Goal: Task Accomplishment & Management: Manage account settings

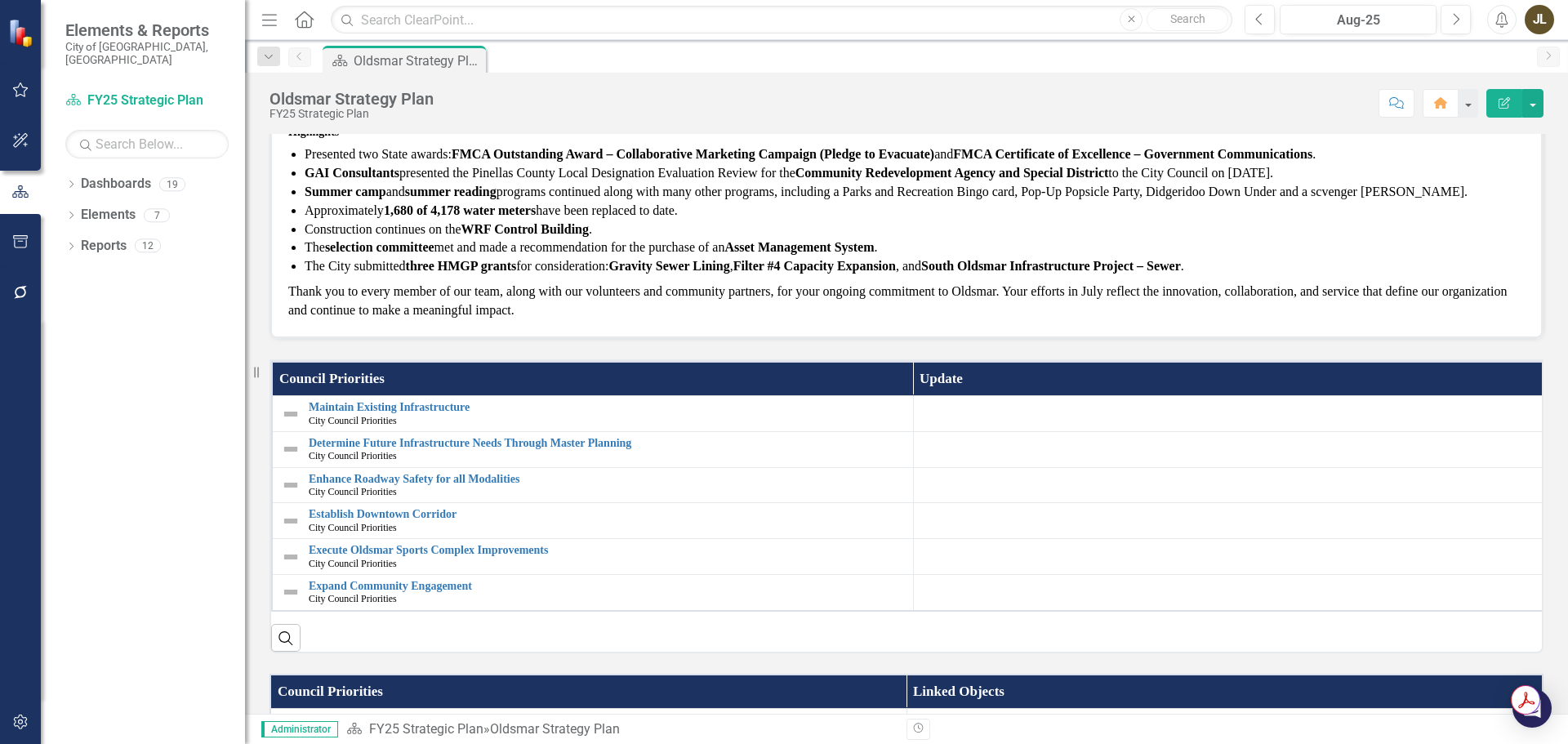
scroll to position [326, 0]
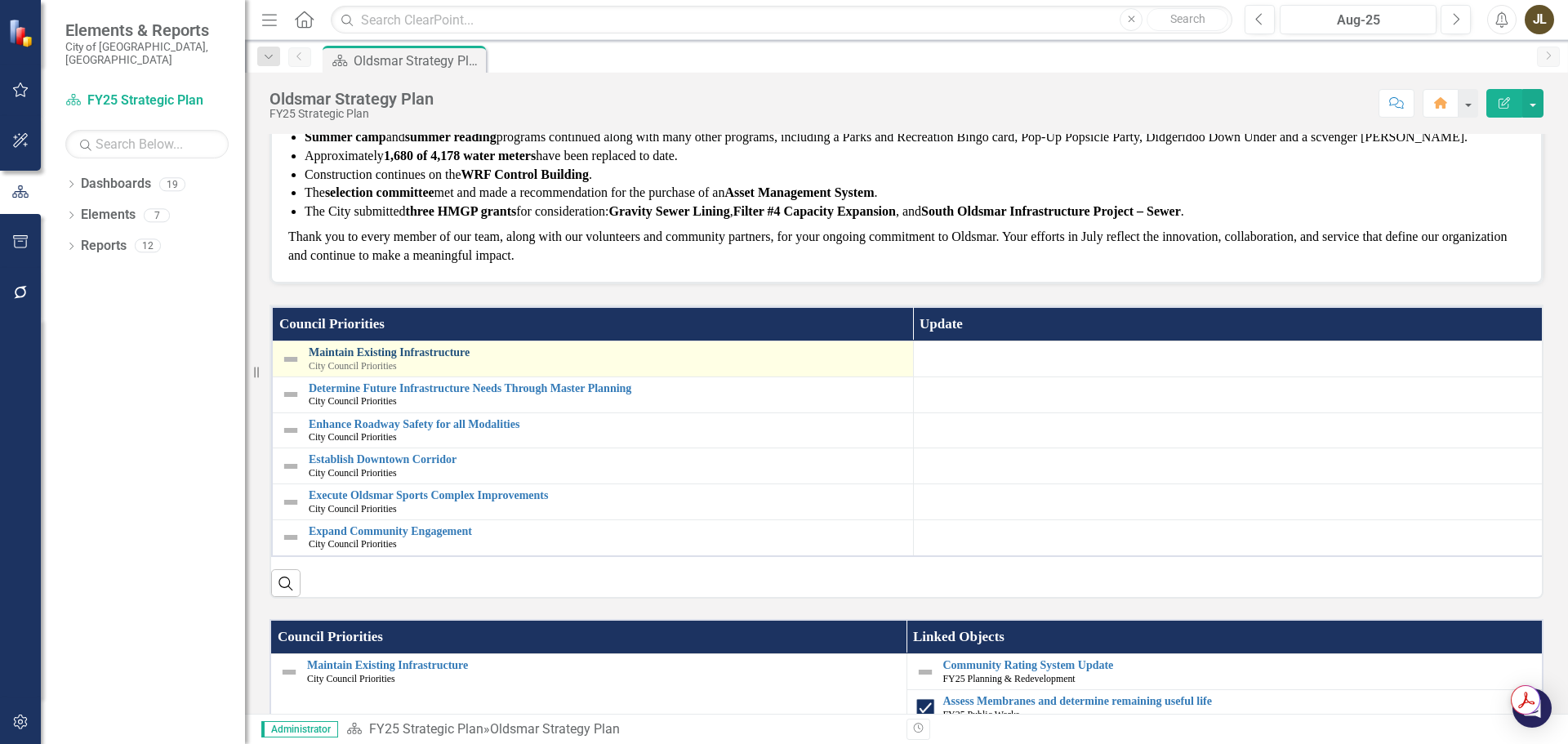
click at [418, 350] on link "Maintain Existing Infrastructure" at bounding box center [606, 352] width 596 height 13
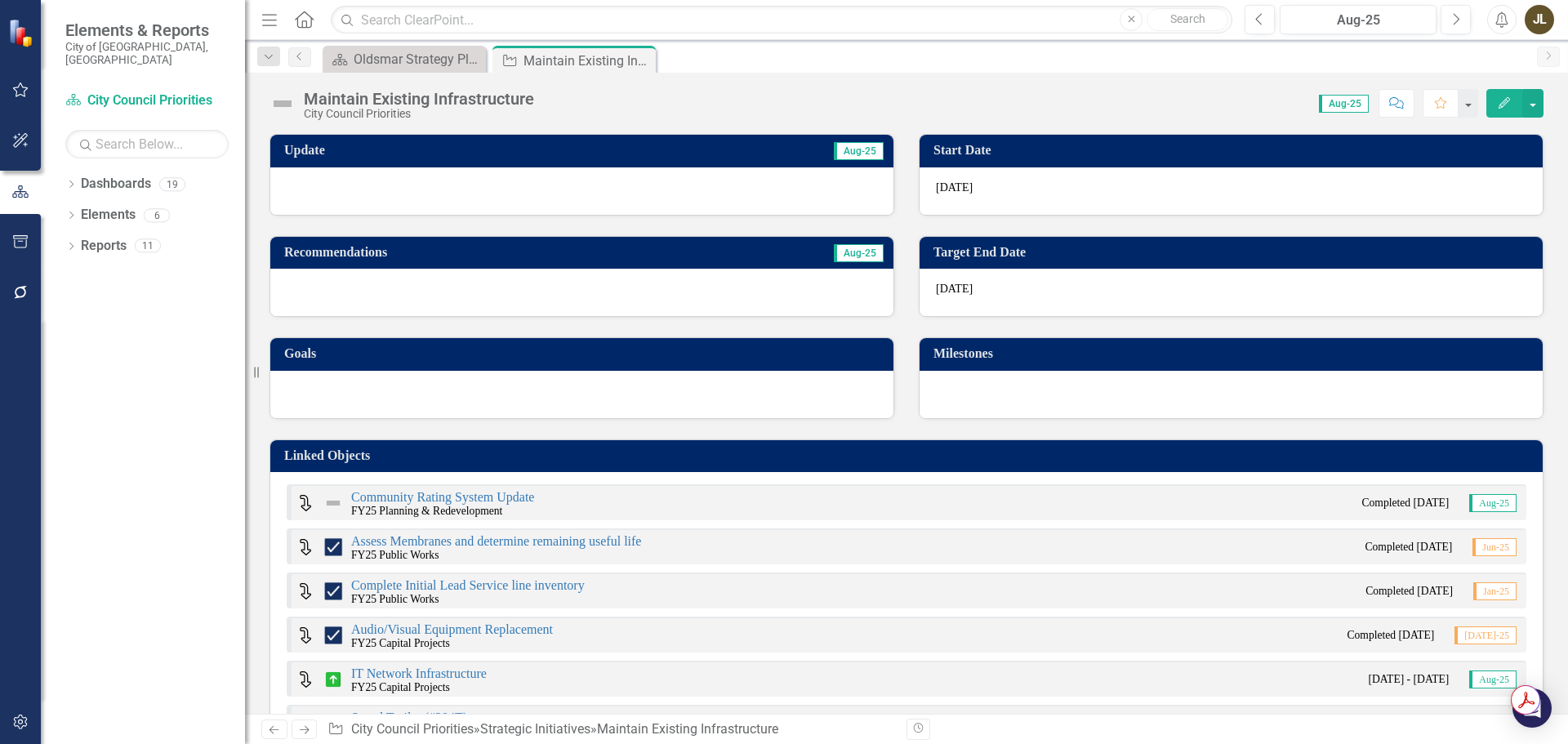
click at [560, 180] on div at bounding box center [581, 191] width 623 height 47
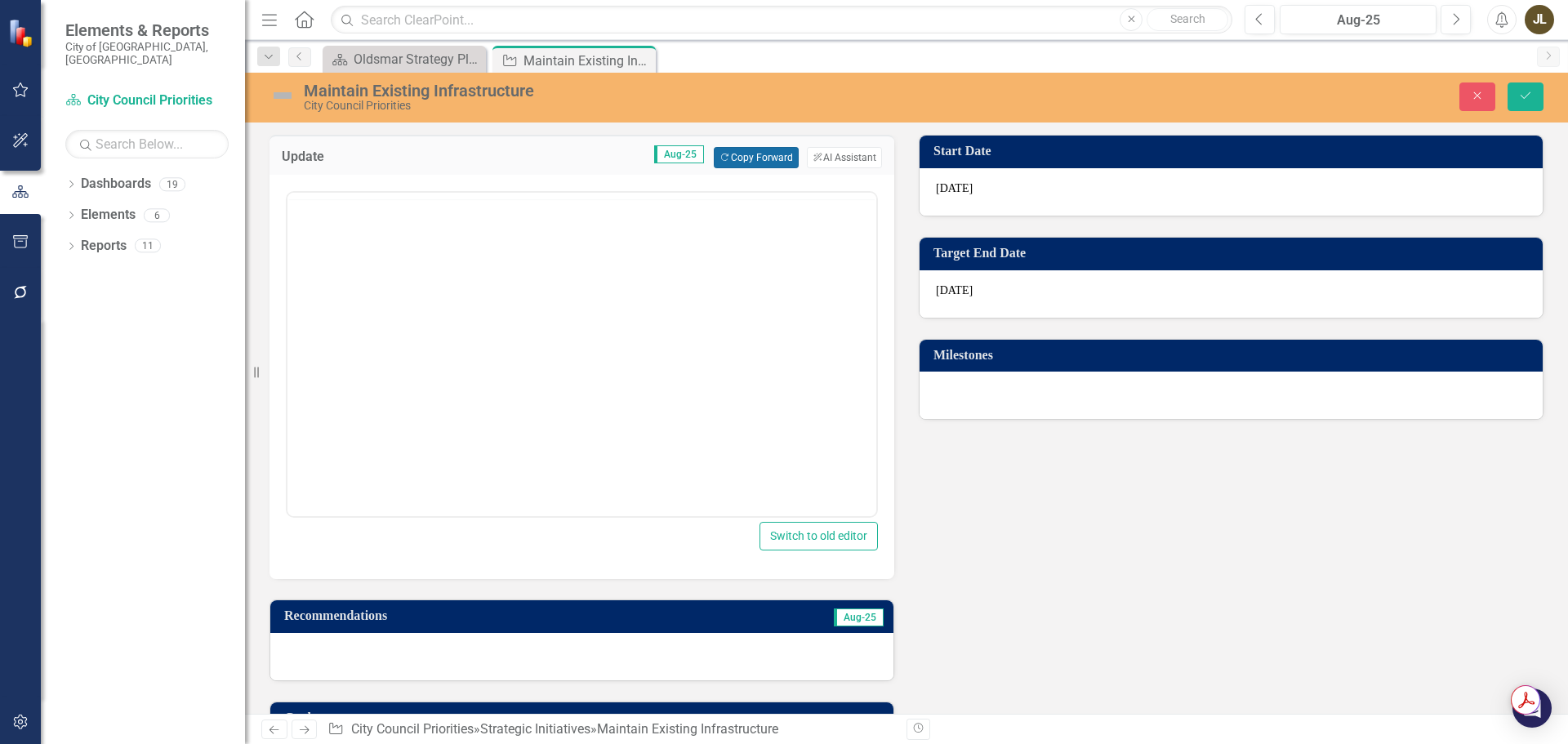
click at [742, 158] on button "Copy Forward Copy Forward" at bounding box center [755, 158] width 84 height 21
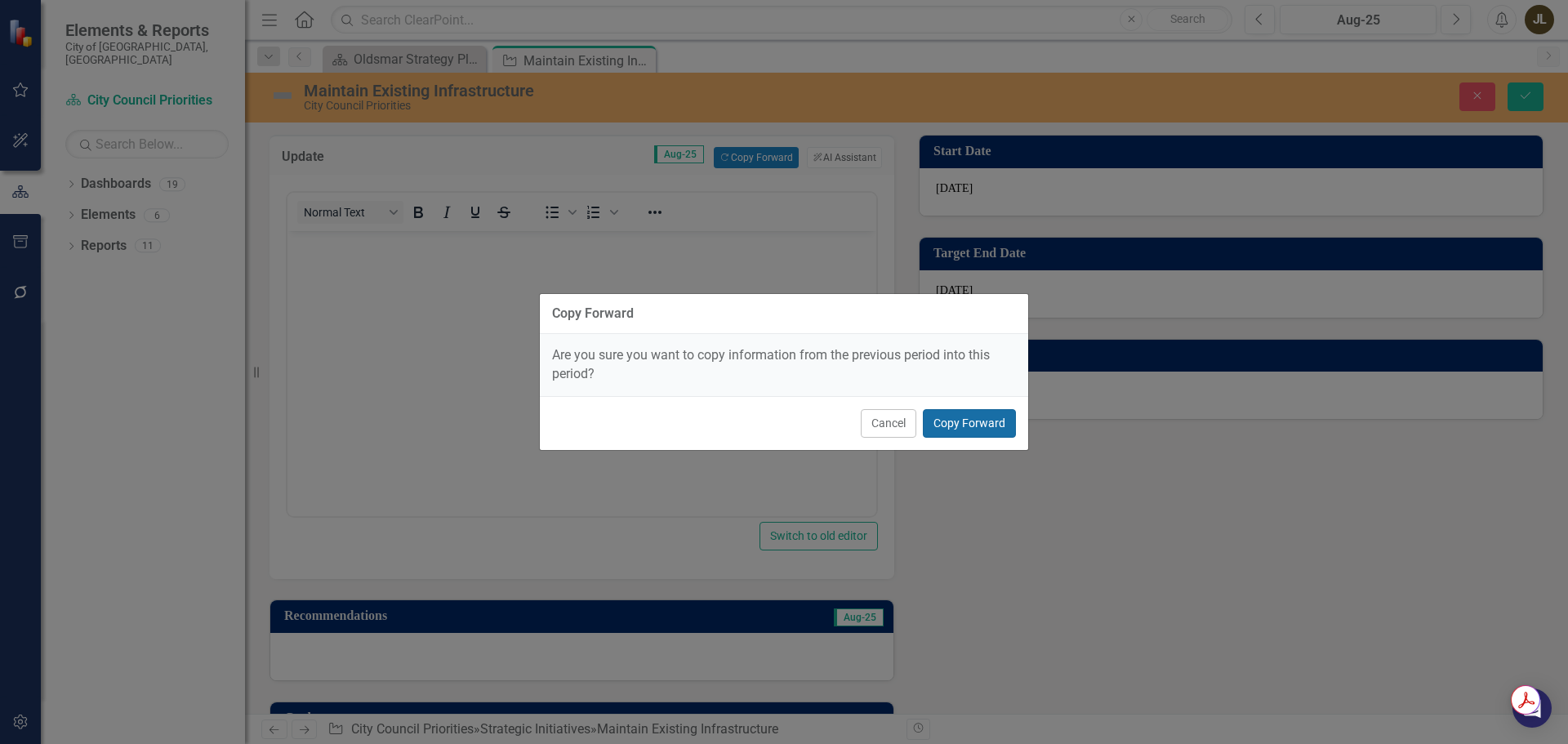
click at [956, 415] on button "Copy Forward" at bounding box center [968, 423] width 93 height 29
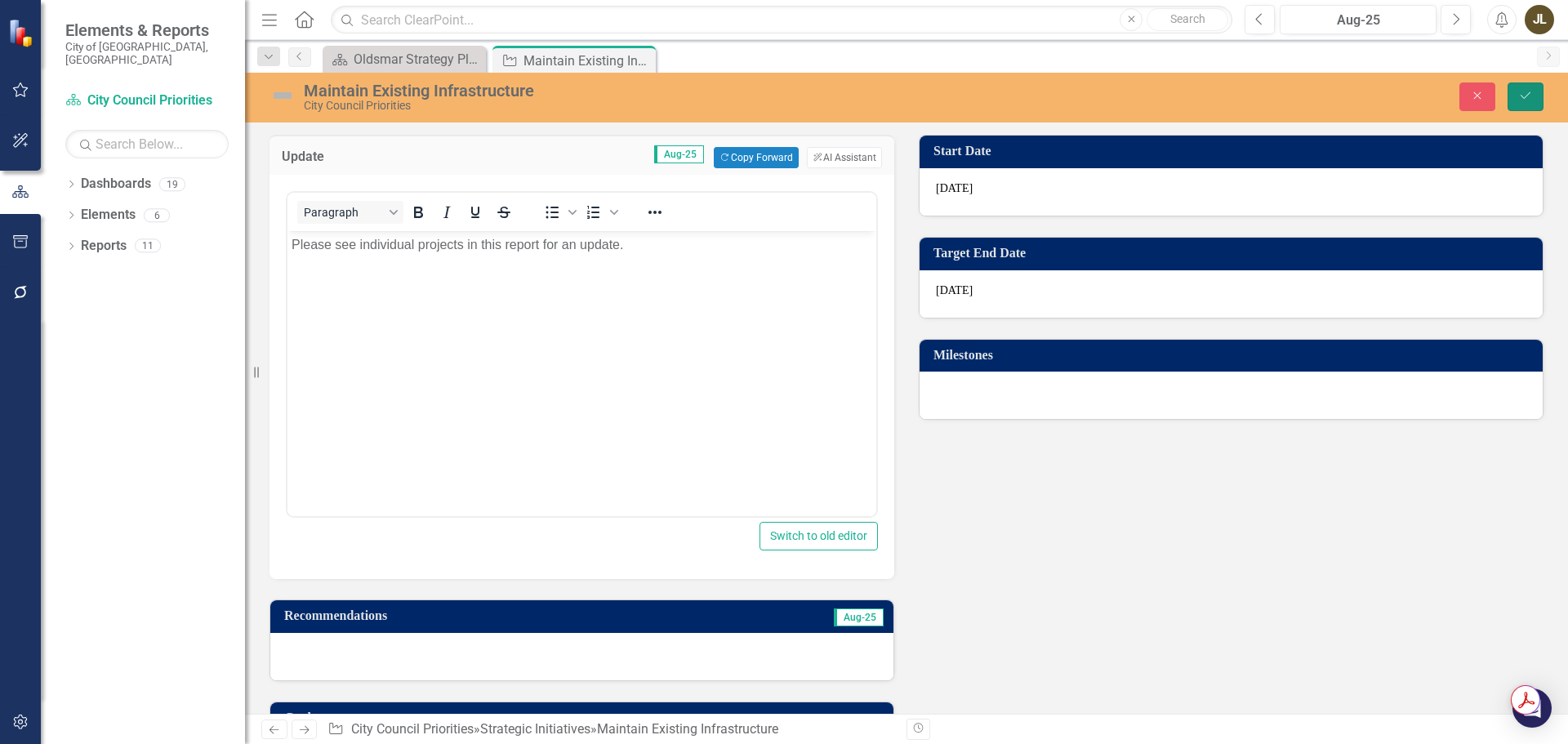
click at [1535, 98] on button "Save" at bounding box center [1525, 97] width 36 height 29
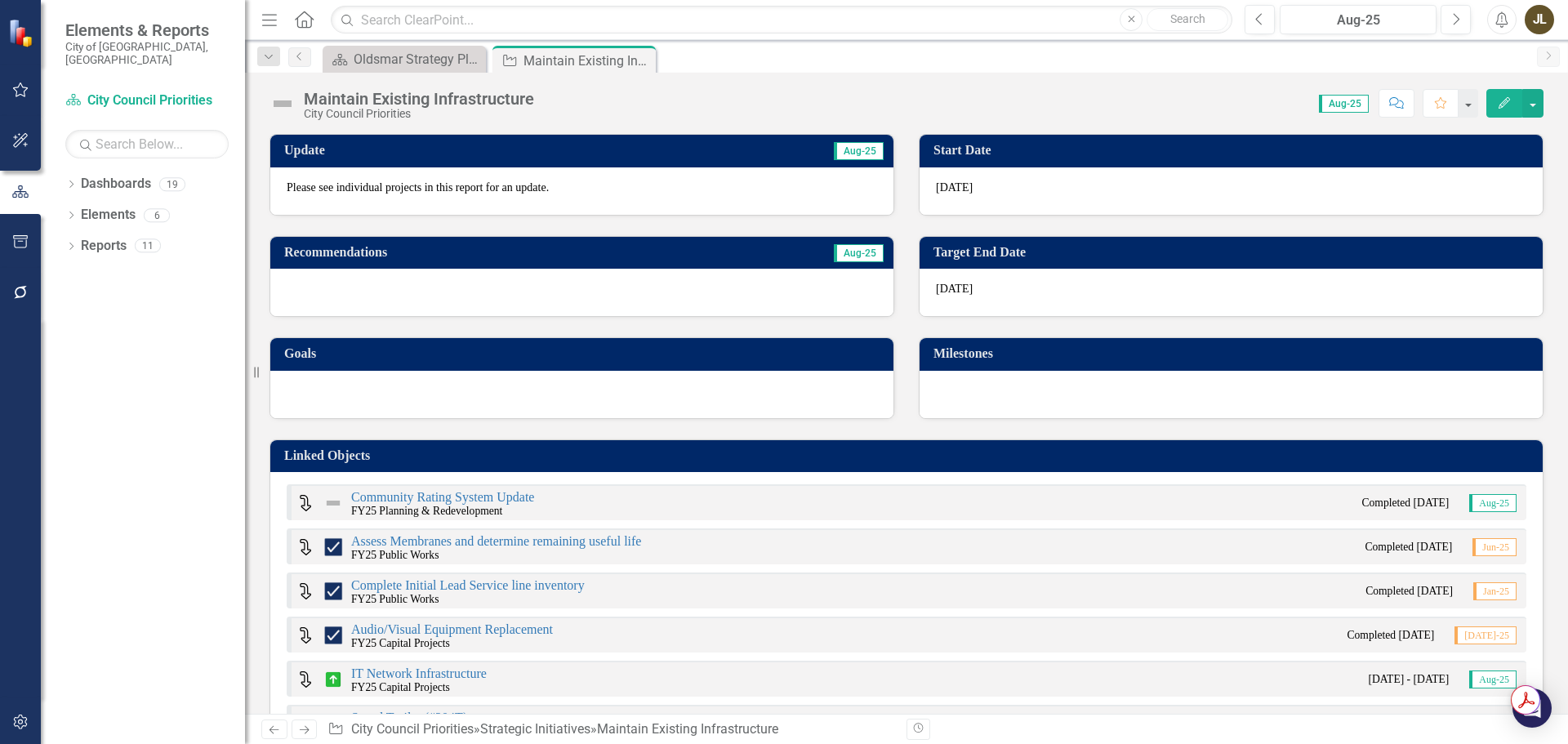
click at [277, 105] on img at bounding box center [282, 103] width 26 height 26
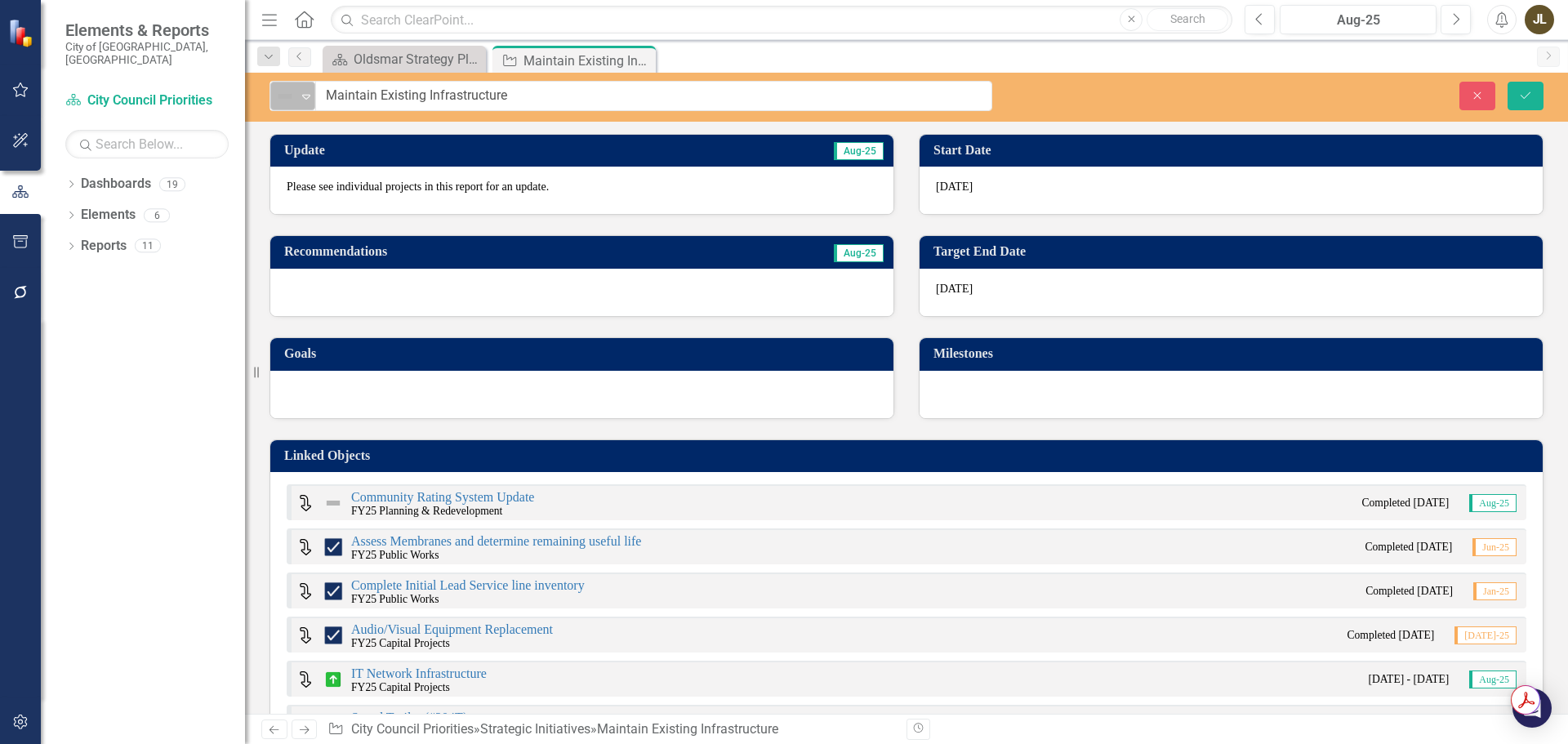
click at [290, 109] on div "Not Defined Expand" at bounding box center [293, 96] width 45 height 29
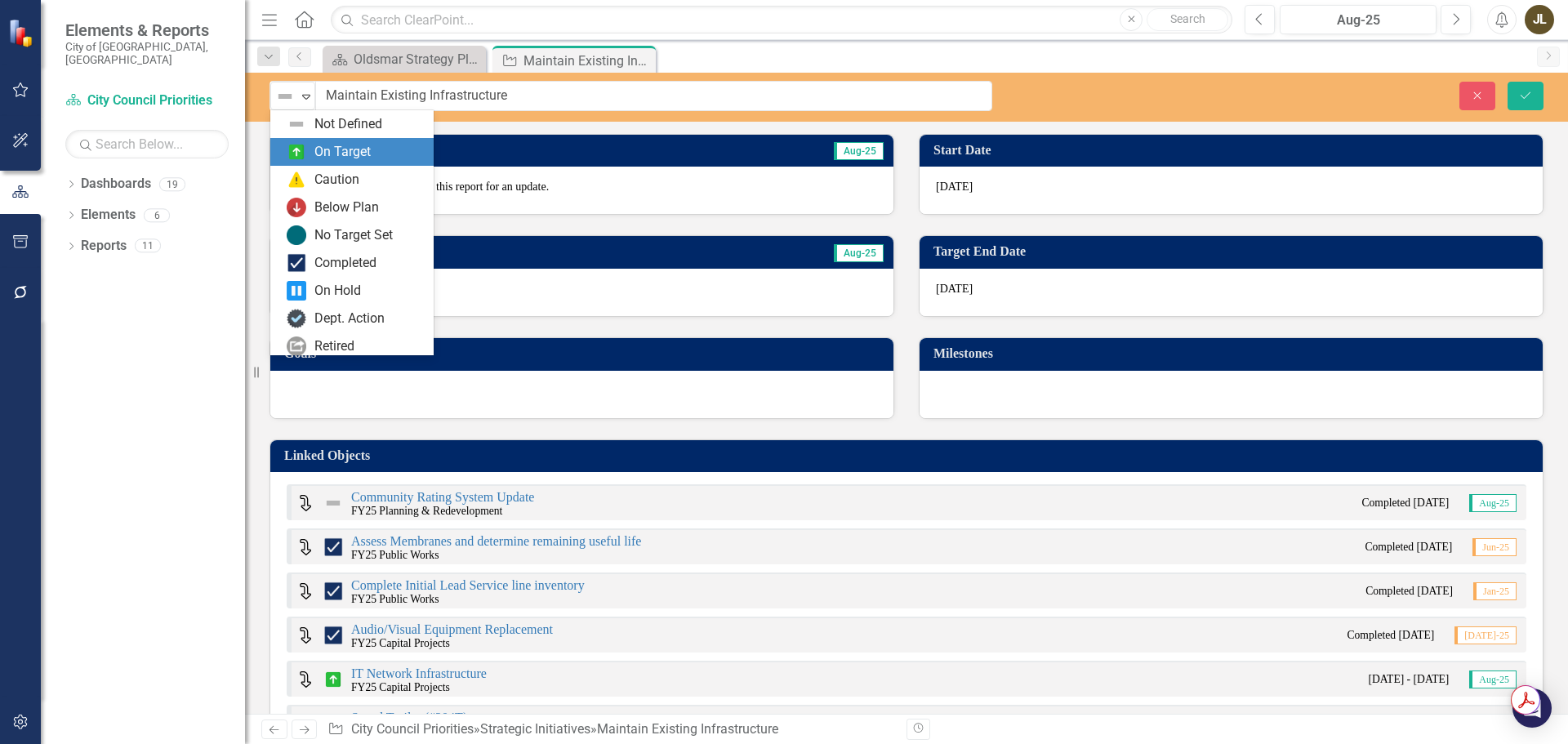
click at [319, 146] on div "On Target" at bounding box center [343, 152] width 57 height 19
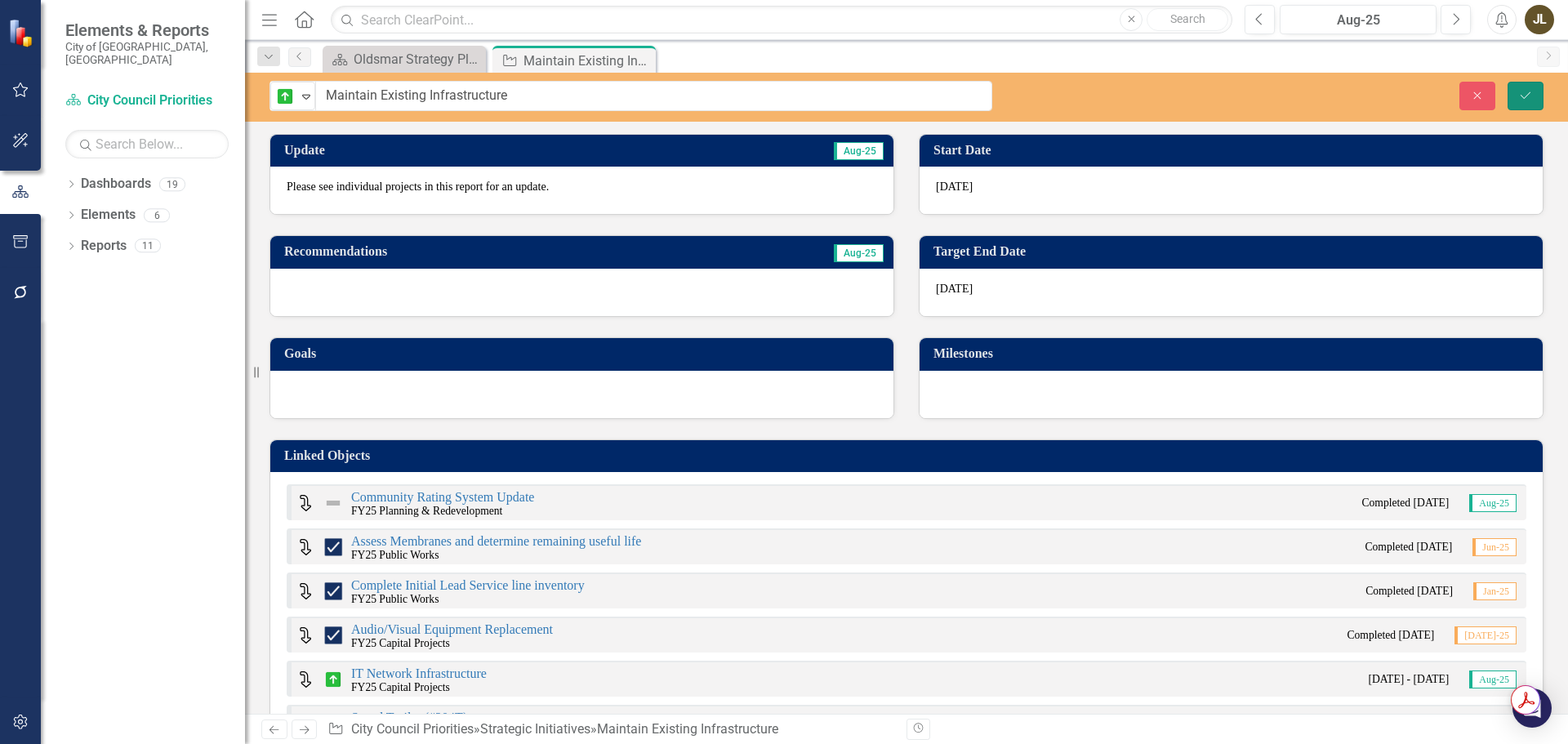
click at [1540, 96] on button "Save" at bounding box center [1525, 96] width 36 height 29
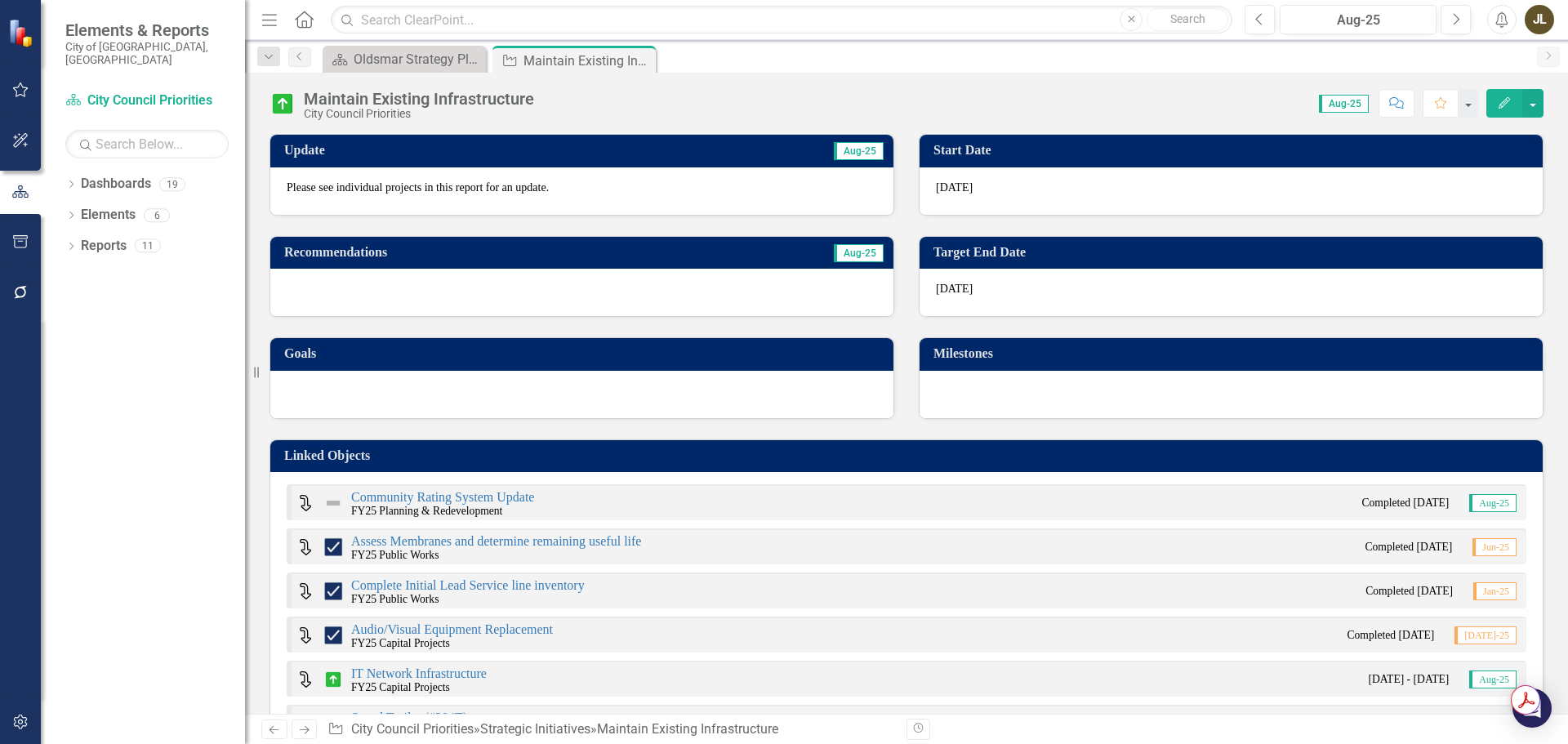
click at [303, 728] on icon "Next" at bounding box center [304, 729] width 13 height 11
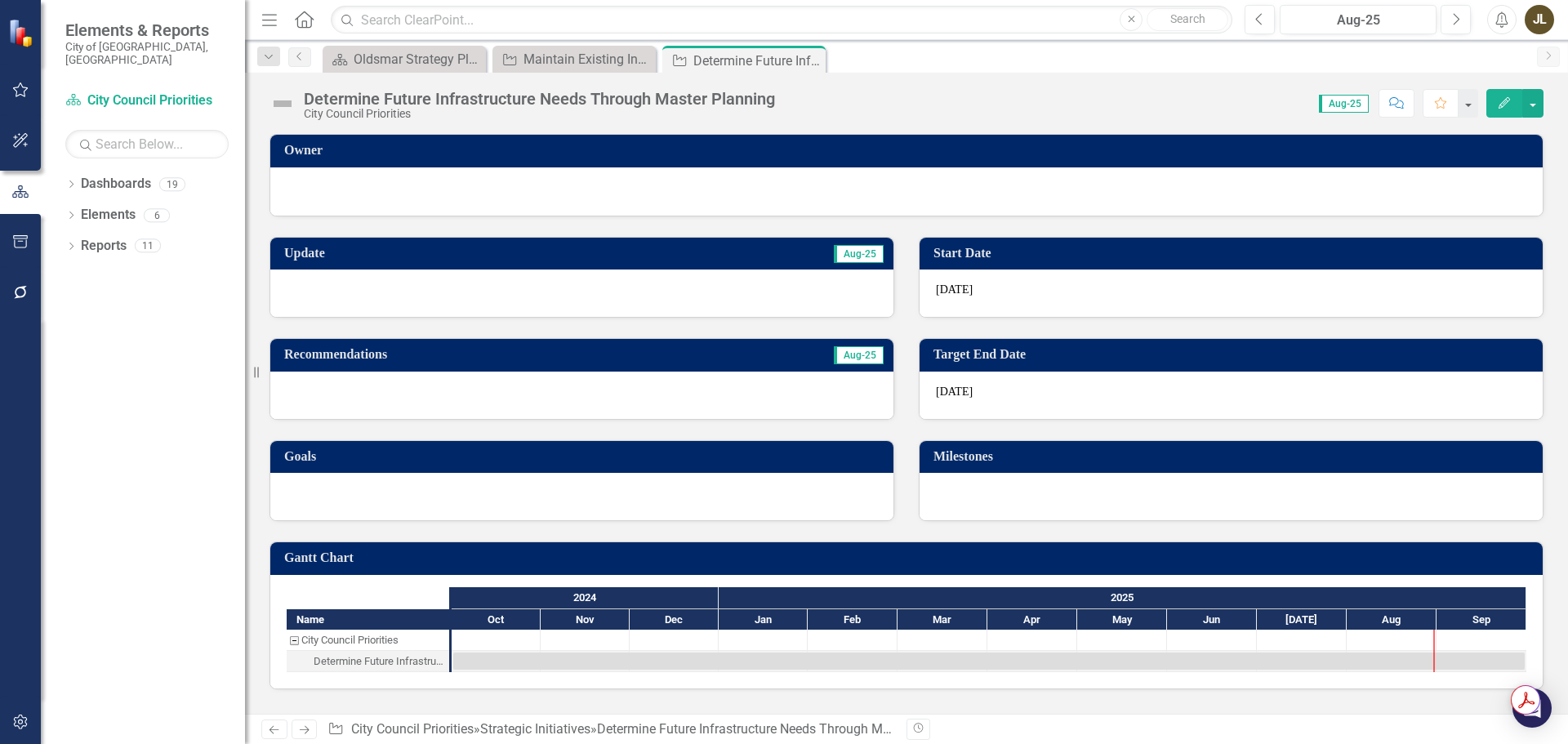
click at [577, 188] on div at bounding box center [907, 190] width 1240 height 19
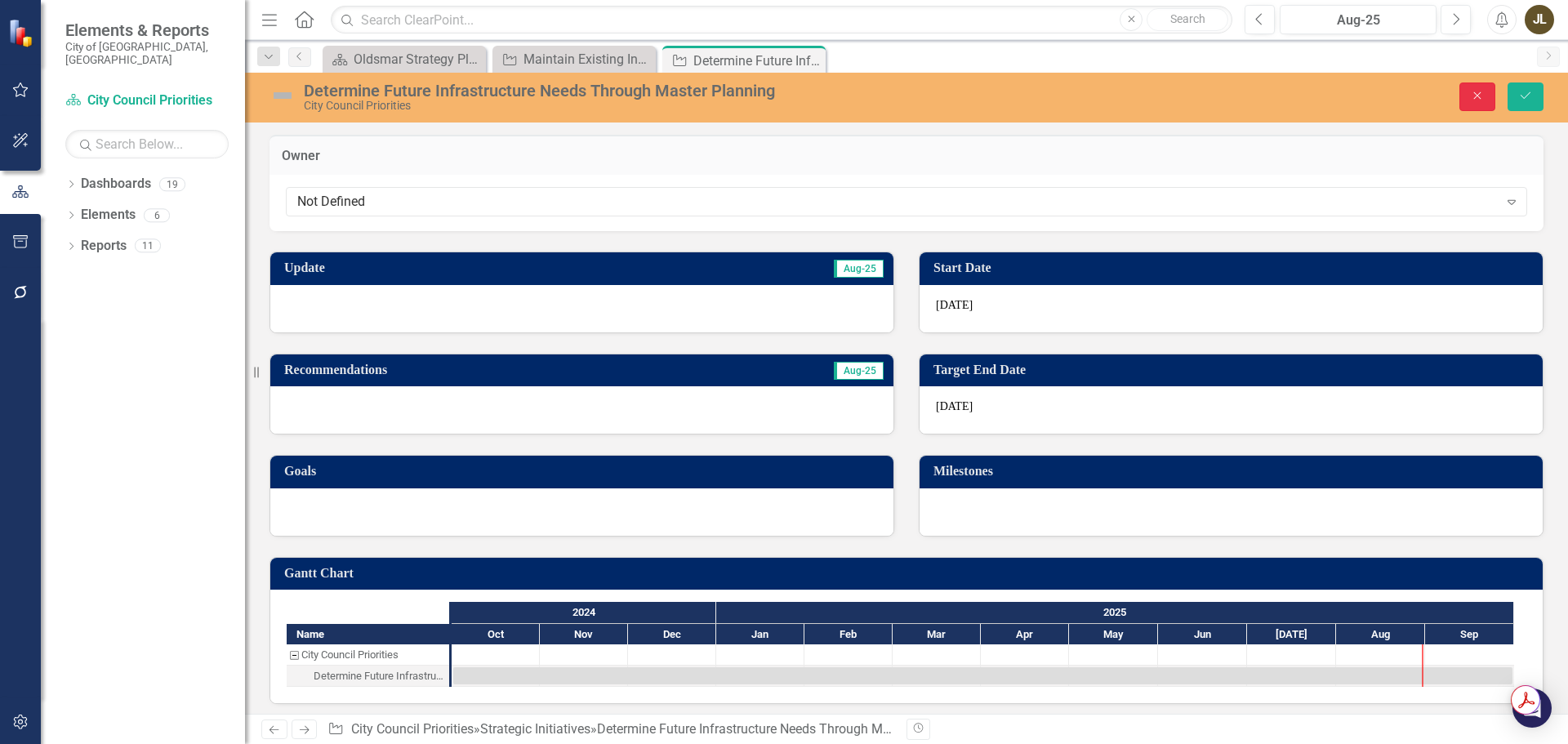
click at [1482, 99] on icon "Close" at bounding box center [1477, 95] width 14 height 12
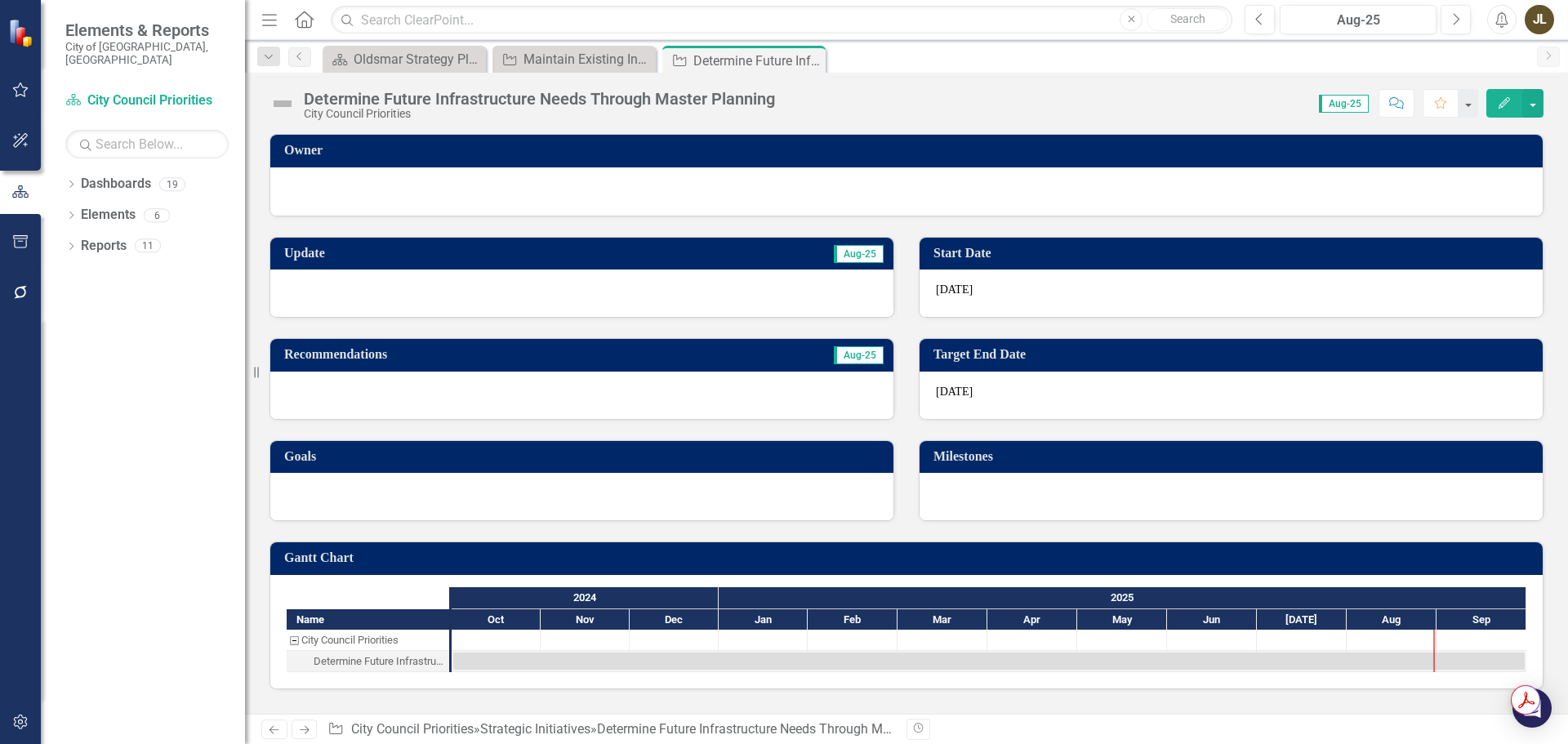
click at [386, 295] on div at bounding box center [581, 293] width 623 height 47
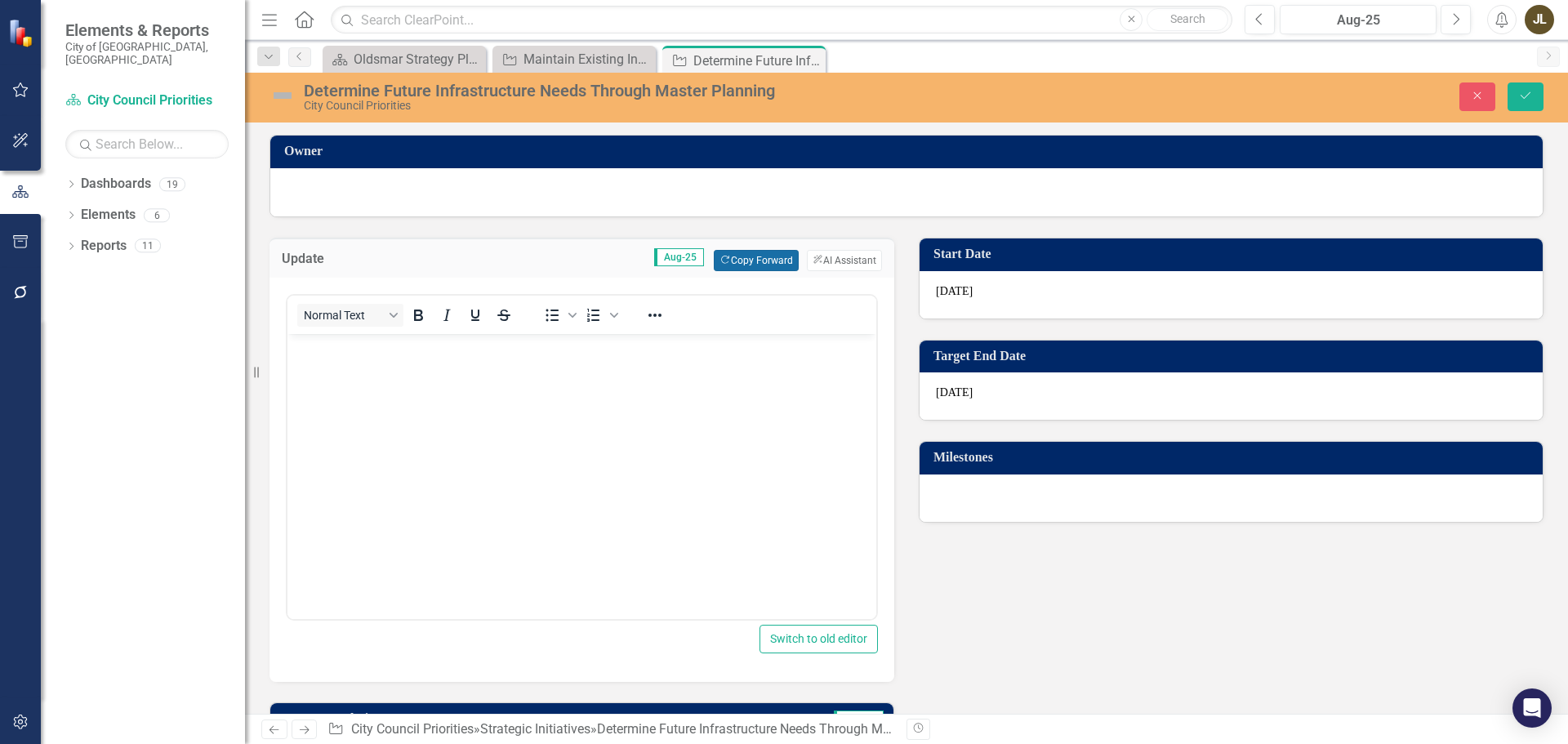
click at [732, 261] on button "Copy Forward Copy Forward" at bounding box center [755, 261] width 84 height 21
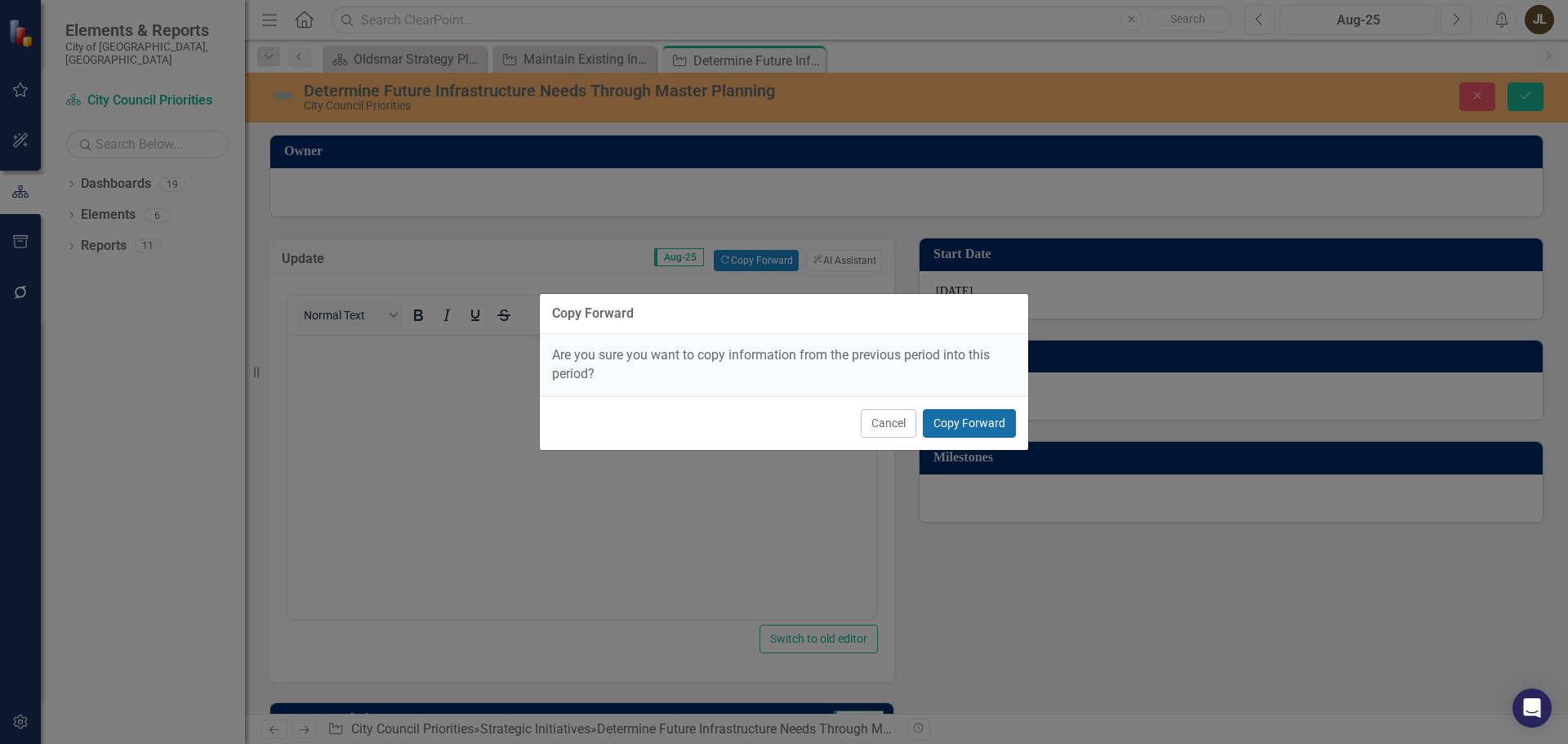
click at [969, 424] on button "Copy Forward" at bounding box center [968, 423] width 93 height 29
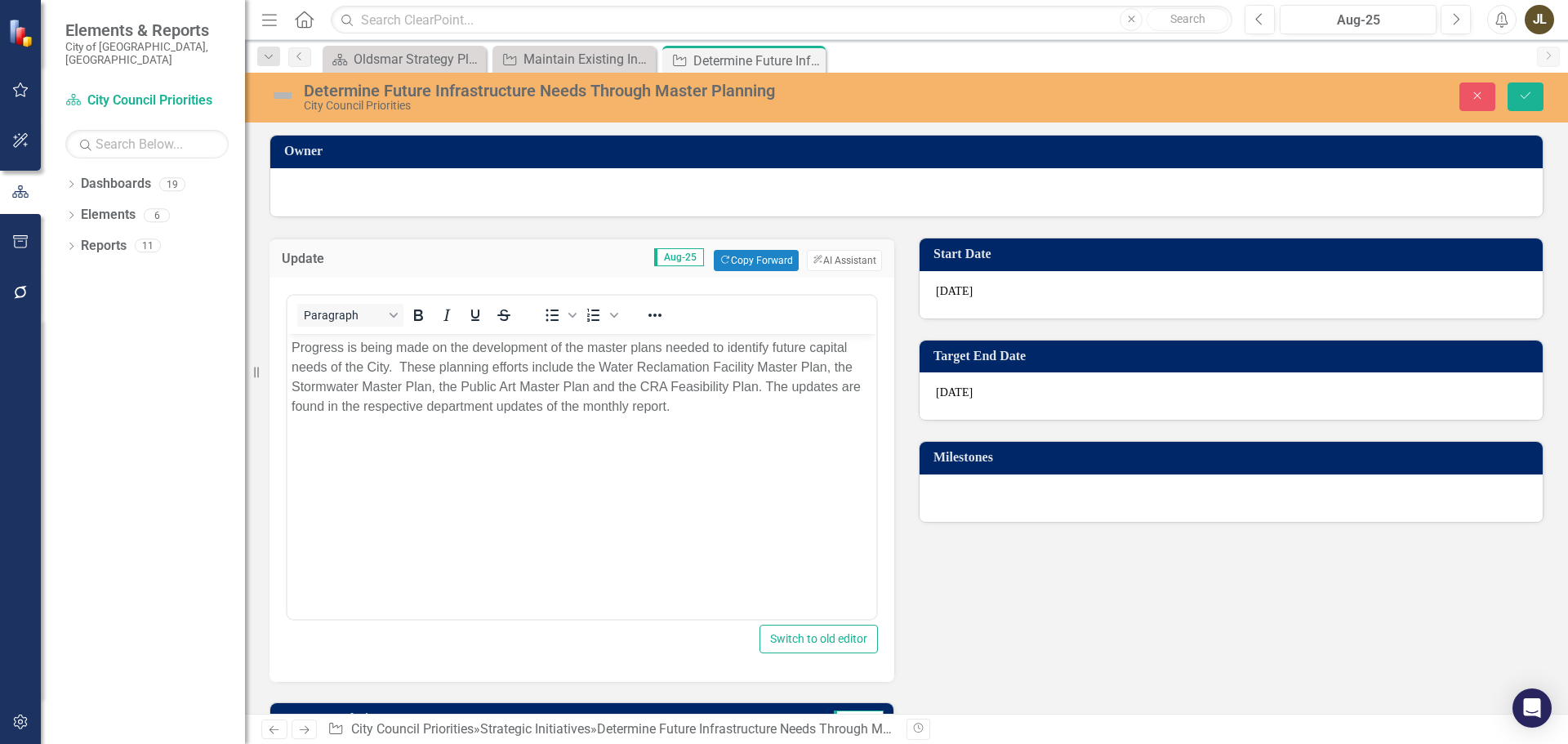
click at [282, 98] on img at bounding box center [282, 95] width 26 height 26
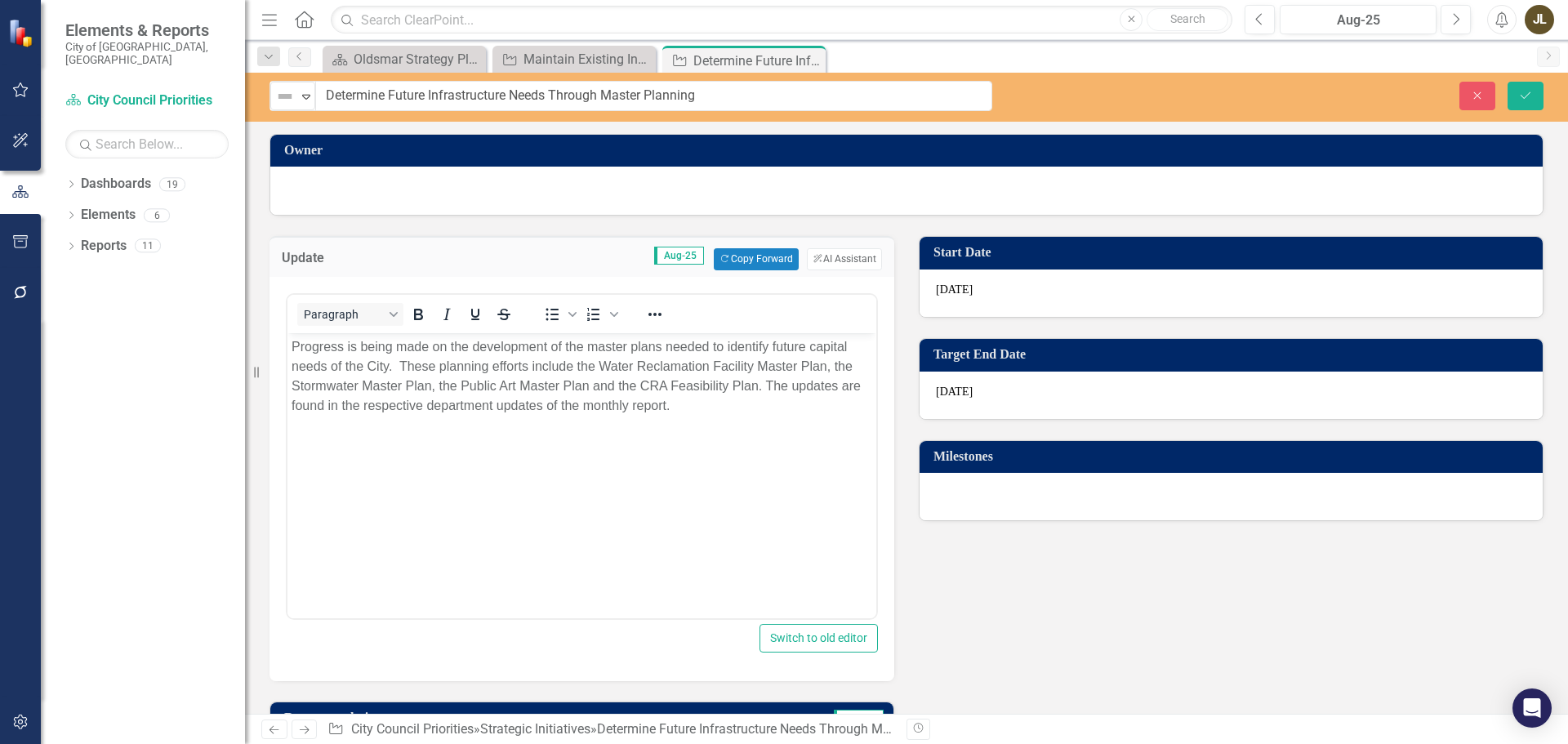
click at [282, 98] on img at bounding box center [285, 96] width 19 height 19
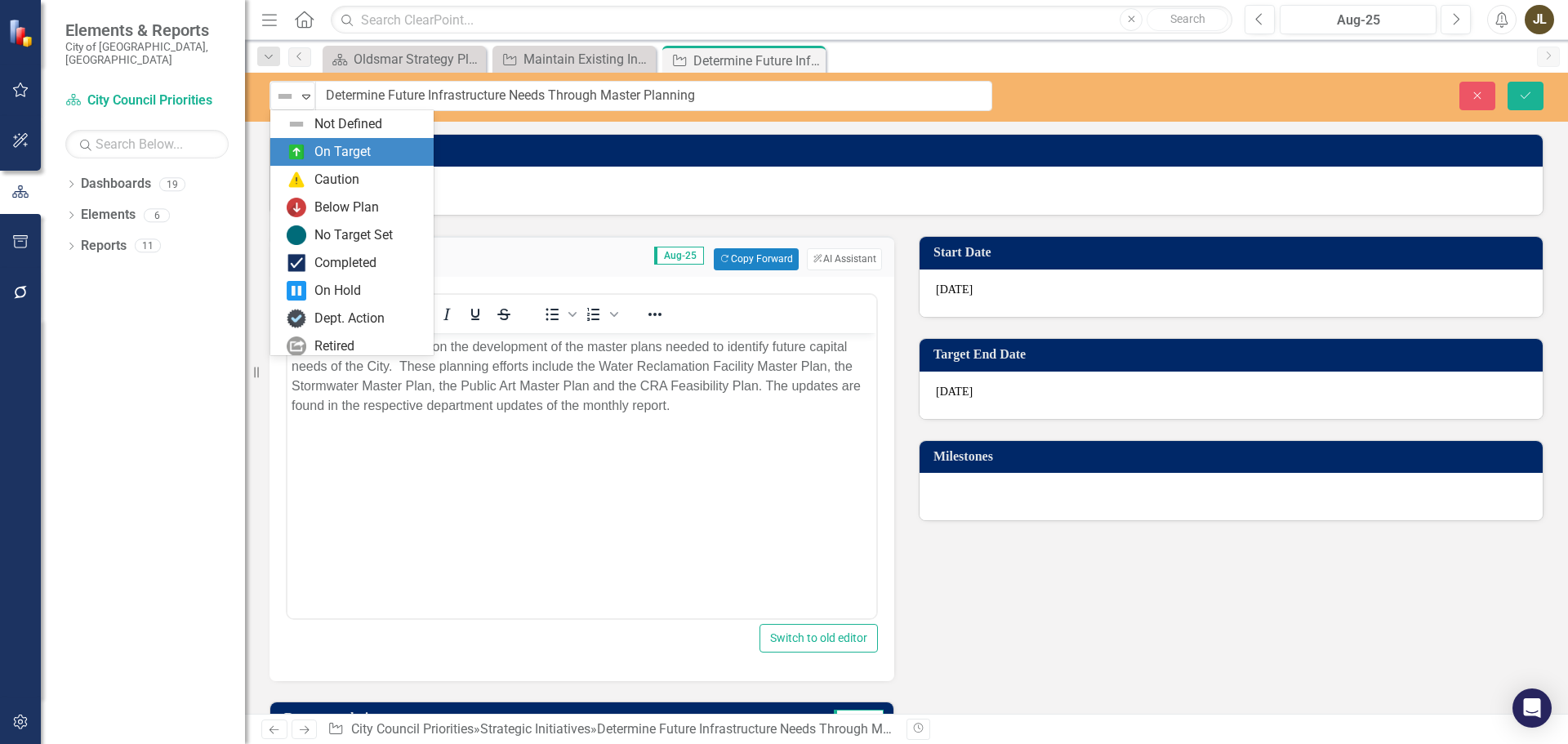
click at [318, 144] on div "On Target" at bounding box center [343, 152] width 57 height 19
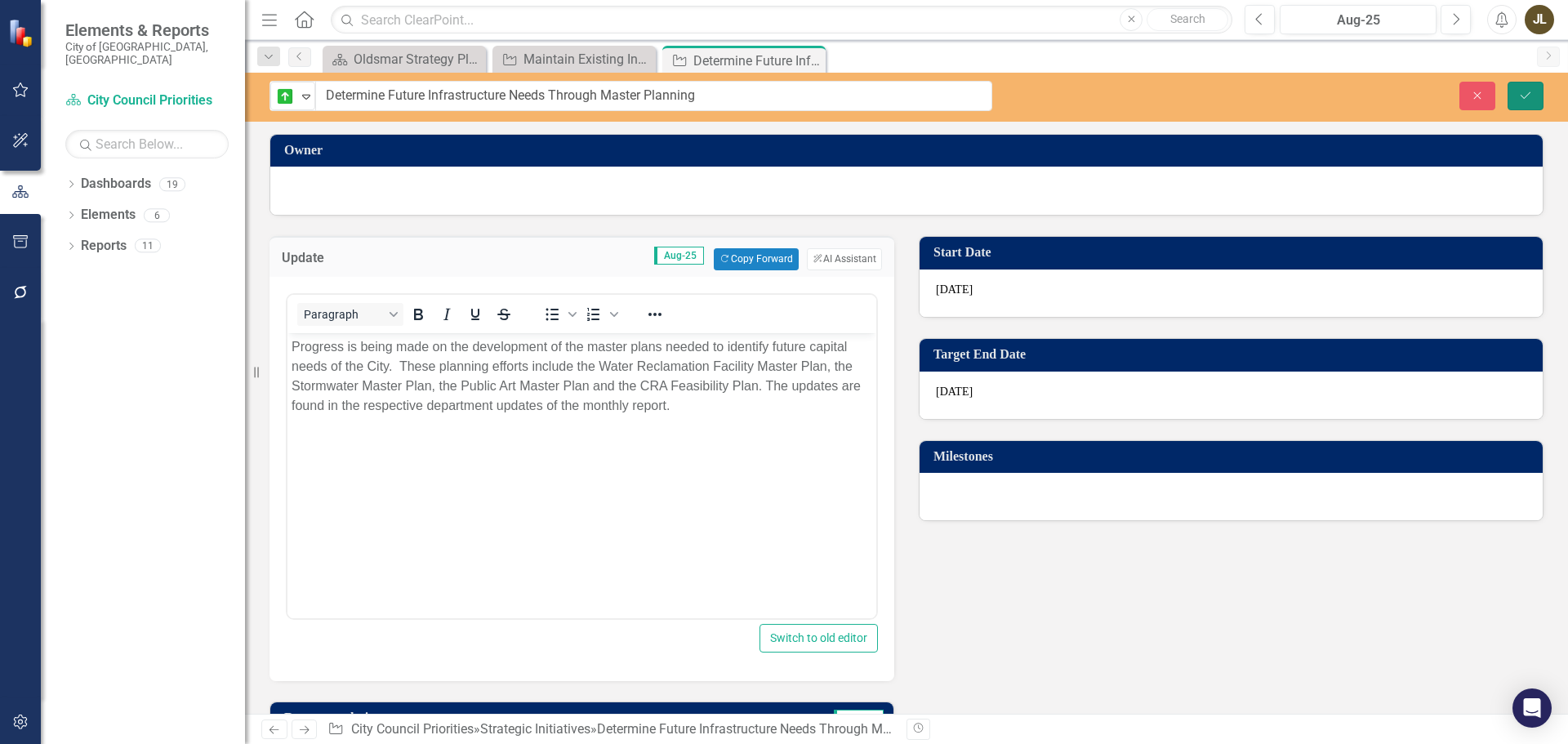
click at [1533, 96] on button "Save" at bounding box center [1525, 96] width 36 height 29
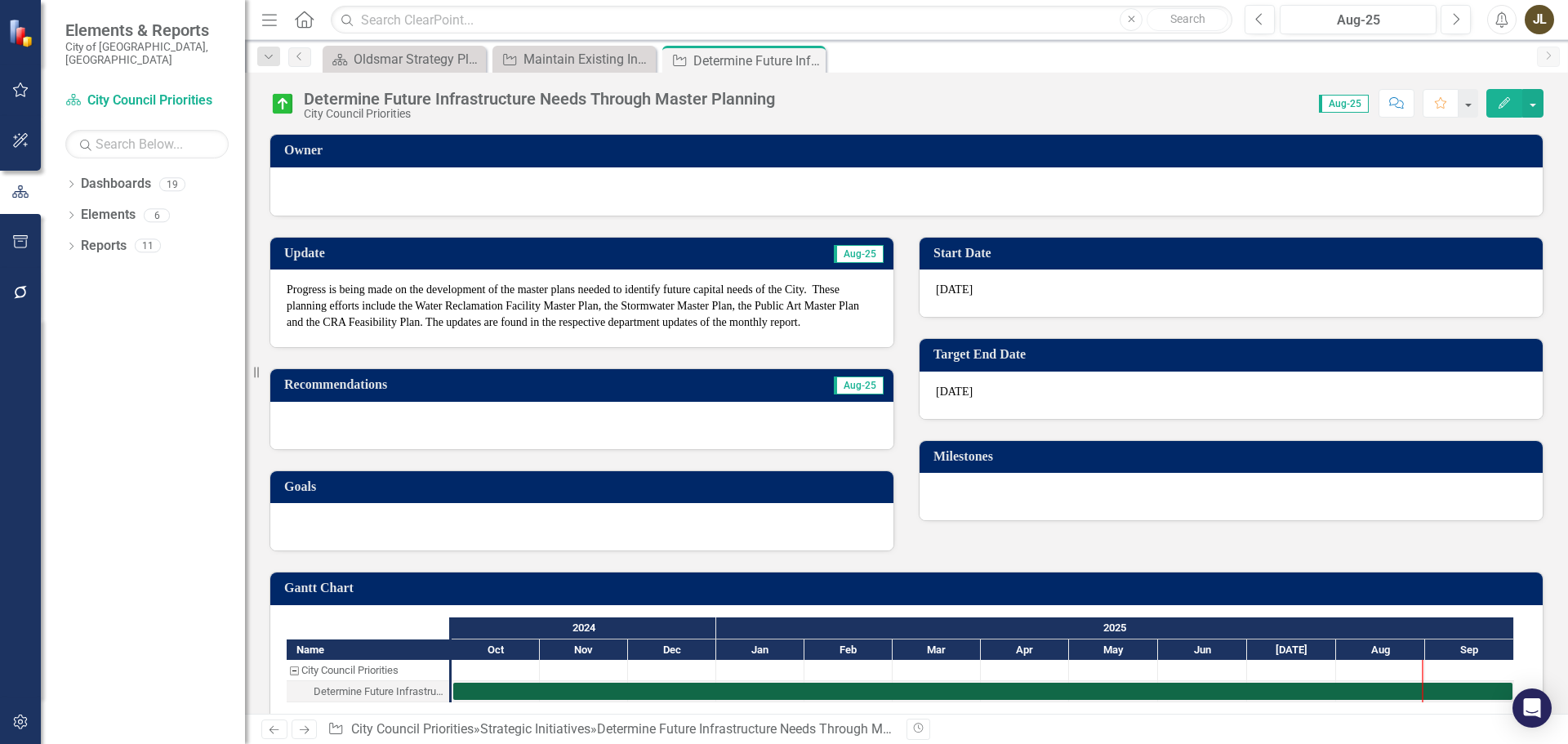
click at [305, 729] on icon "Next" at bounding box center [304, 729] width 13 height 11
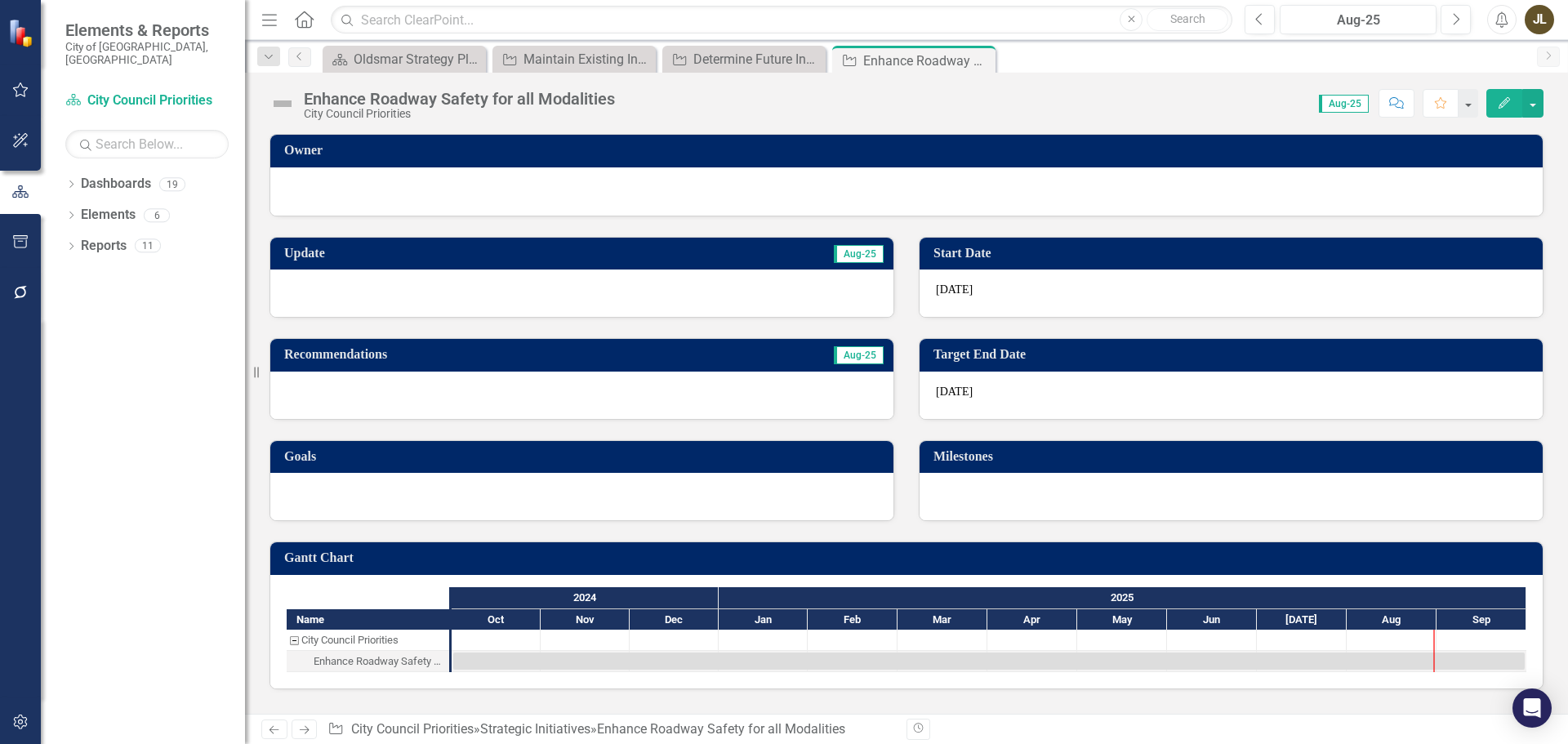
click at [329, 277] on div at bounding box center [581, 293] width 623 height 47
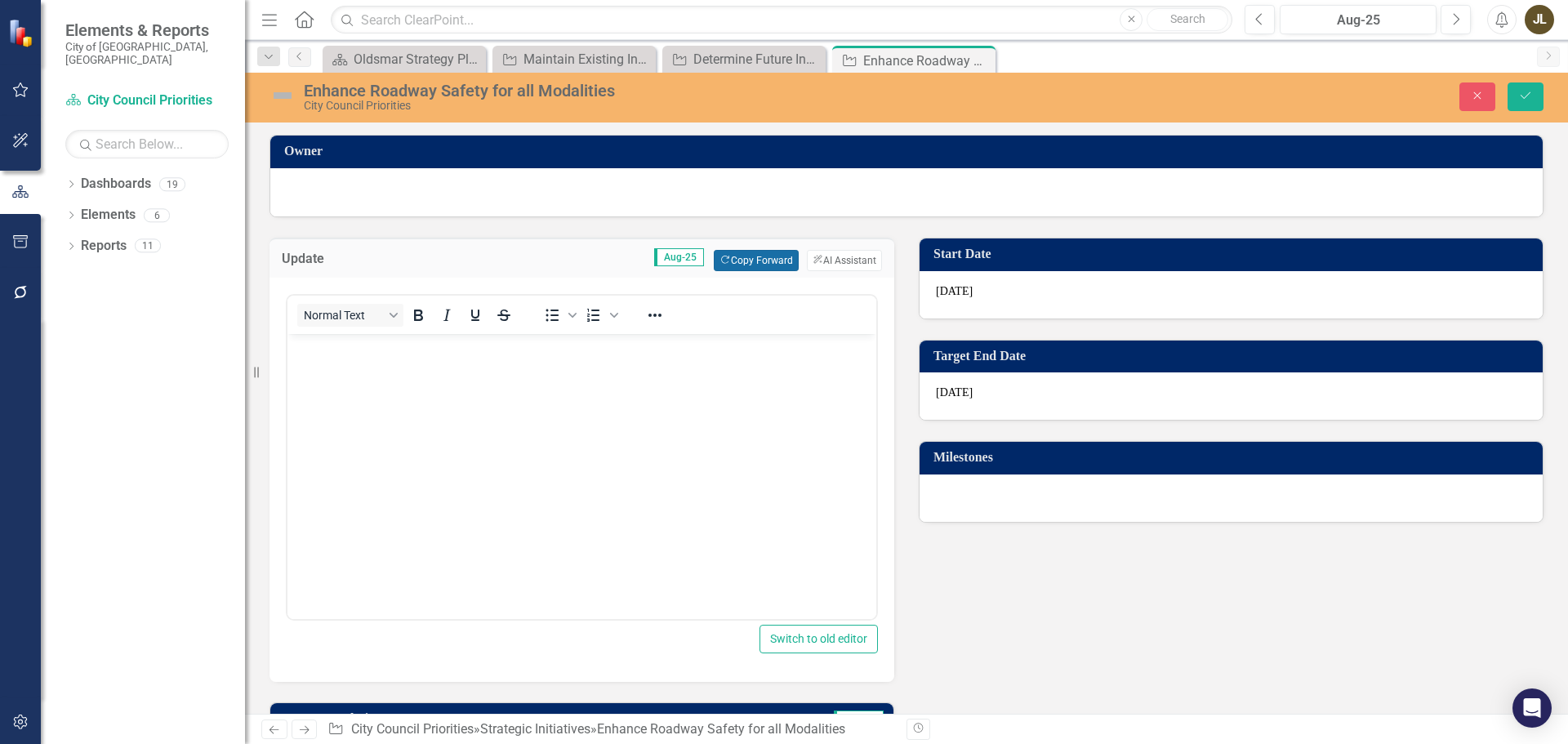
click at [741, 269] on button "Copy Forward Copy Forward" at bounding box center [755, 261] width 84 height 21
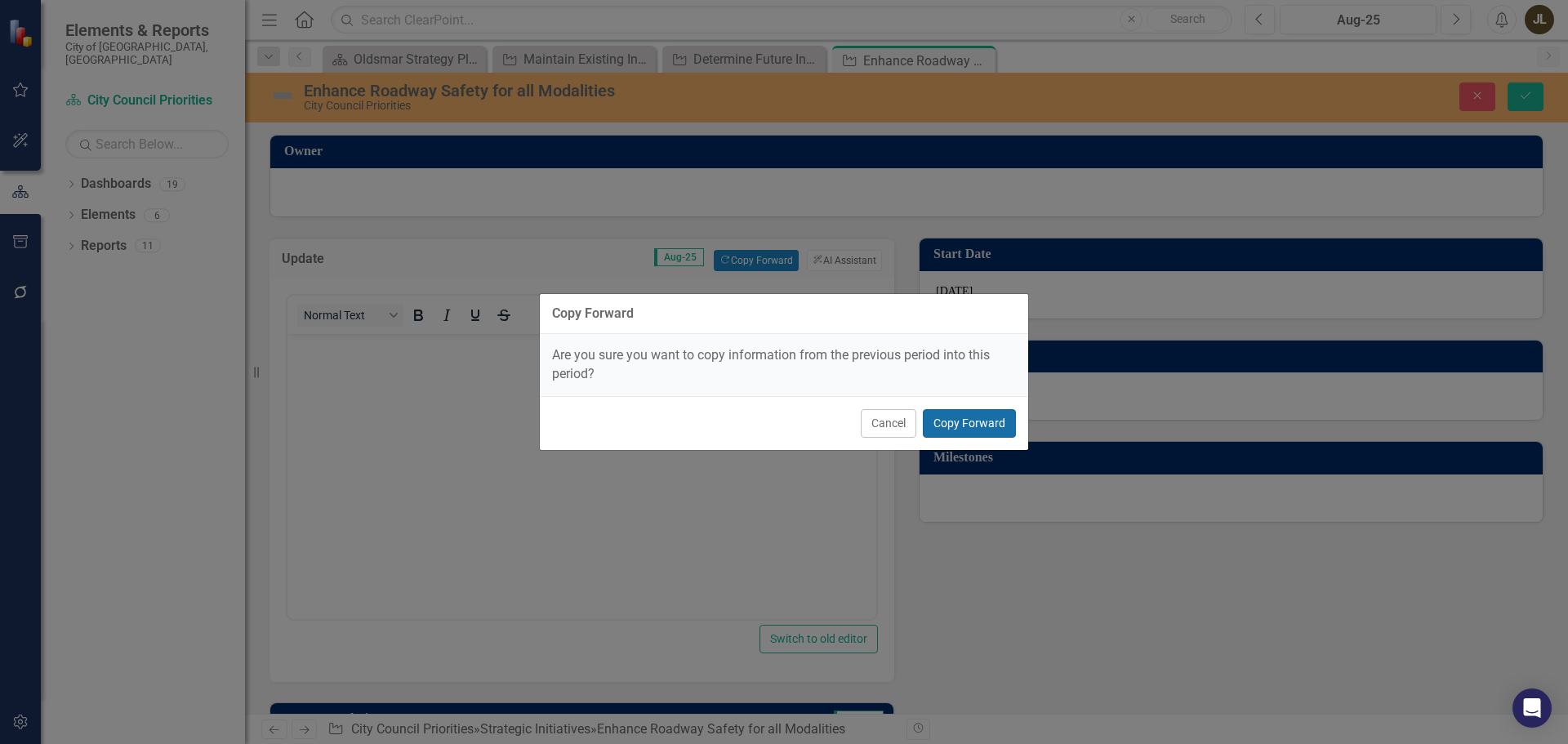
click at [955, 420] on button "Copy Forward" at bounding box center [968, 423] width 93 height 29
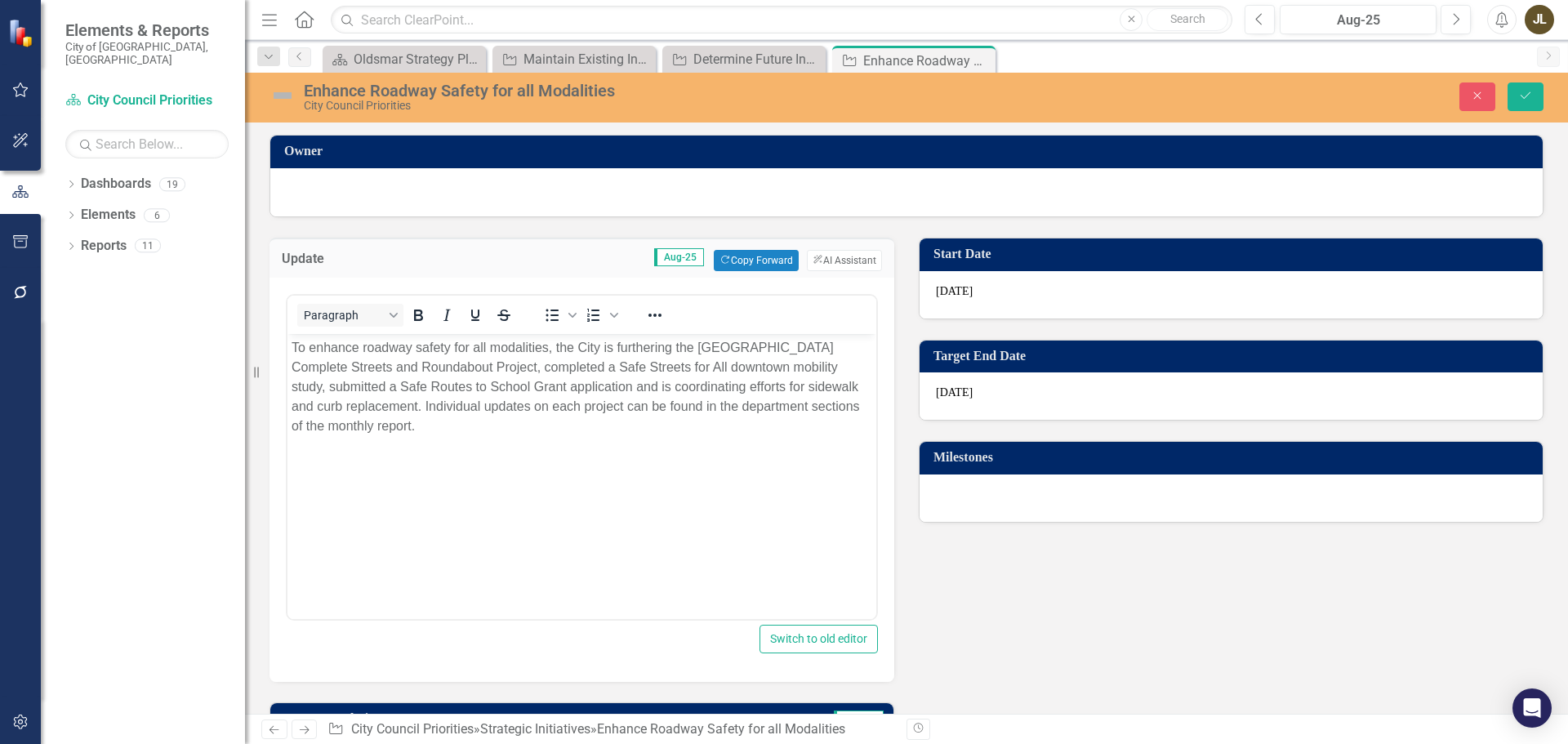
click at [281, 93] on img at bounding box center [282, 95] width 26 height 26
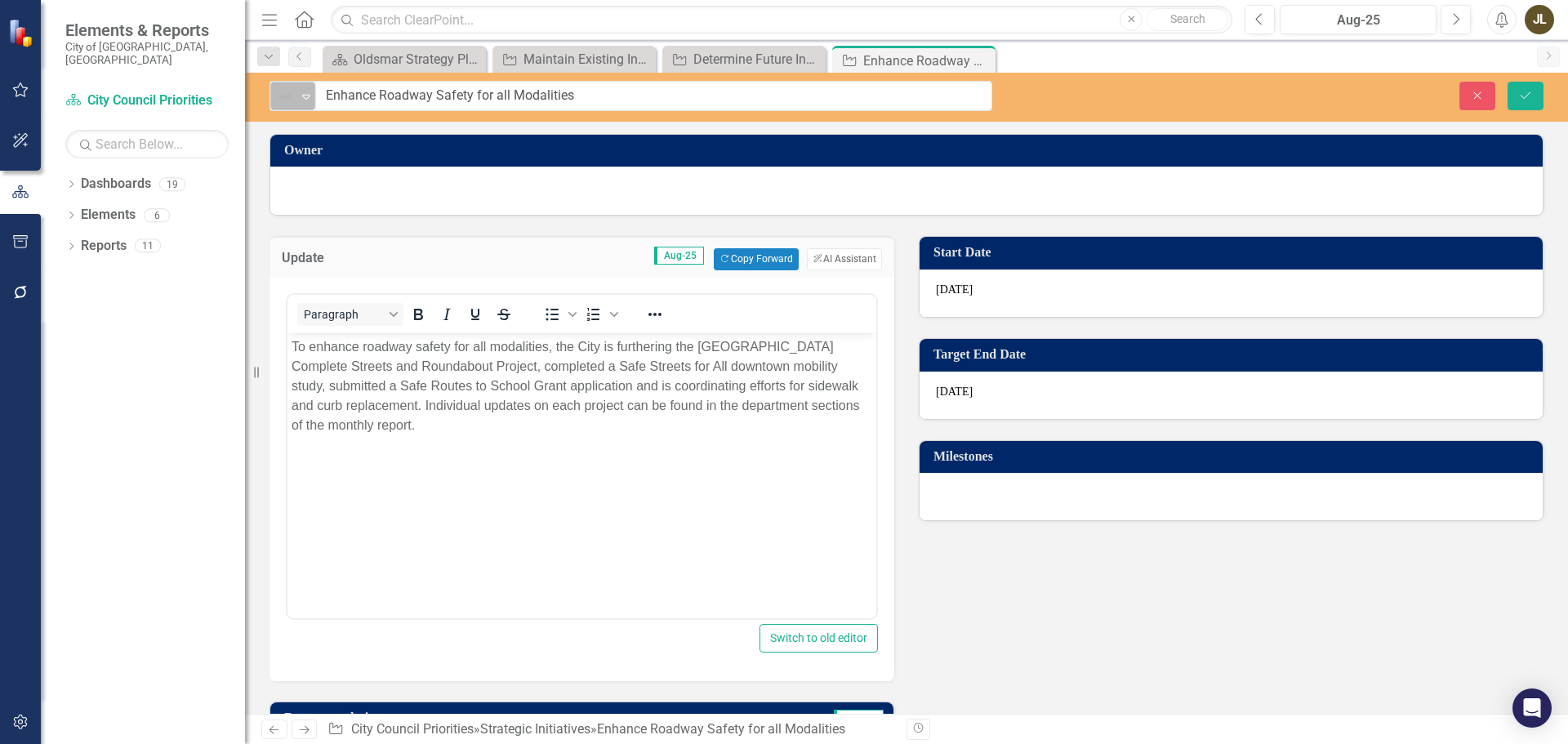
click at [290, 95] on img at bounding box center [285, 96] width 19 height 19
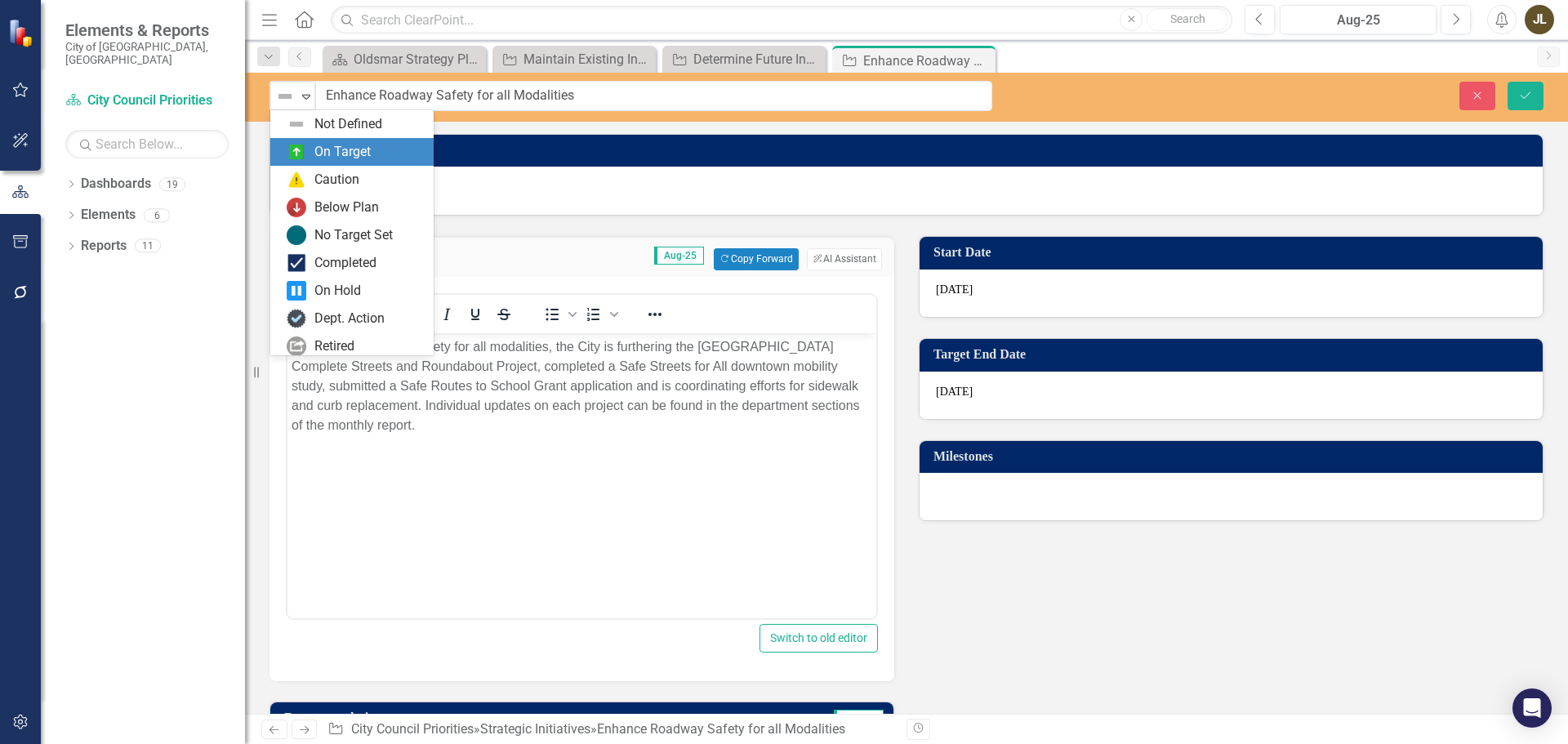
click at [325, 148] on div "On Target" at bounding box center [343, 152] width 57 height 19
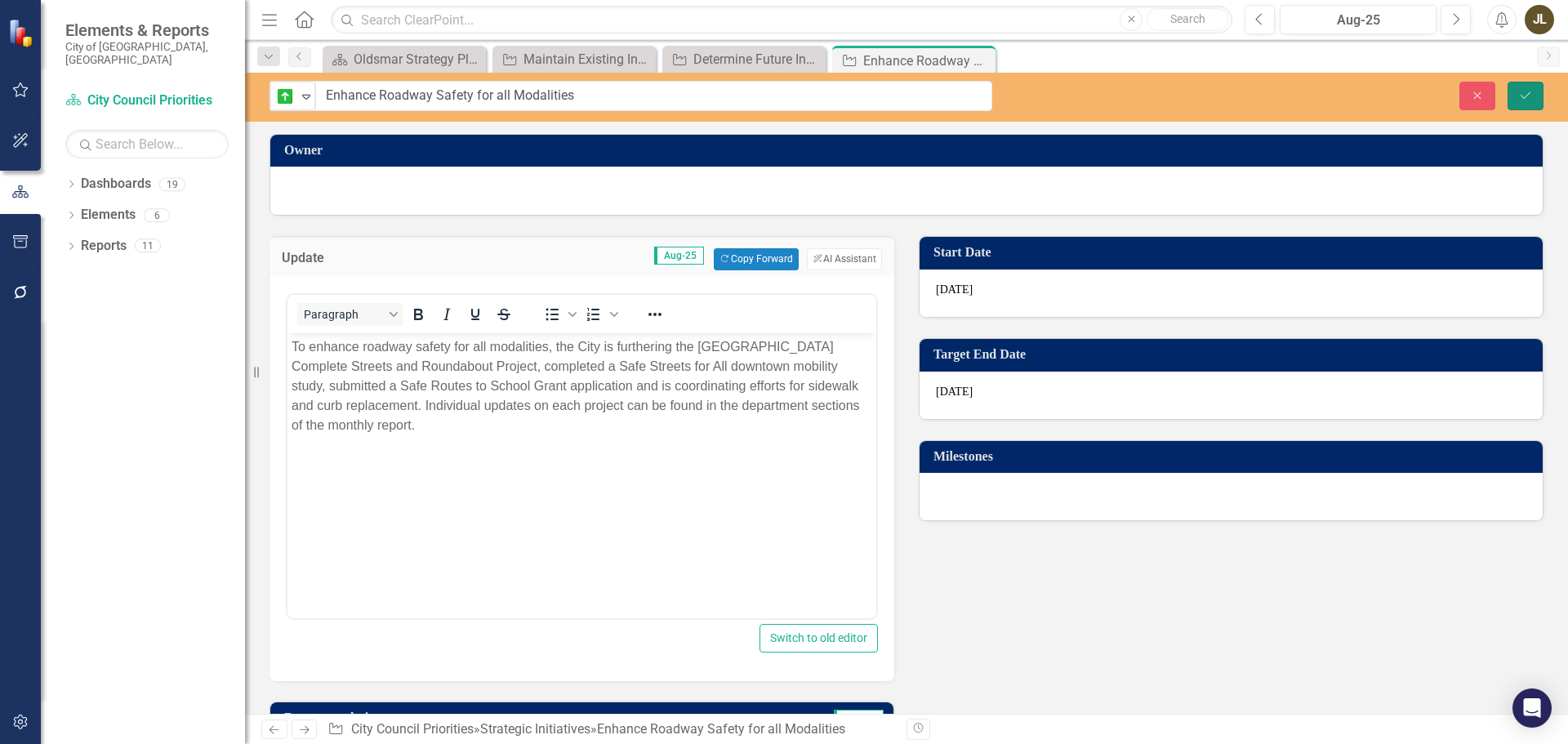
click at [1535, 84] on button "Save" at bounding box center [1525, 96] width 36 height 29
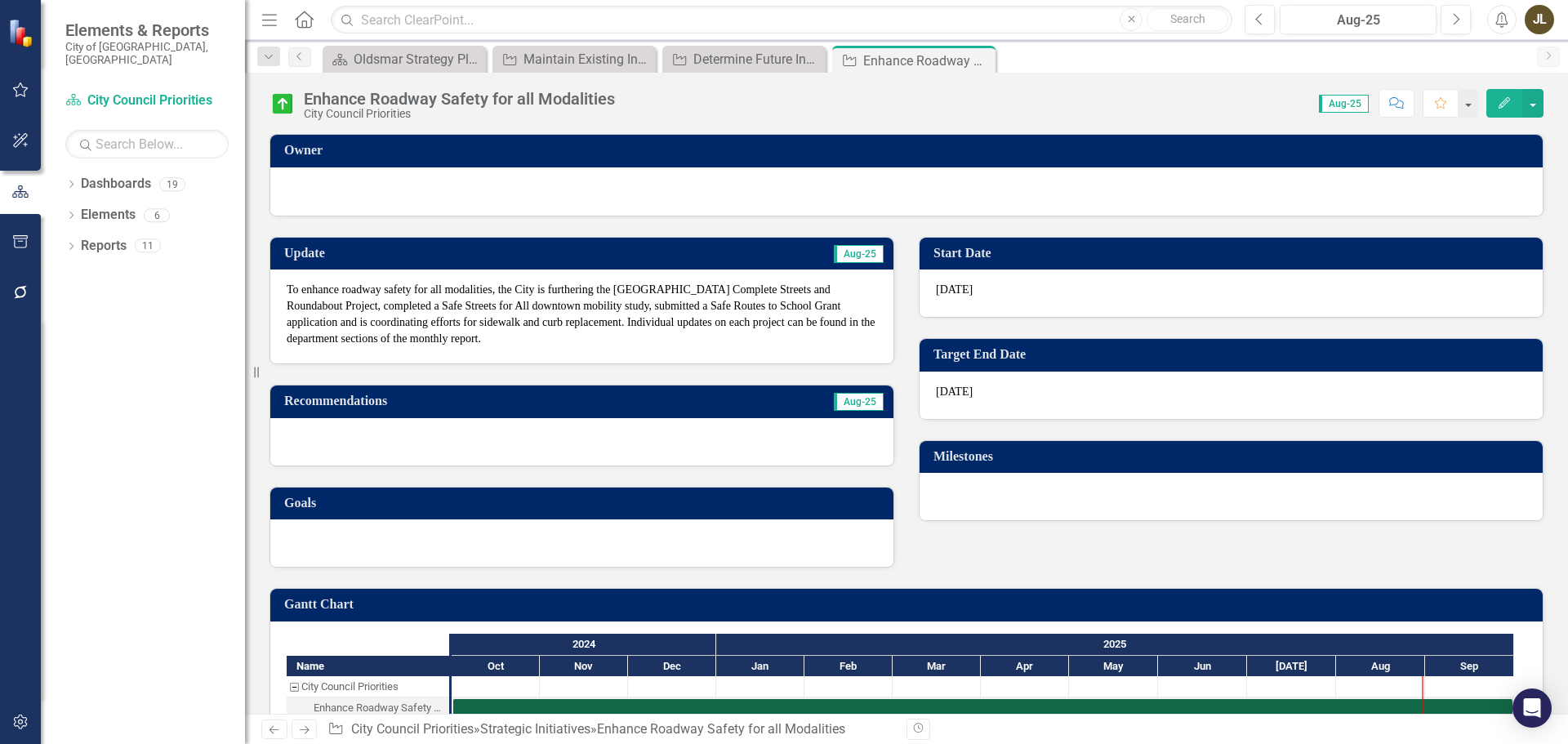
click at [315, 728] on link "Next" at bounding box center [304, 729] width 26 height 19
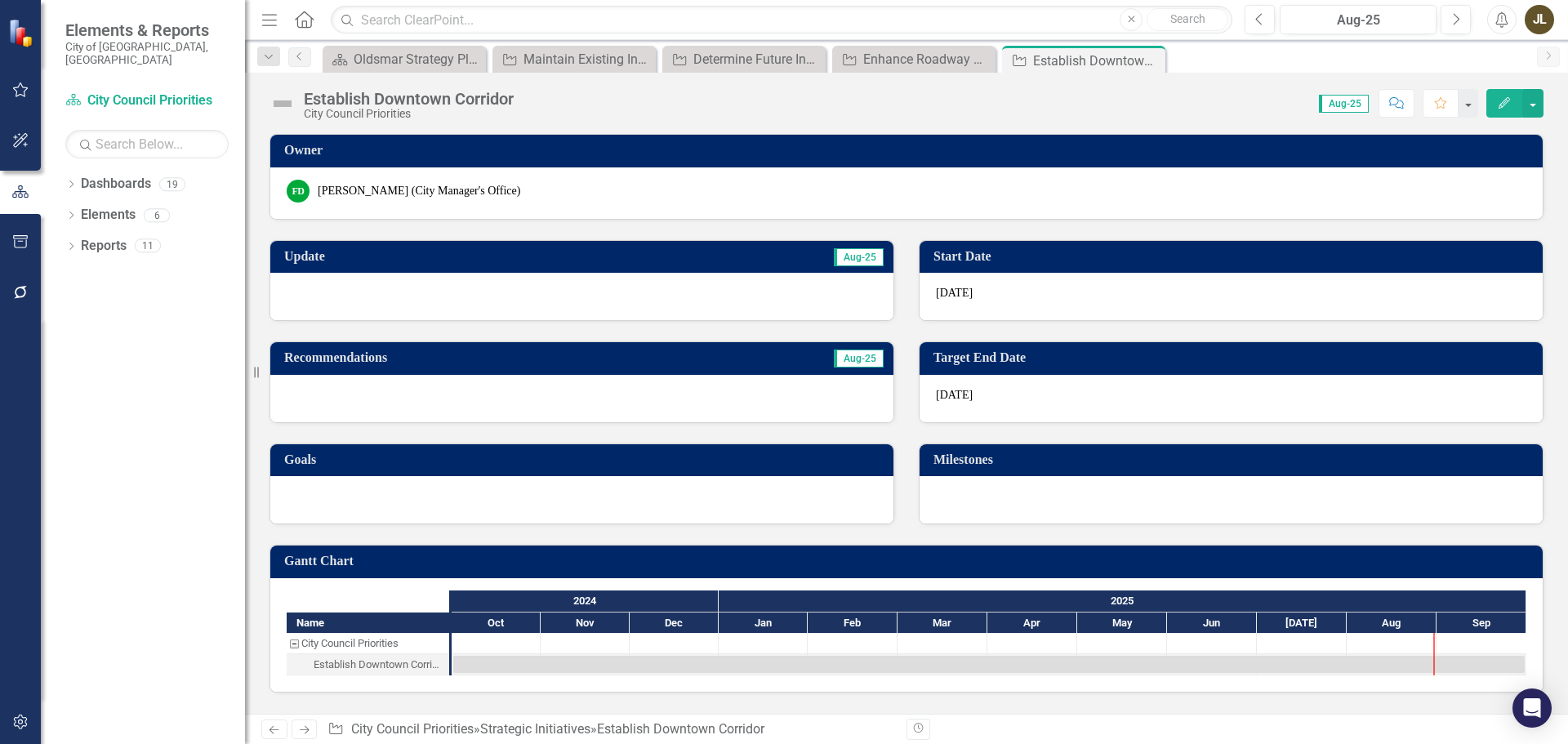
click at [476, 292] on div at bounding box center [581, 295] width 623 height 47
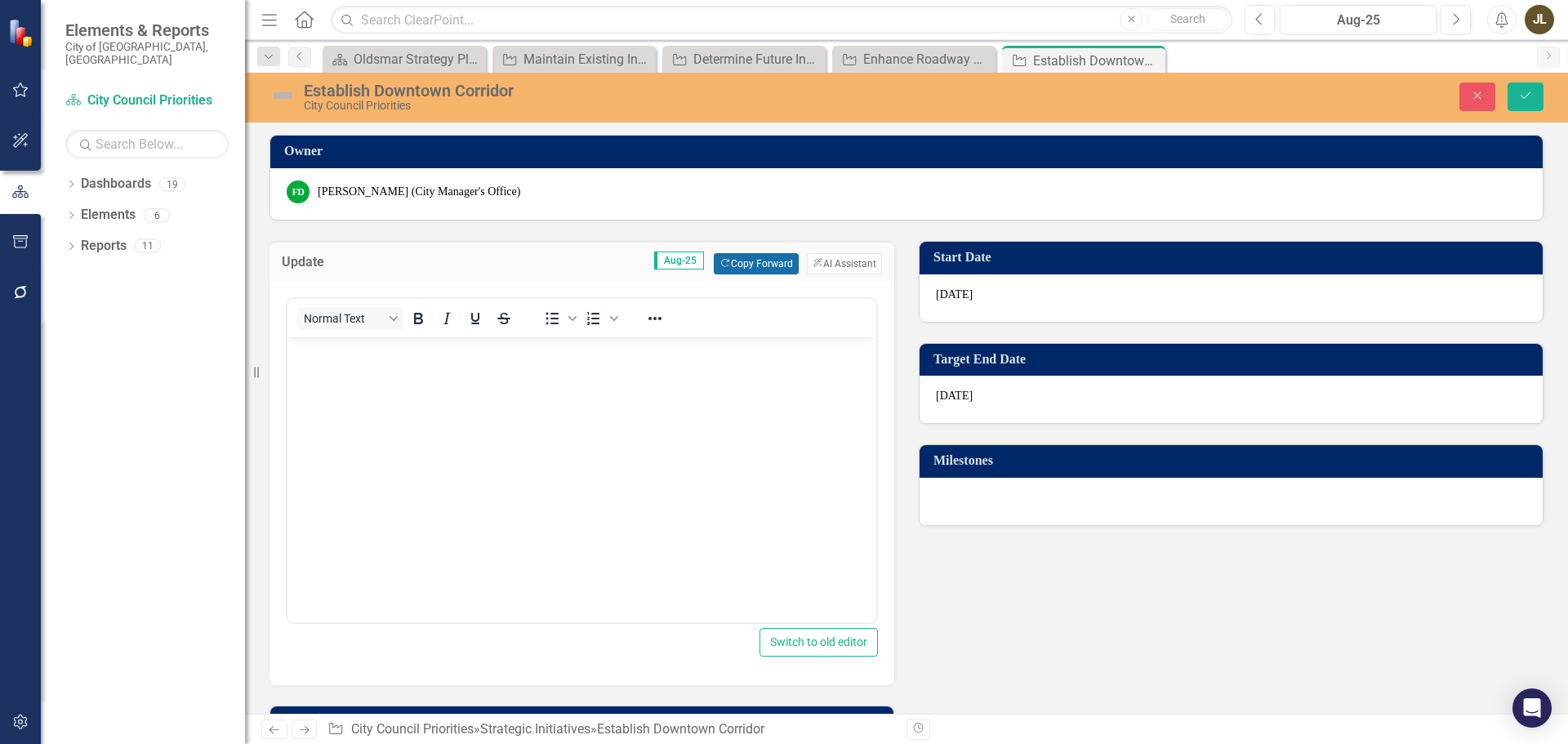
click at [739, 263] on button "Copy Forward Copy Forward" at bounding box center [755, 264] width 84 height 21
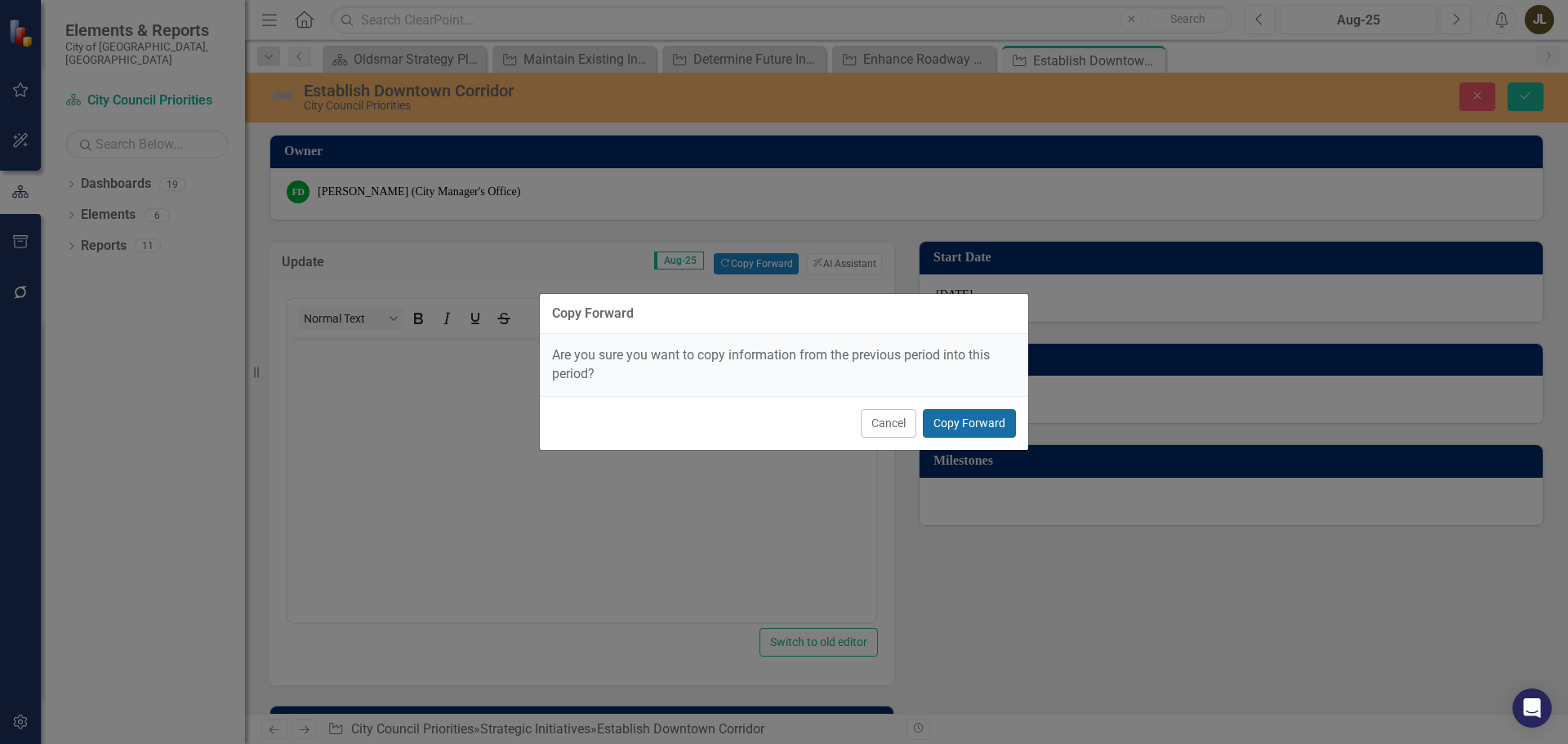
click at [941, 417] on button "Copy Forward" at bounding box center [968, 423] width 93 height 29
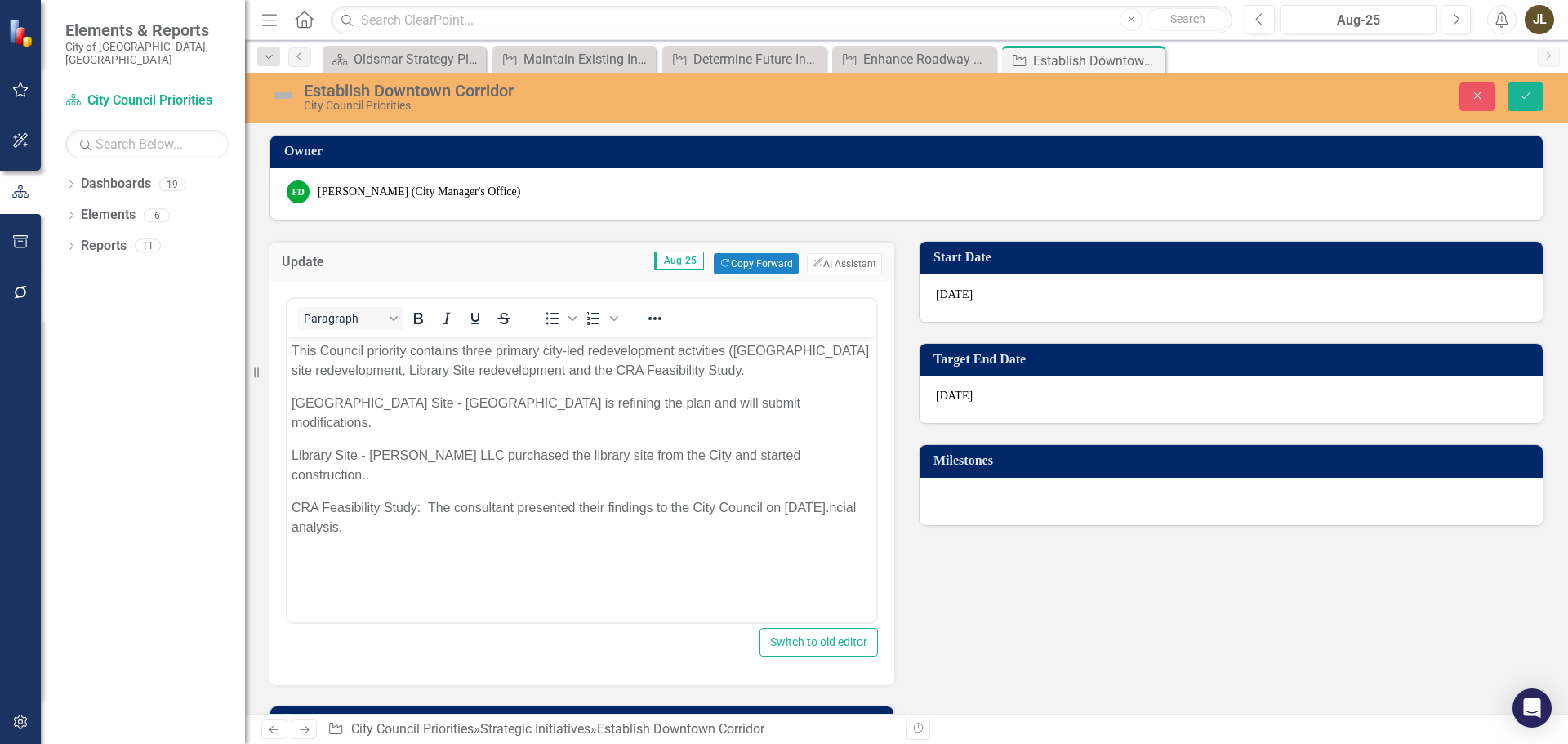
click at [280, 98] on img at bounding box center [282, 95] width 26 height 26
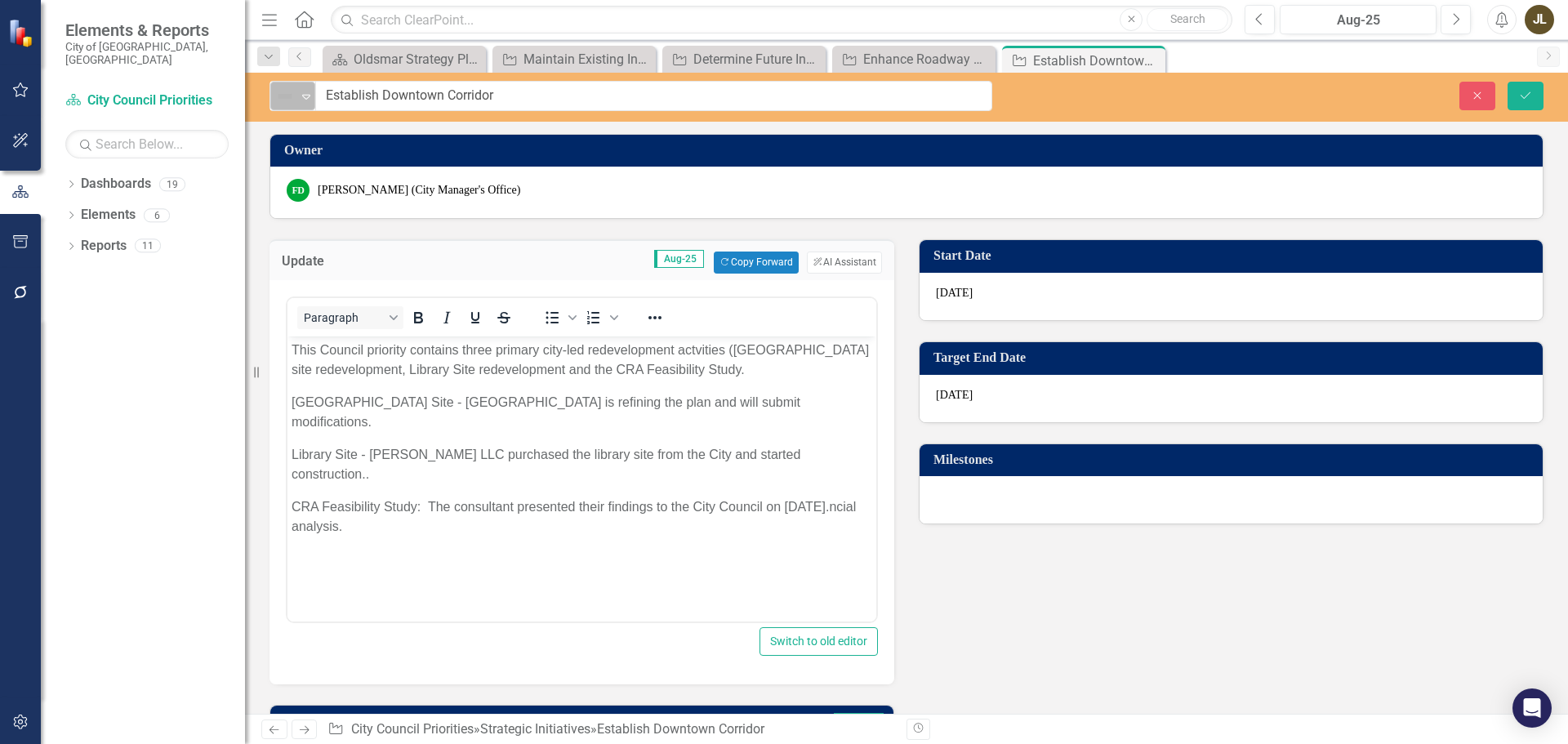
click at [294, 99] on img at bounding box center [285, 96] width 19 height 19
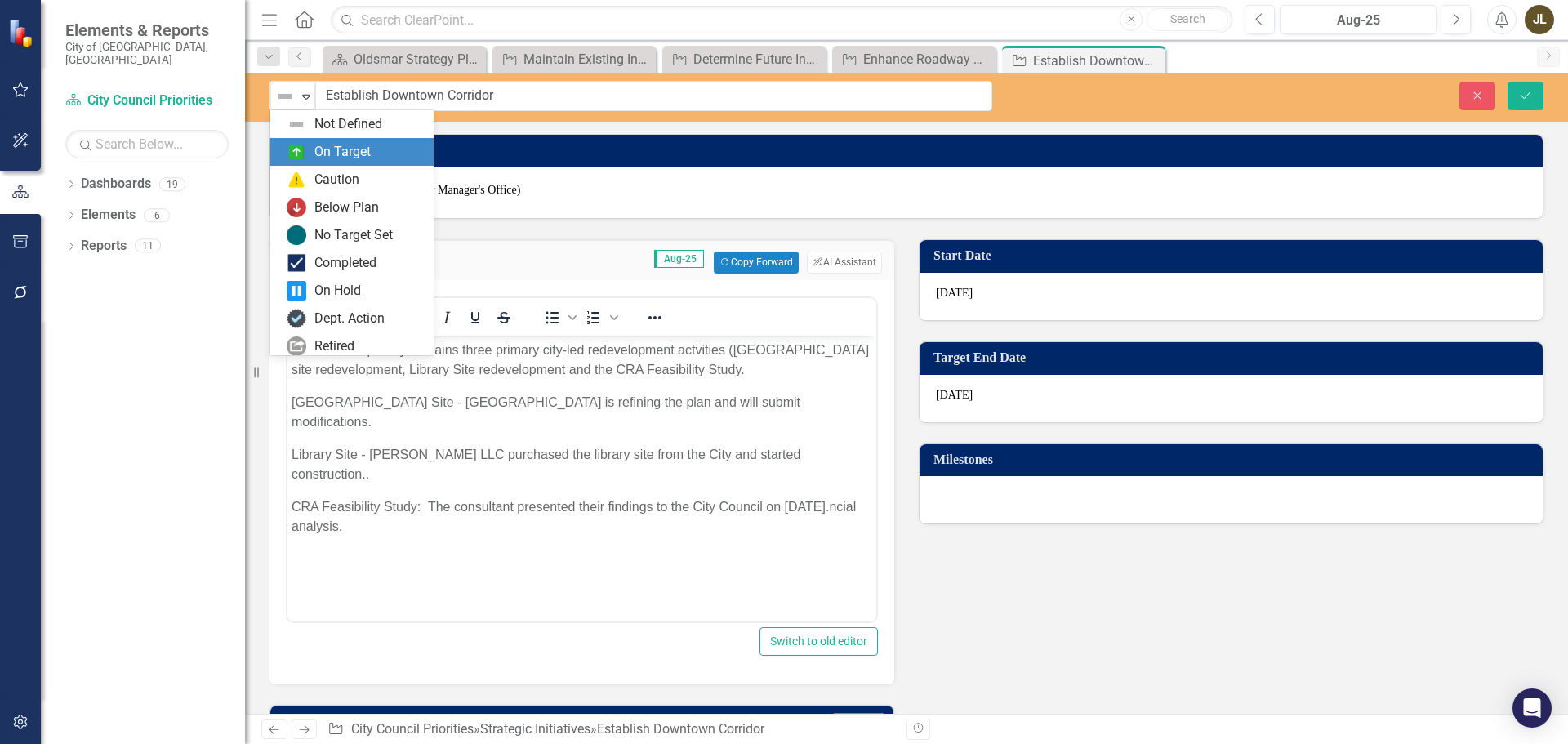
click at [318, 141] on div "On Target" at bounding box center [352, 151] width 164 height 28
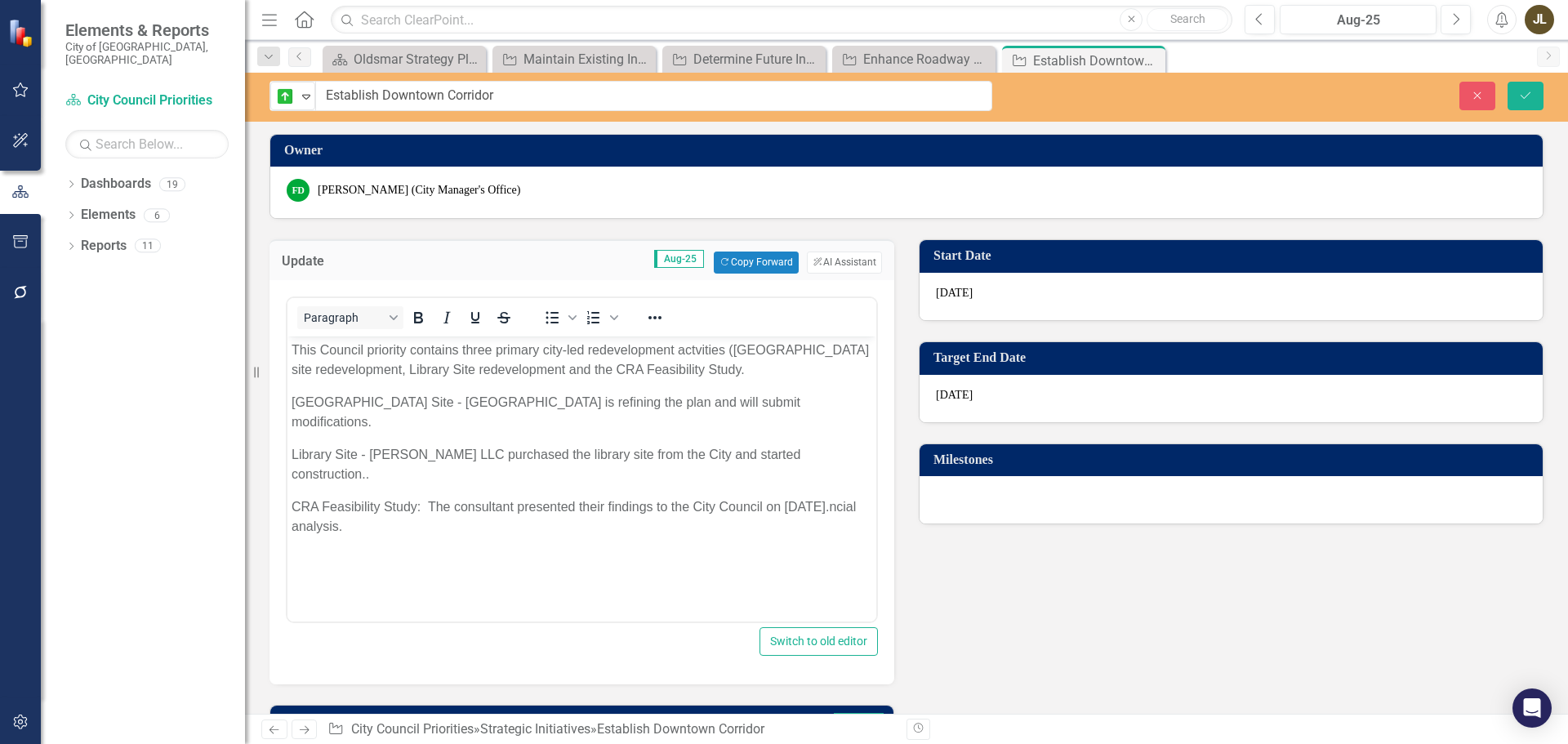
click at [836, 497] on p "CRA Feasibility Study: The consultant presented their findings to the City Coun…" at bounding box center [581, 516] width 580 height 39
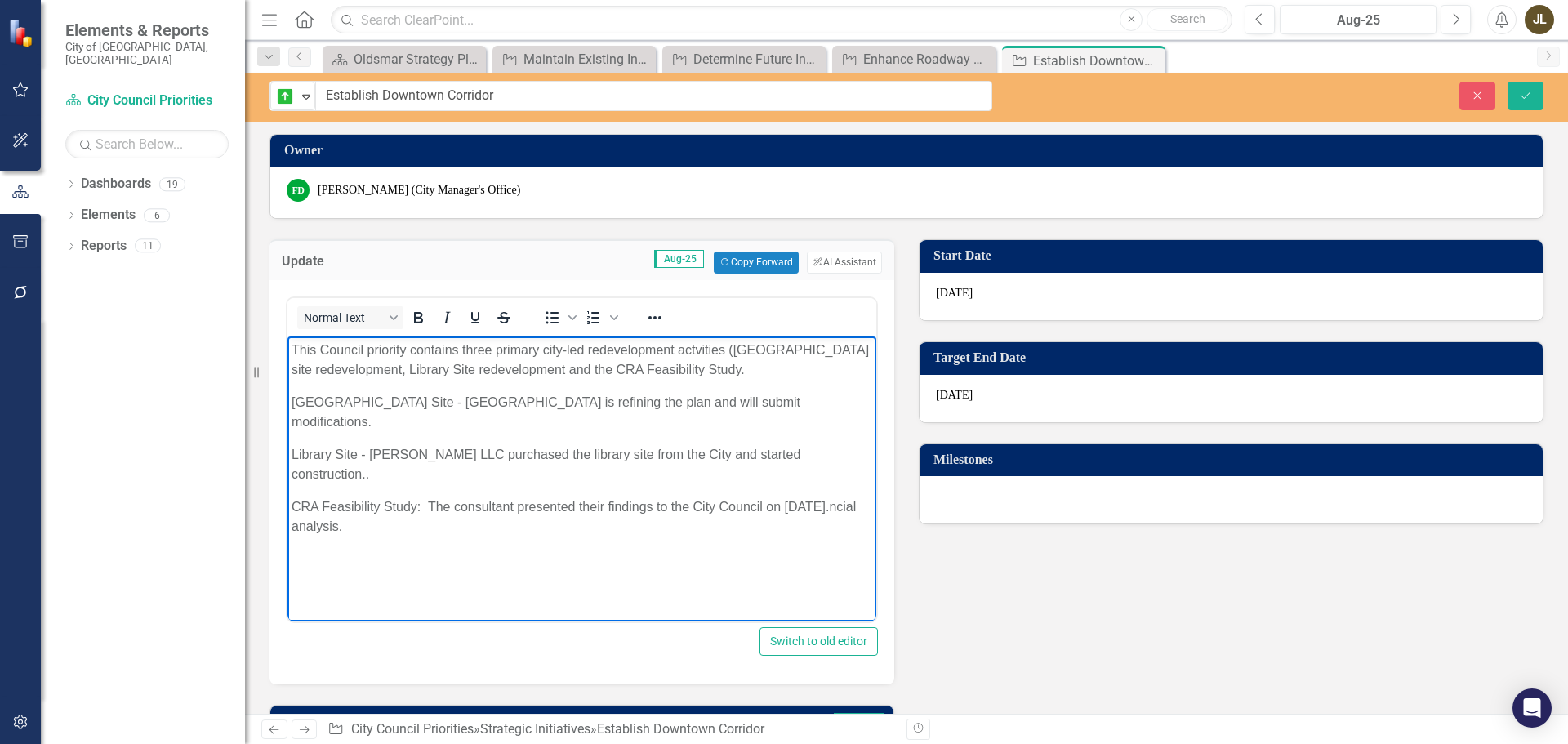
drag, startPoint x: 355, startPoint y: 508, endPoint x: 848, endPoint y: 483, distance: 493.6
click at [848, 497] on p "CRA Feasibility Study: The consultant presented their findings to the City Coun…" at bounding box center [581, 516] width 580 height 39
click at [1540, 92] on button "Save" at bounding box center [1525, 96] width 36 height 29
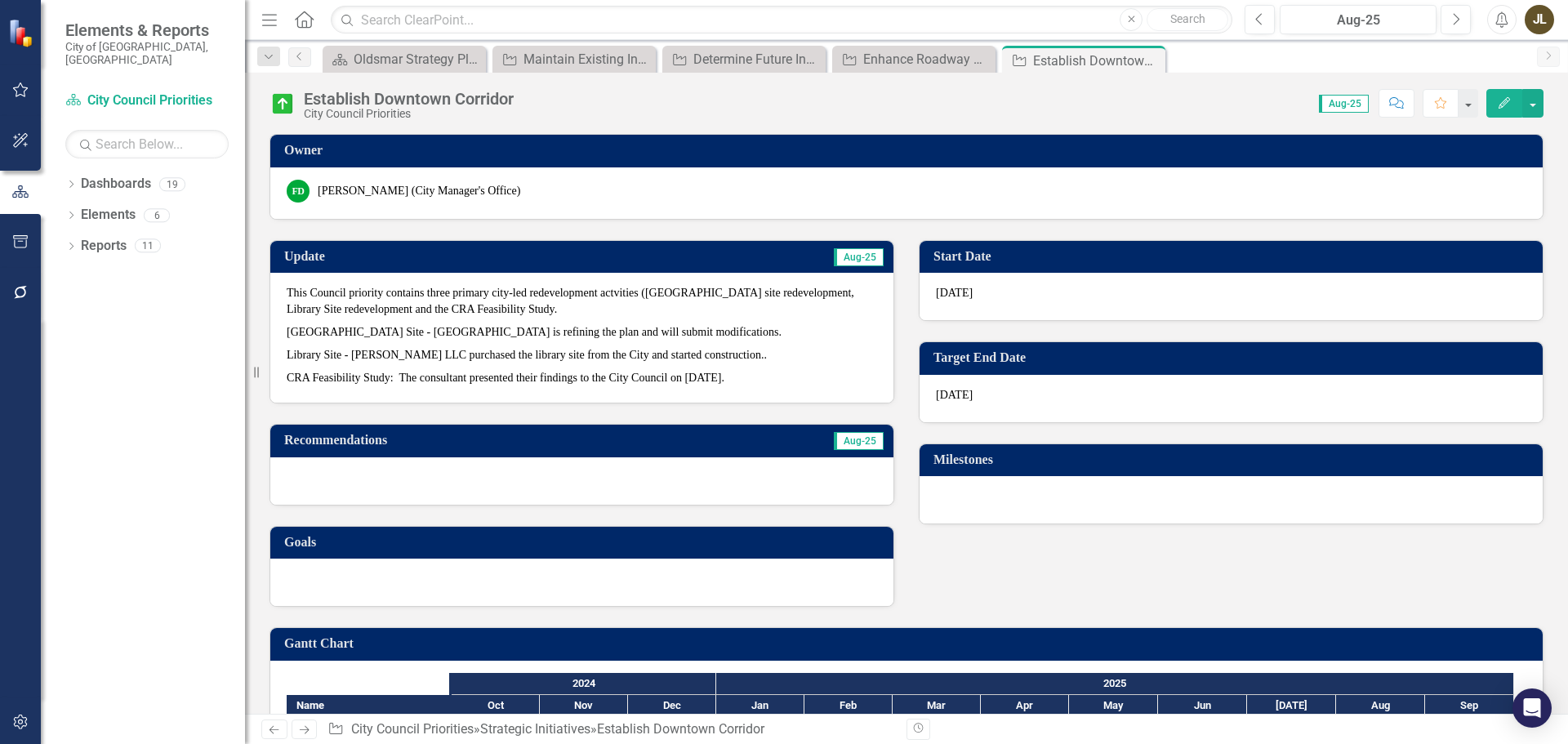
click at [311, 727] on icon "Next" at bounding box center [304, 729] width 13 height 11
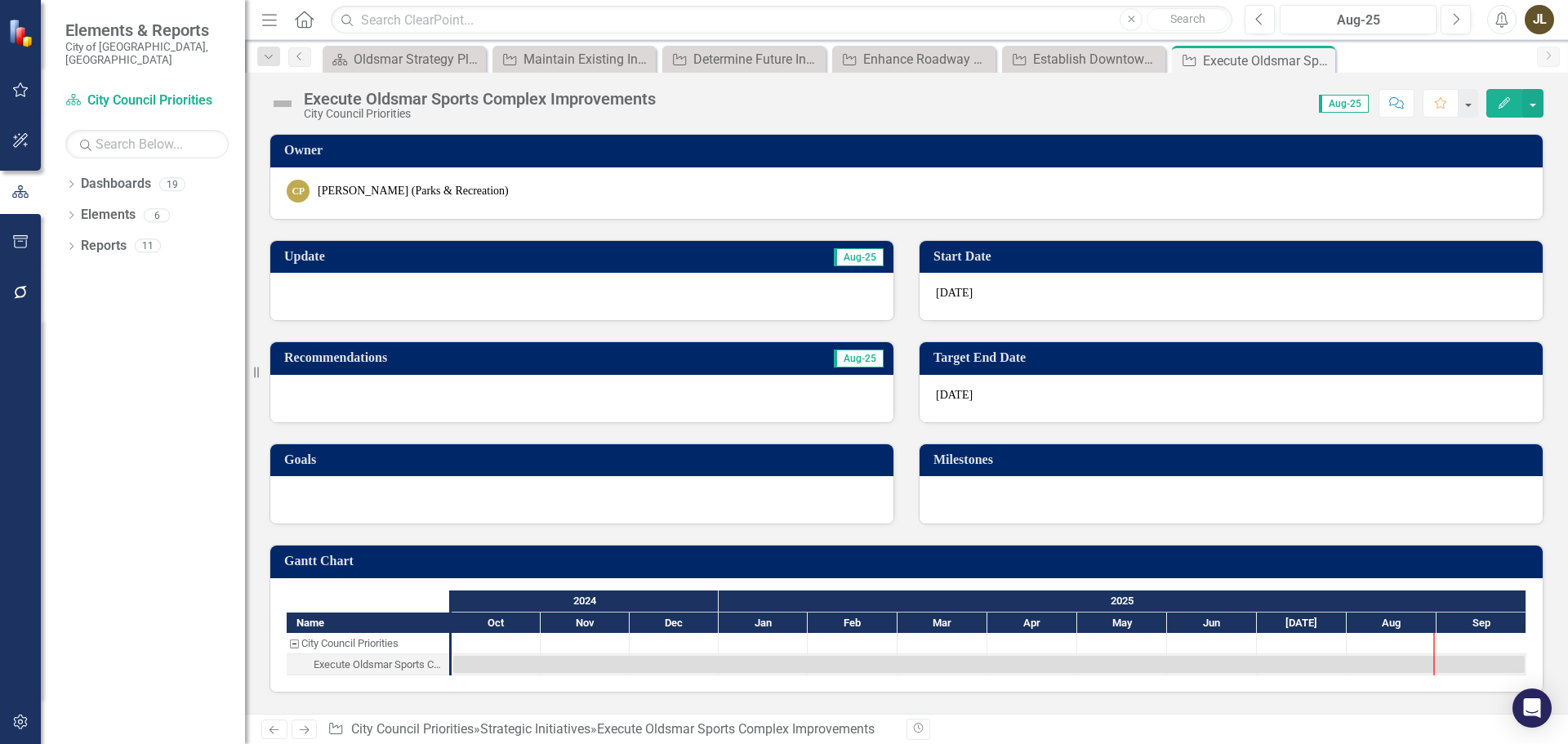
click at [546, 292] on div at bounding box center [581, 295] width 623 height 47
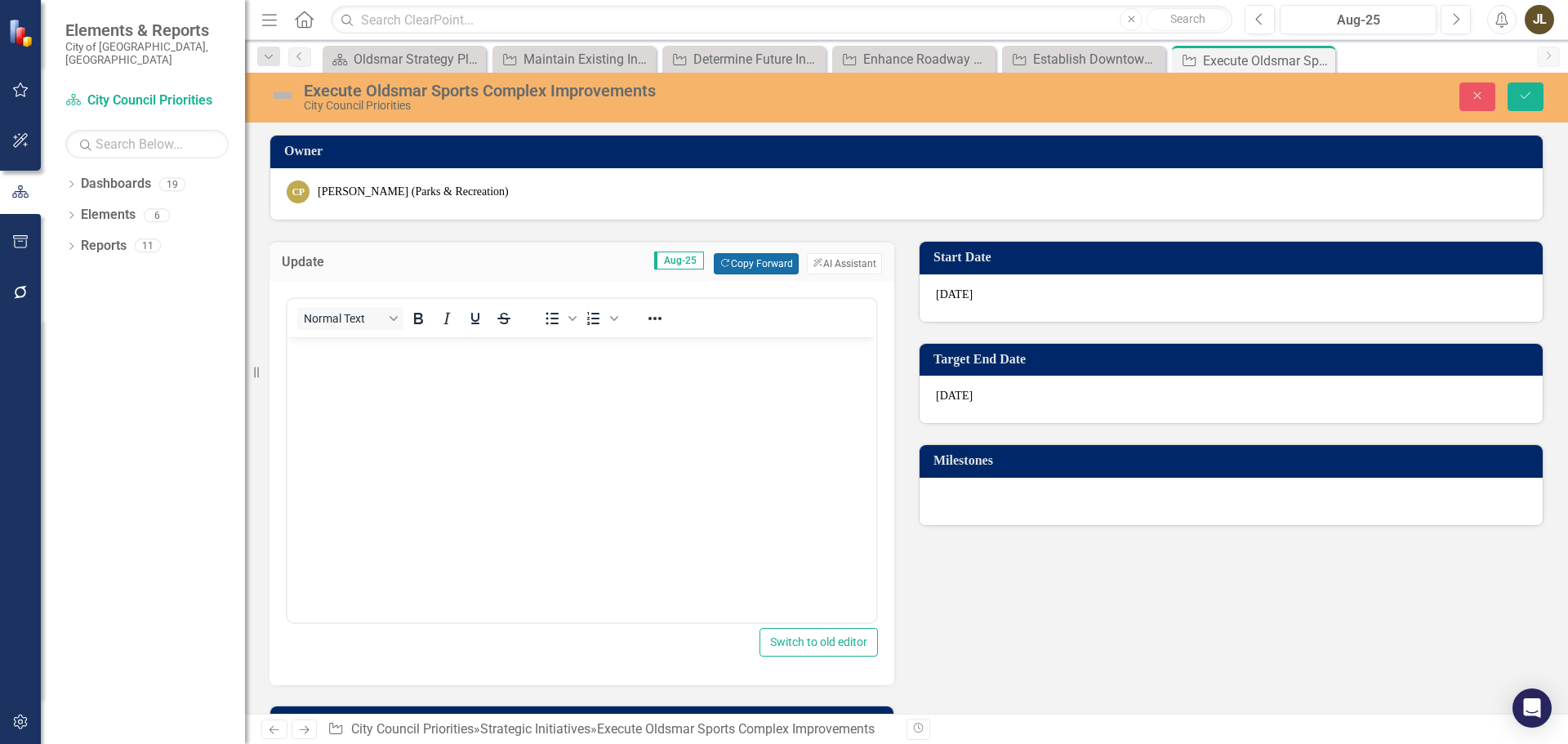
click at [732, 269] on button "Copy Forward Copy Forward" at bounding box center [755, 264] width 84 height 21
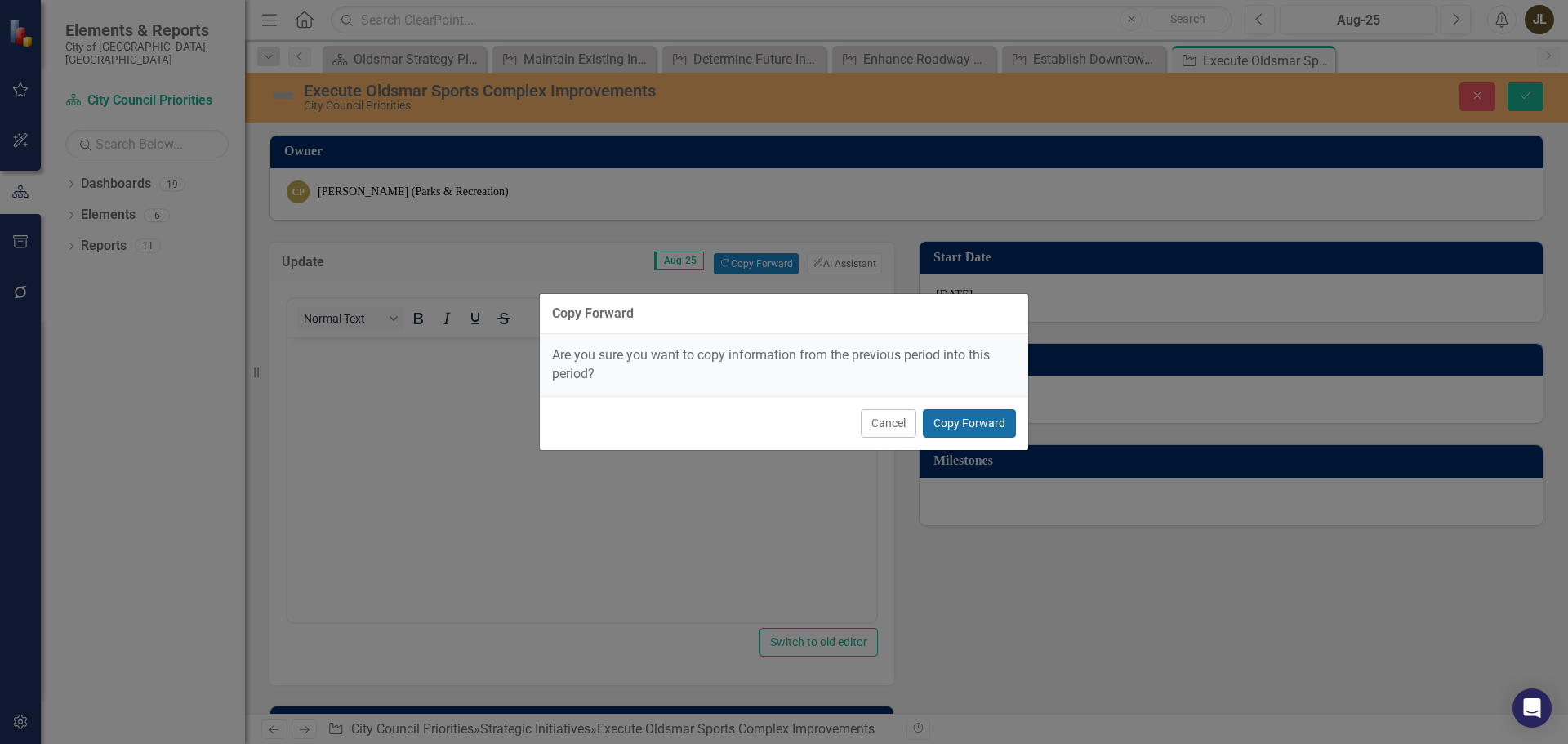
click at [958, 417] on button "Copy Forward" at bounding box center [968, 423] width 93 height 29
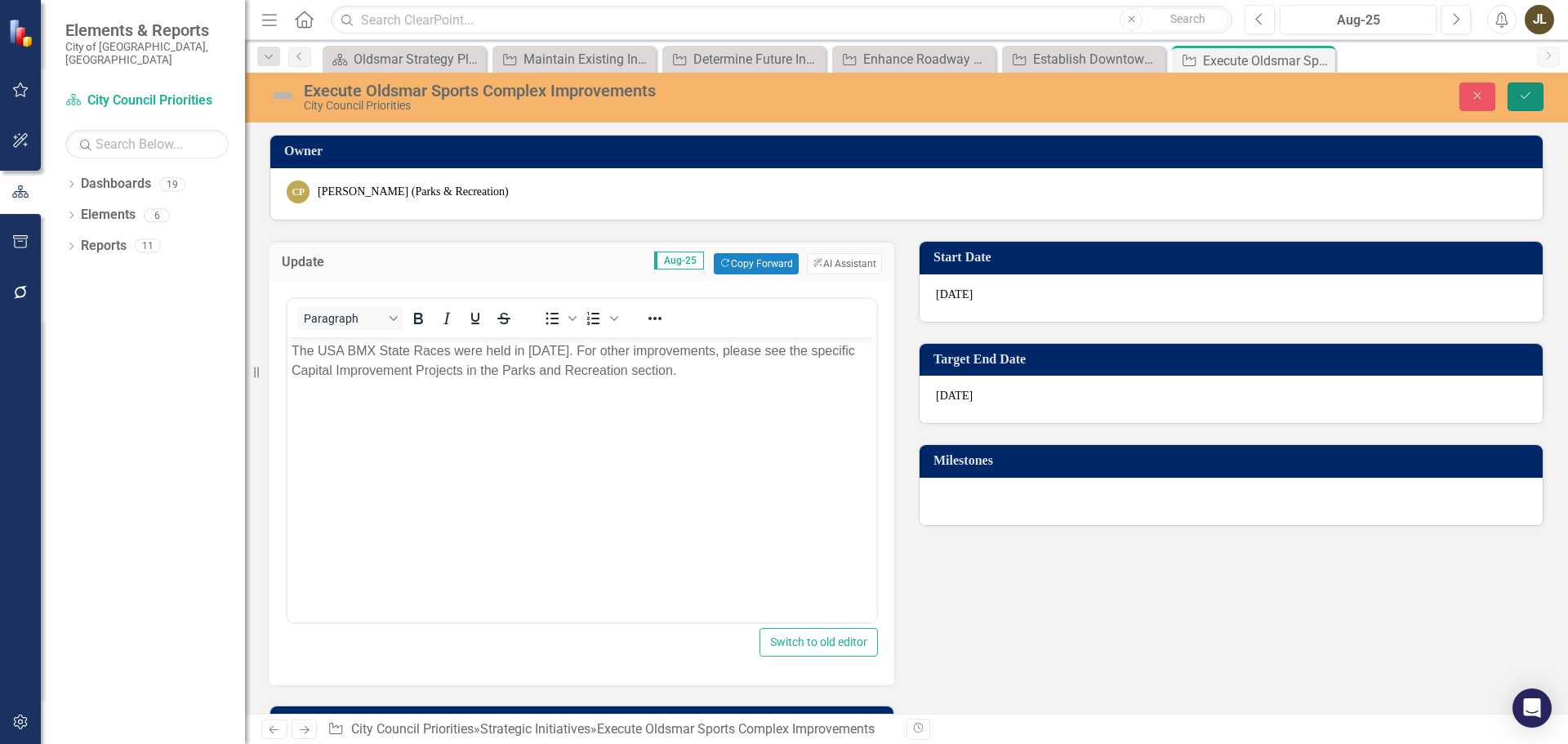
click at [1529, 100] on icon "Save" at bounding box center [1525, 95] width 14 height 12
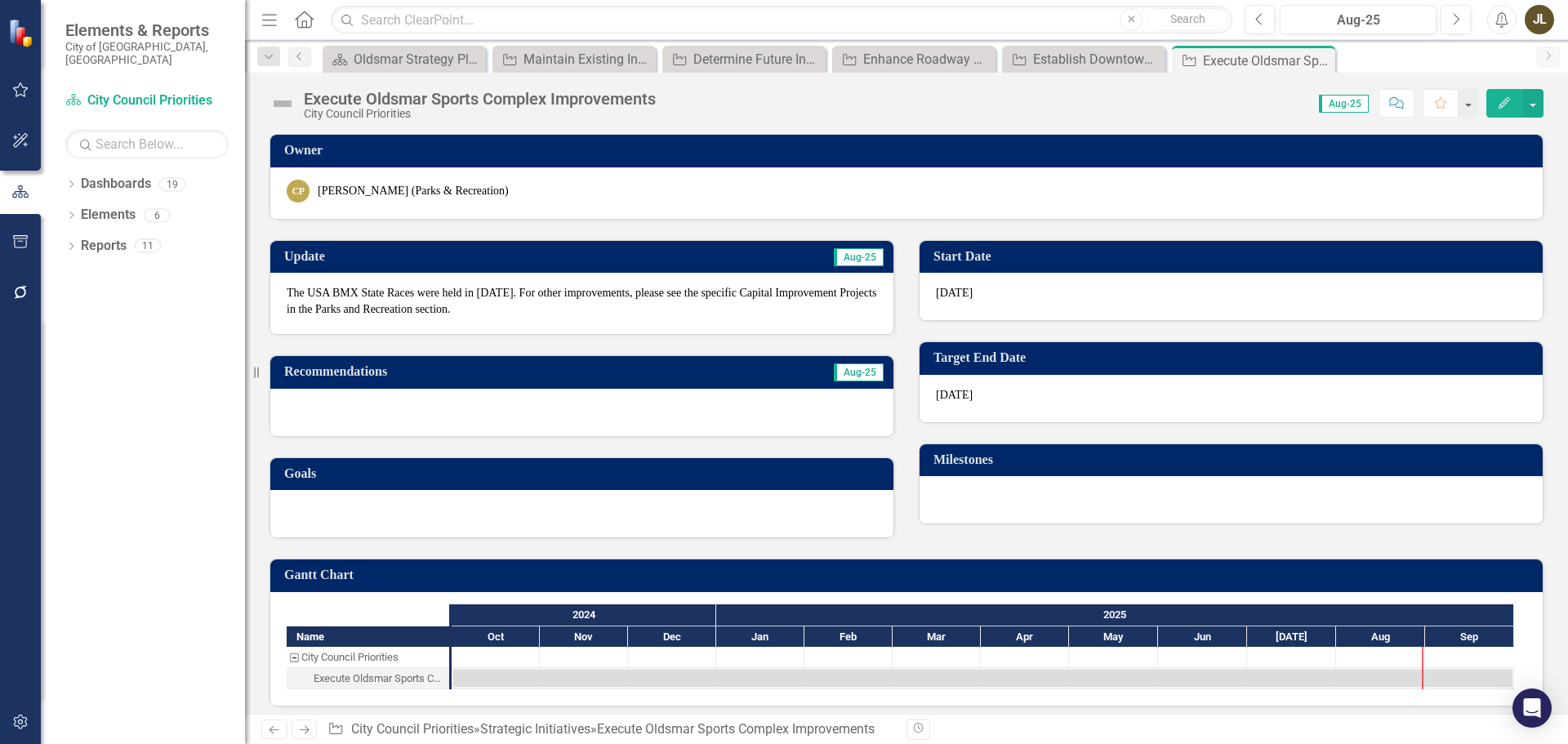
click at [277, 103] on img at bounding box center [282, 103] width 26 height 26
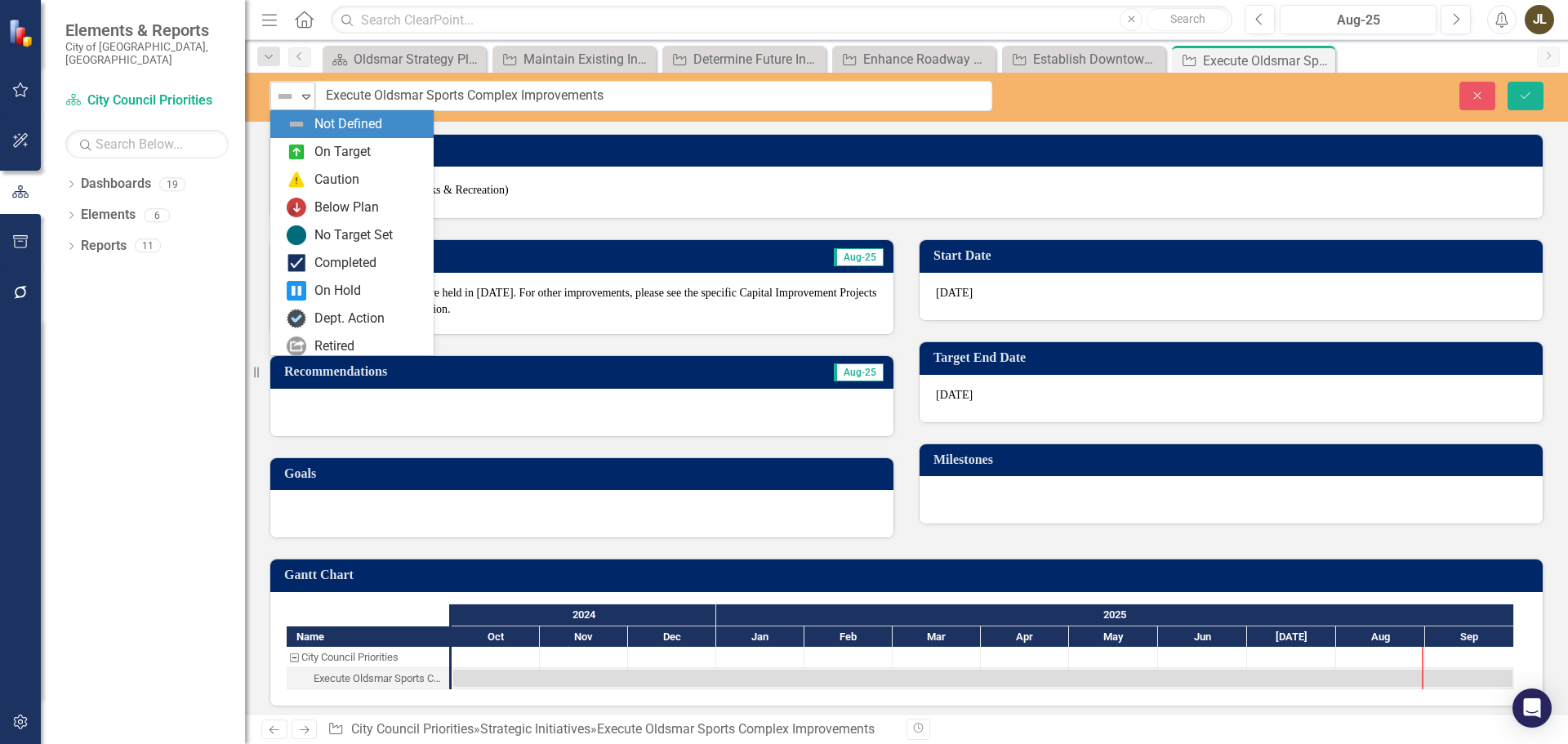
click at [290, 110] on div "Not Defined Expand" at bounding box center [293, 96] width 45 height 29
click at [316, 140] on div "On Target" at bounding box center [352, 151] width 164 height 28
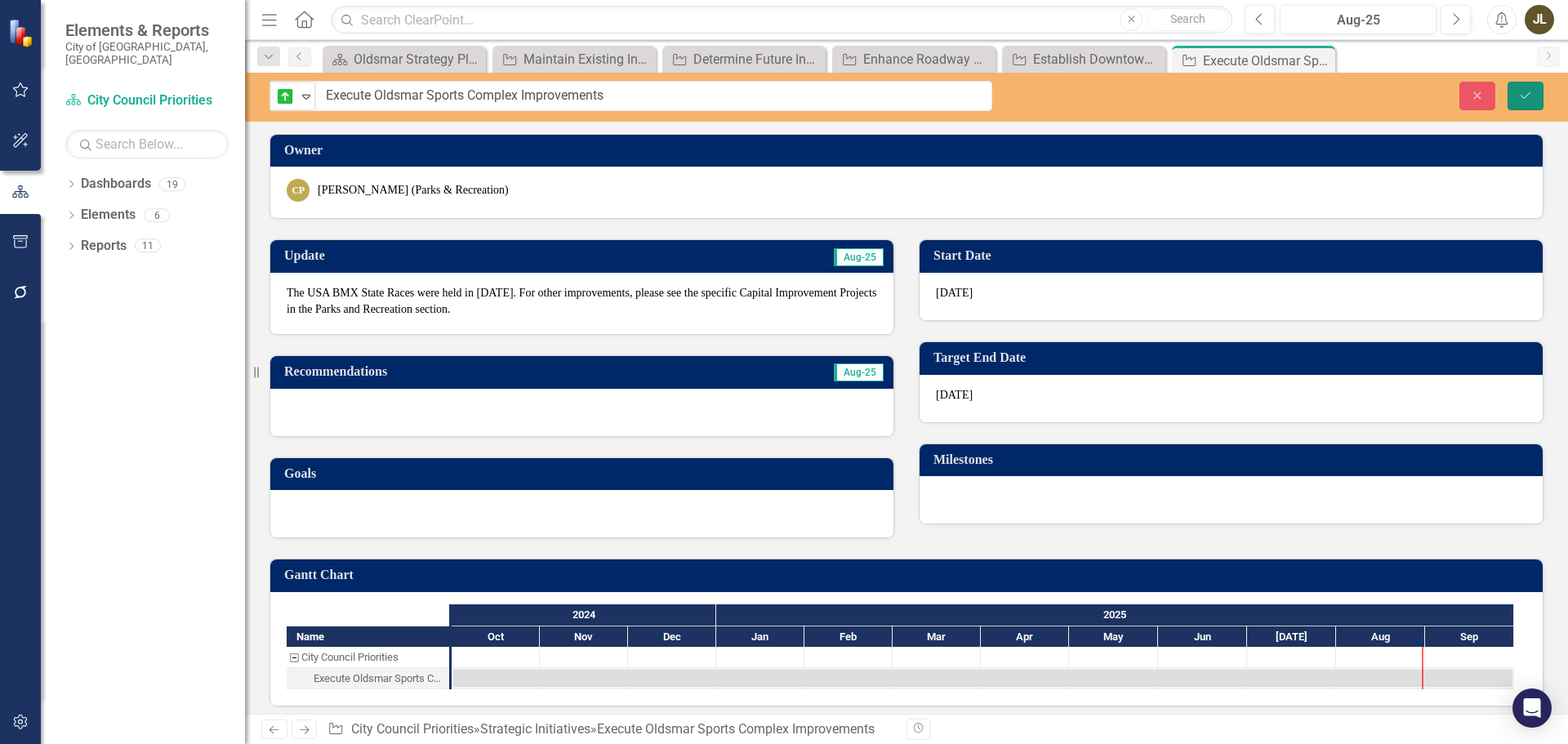
click at [1526, 99] on icon "Save" at bounding box center [1525, 95] width 14 height 12
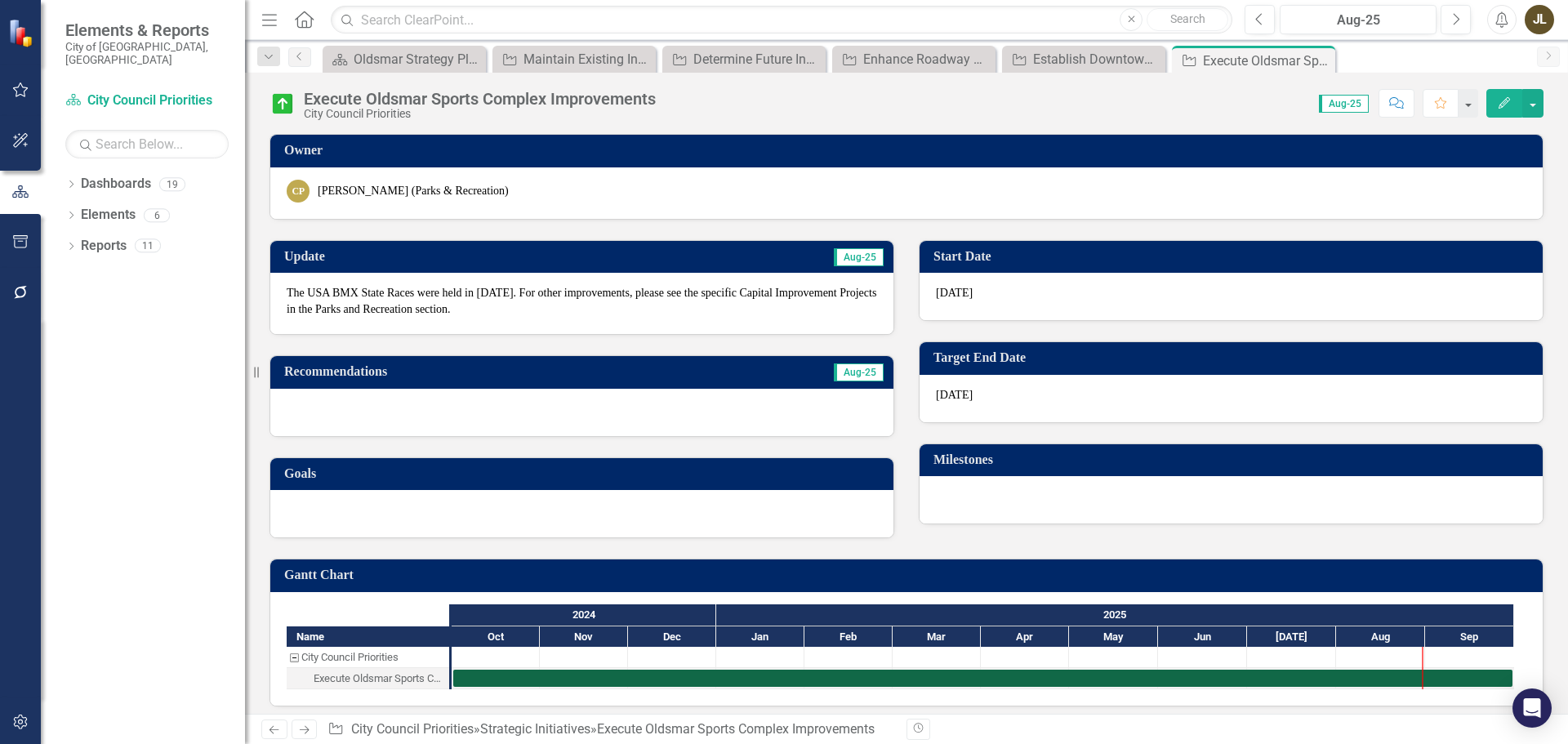
drag, startPoint x: 303, startPoint y: 724, endPoint x: 315, endPoint y: 721, distance: 12.4
click at [303, 724] on icon "Next" at bounding box center [304, 729] width 13 height 11
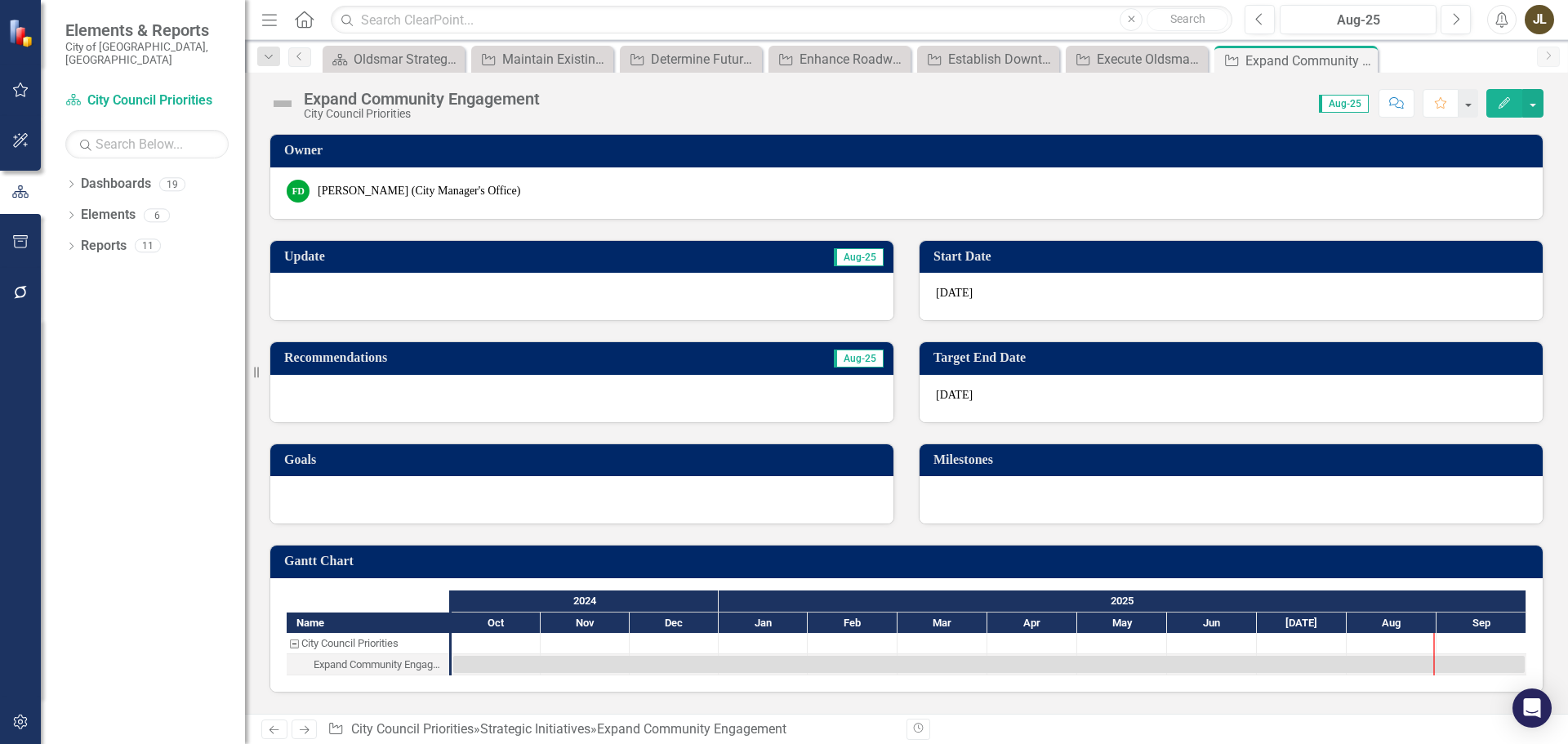
click at [534, 282] on div at bounding box center [581, 295] width 623 height 47
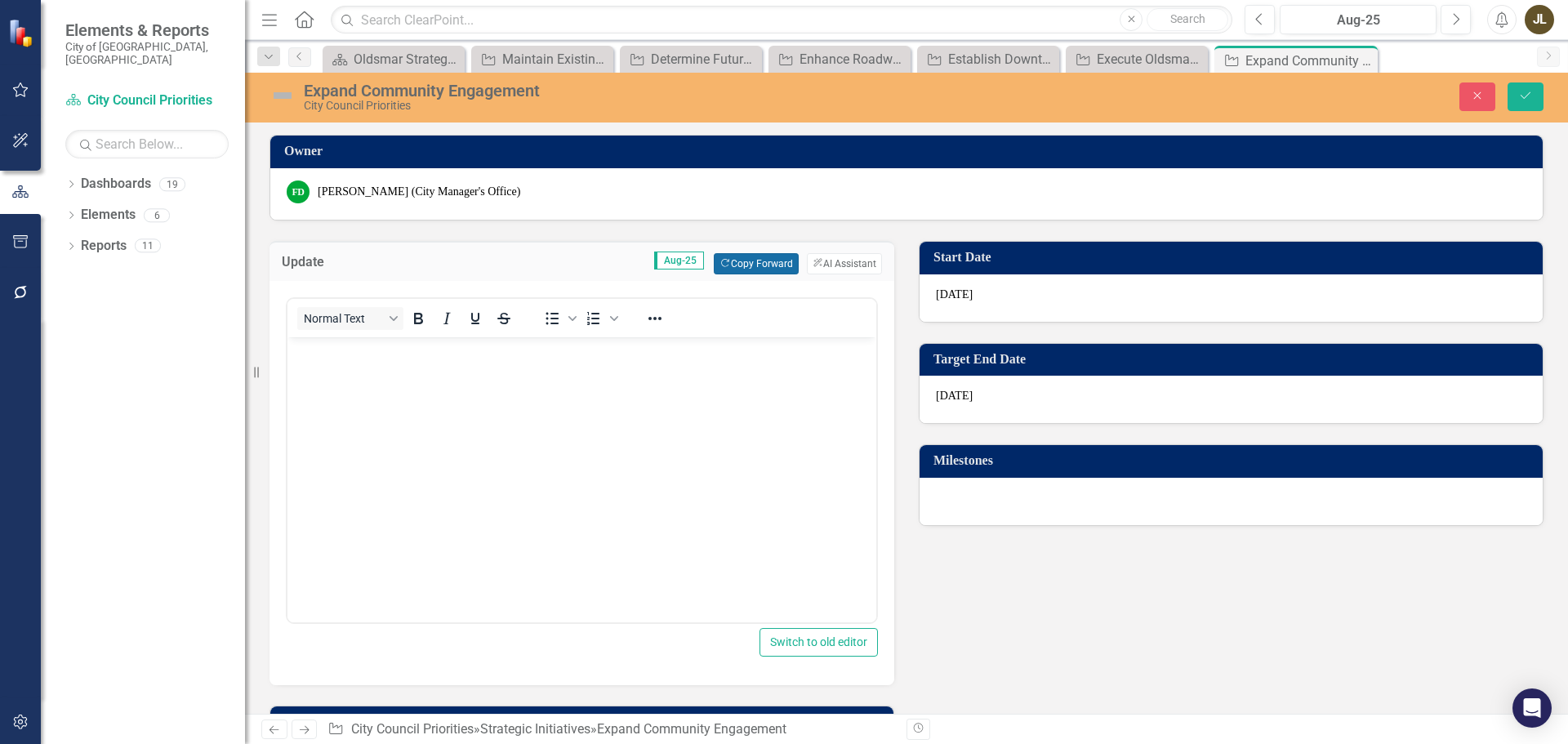
click at [718, 269] on button "Copy Forward Copy Forward" at bounding box center [755, 264] width 84 height 21
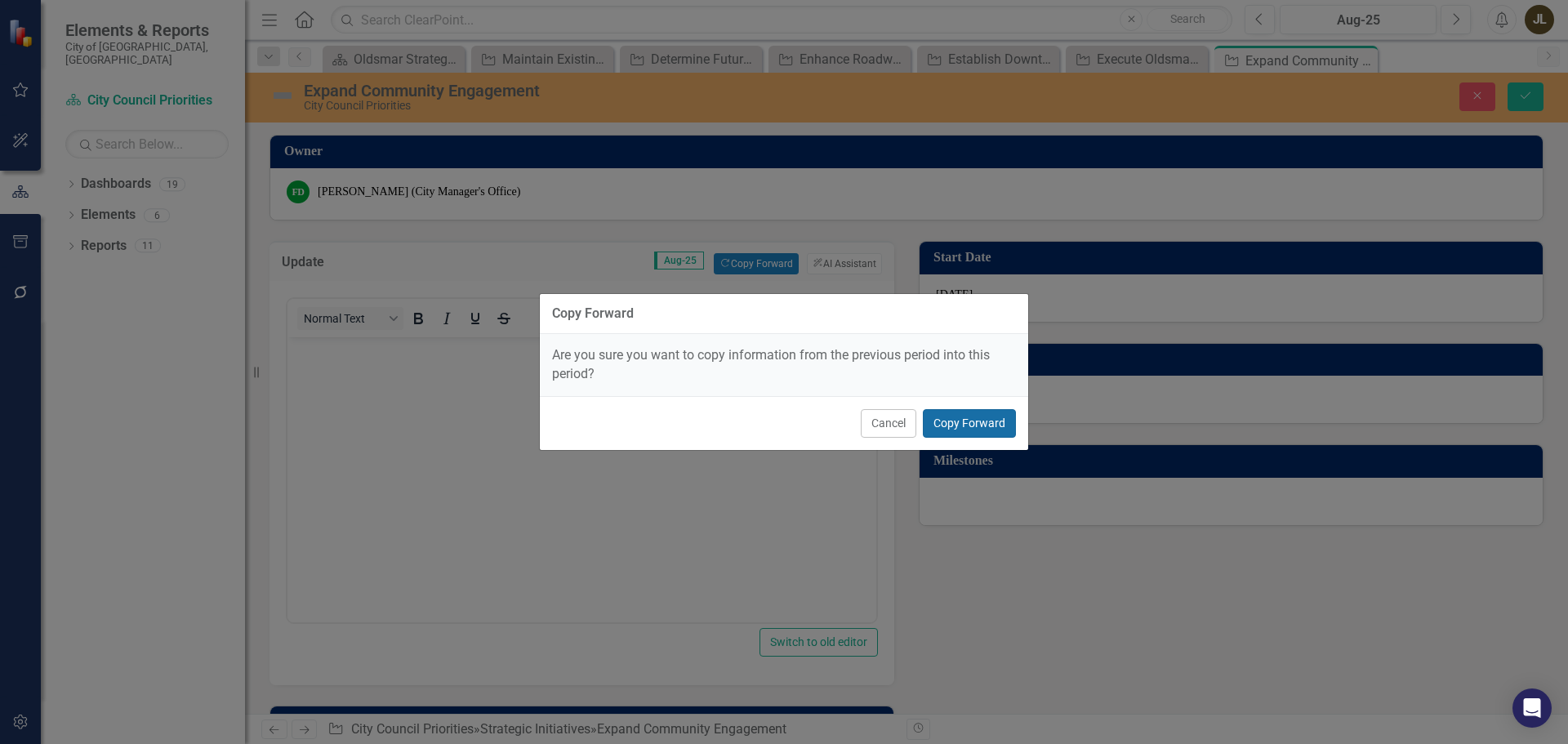
click at [995, 423] on button "Copy Forward" at bounding box center [968, 423] width 93 height 29
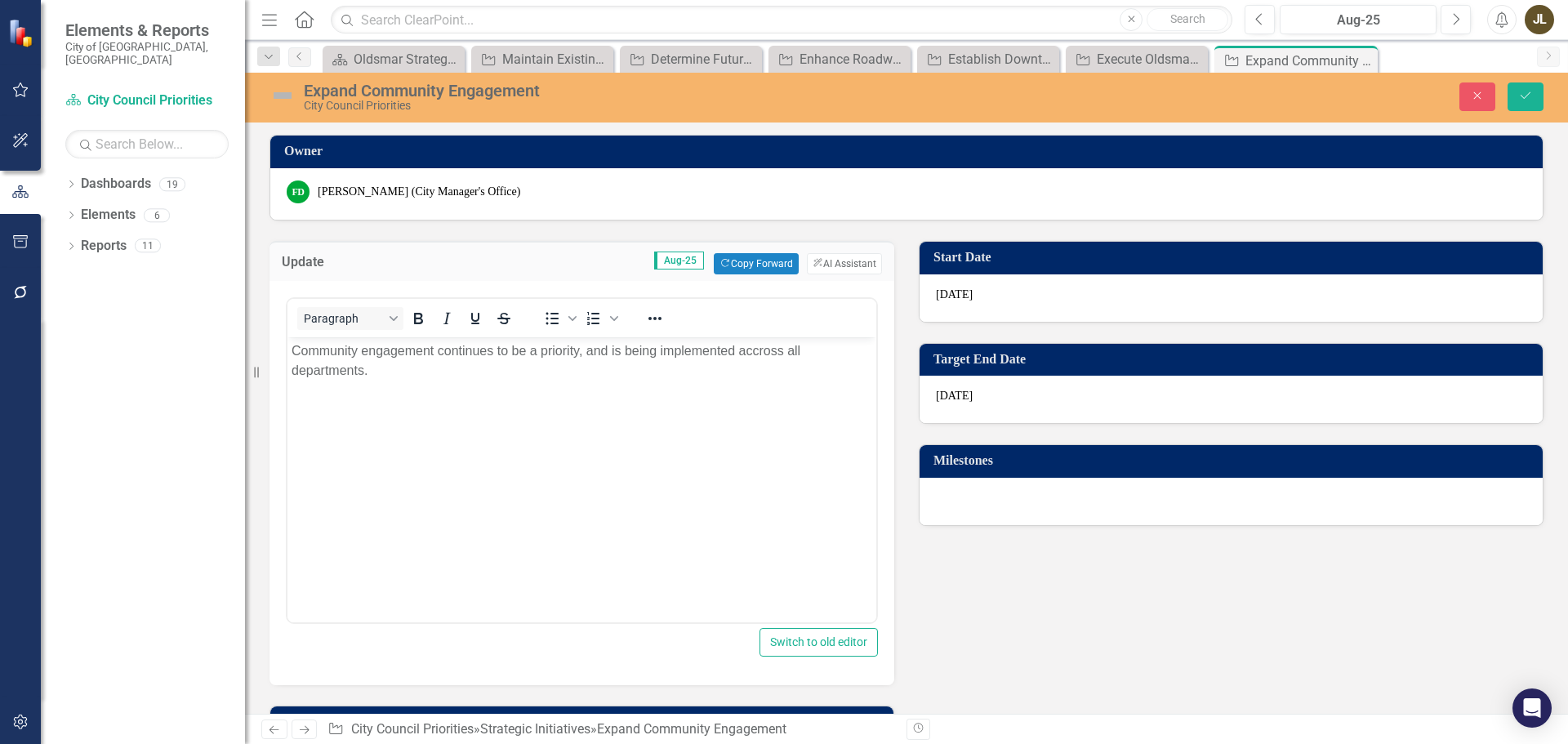
click at [286, 95] on img at bounding box center [282, 95] width 26 height 26
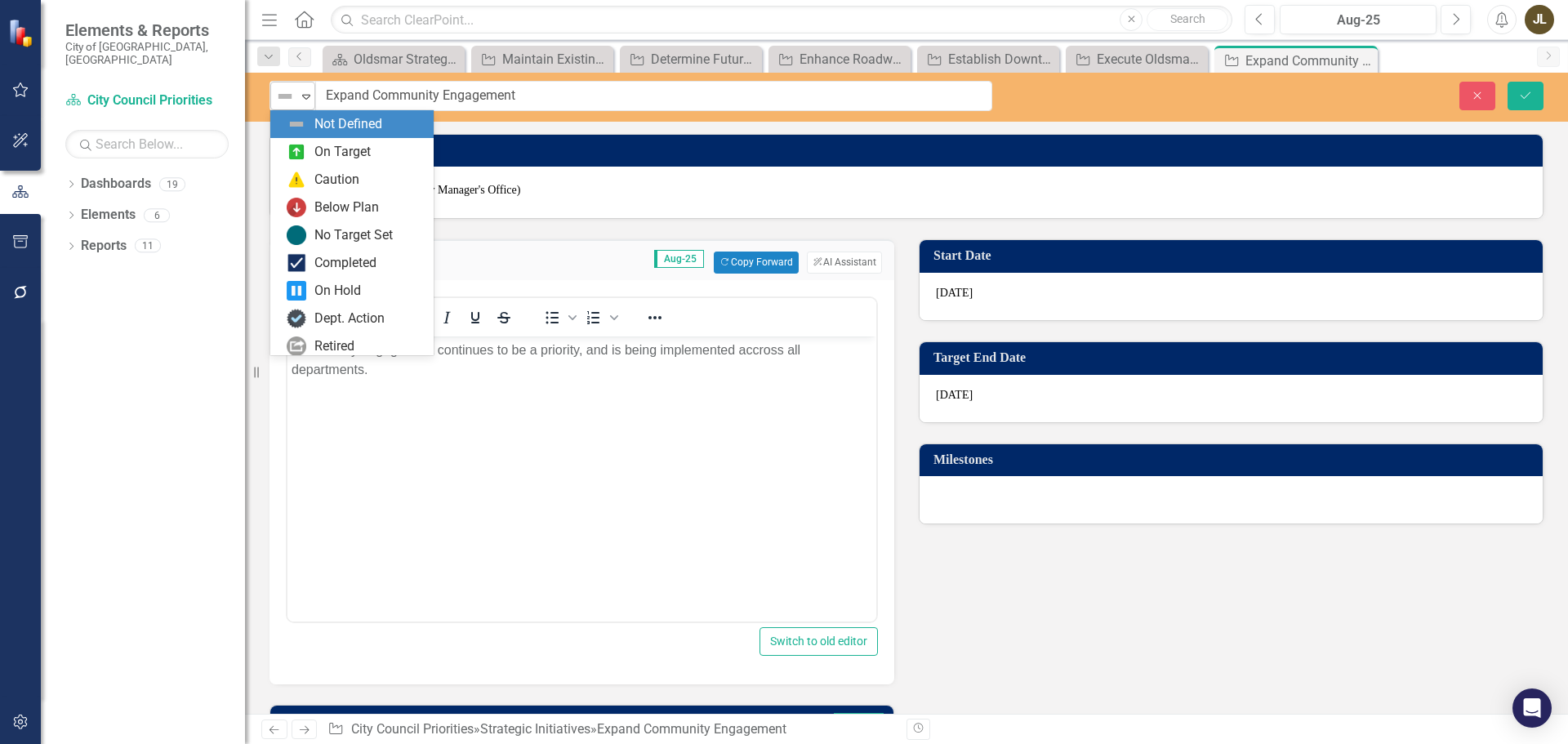
click at [291, 97] on img at bounding box center [285, 96] width 19 height 19
click at [324, 150] on div "On Target" at bounding box center [343, 152] width 57 height 19
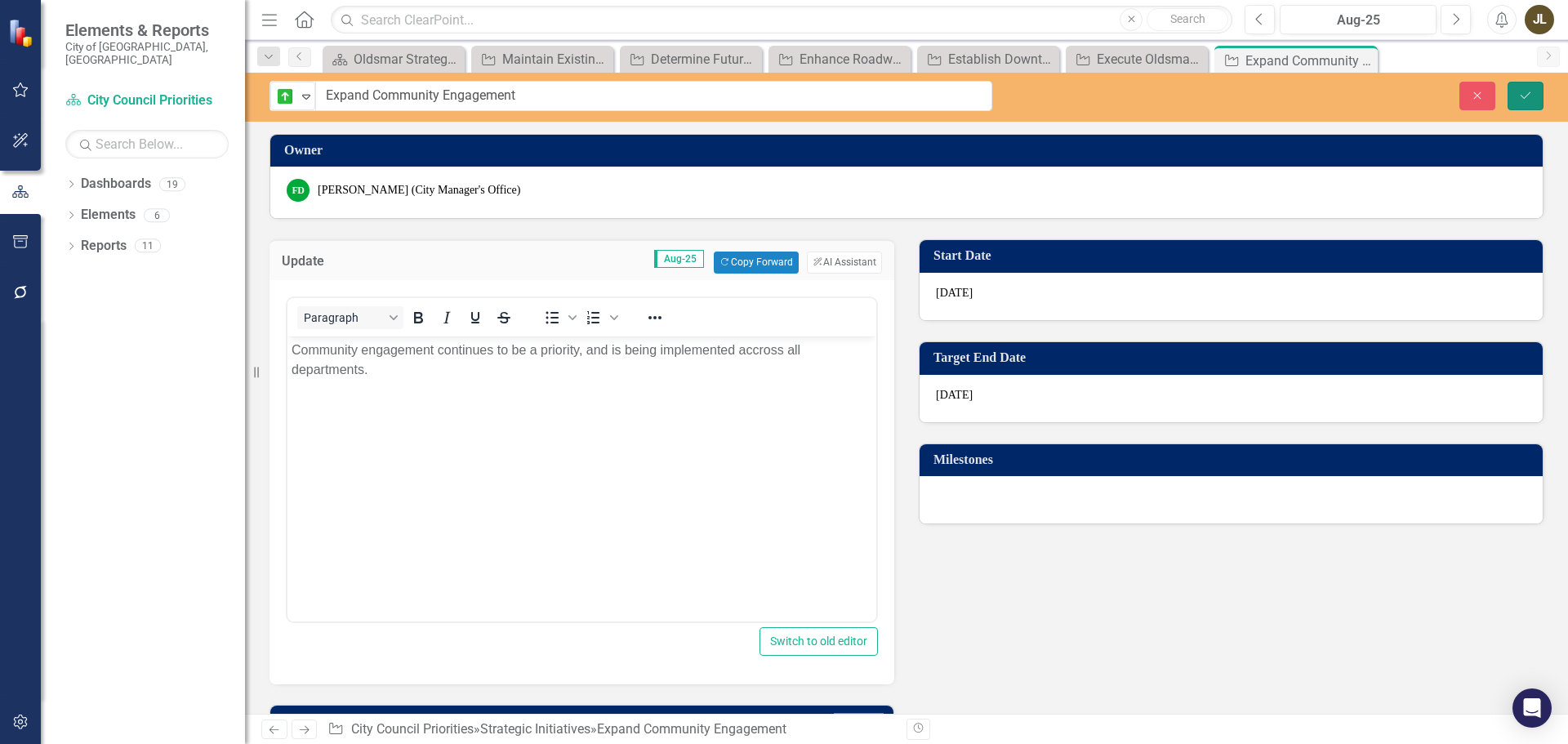
click at [1520, 102] on button "Save" at bounding box center [1525, 96] width 36 height 29
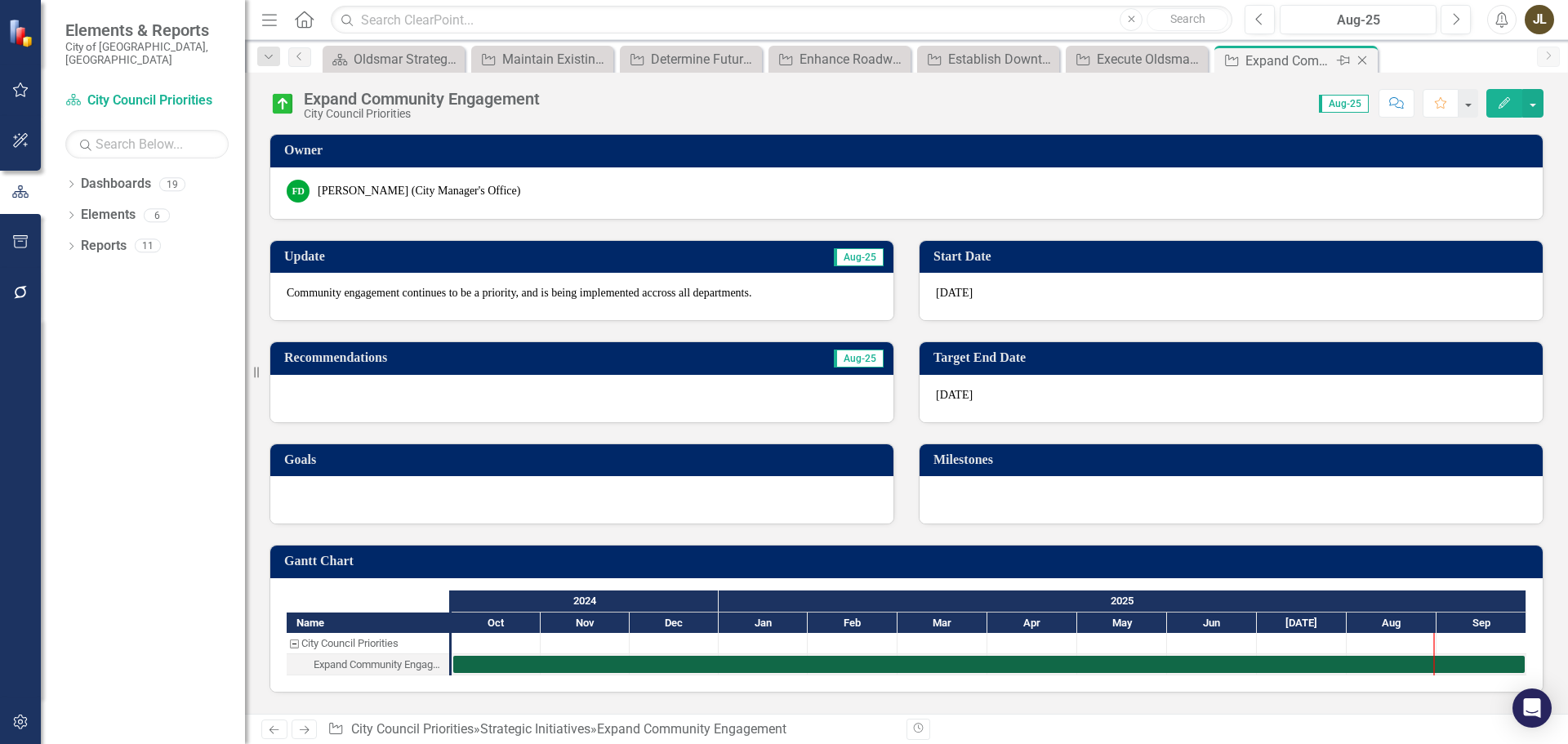
click at [1364, 60] on icon "Close" at bounding box center [1361, 61] width 16 height 13
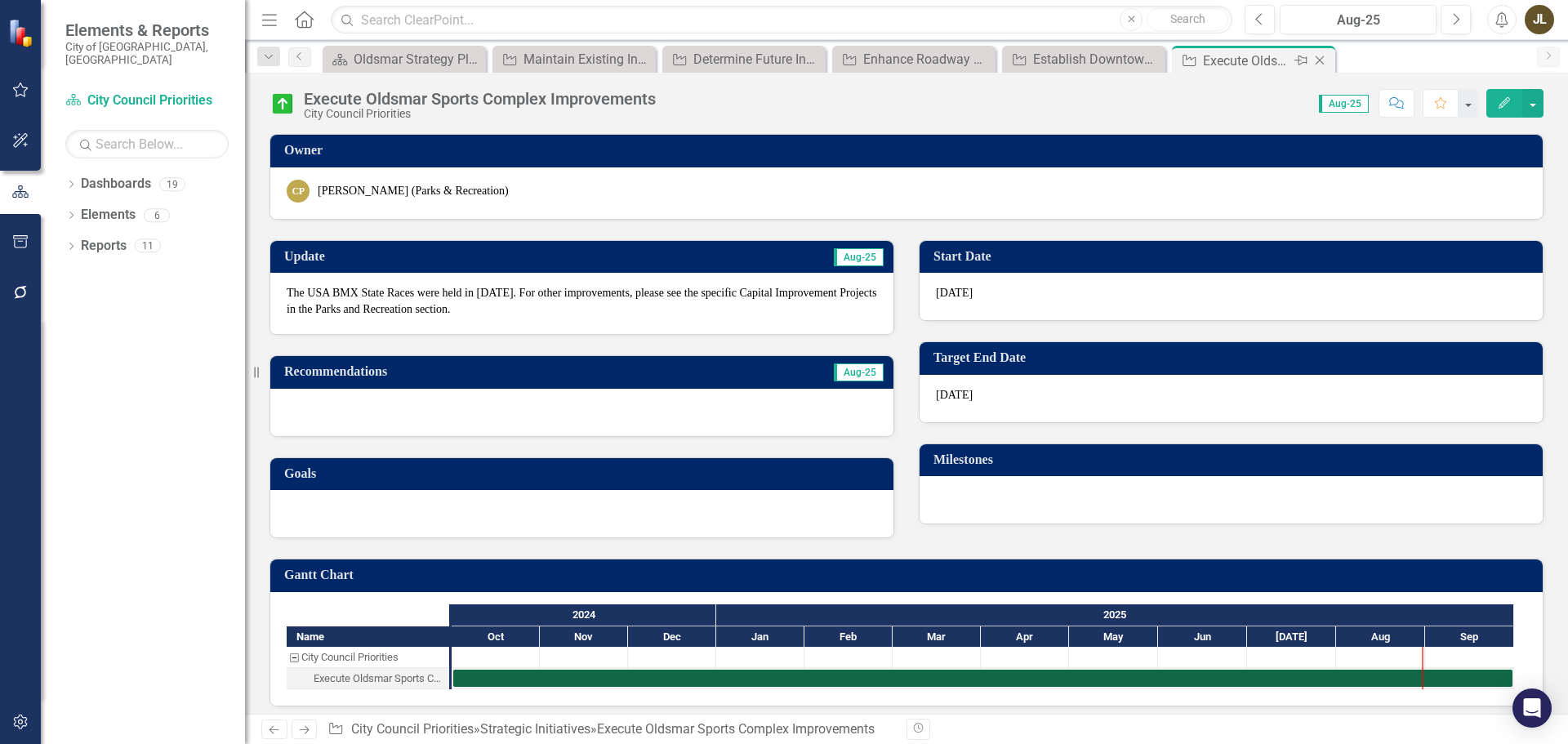
click at [1324, 63] on icon "Close" at bounding box center [1319, 61] width 16 height 13
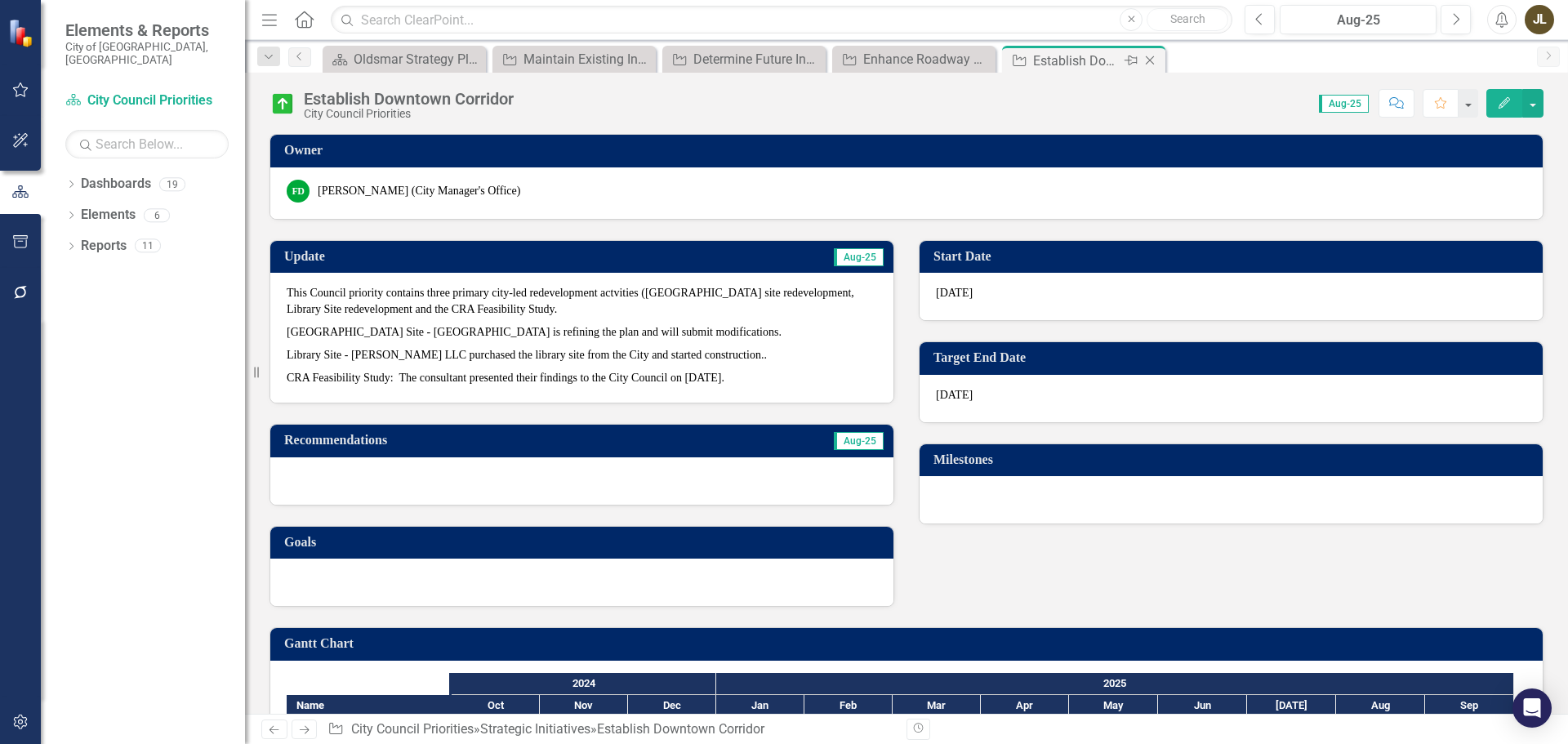
click at [1151, 60] on icon "Close" at bounding box center [1149, 61] width 16 height 13
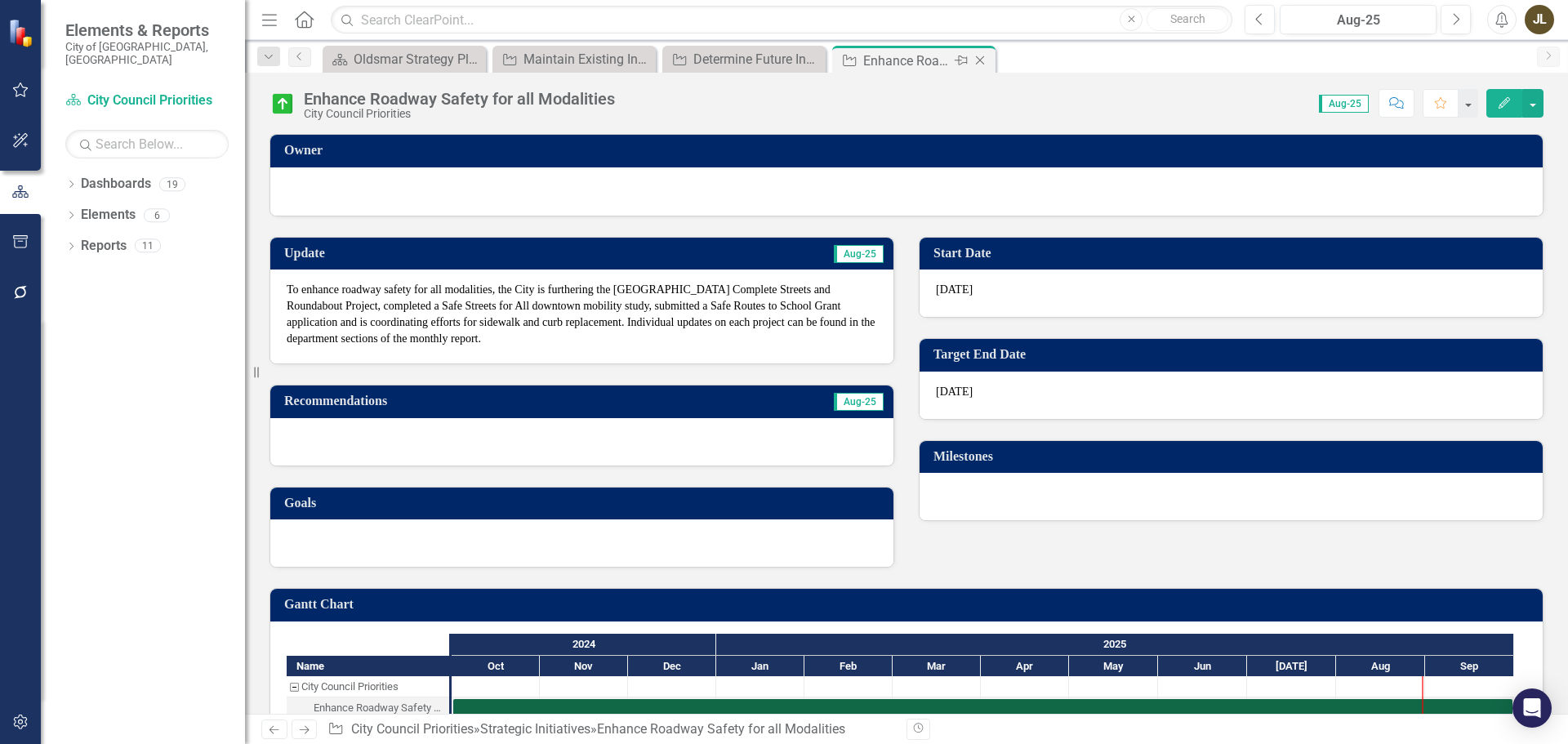
click at [984, 63] on icon "Close" at bounding box center [979, 61] width 16 height 13
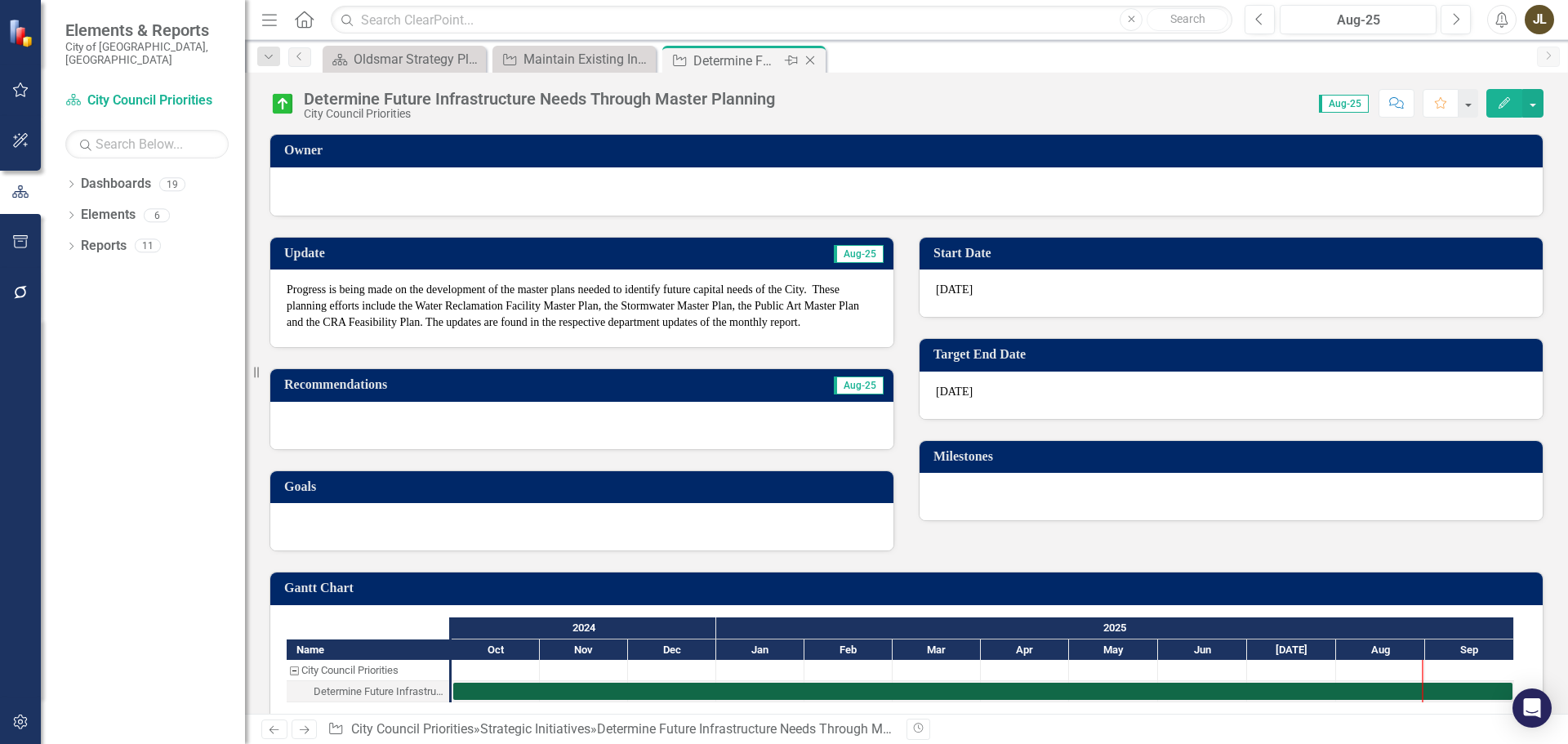
click at [815, 61] on icon "Close" at bounding box center [810, 61] width 16 height 13
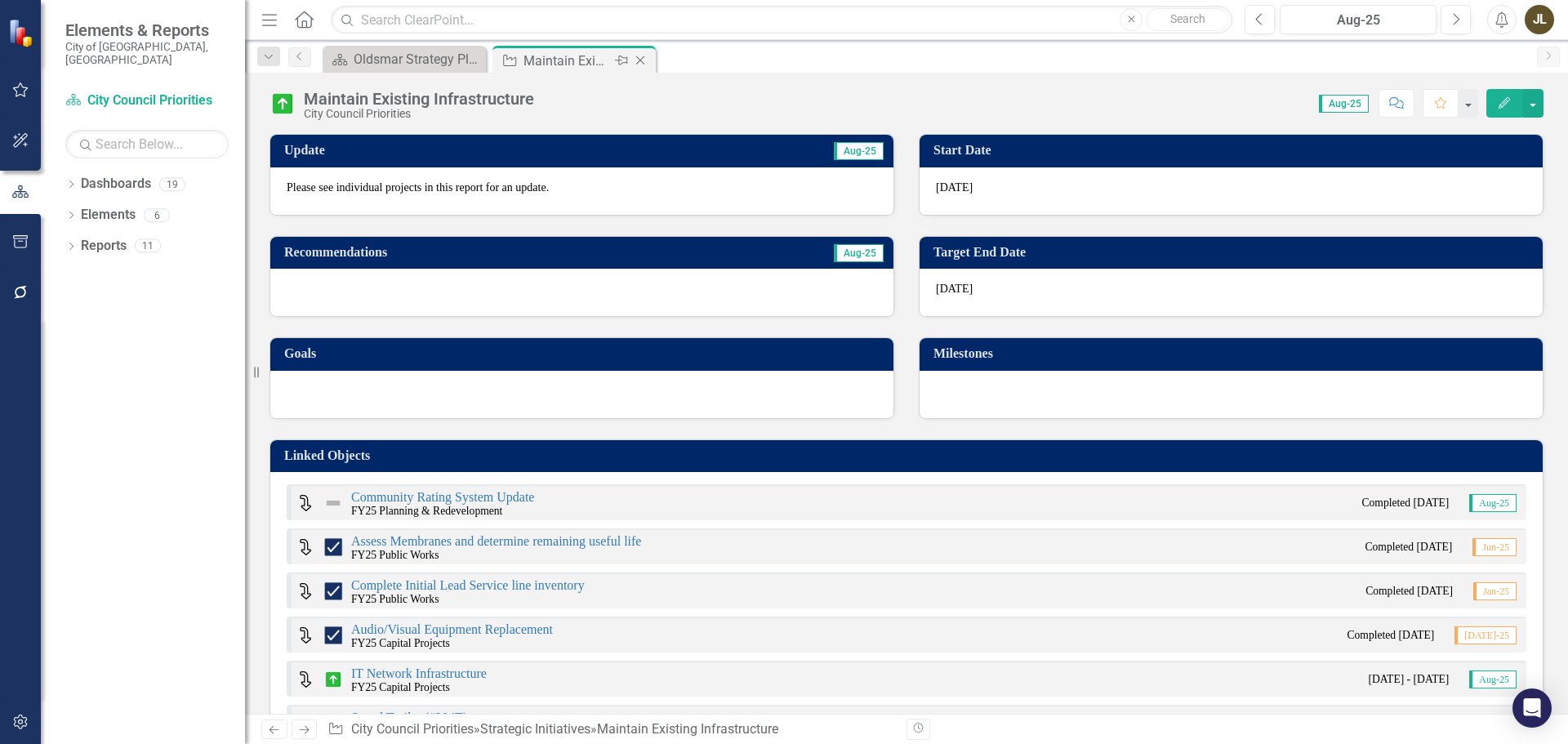
click at [637, 58] on icon "Close" at bounding box center [640, 61] width 16 height 13
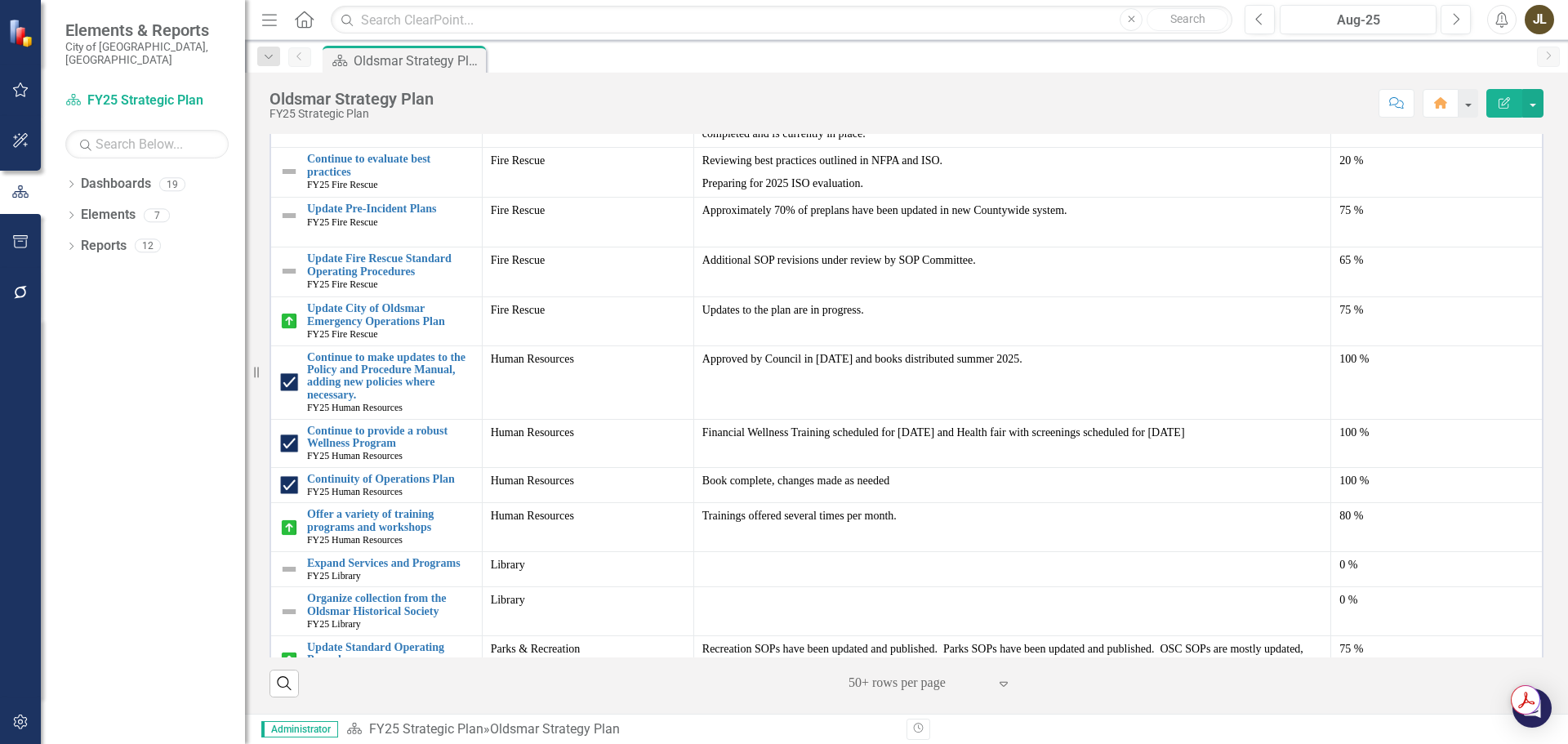
scroll to position [1062, 0]
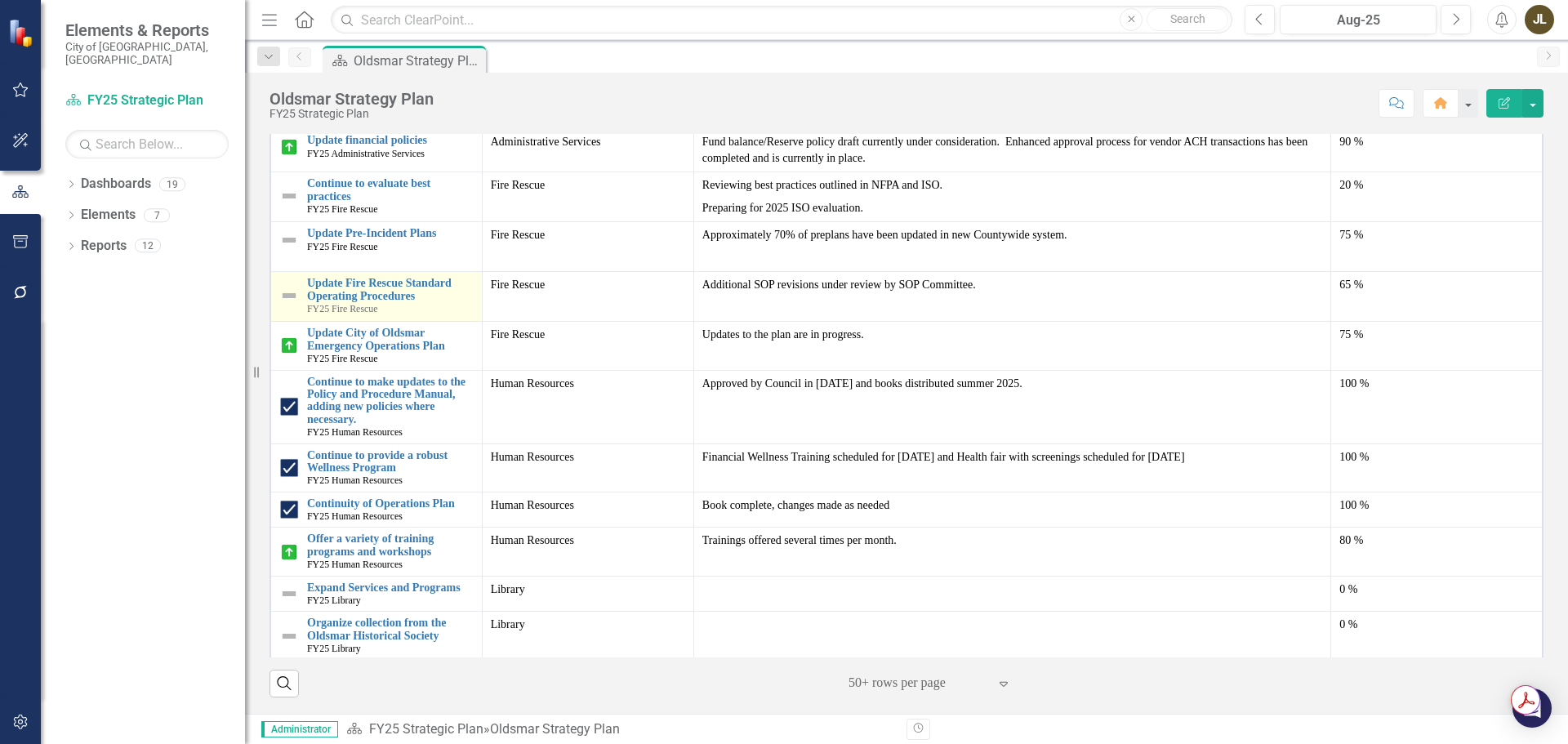
click at [290, 295] on img at bounding box center [289, 295] width 19 height 19
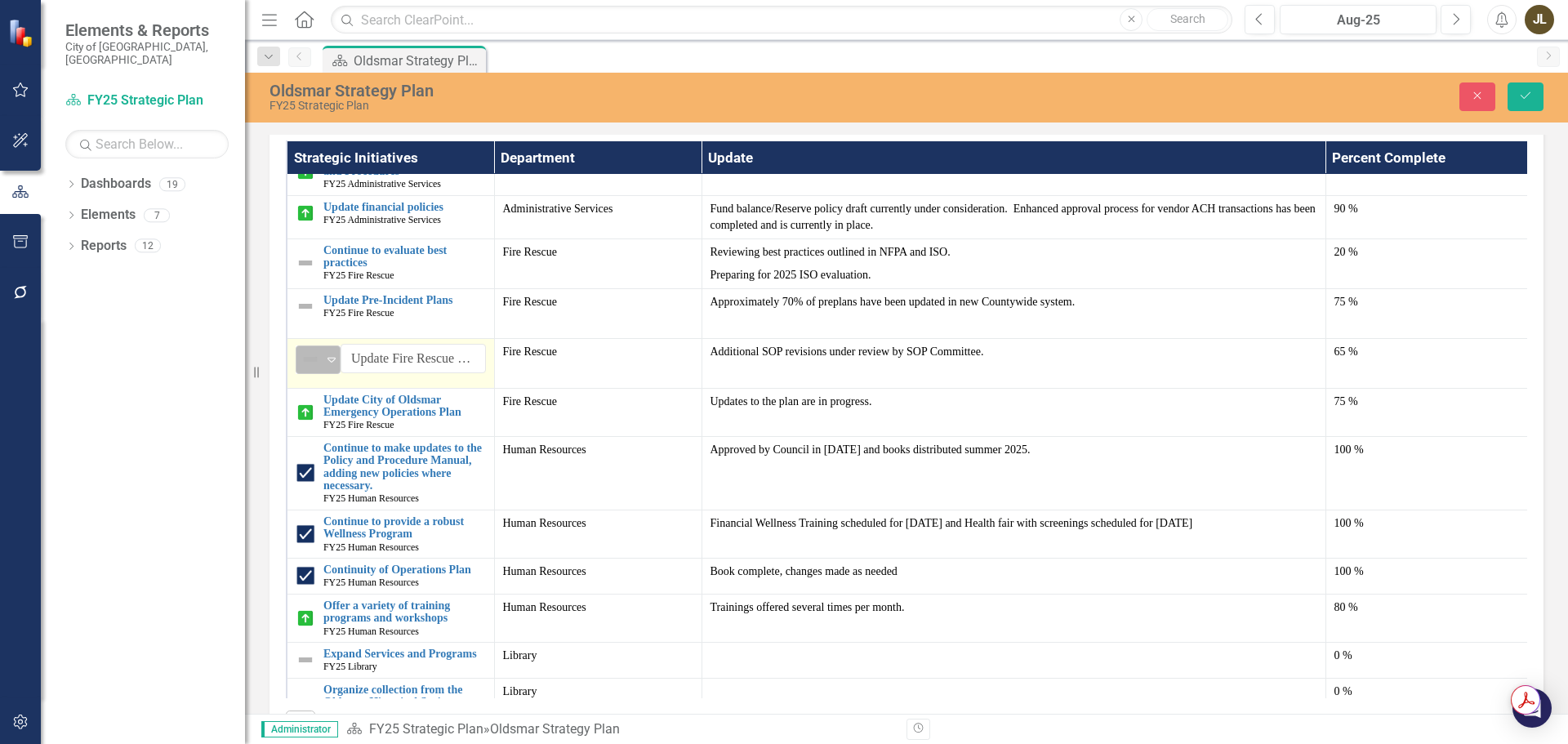
click at [316, 351] on img at bounding box center [310, 359] width 19 height 19
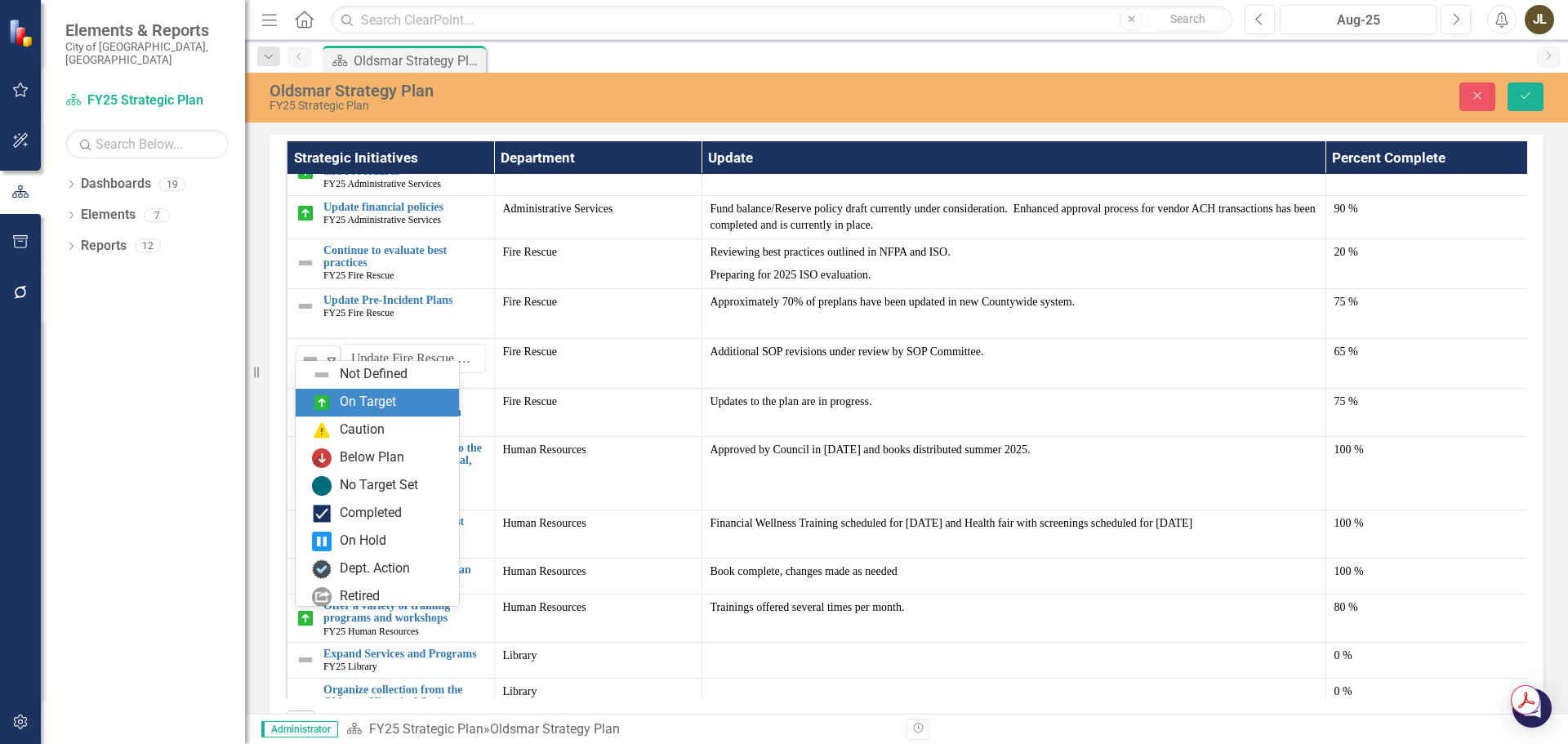
click at [364, 396] on div "On Target" at bounding box center [368, 402] width 57 height 19
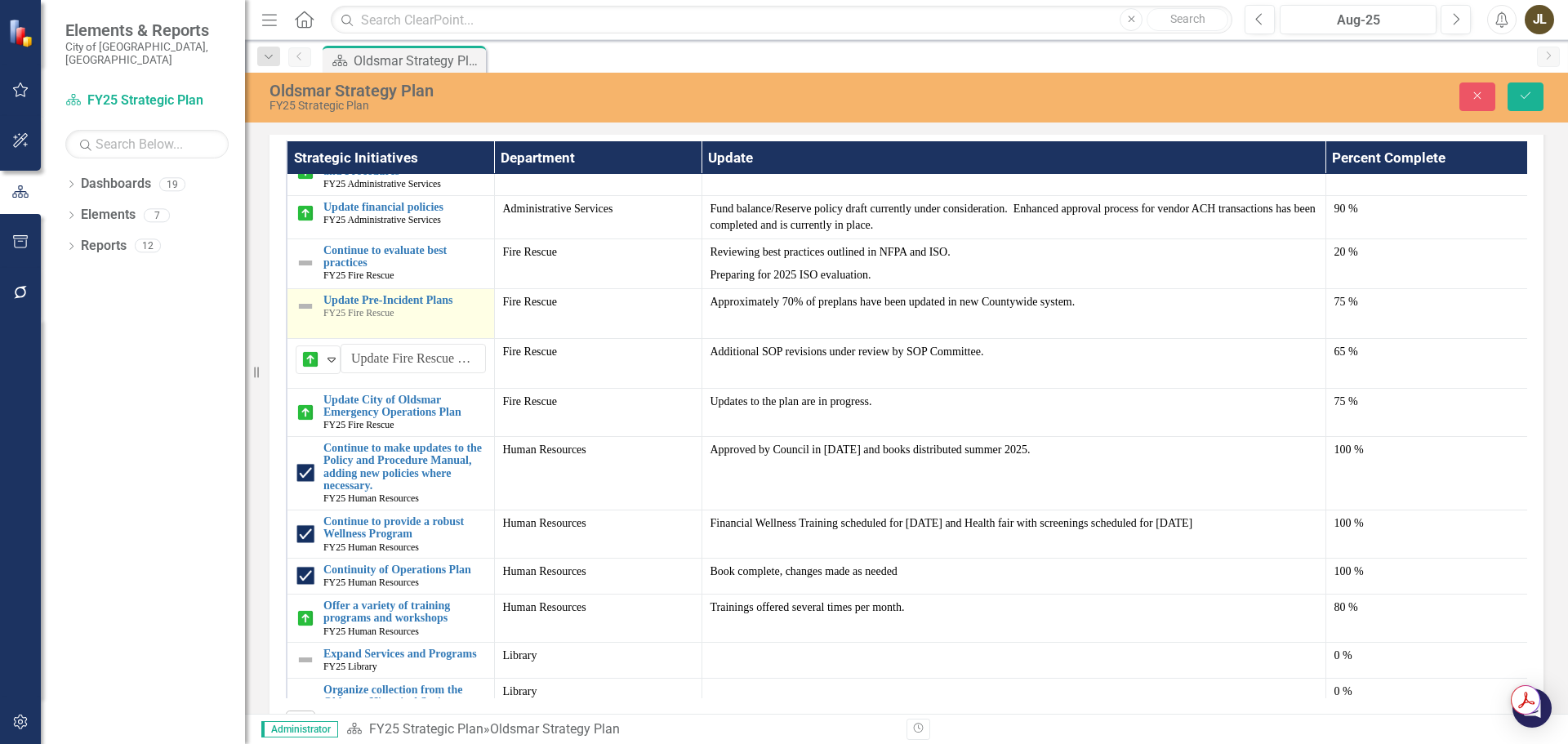
click at [296, 296] on img at bounding box center [305, 306] width 19 height 19
click at [309, 299] on img at bounding box center [310, 309] width 19 height 19
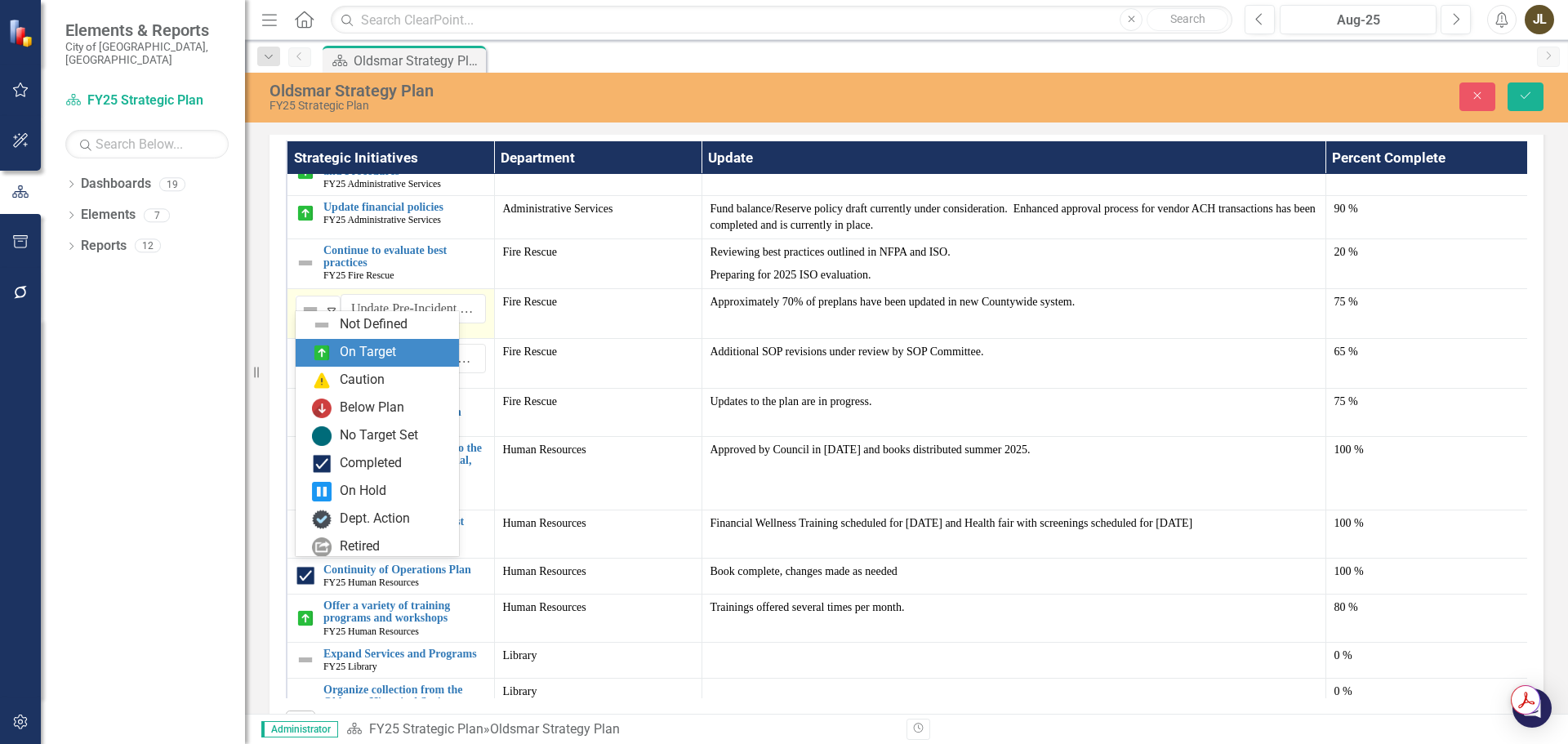
click at [351, 347] on div "On Target" at bounding box center [368, 352] width 57 height 19
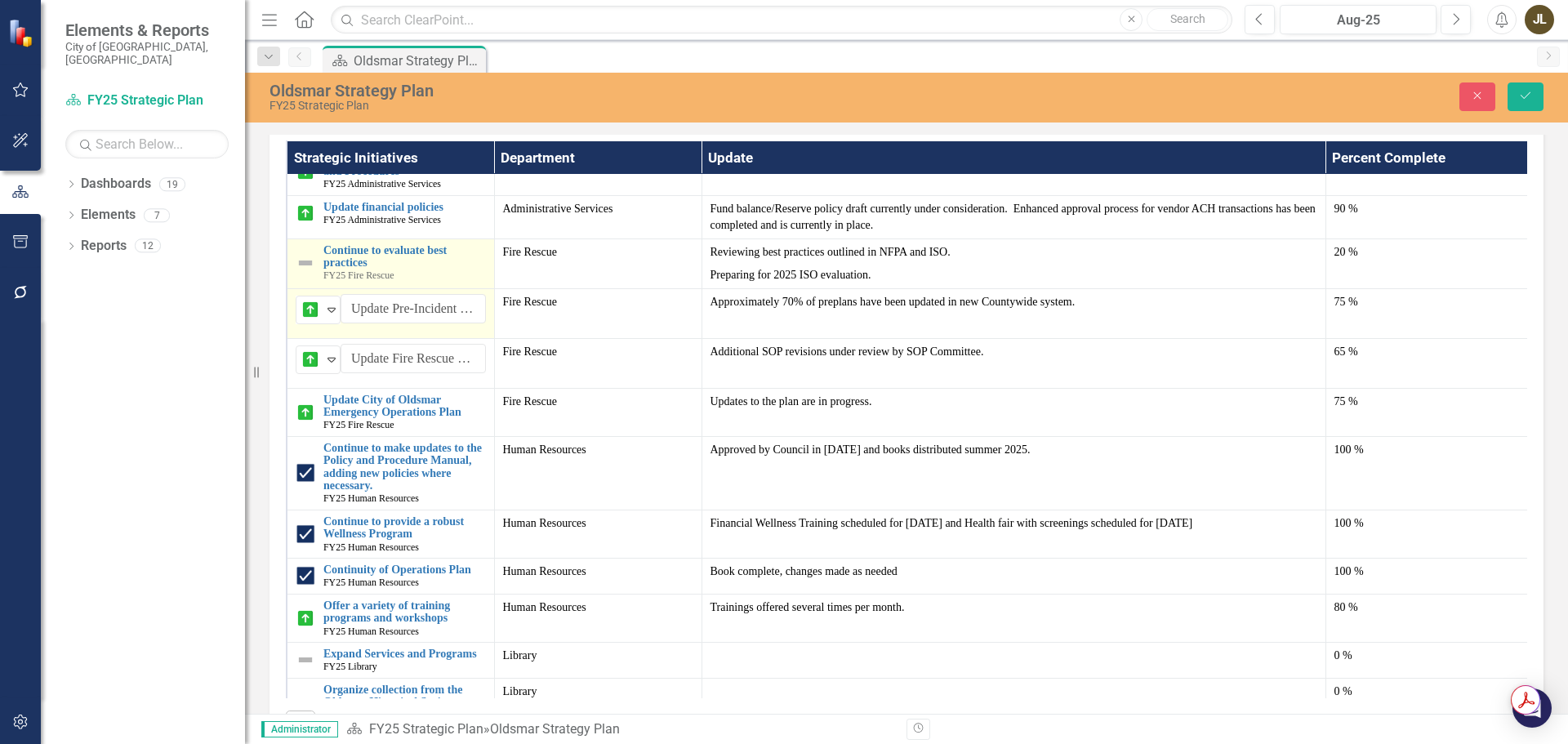
scroll to position [1608, 0]
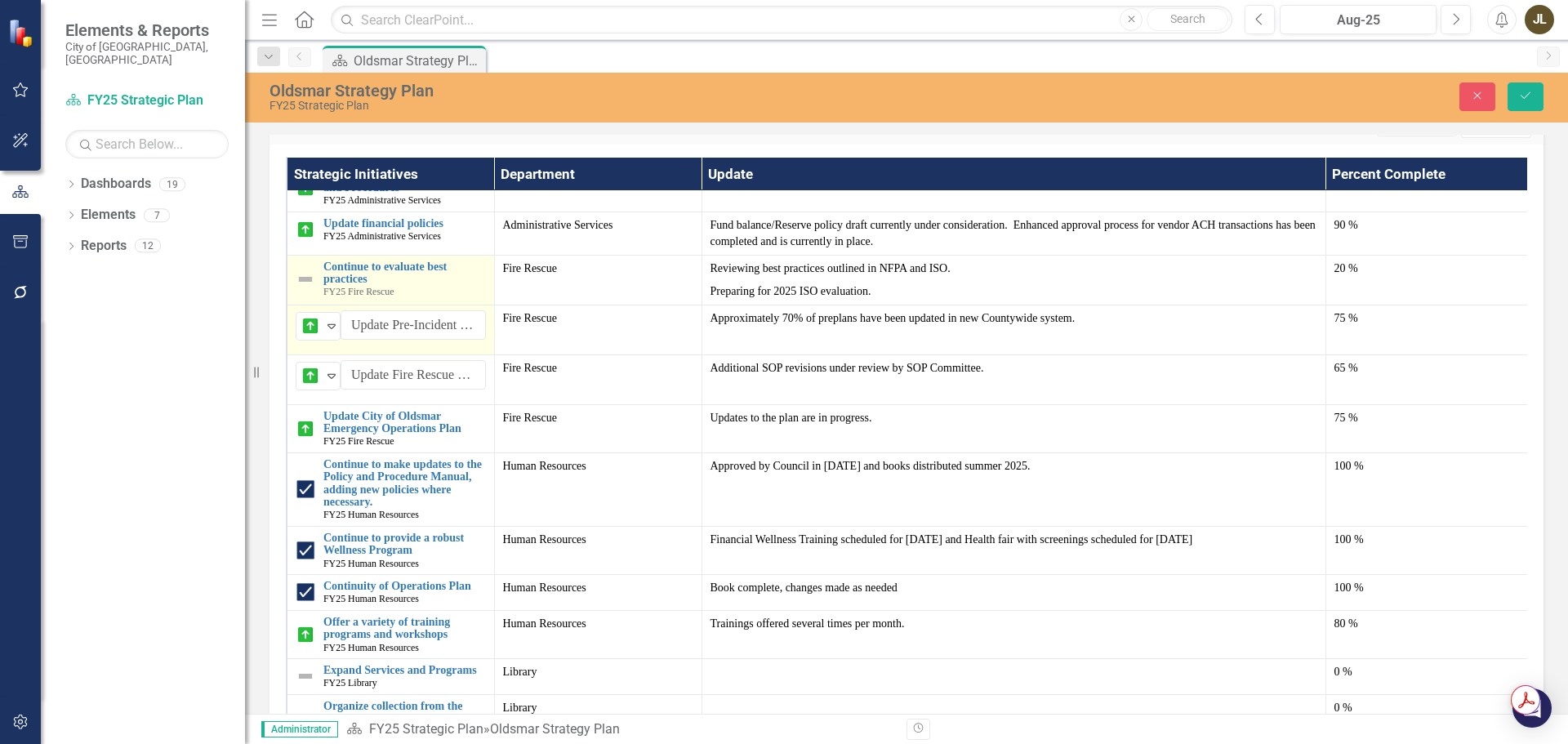
click at [300, 269] on img at bounding box center [305, 279] width 19 height 19
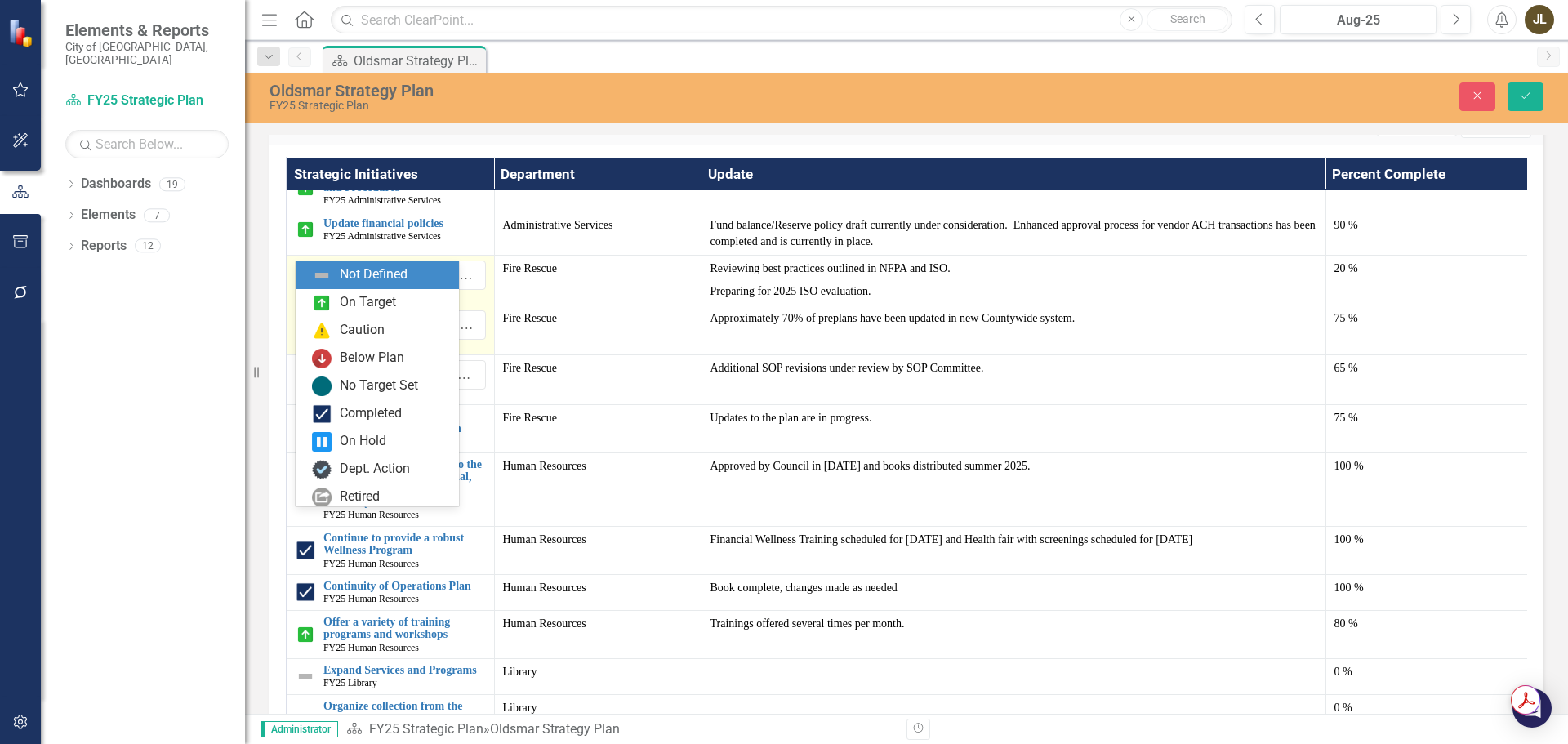
click at [309, 267] on img at bounding box center [310, 276] width 19 height 19
click at [368, 299] on div "On Target" at bounding box center [368, 303] width 57 height 19
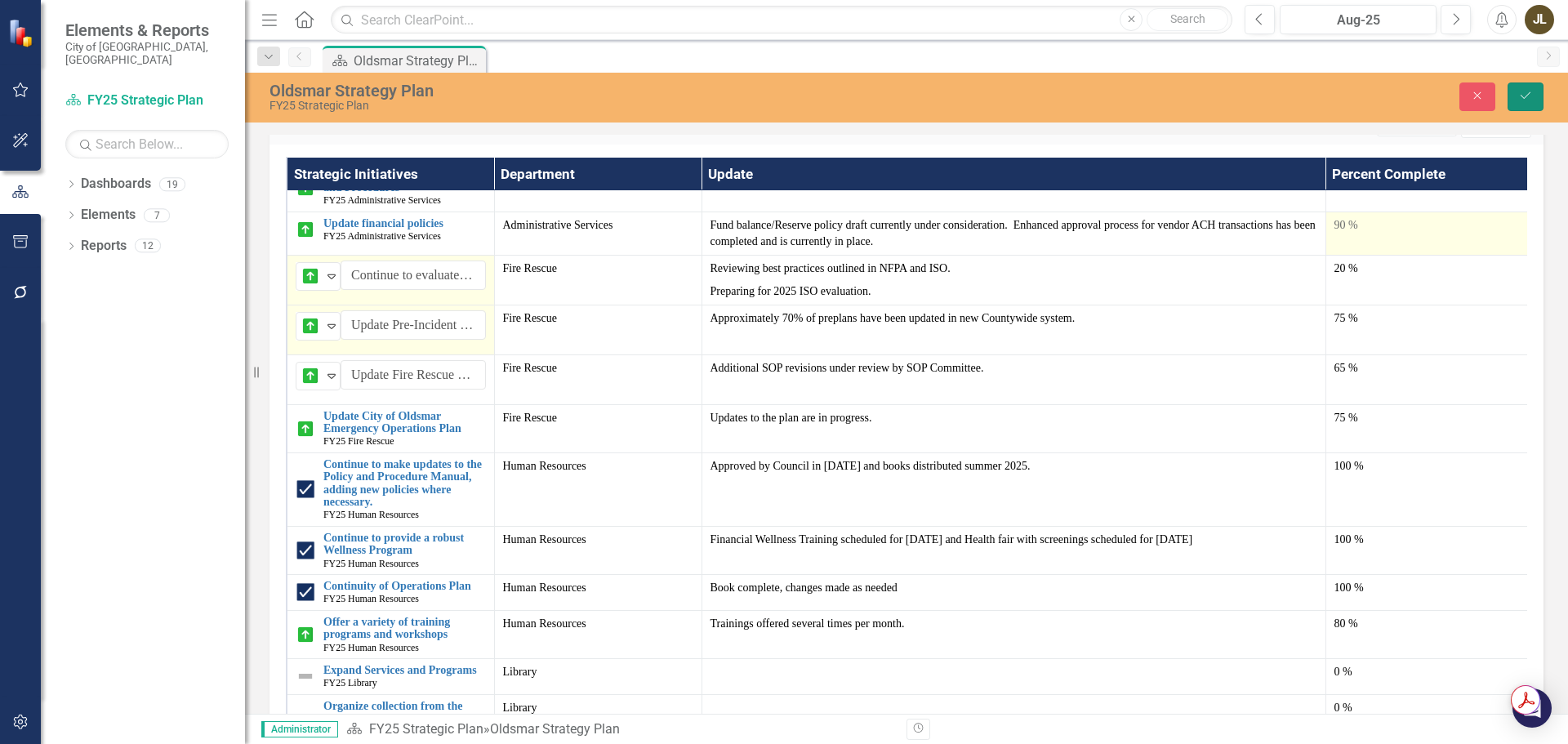
click at [1527, 99] on icon "Save" at bounding box center [1525, 95] width 14 height 12
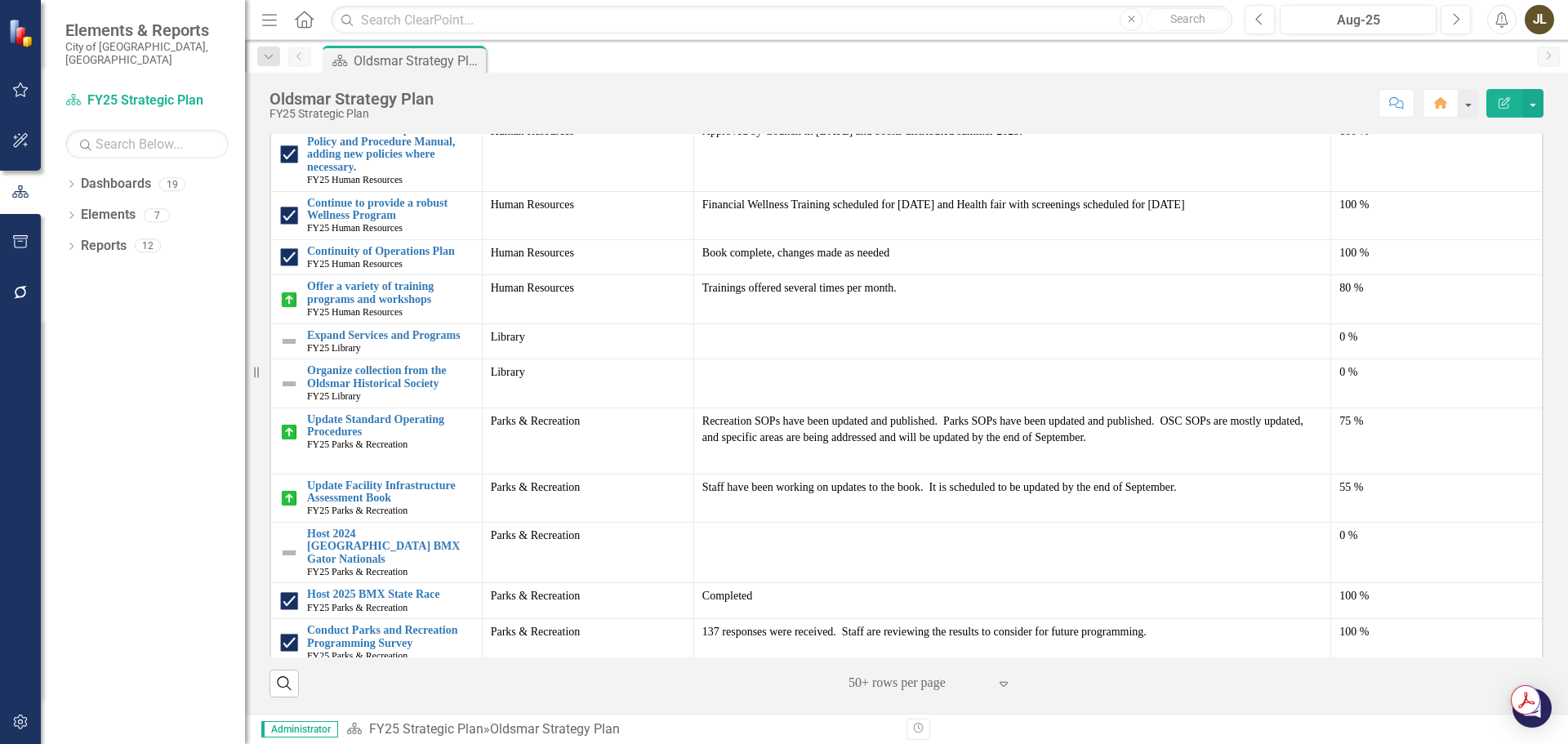
scroll to position [1208, 0]
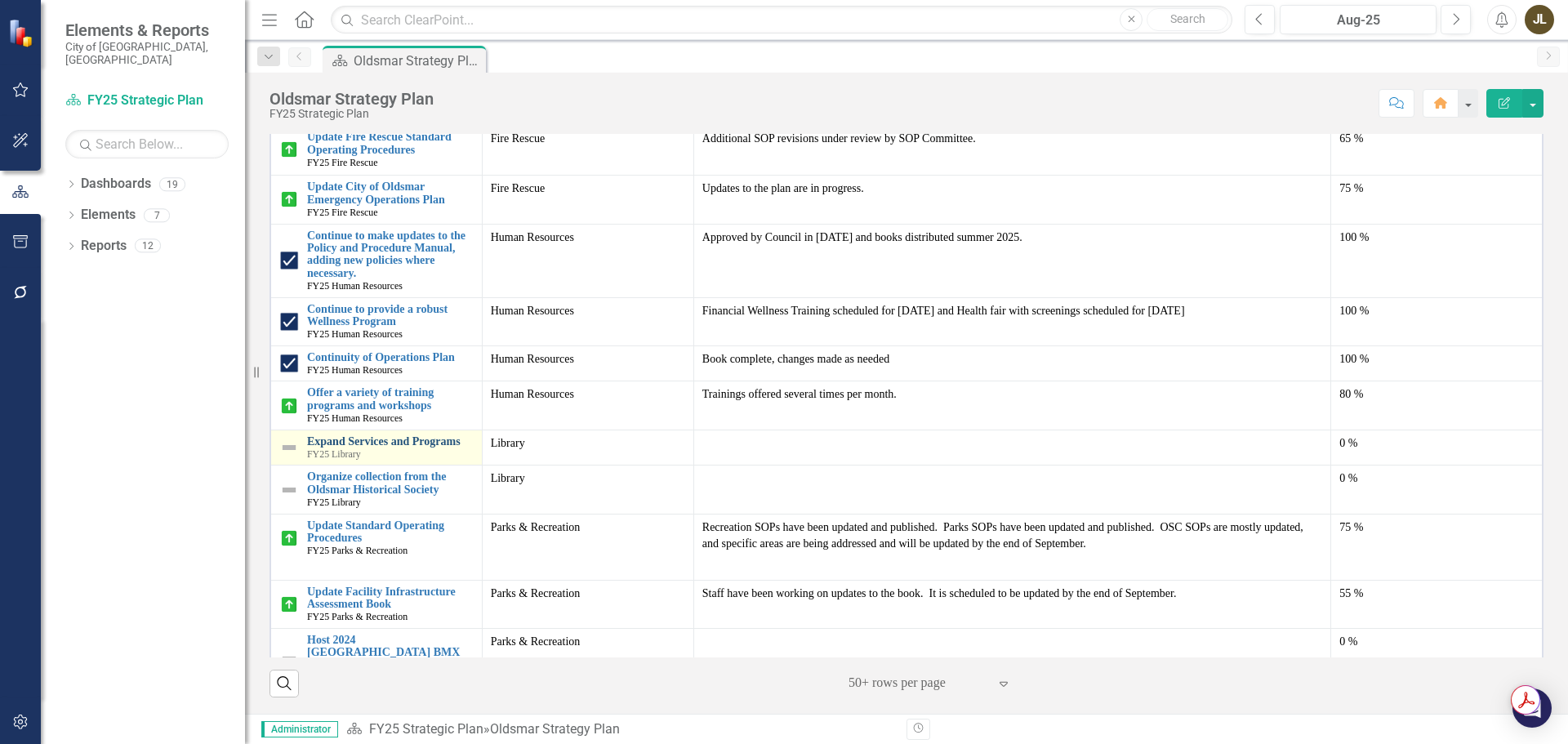
click at [416, 441] on link "Expand Services and Programs" at bounding box center [390, 441] width 167 height 13
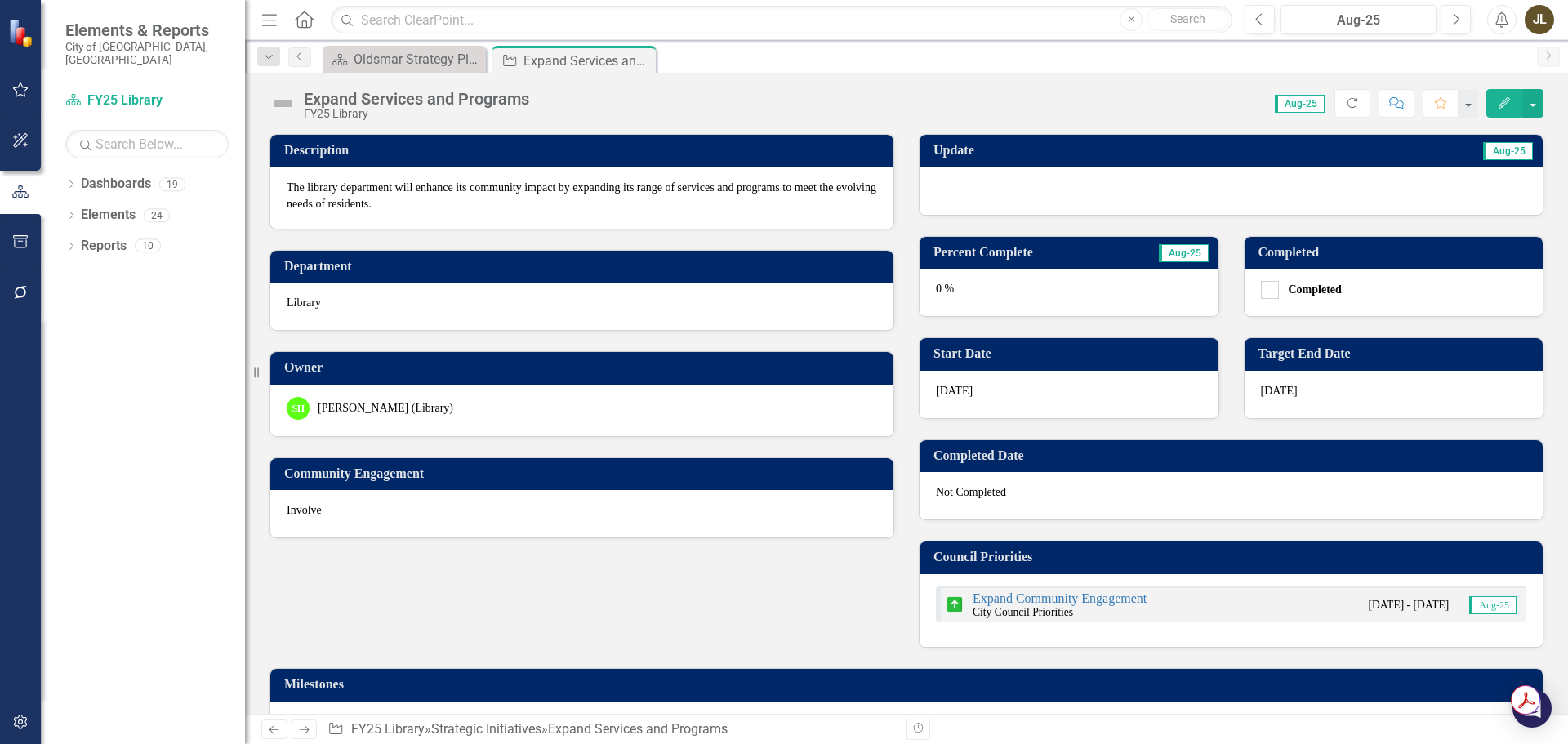
click at [1074, 186] on div at bounding box center [1230, 191] width 623 height 47
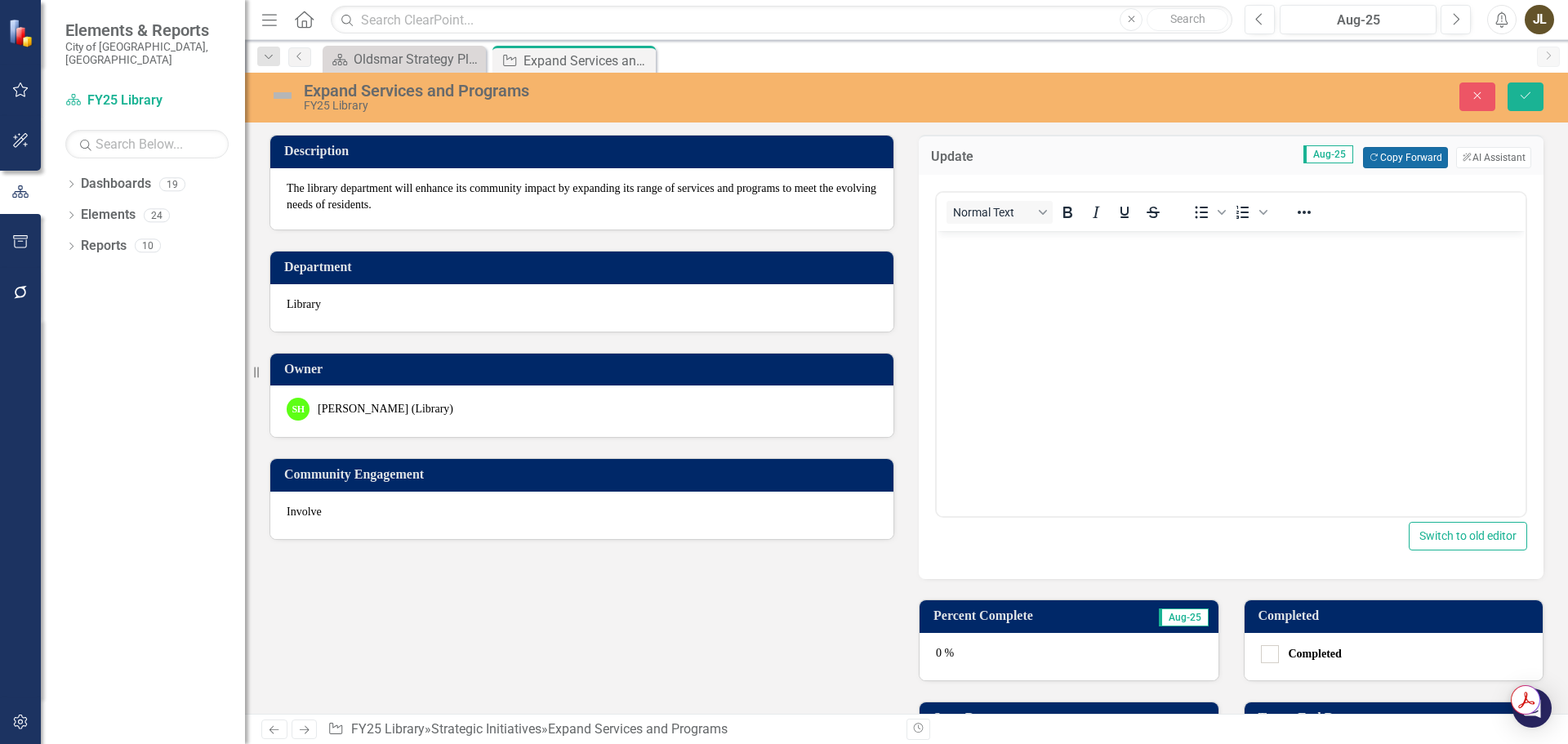
click at [1386, 159] on button "Copy Forward Copy Forward" at bounding box center [1404, 158] width 84 height 21
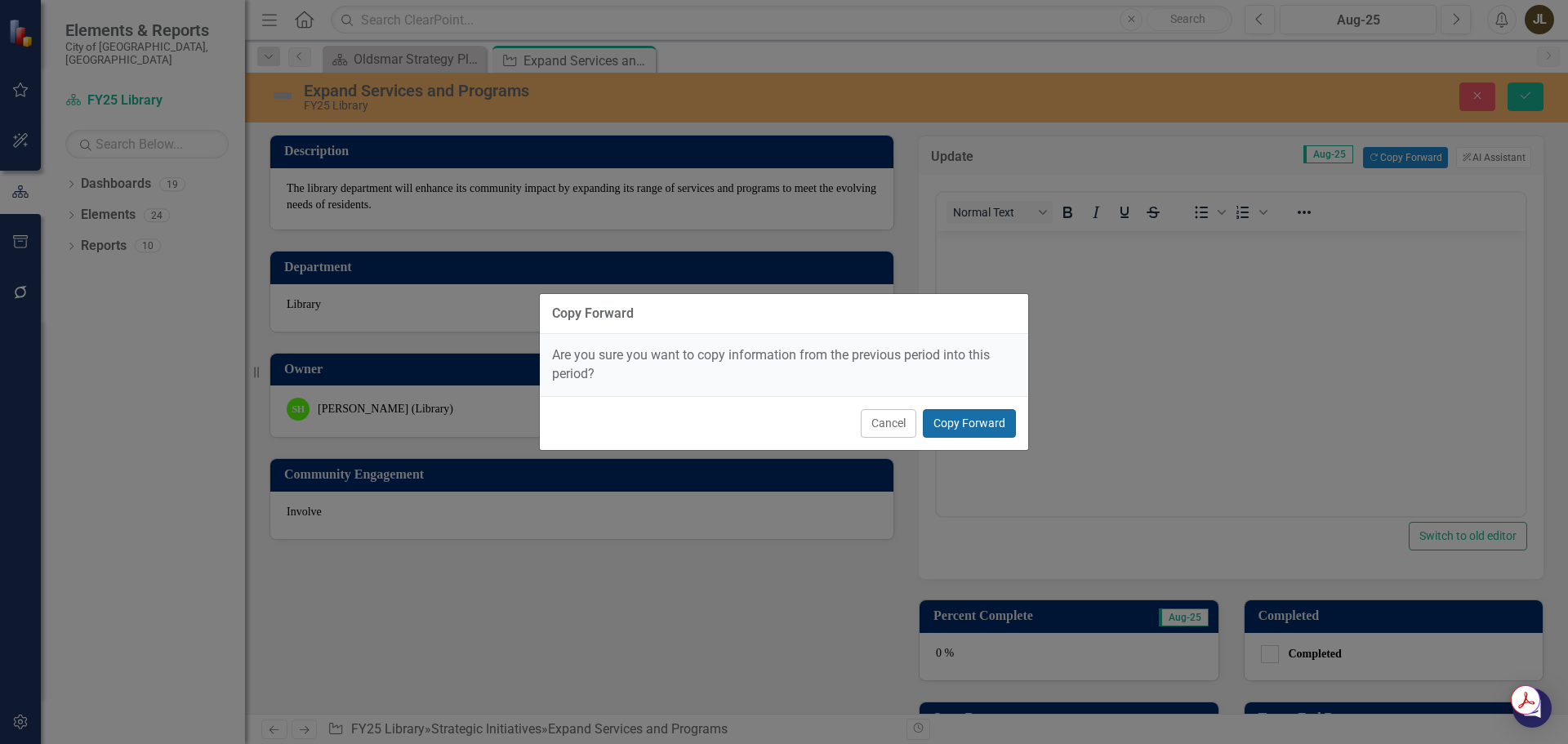
click at [971, 420] on button "Copy Forward" at bounding box center [968, 423] width 93 height 29
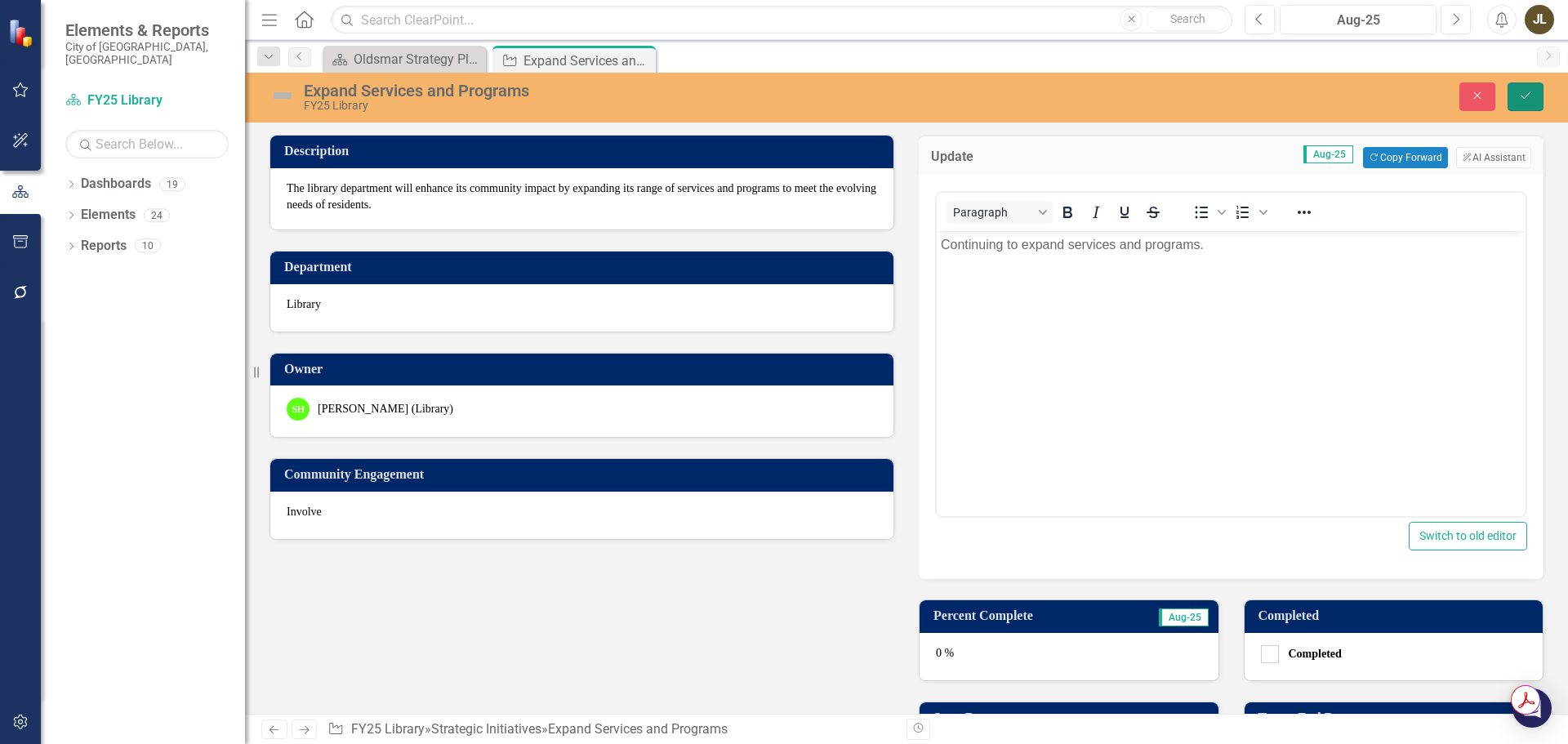
click at [1525, 98] on icon "Save" at bounding box center [1525, 95] width 14 height 12
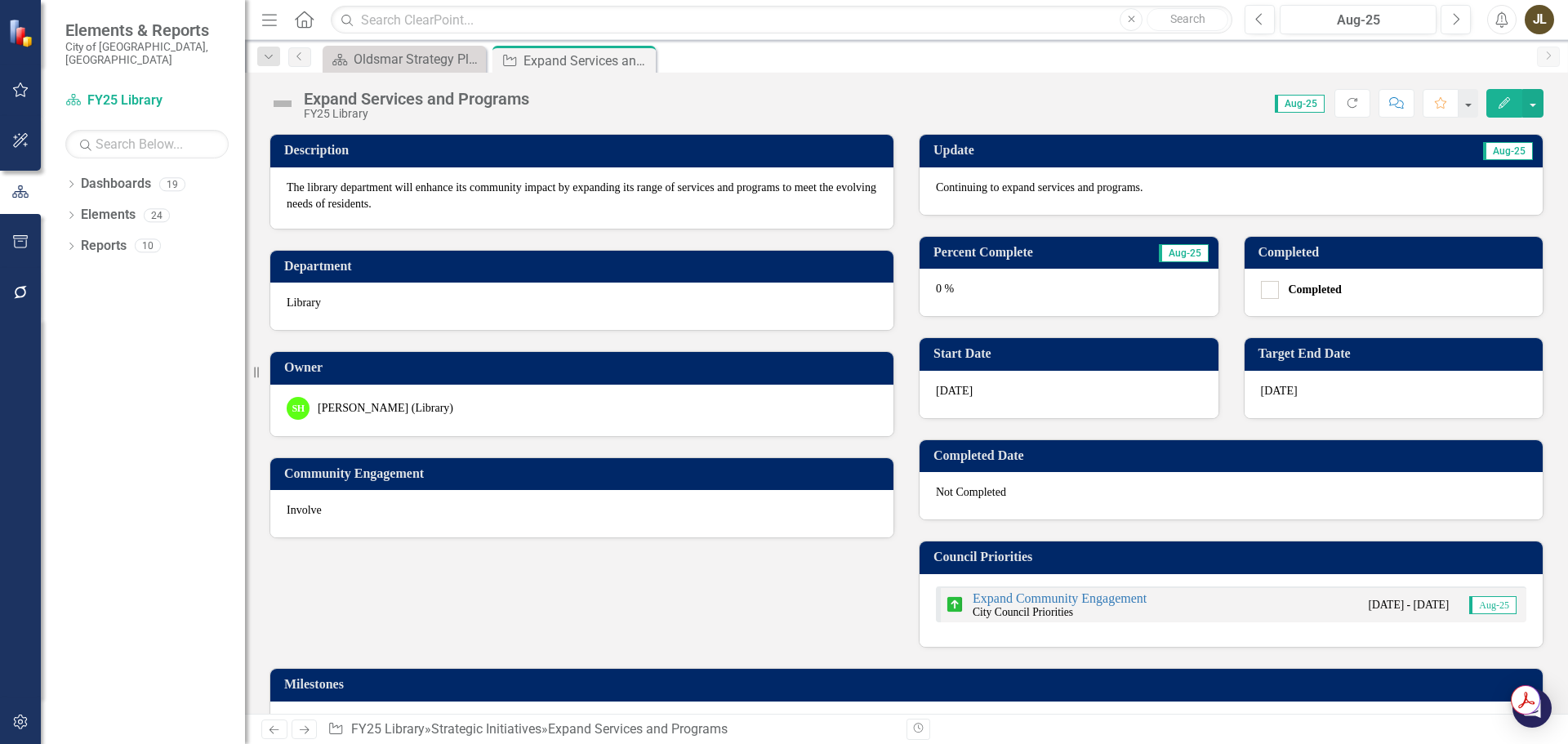
click at [1022, 301] on div "0 %" at bounding box center [1068, 292] width 298 height 47
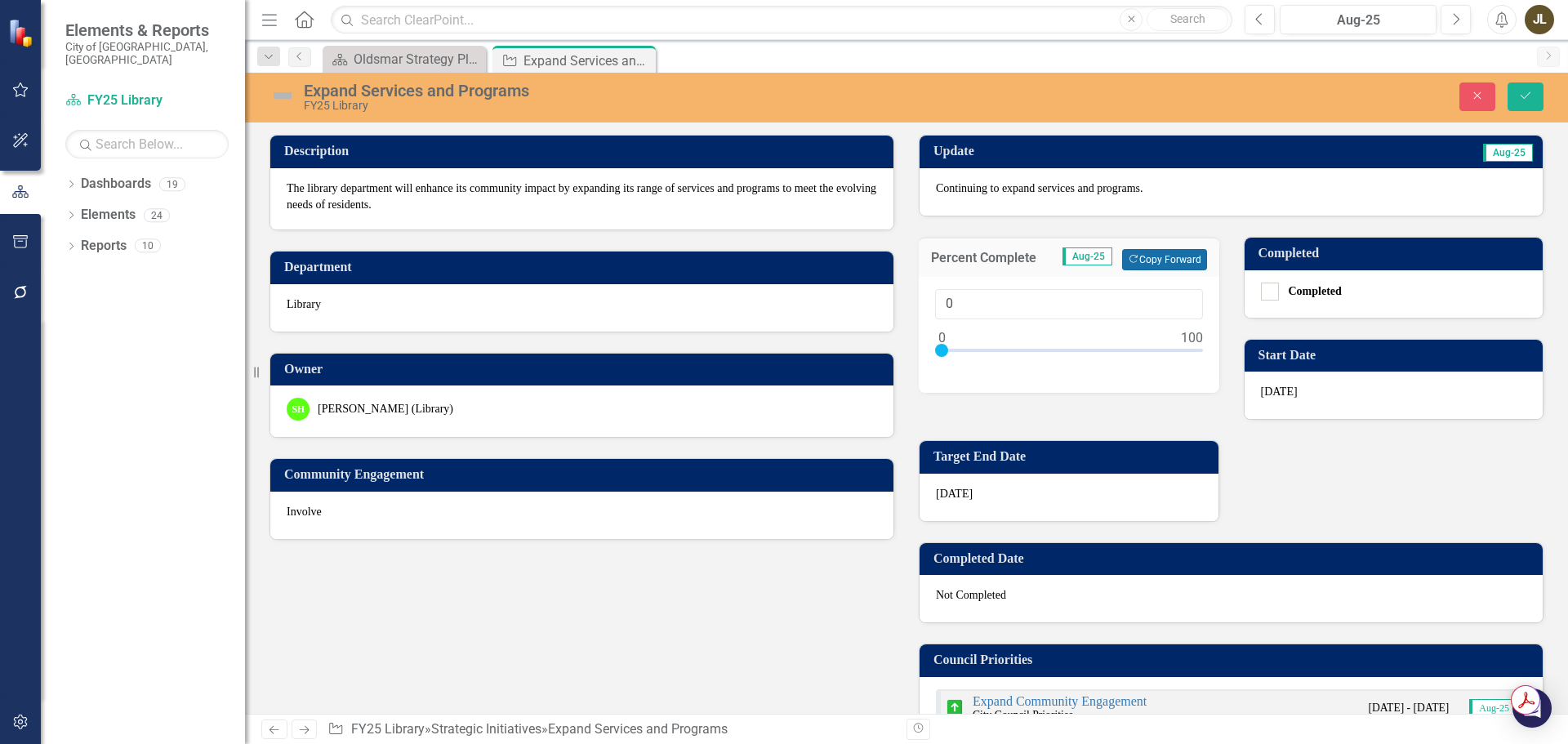
click at [1123, 252] on button "Copy Forward Copy Forward" at bounding box center [1163, 260] width 84 height 21
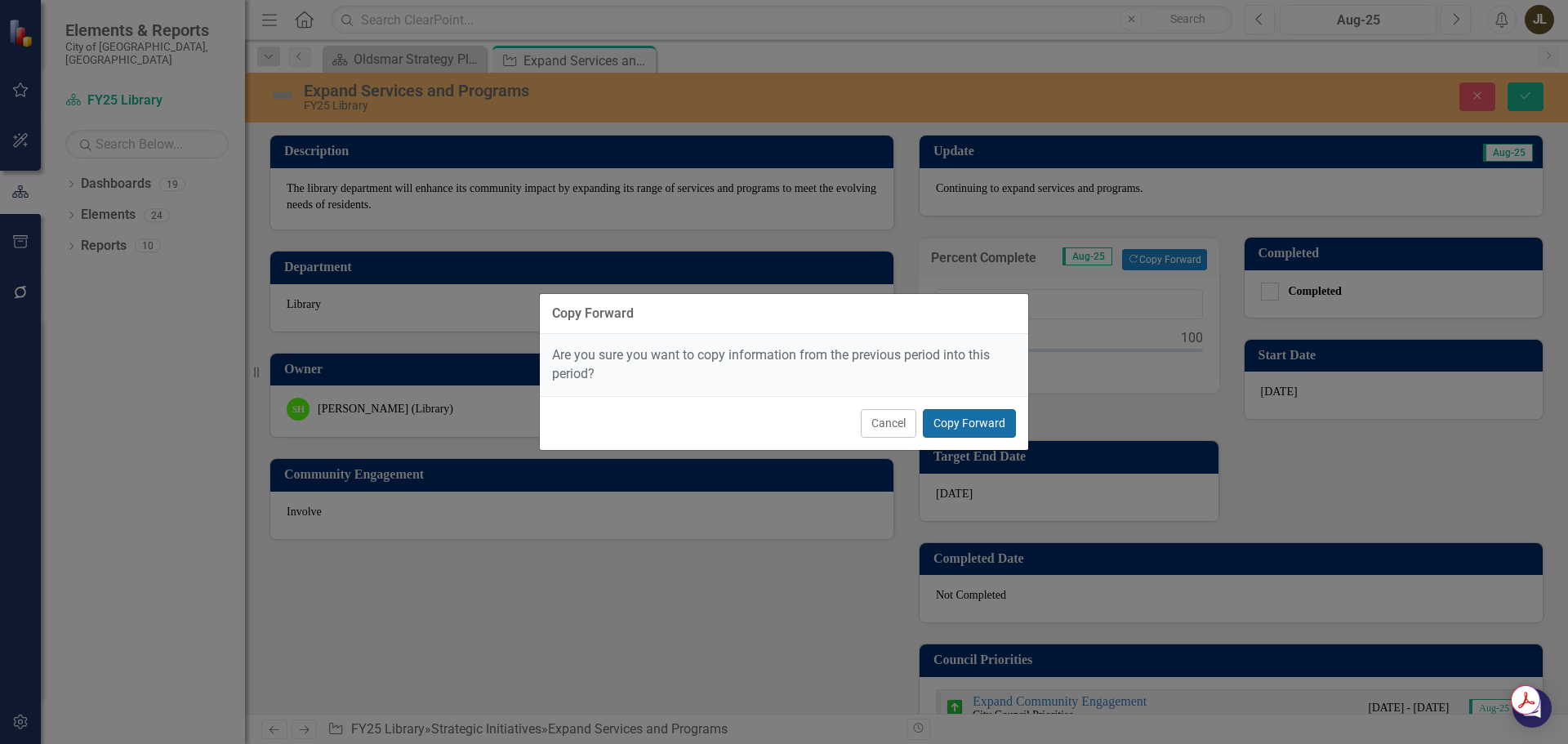
click at [968, 421] on button "Copy Forward" at bounding box center [968, 423] width 93 height 29
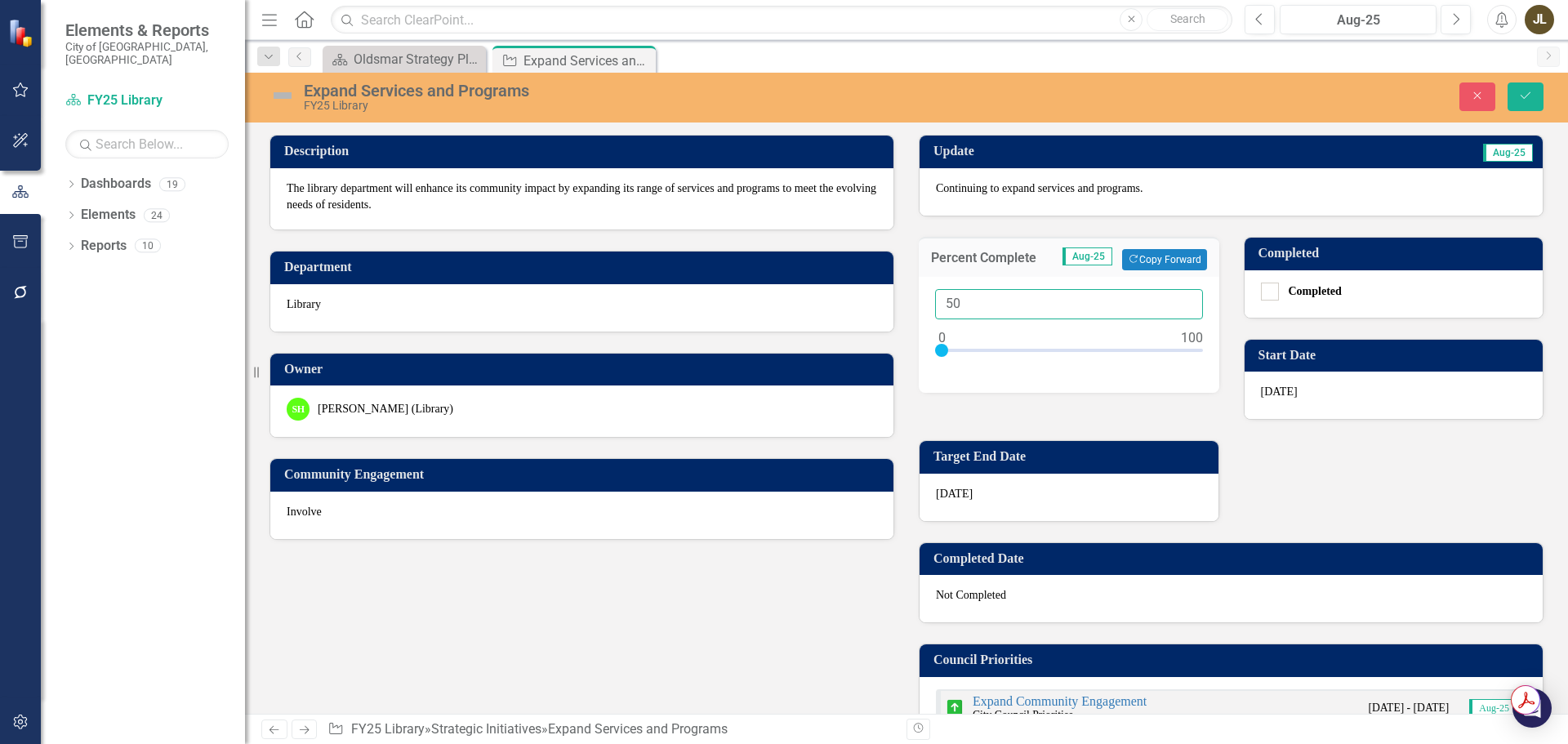
click at [968, 306] on input "50" at bounding box center [1068, 303] width 268 height 30
type input "075"
click at [1526, 102] on button "Save" at bounding box center [1525, 97] width 36 height 29
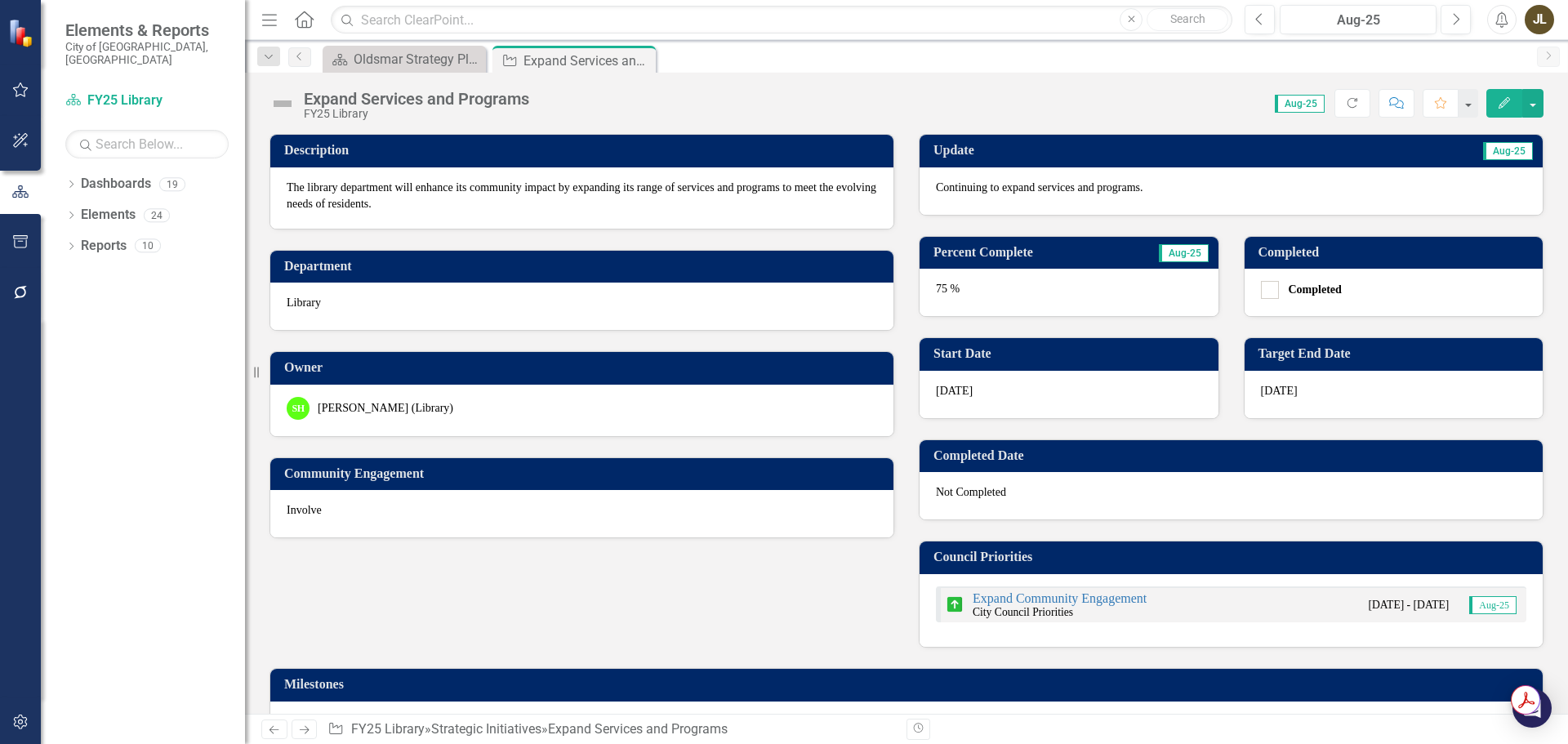
click at [290, 104] on img at bounding box center [282, 103] width 26 height 26
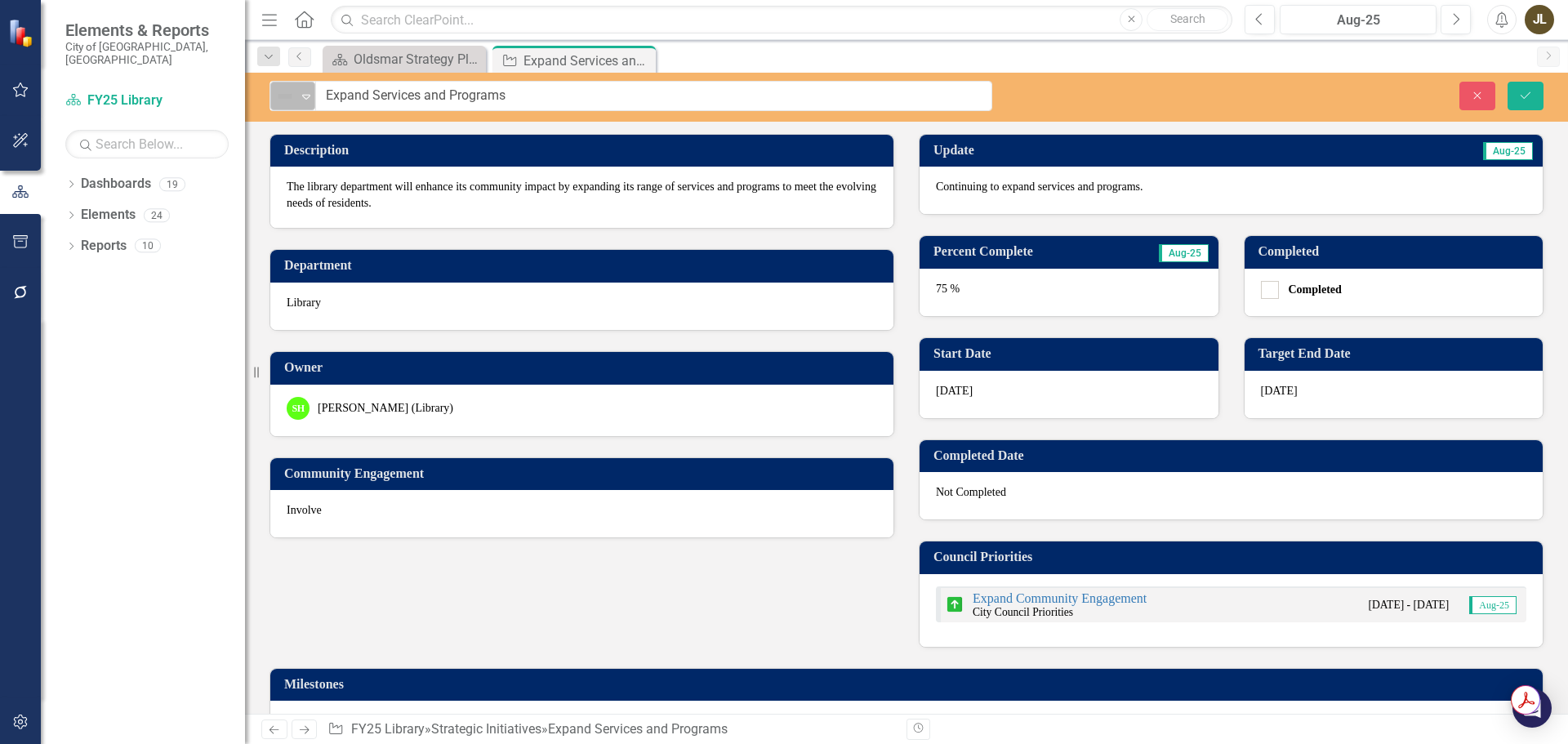
click at [292, 106] on div "Not Defined" at bounding box center [285, 96] width 24 height 23
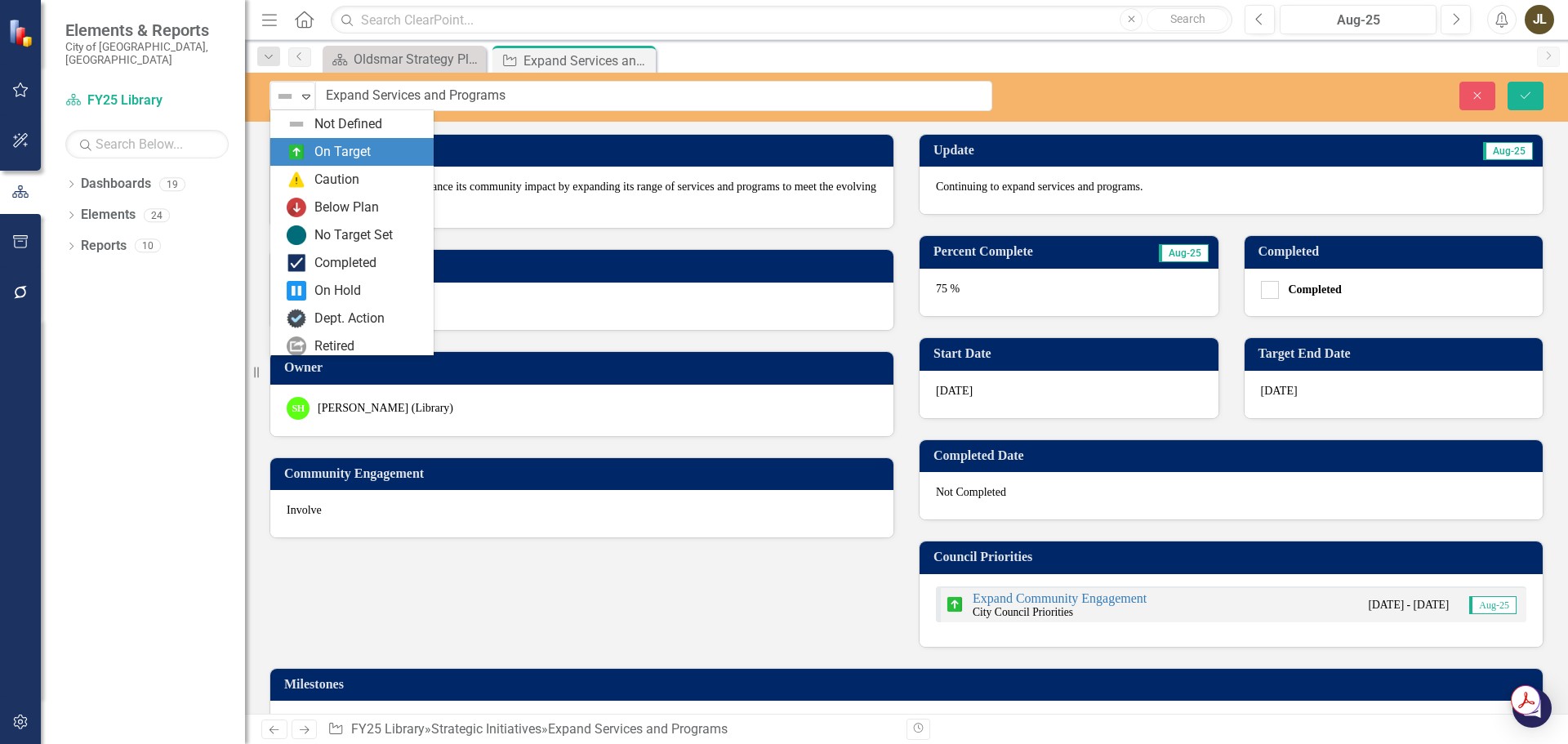
click at [305, 147] on img at bounding box center [296, 152] width 19 height 19
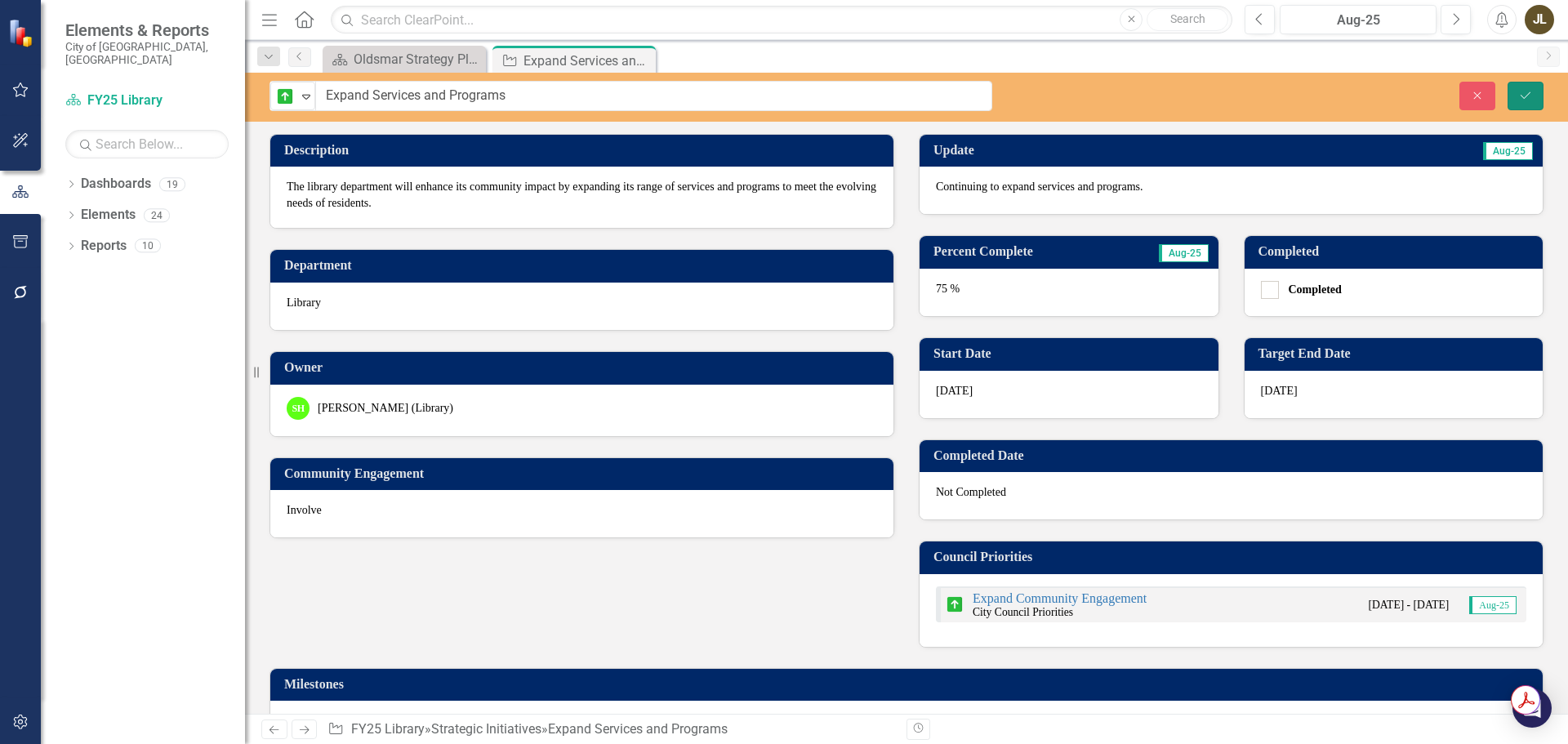
click at [1527, 99] on icon "Save" at bounding box center [1525, 95] width 14 height 12
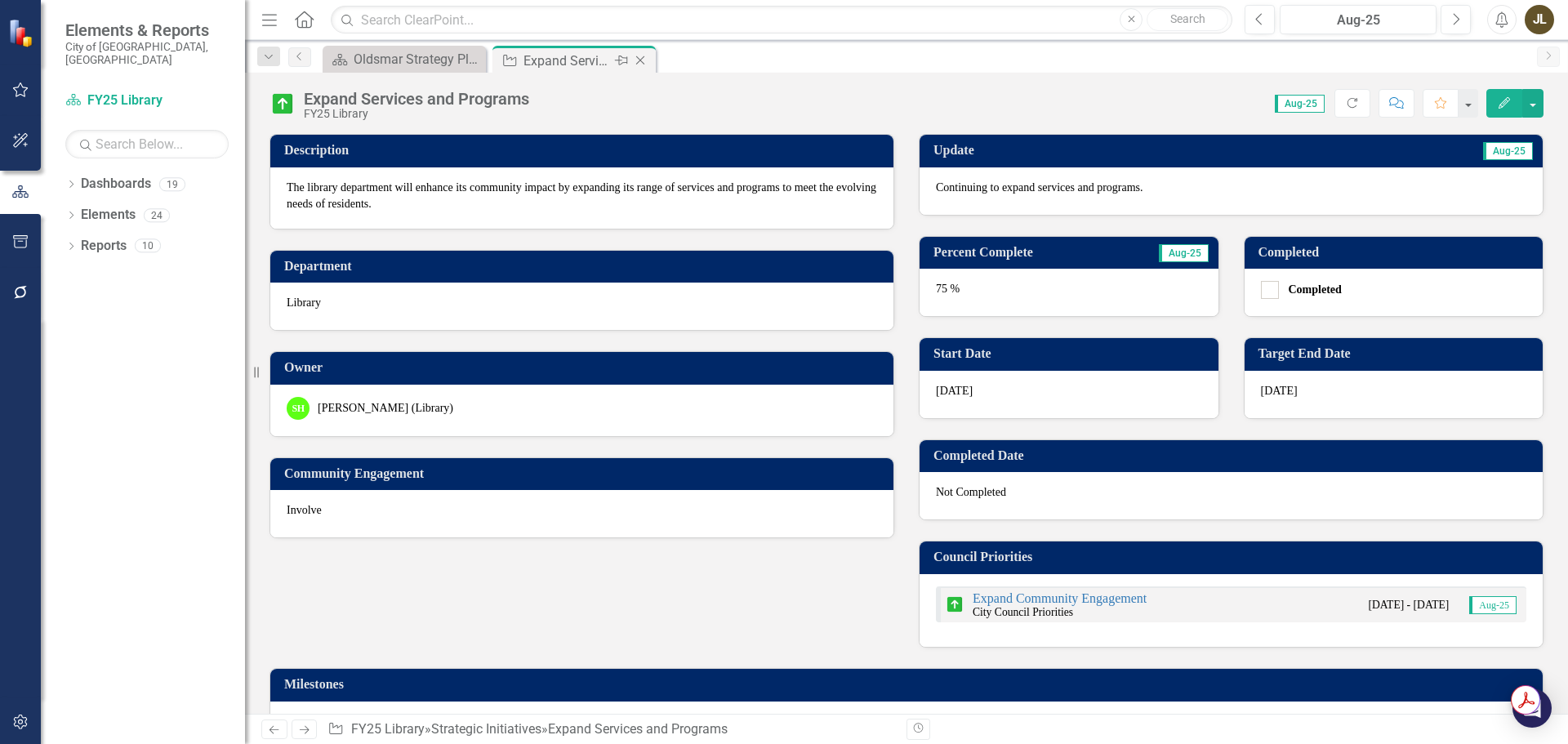
click at [648, 61] on icon "Close" at bounding box center [640, 61] width 16 height 13
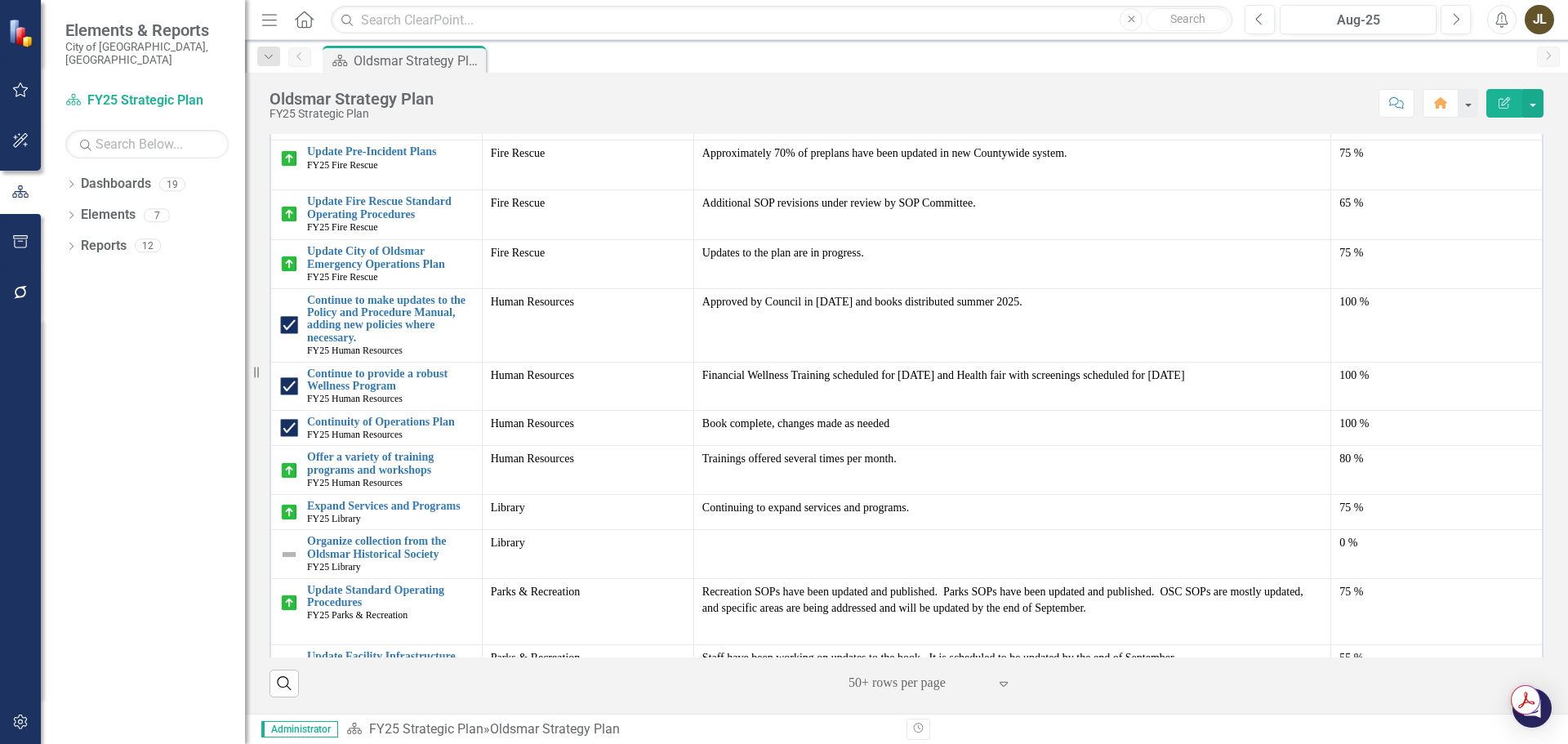
scroll to position [1224, 0]
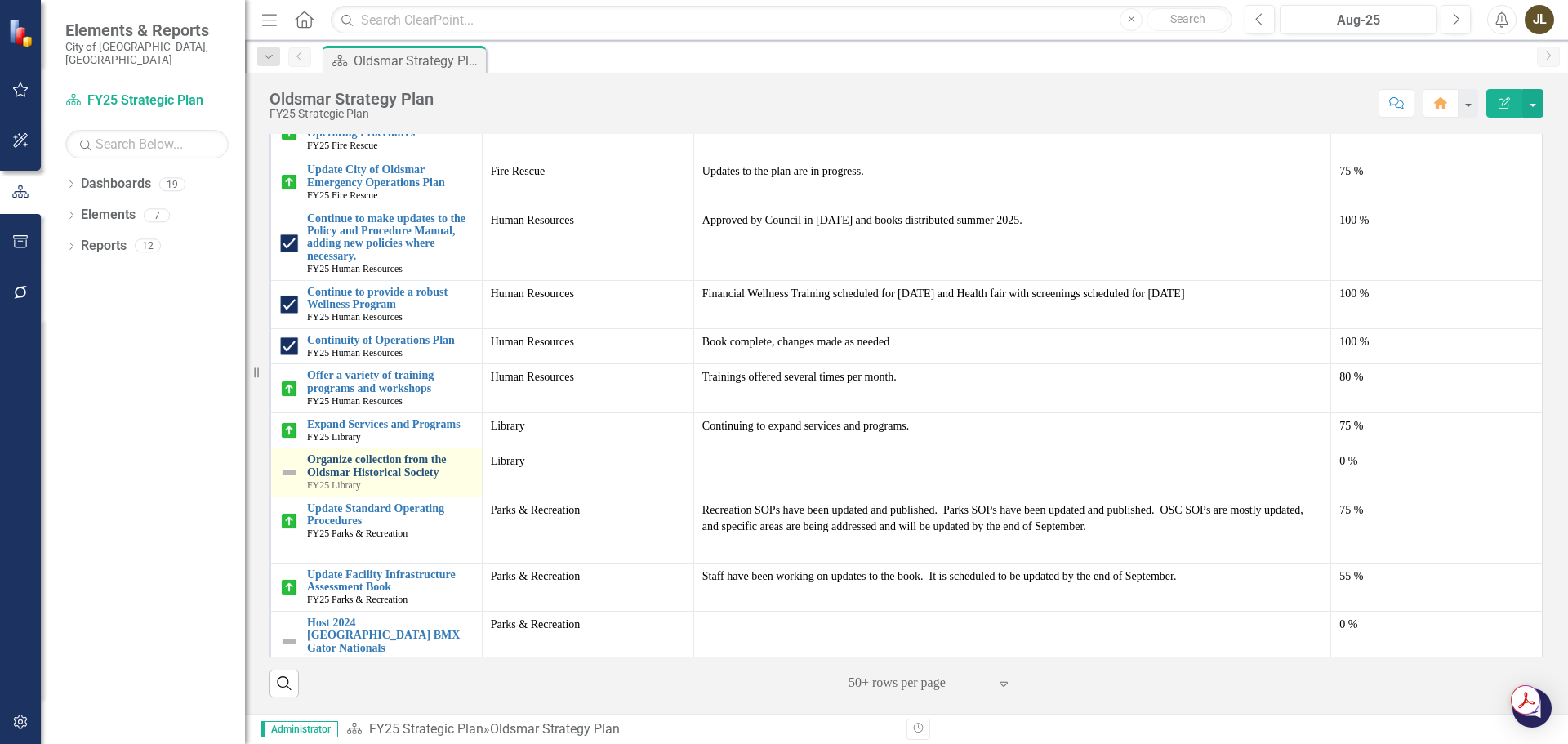
click at [368, 462] on link "Organize collection from the Oldsmar Historical Society" at bounding box center [390, 466] width 167 height 25
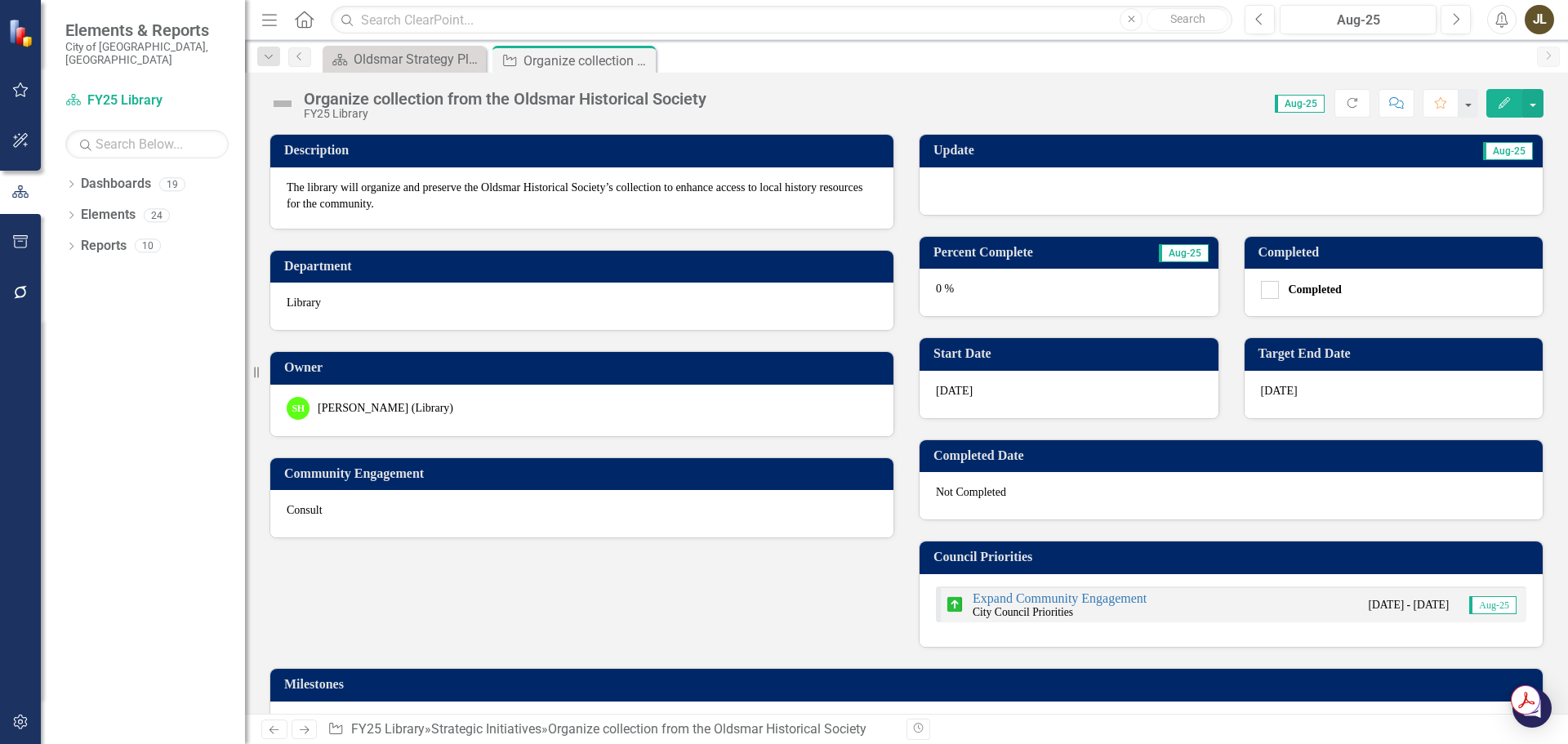
click at [994, 197] on div at bounding box center [1230, 191] width 623 height 47
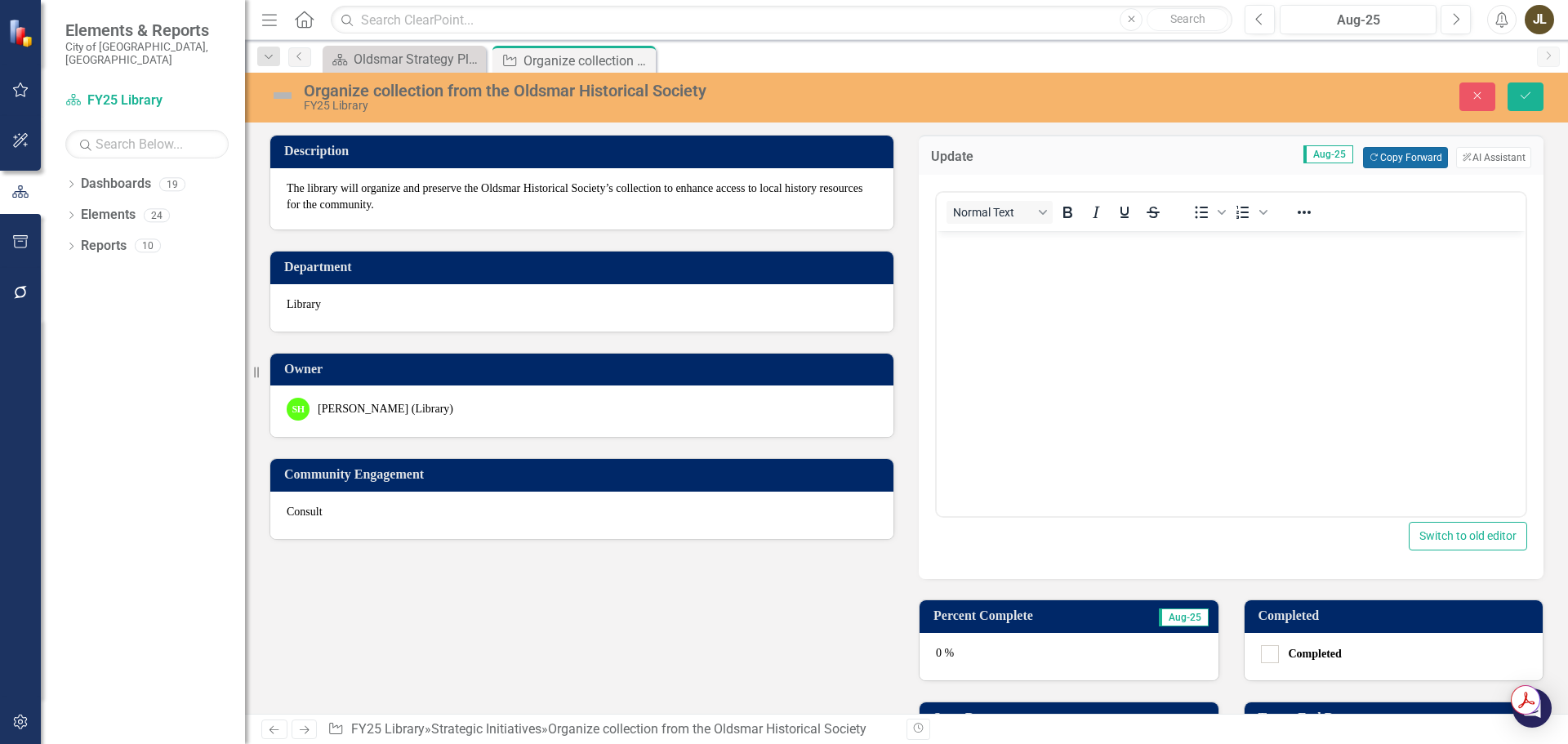
click at [1402, 153] on button "Copy Forward Copy Forward" at bounding box center [1404, 158] width 84 height 21
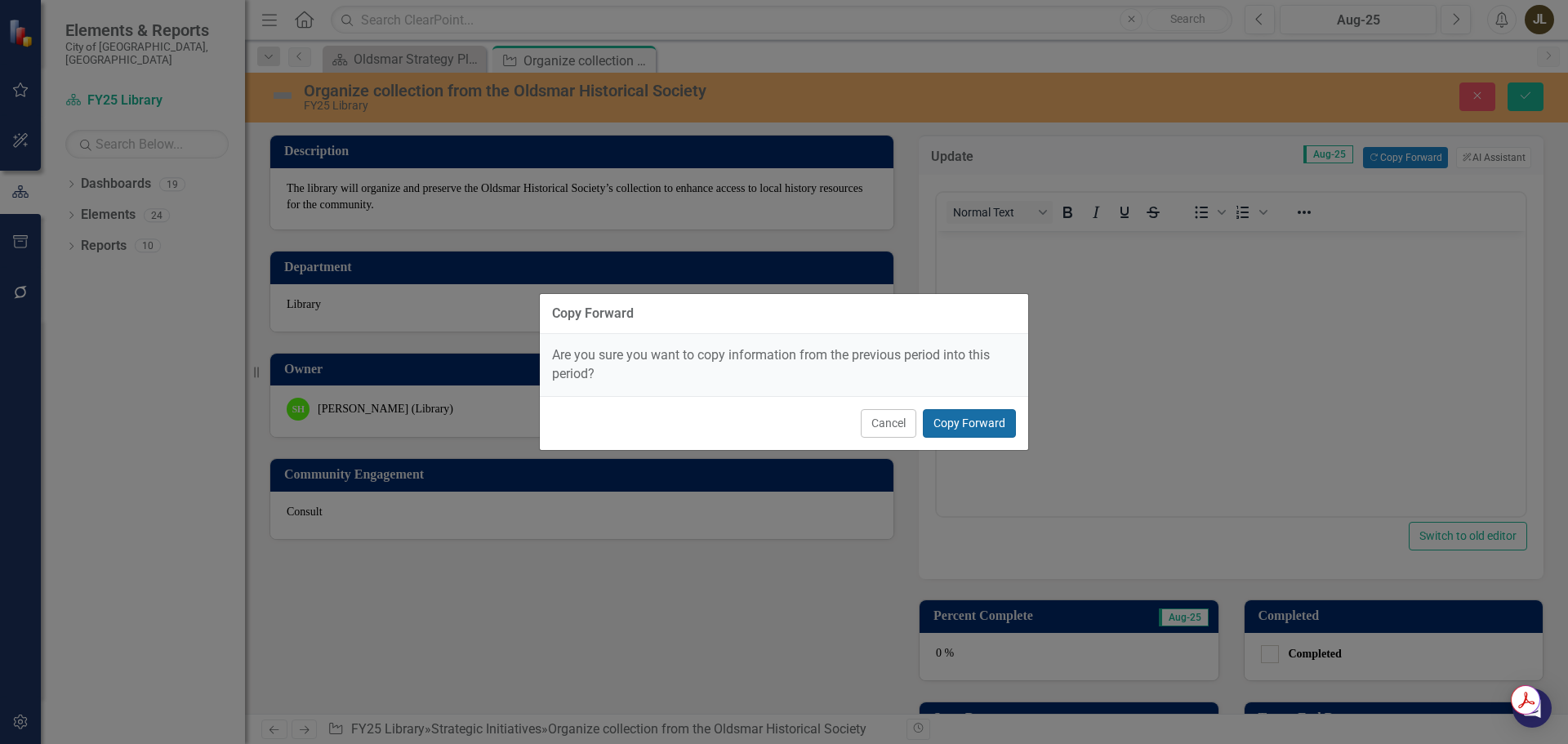
click at [971, 416] on button "Copy Forward" at bounding box center [968, 423] width 93 height 29
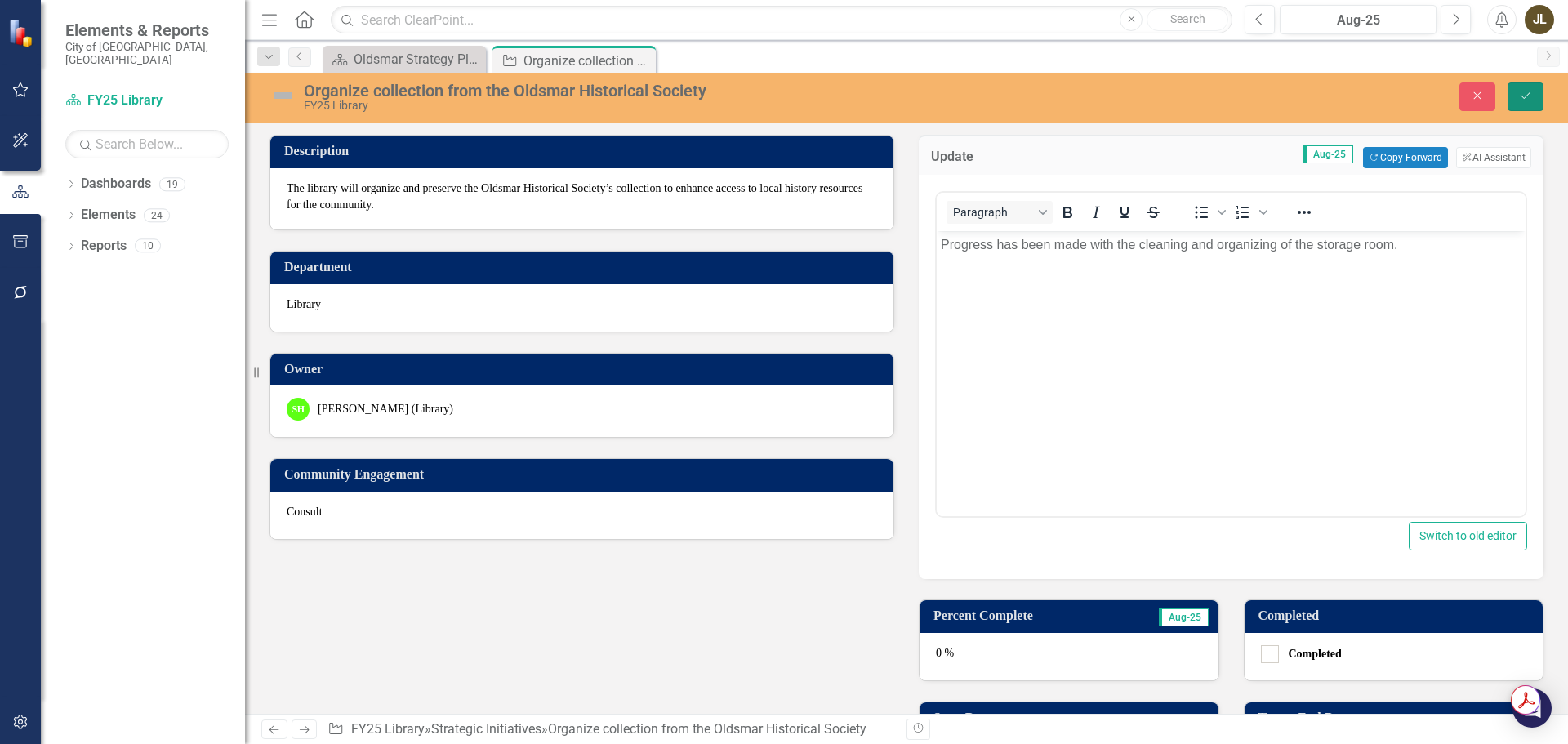
click at [1527, 100] on icon "Save" at bounding box center [1525, 95] width 14 height 12
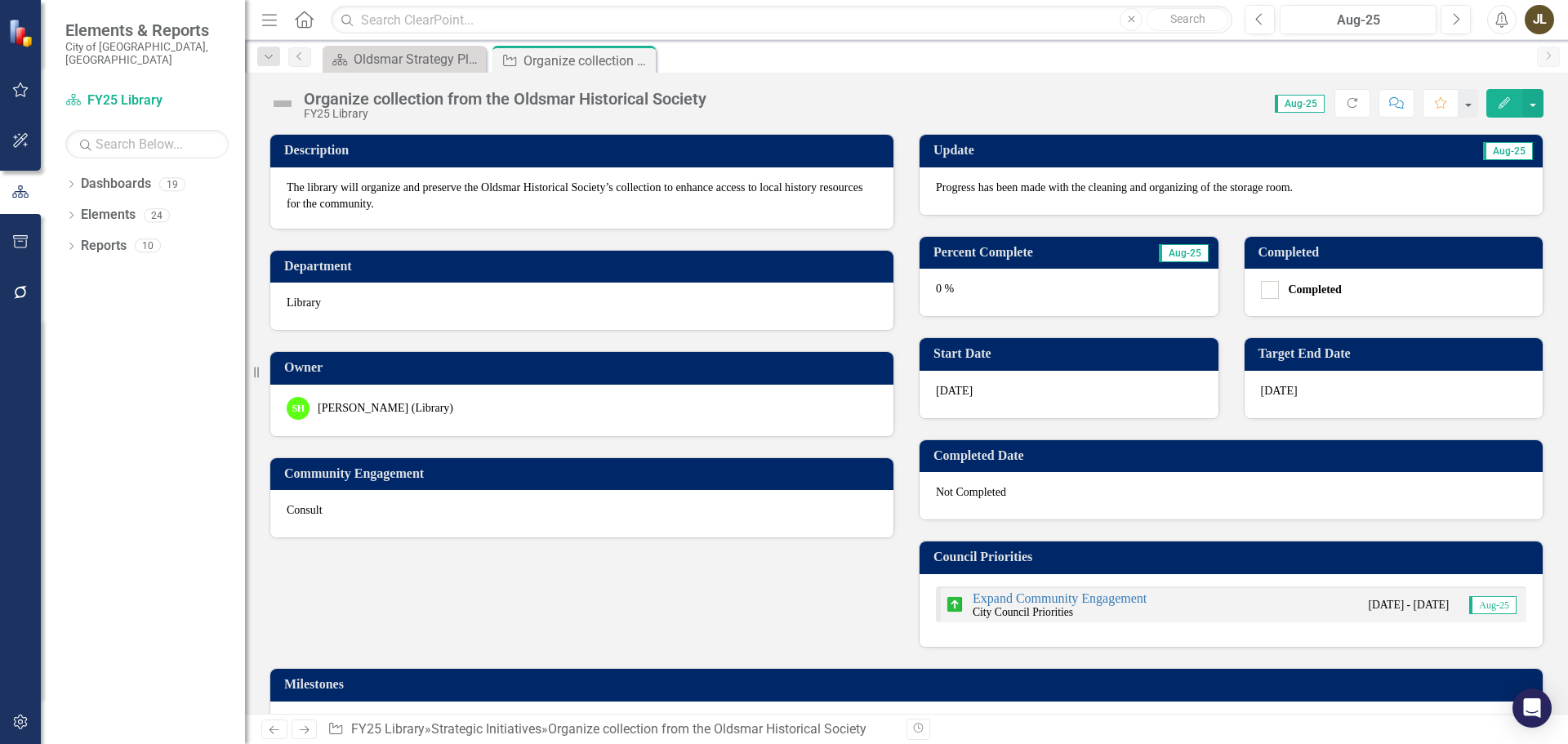
click at [957, 285] on div "0 %" at bounding box center [1068, 292] width 298 height 47
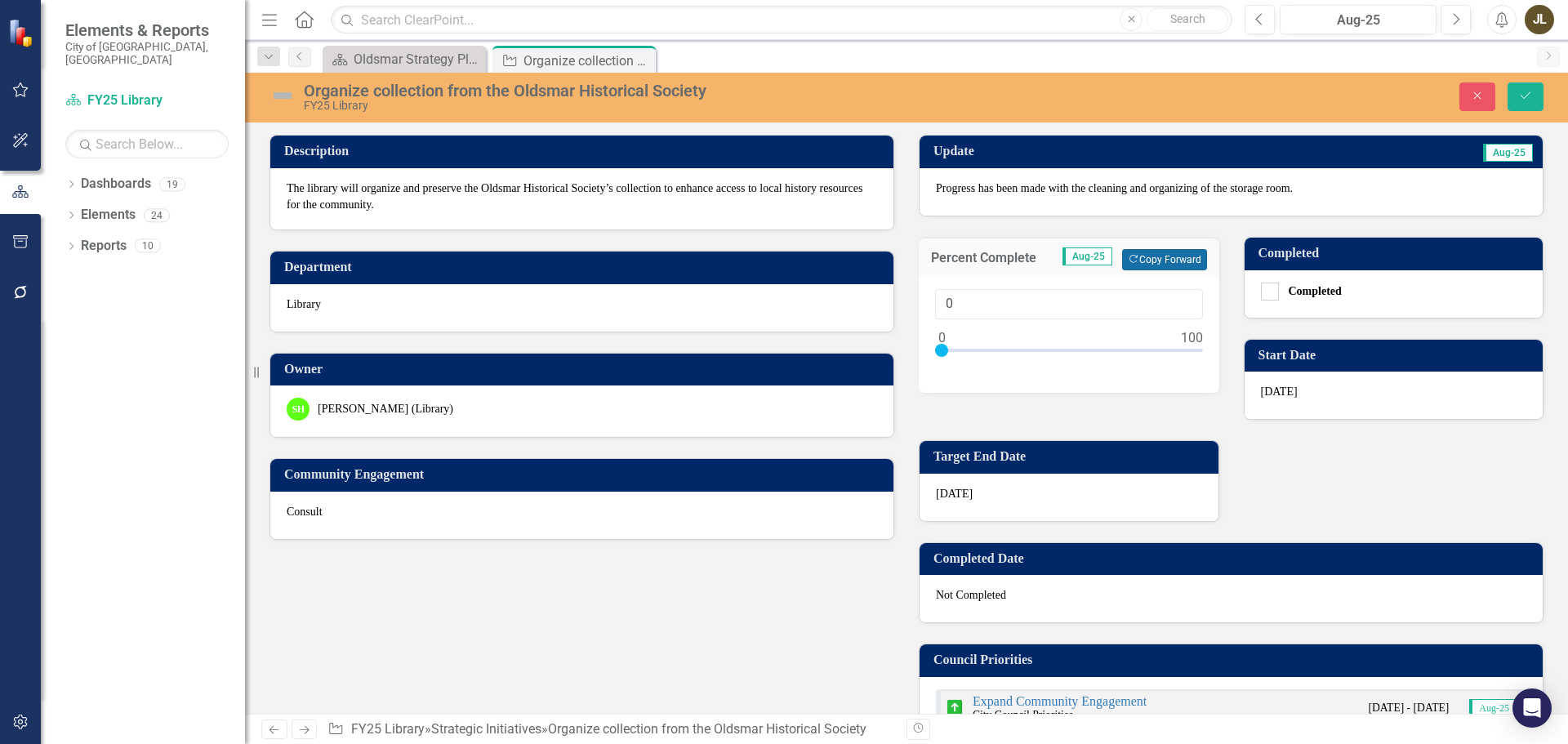
click at [1129, 262] on icon "button" at bounding box center [1133, 259] width 8 height 8
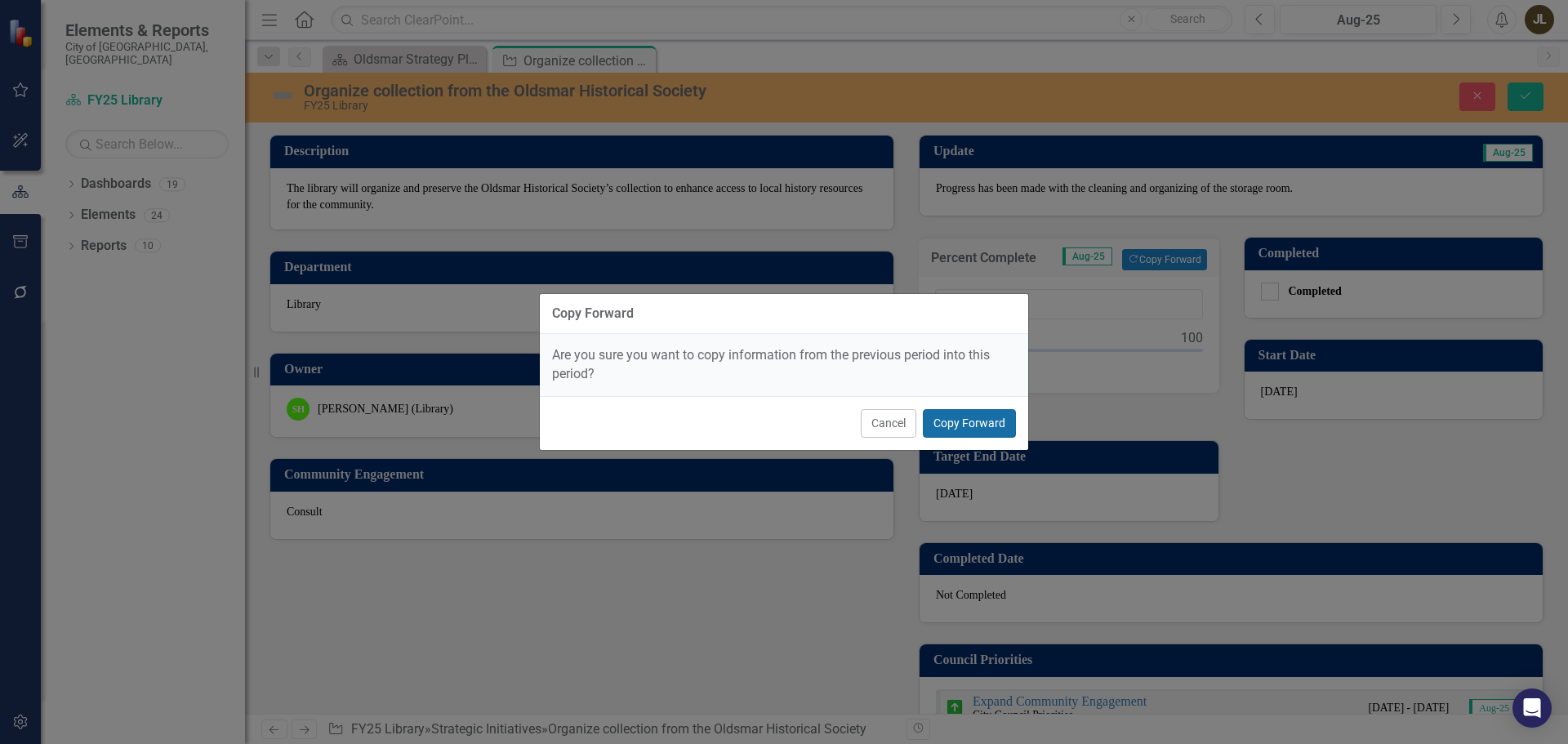
click at [982, 416] on button "Copy Forward" at bounding box center [968, 423] width 93 height 29
type input "20"
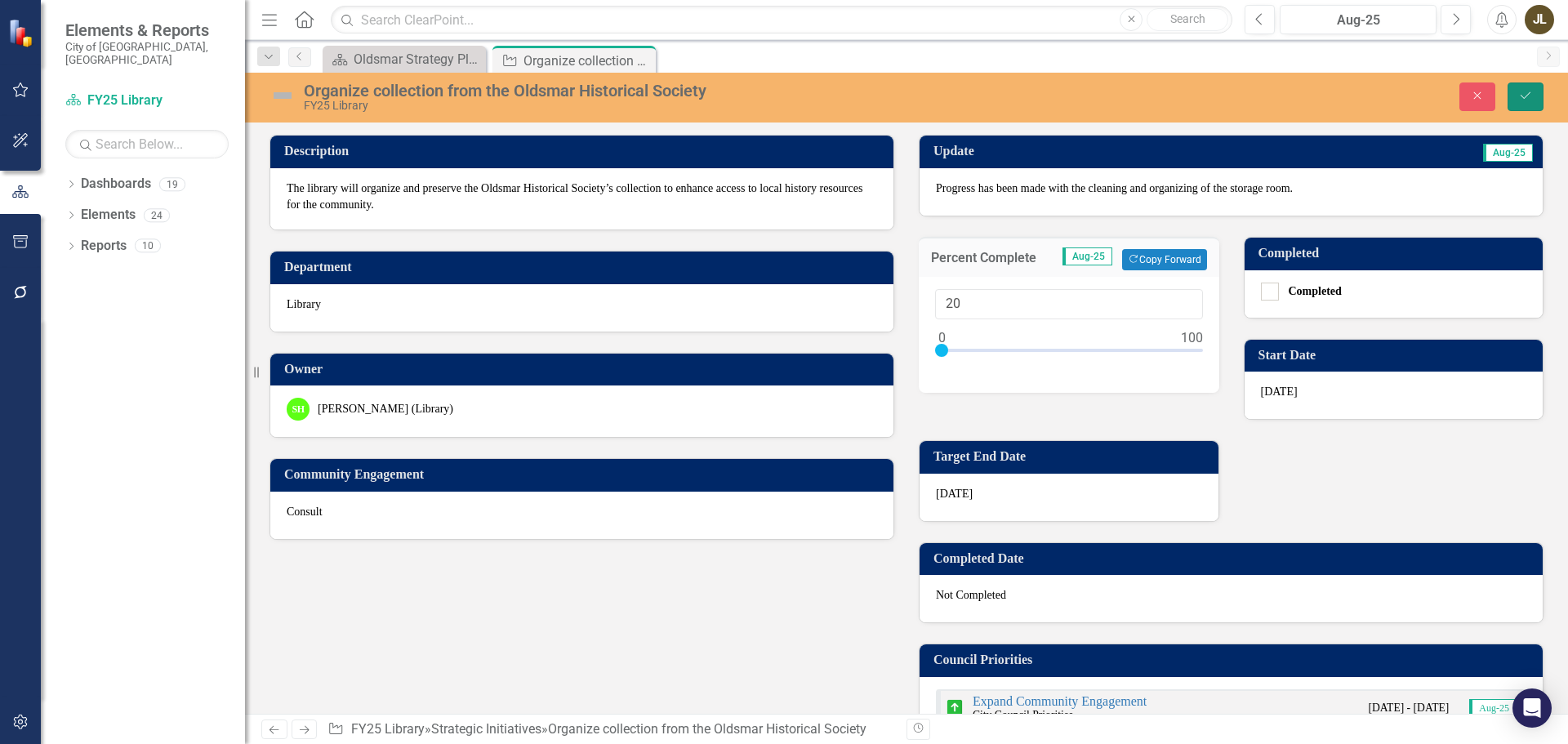
click at [1522, 99] on icon "Save" at bounding box center [1525, 95] width 14 height 12
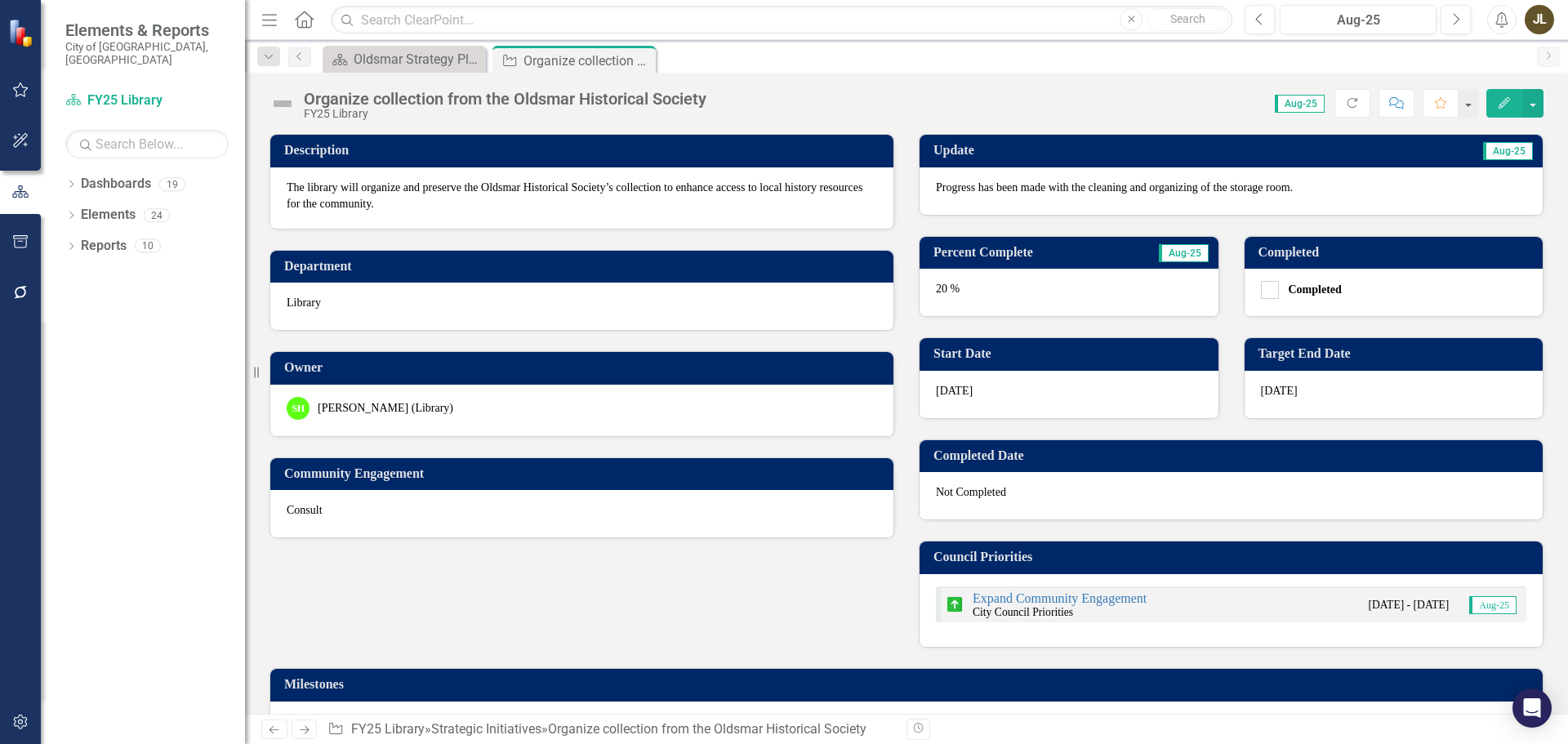
click at [288, 100] on img at bounding box center [282, 103] width 26 height 26
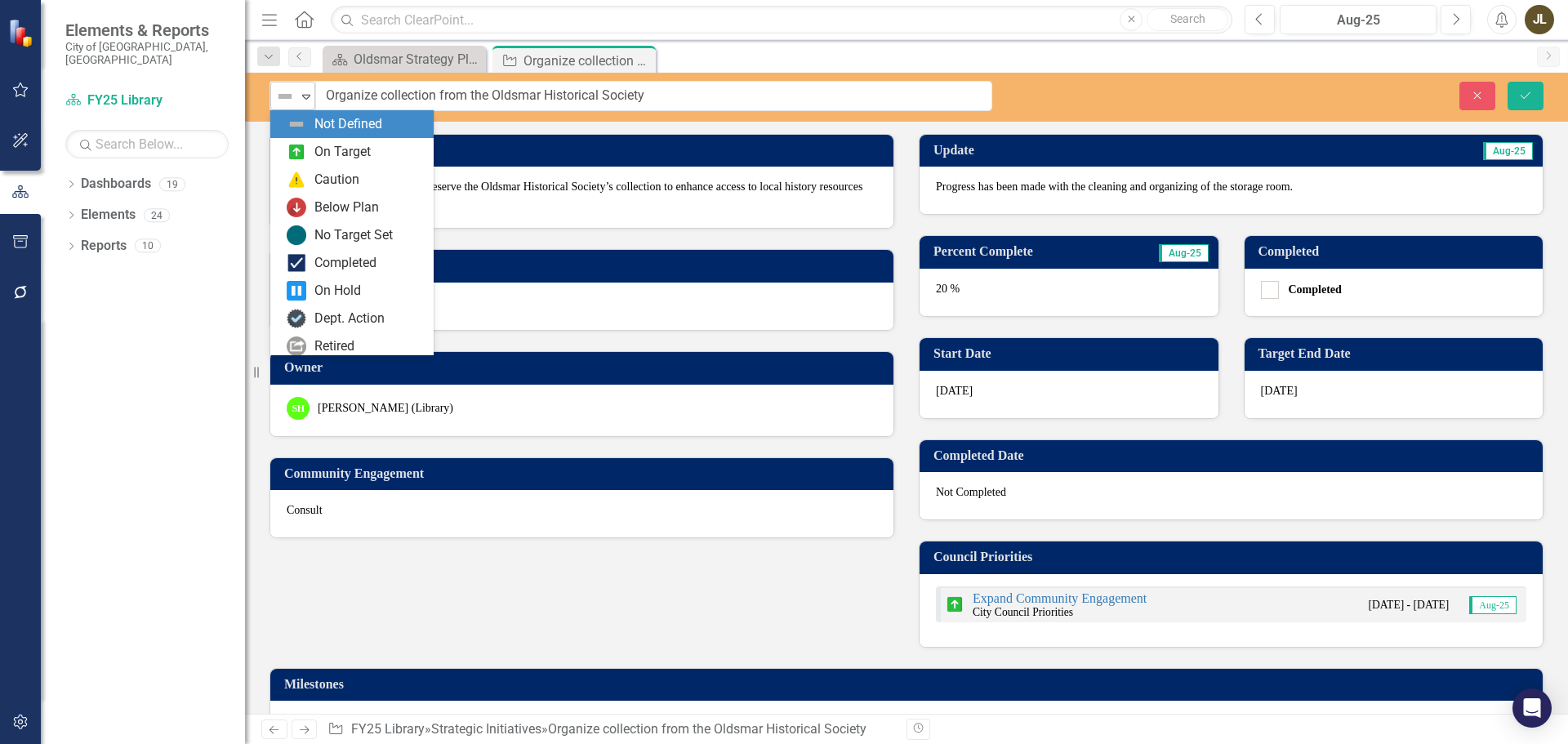
click at [288, 101] on img at bounding box center [285, 96] width 19 height 19
click at [306, 147] on div "On Target" at bounding box center [355, 152] width 138 height 19
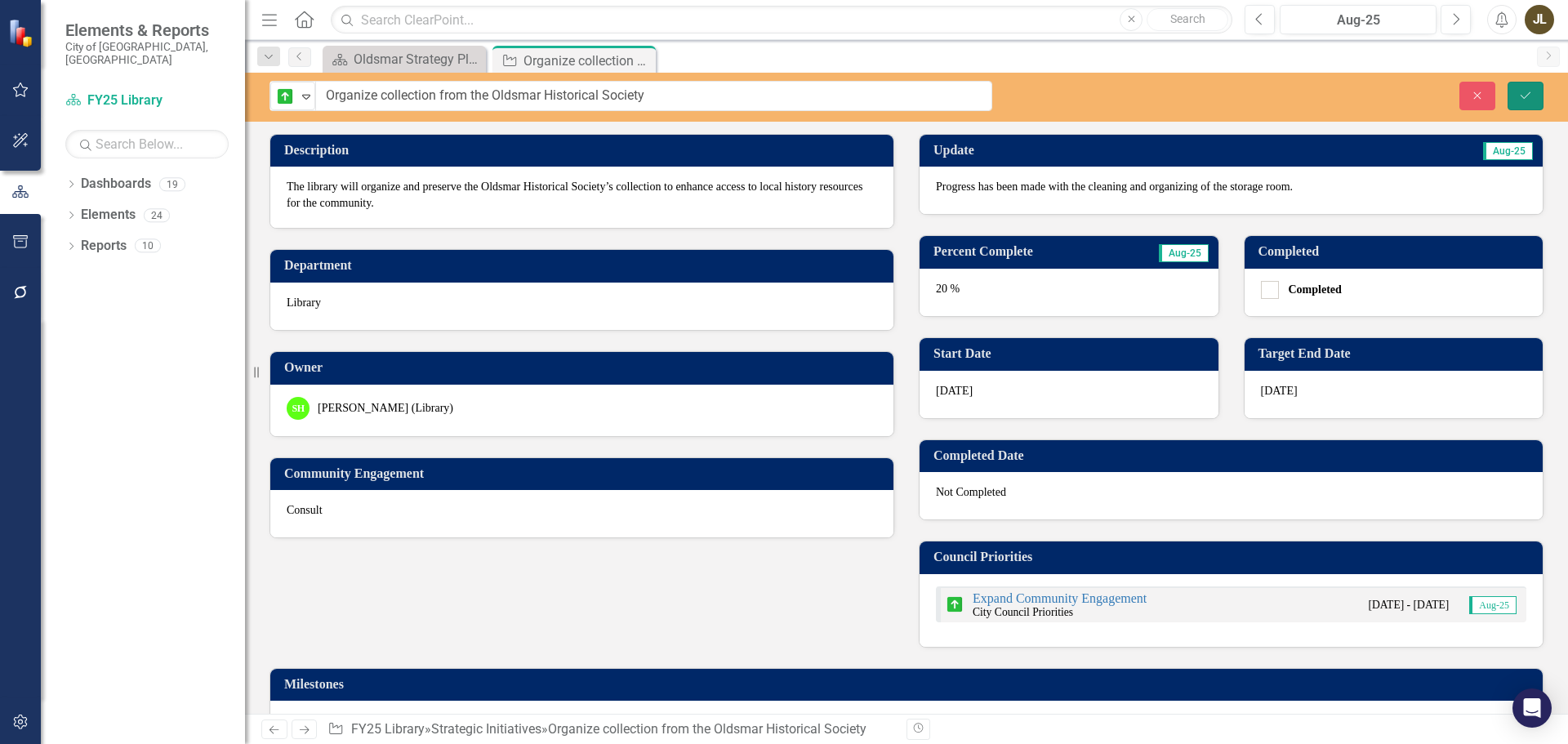
click at [1522, 82] on button "Save" at bounding box center [1525, 96] width 36 height 29
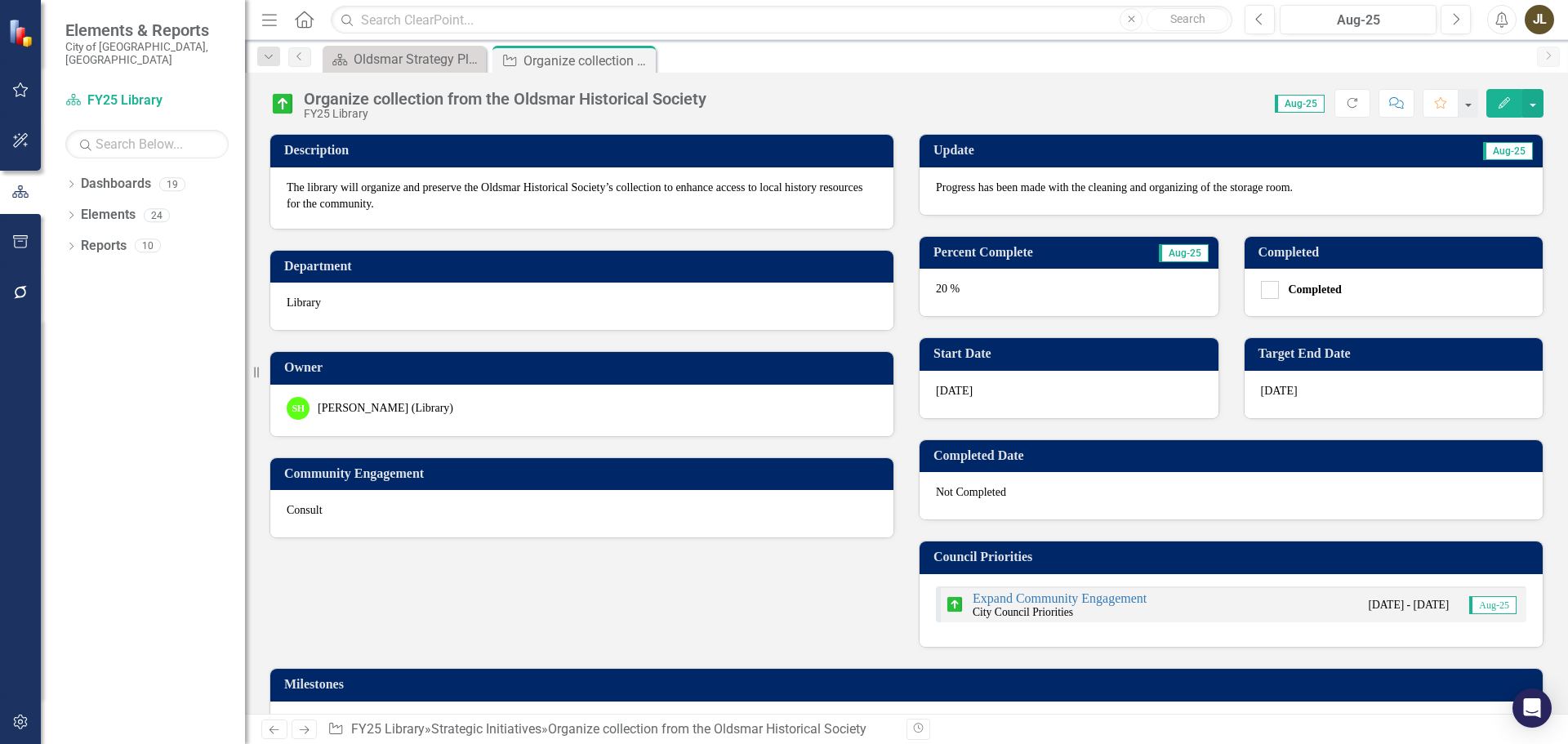
click at [1008, 290] on div "20 %" at bounding box center [1068, 292] width 298 height 47
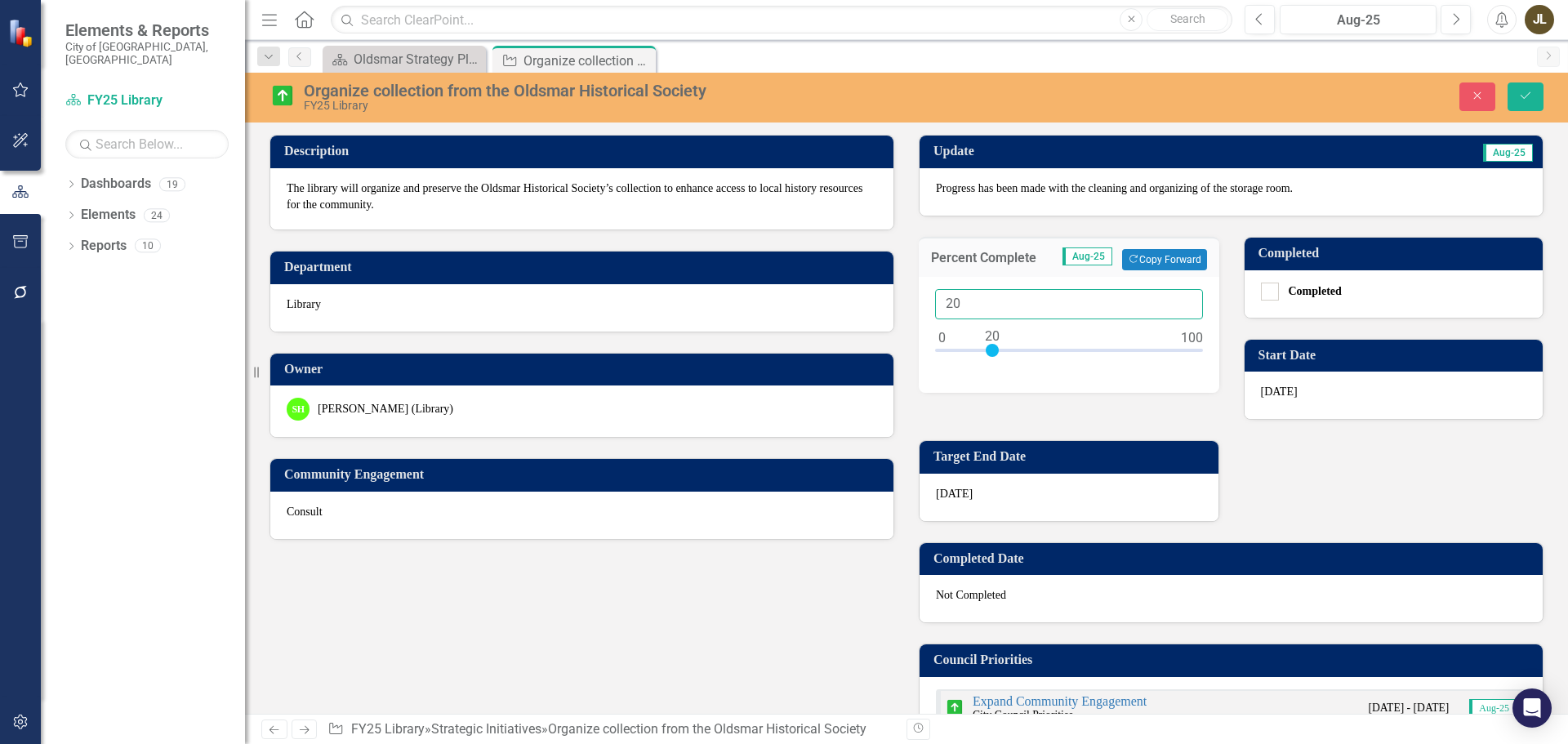
click at [971, 306] on input "20" at bounding box center [1068, 303] width 268 height 30
type input "035"
click at [1531, 78] on div "Organize collection from the Oldsmar Historical Society FY25 Library Close Save" at bounding box center [906, 97] width 1323 height 50
click at [1530, 89] on button "Save" at bounding box center [1525, 97] width 36 height 29
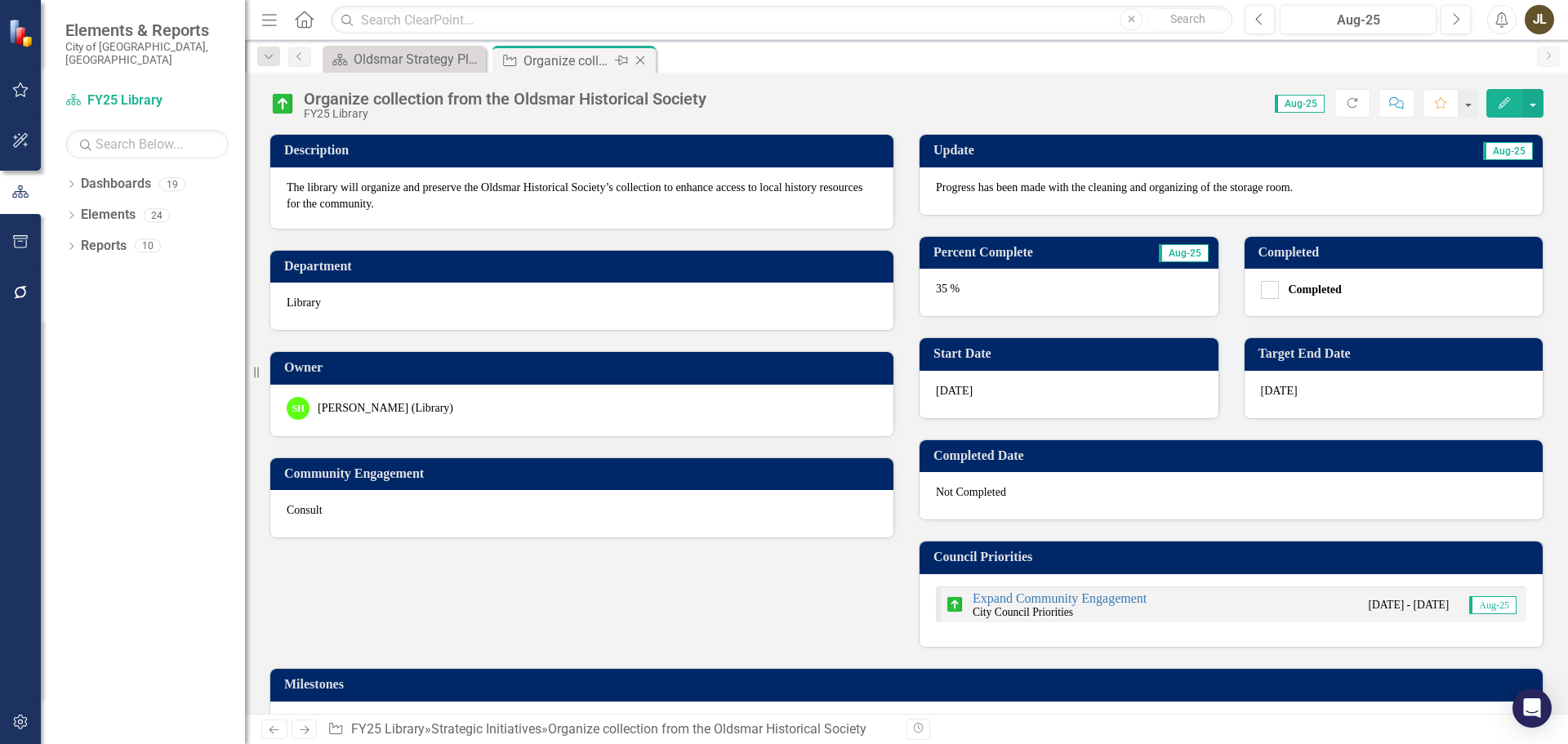
click at [642, 63] on icon "Close" at bounding box center [640, 61] width 16 height 13
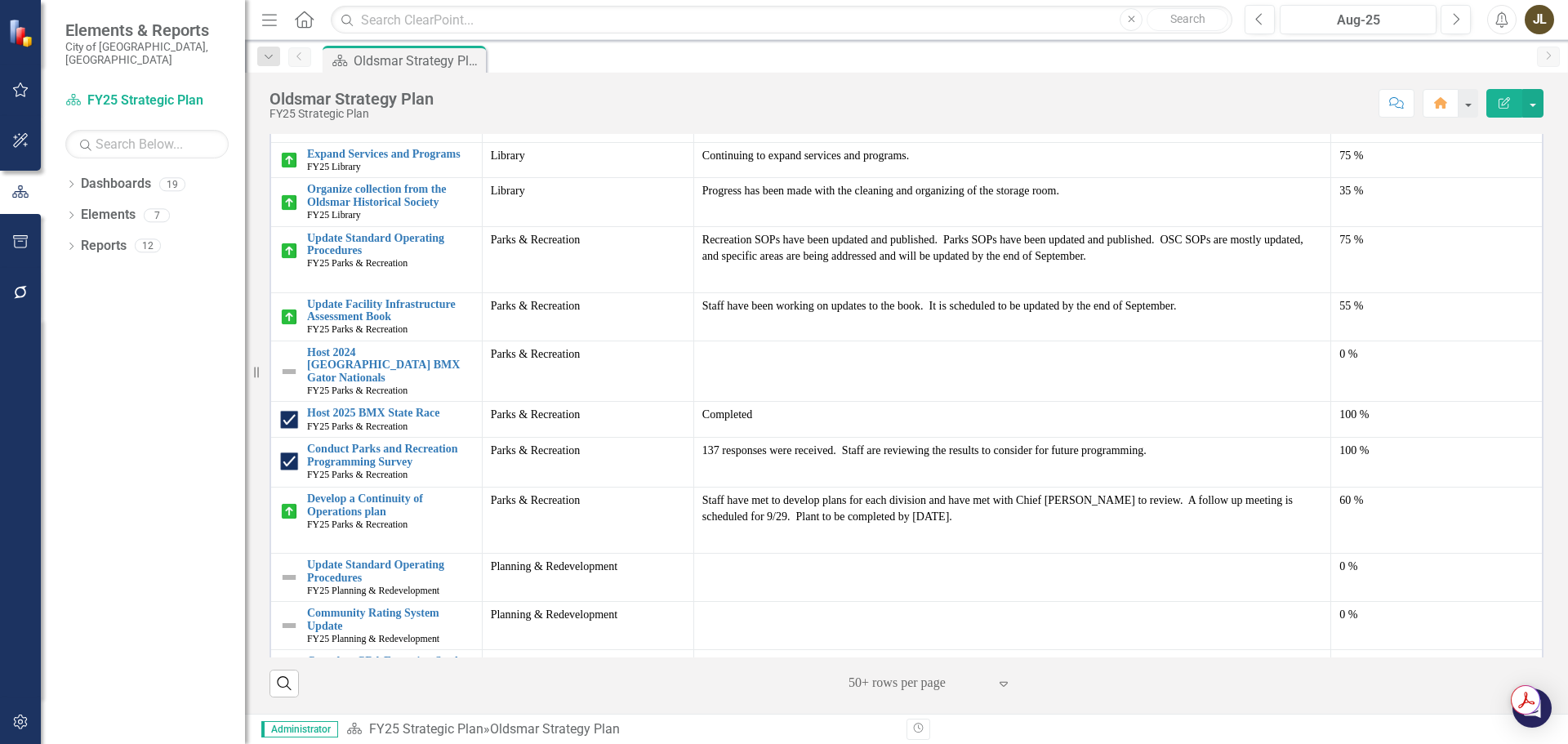
scroll to position [1452, 0]
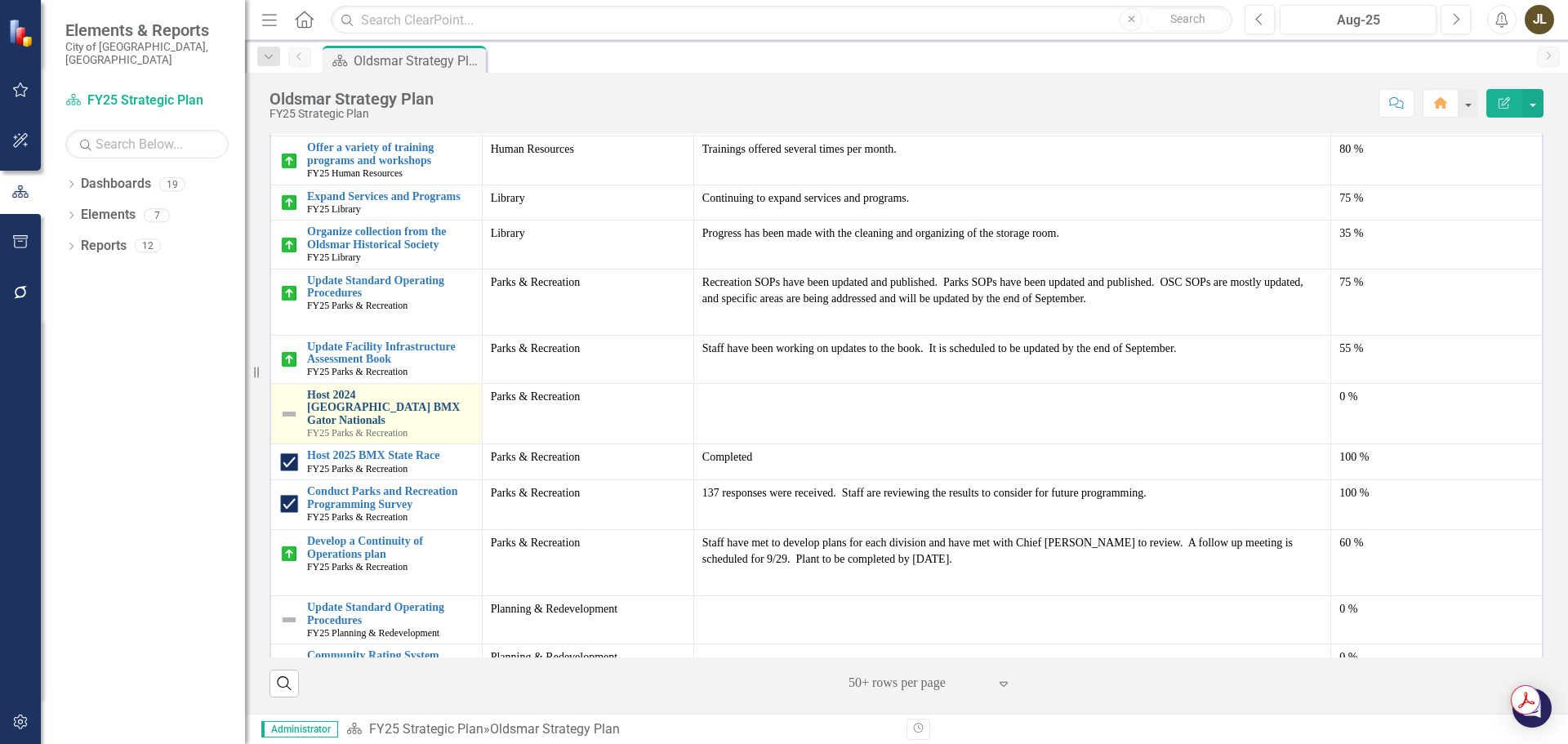
click at [350, 392] on link "Host 2024 USA BMX Gator Nationals" at bounding box center [390, 407] width 167 height 38
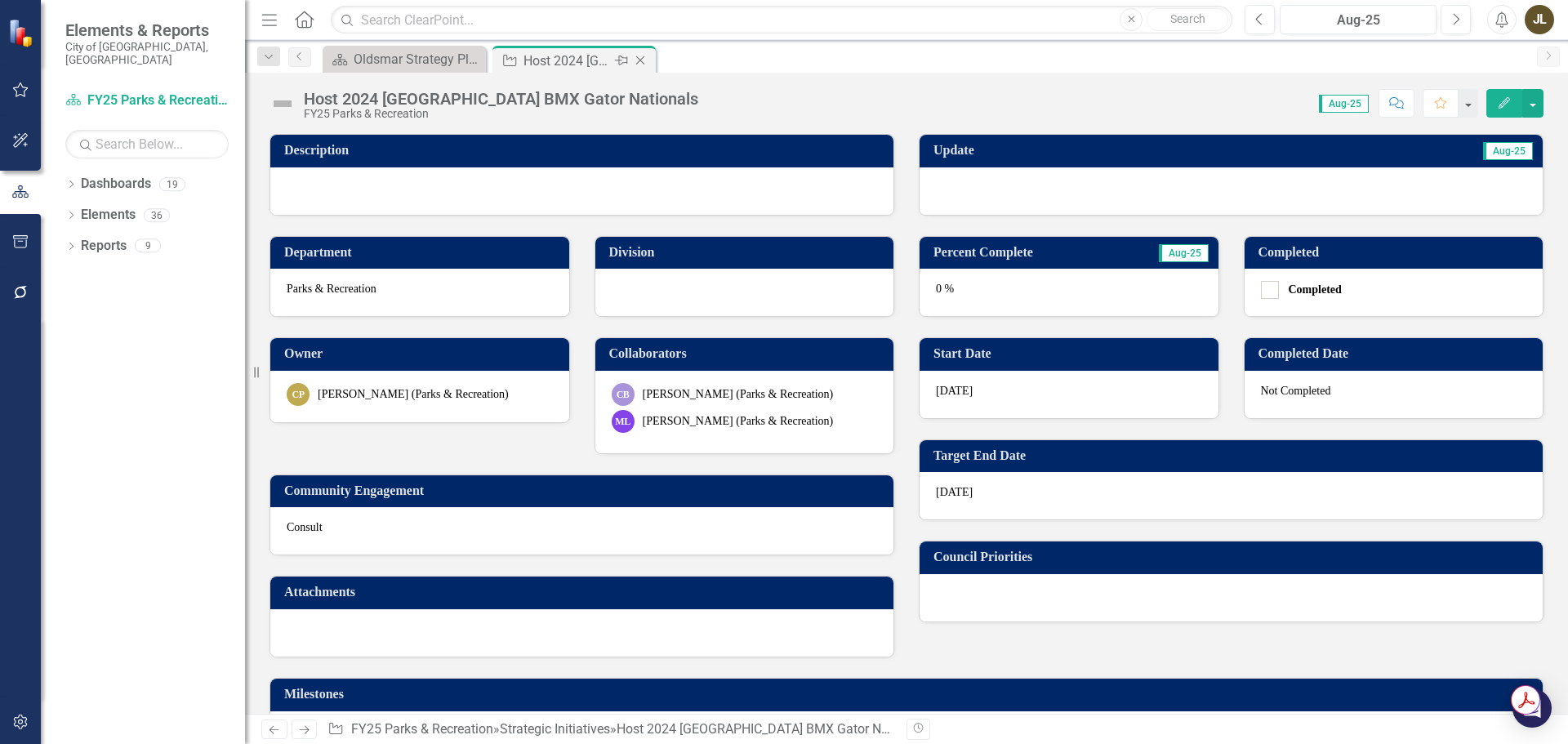
click at [639, 57] on icon "Close" at bounding box center [640, 61] width 16 height 13
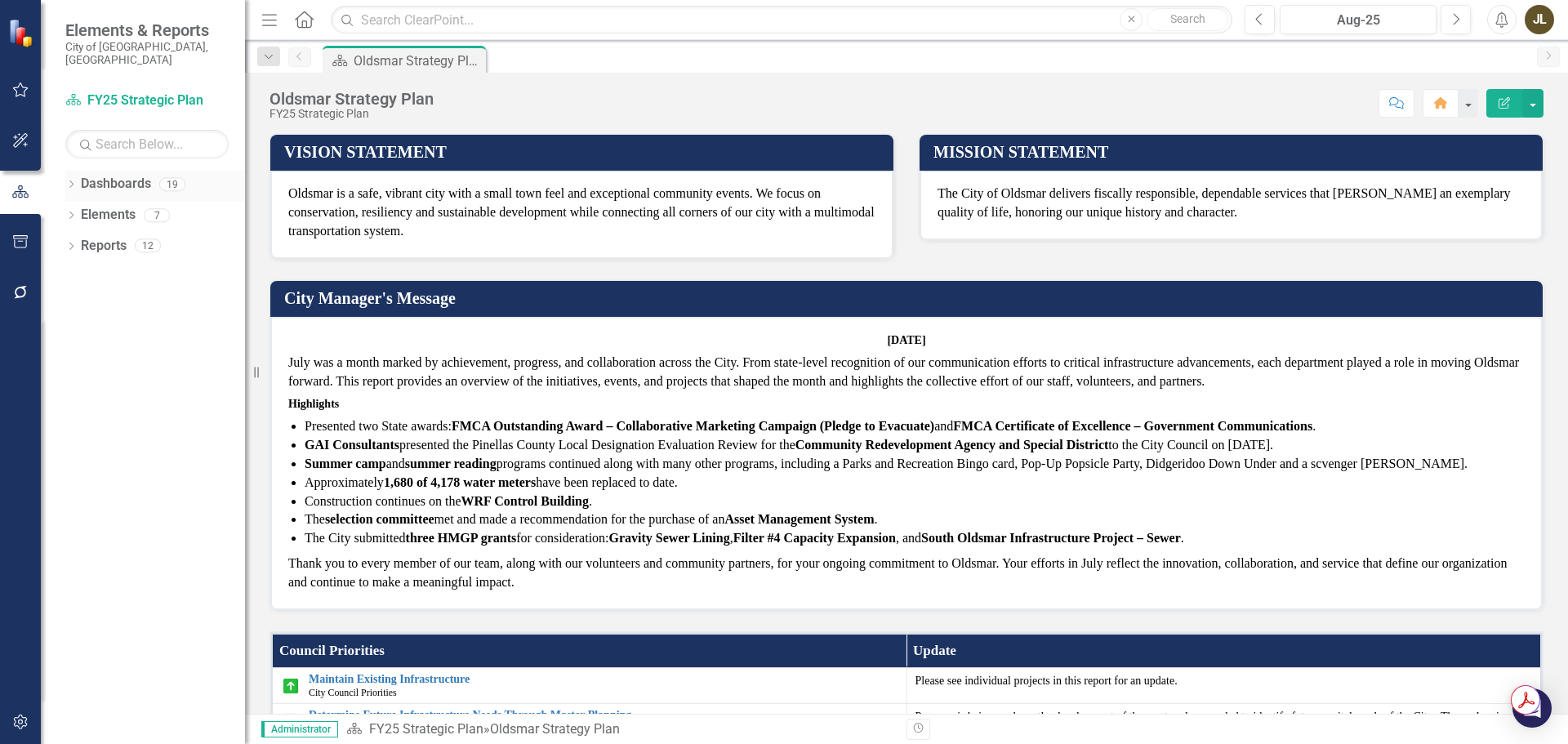
click at [71, 180] on div "Dropdown" at bounding box center [71, 187] width 12 height 13
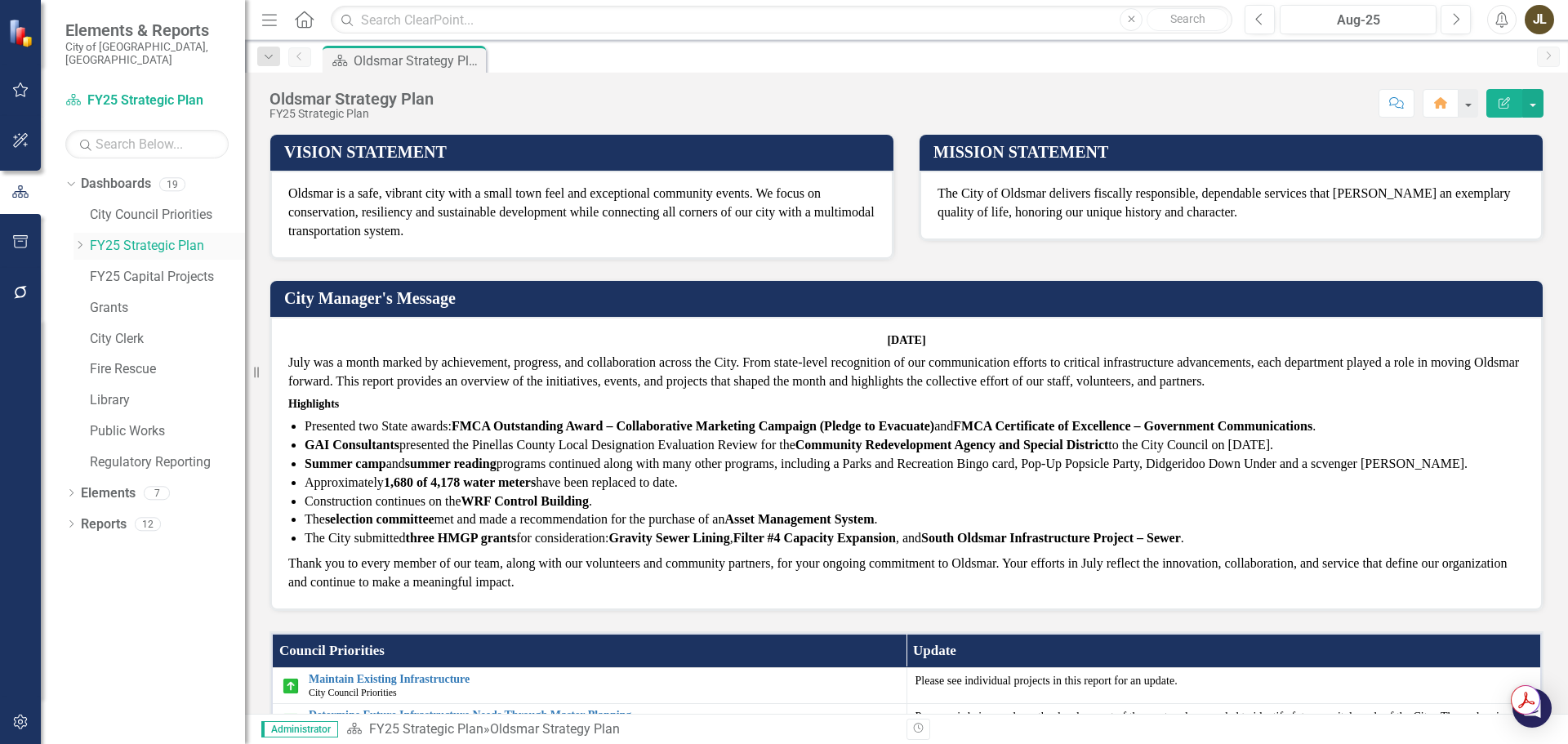
click at [80, 240] on icon "Dropdown" at bounding box center [79, 244] width 13 height 10
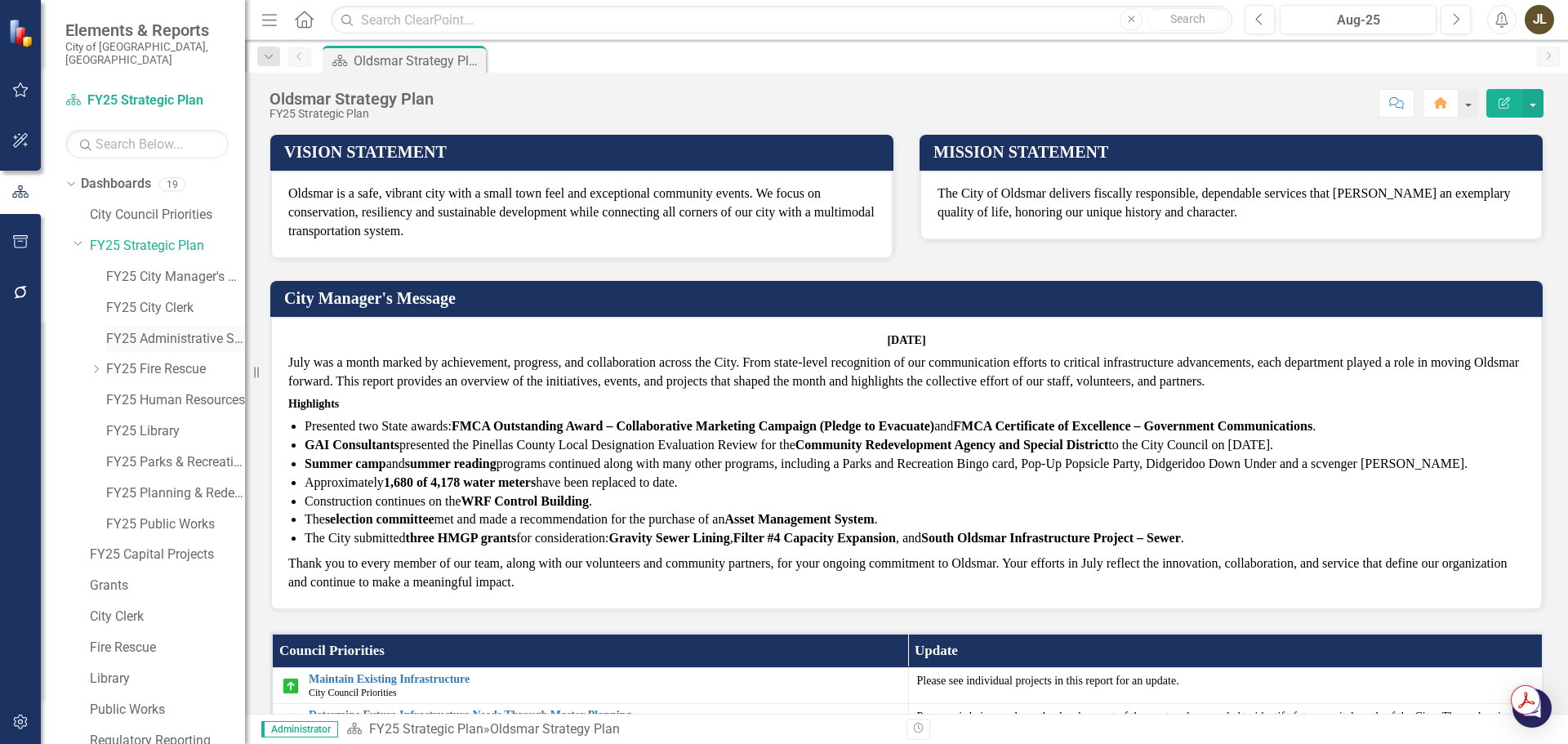
click at [186, 330] on link "FY25 Administrative Services" at bounding box center [175, 340] width 139 height 19
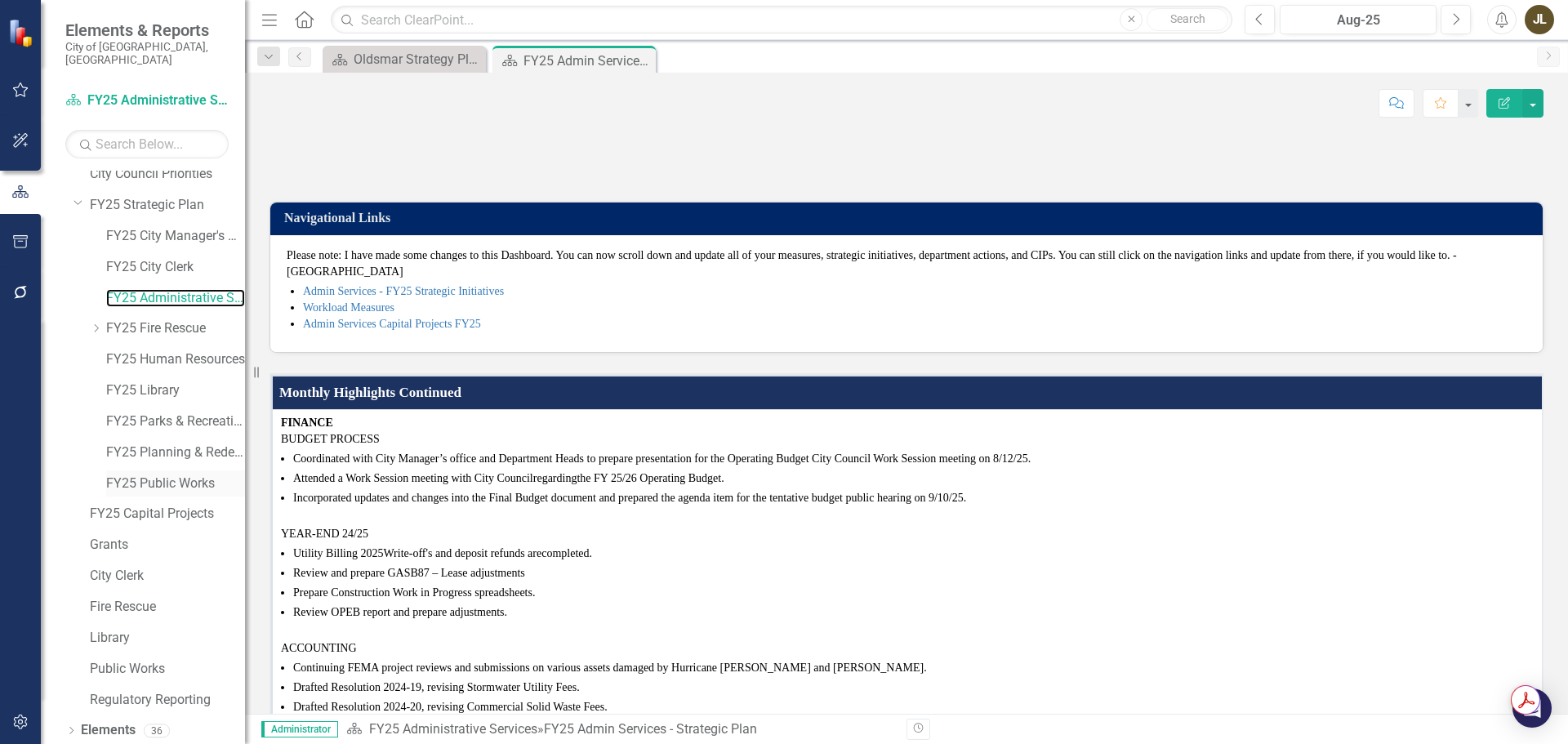
scroll to position [63, 0]
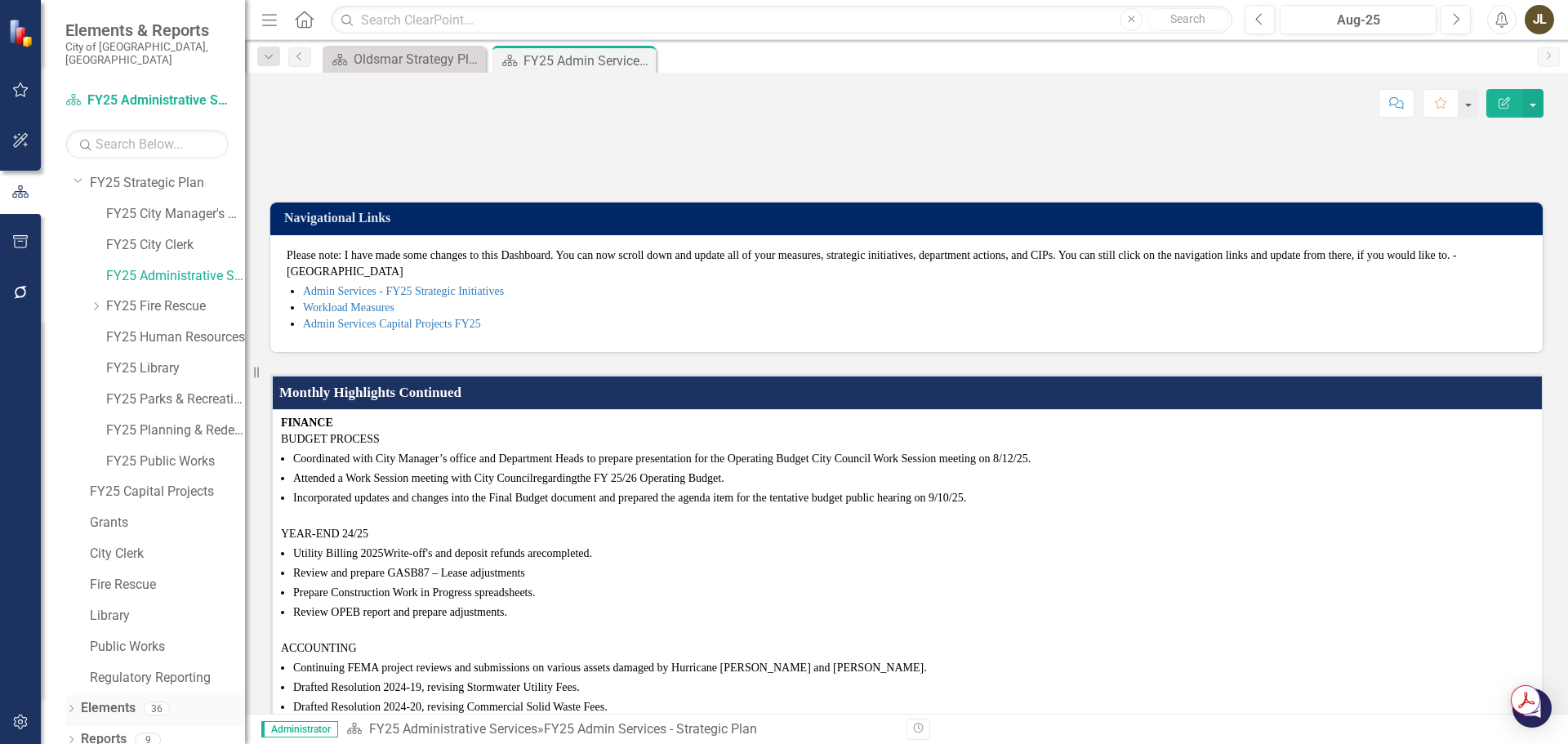
click at [72, 706] on icon "Dropdown" at bounding box center [71, 709] width 12 height 9
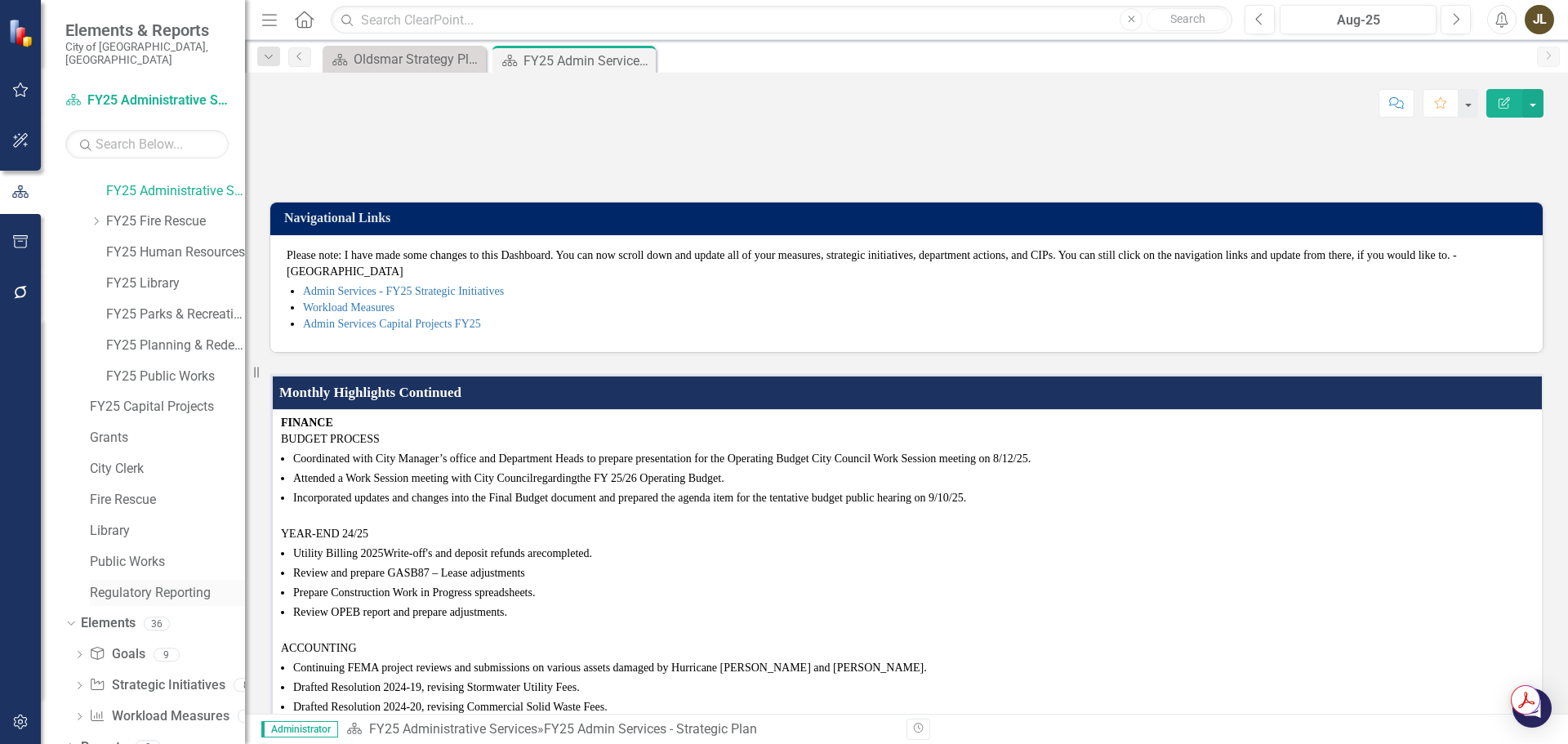
scroll to position [155, 0]
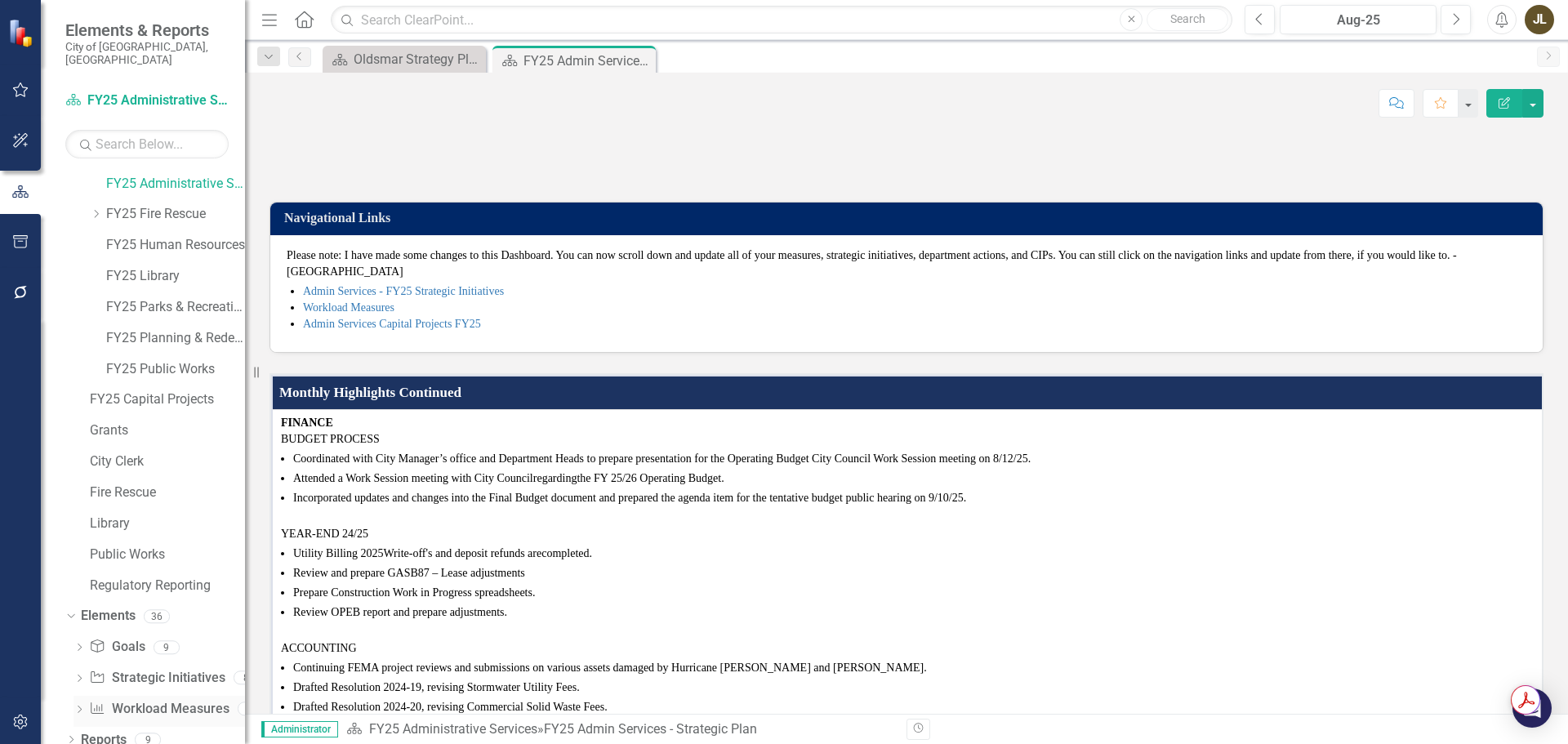
click at [139, 700] on link "Workload Measures Workload Measures" at bounding box center [158, 709] width 140 height 19
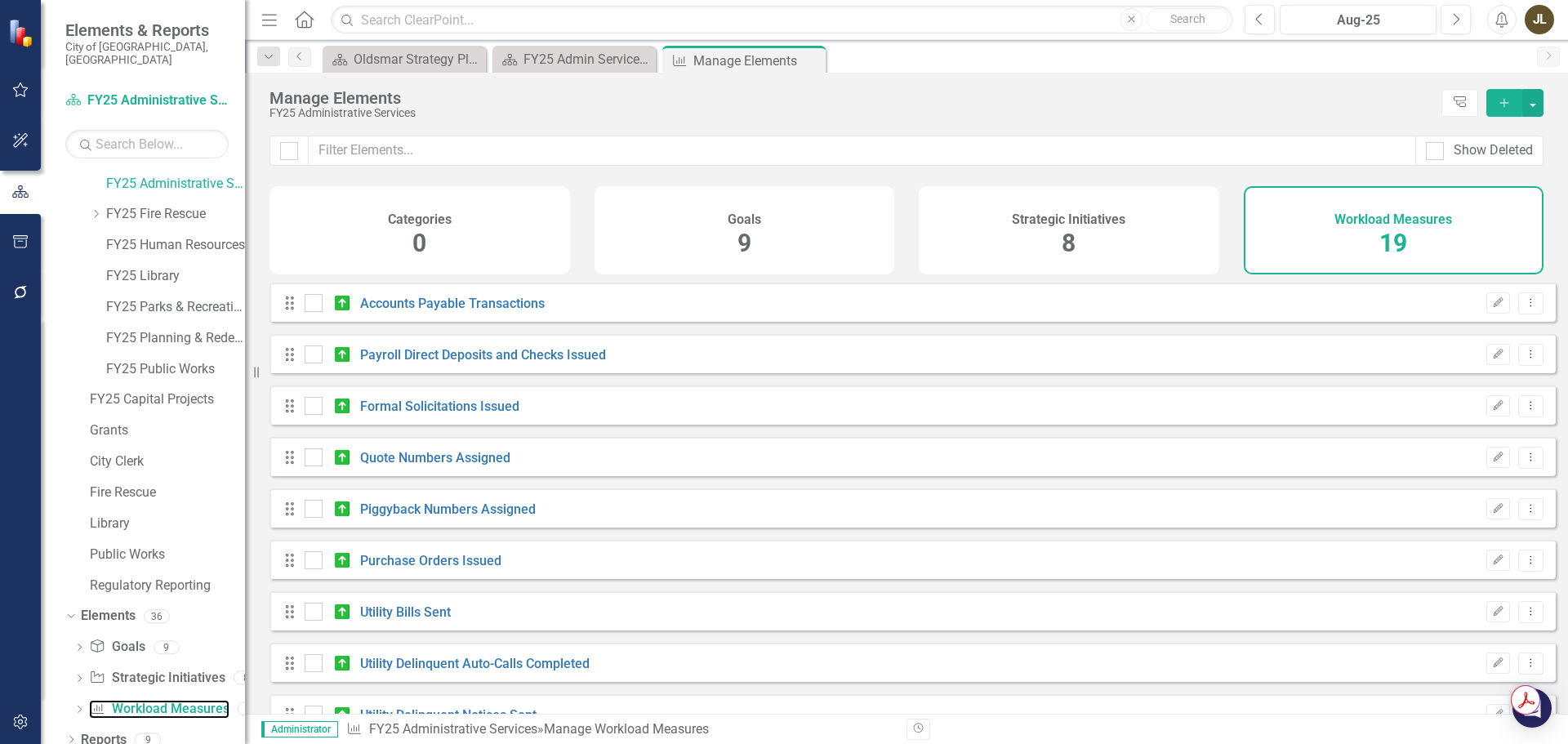
checkbox input "false"
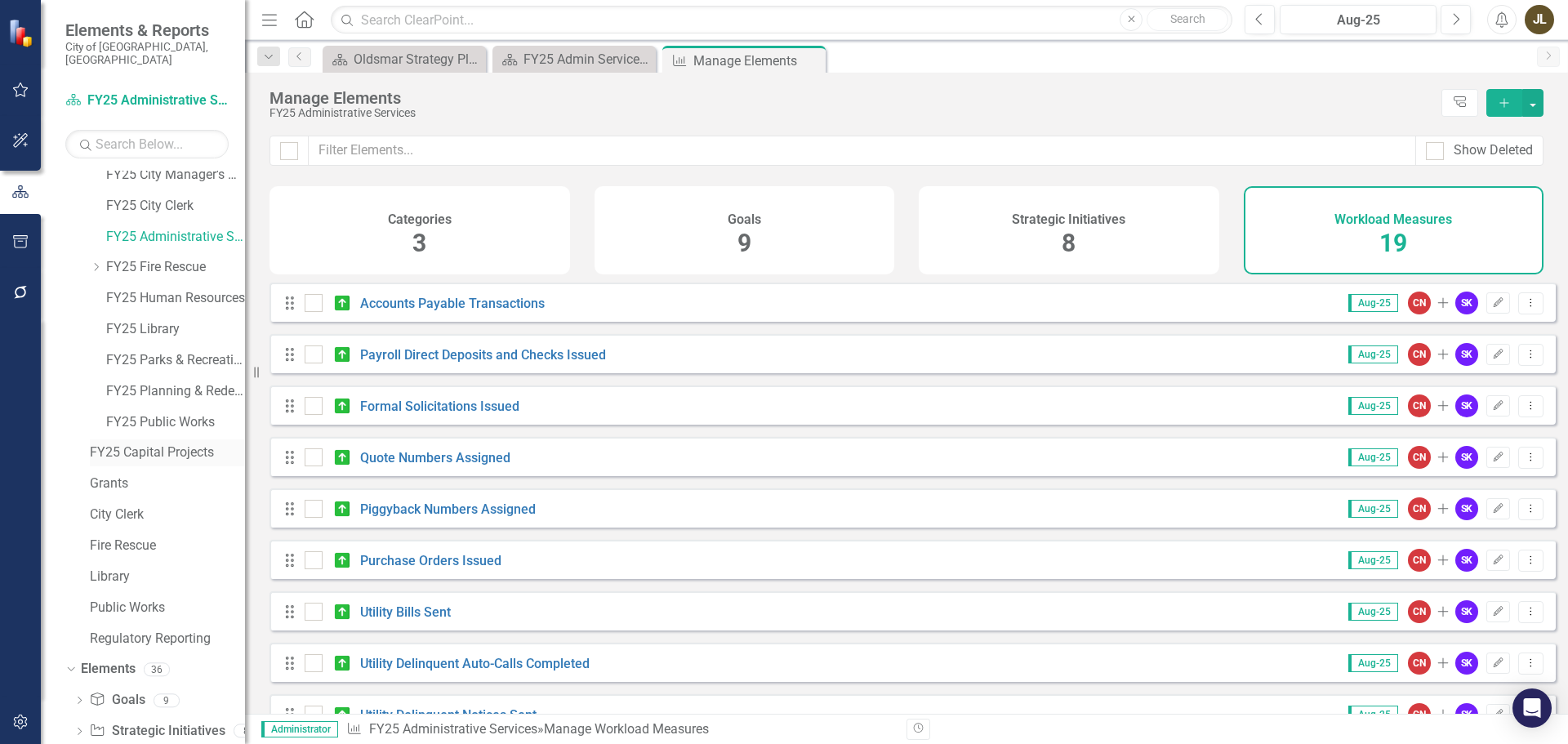
scroll to position [73, 0]
click at [162, 350] on link "FY25 Library" at bounding box center [175, 358] width 139 height 19
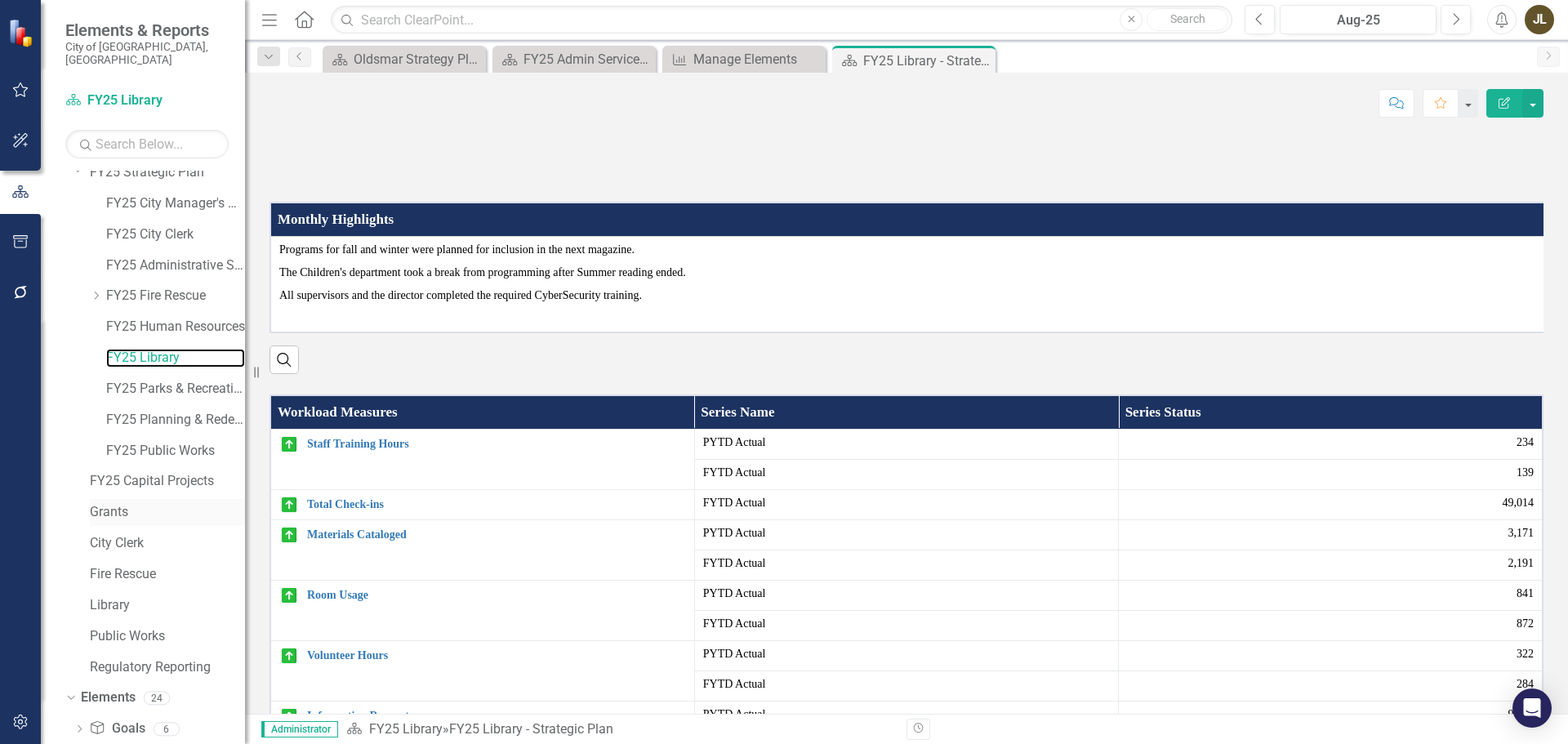
scroll to position [155, 0]
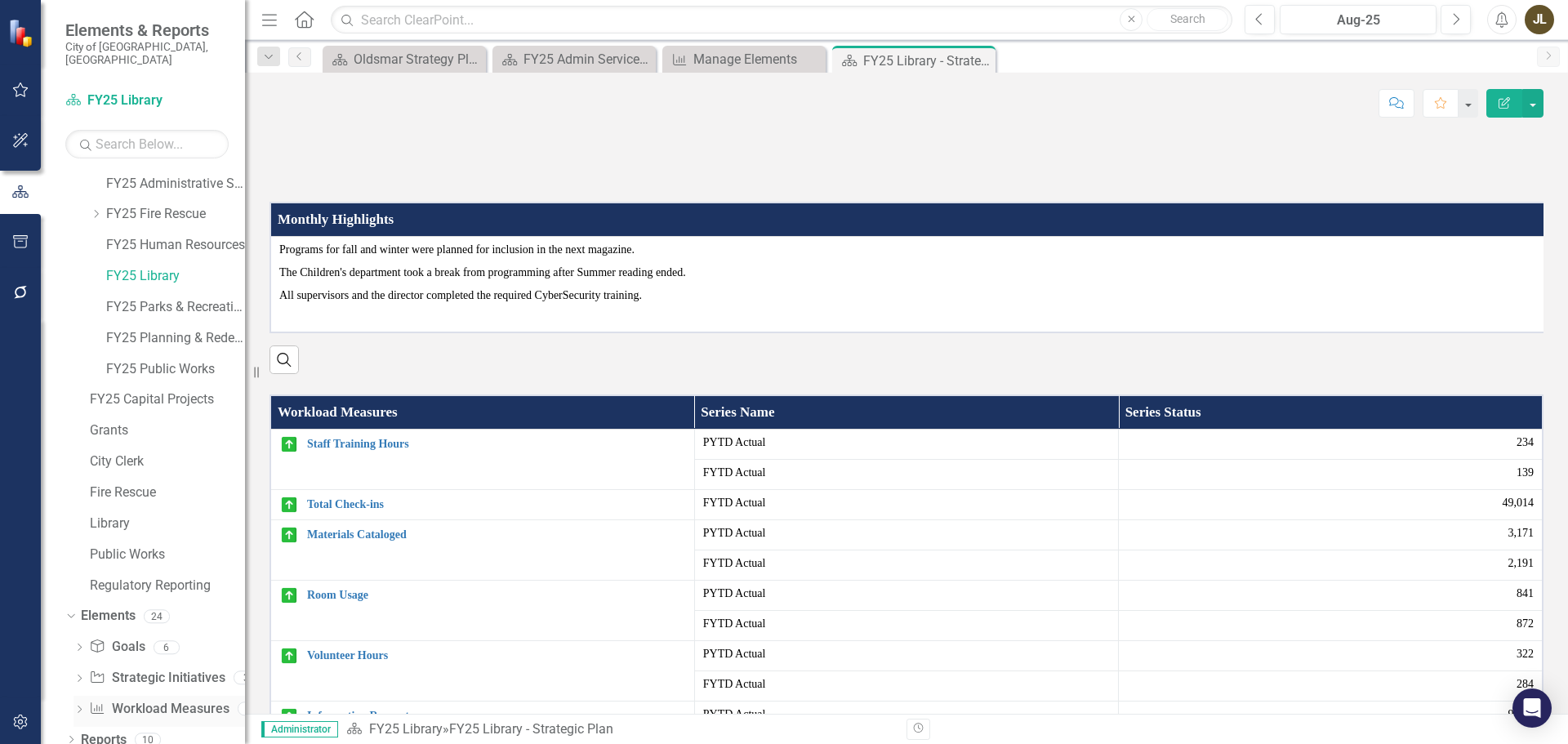
click at [119, 700] on link "Workload Measures Workload Measures" at bounding box center [158, 709] width 140 height 19
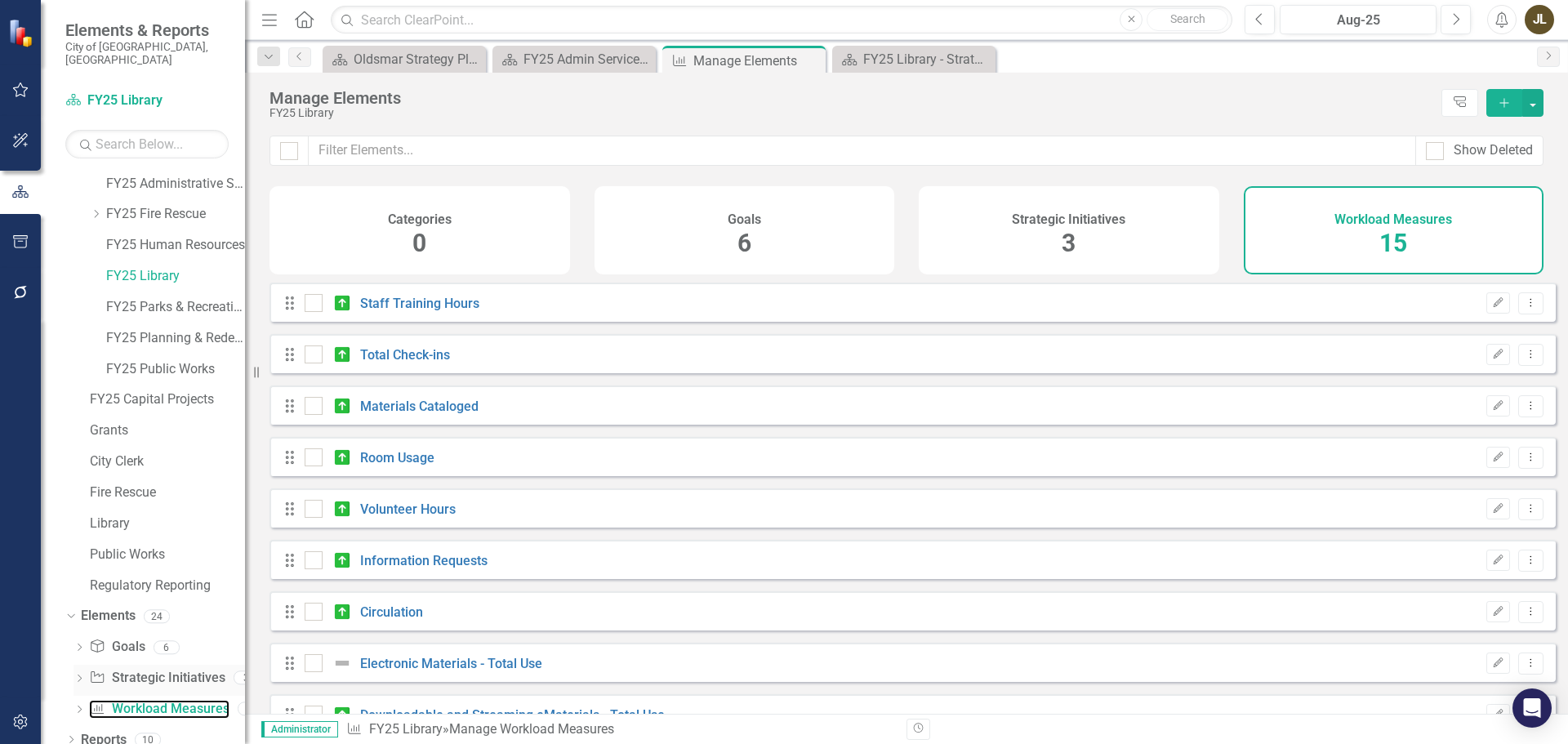
checkbox input "false"
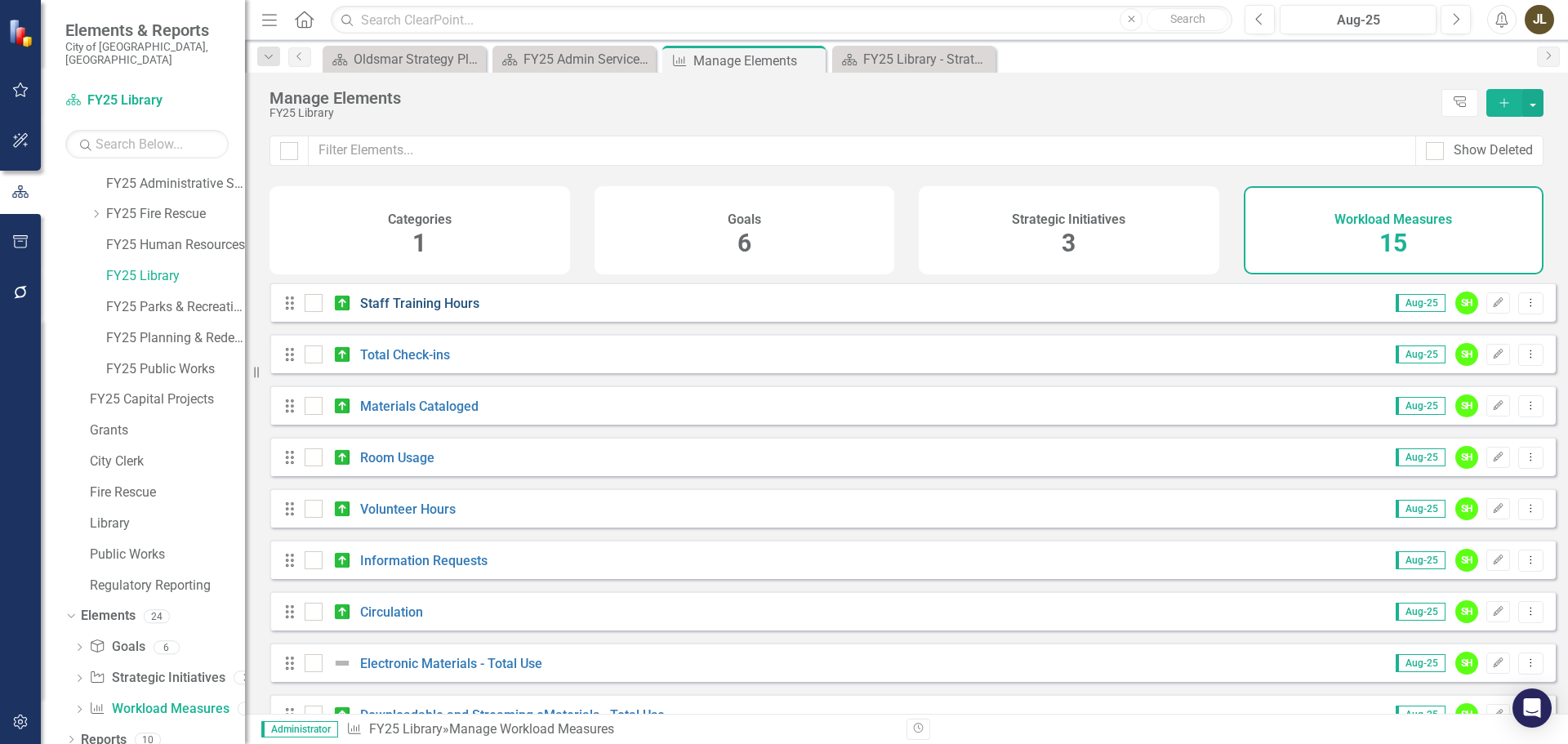
click at [428, 311] on link "Staff Training Hours" at bounding box center [420, 303] width 119 height 15
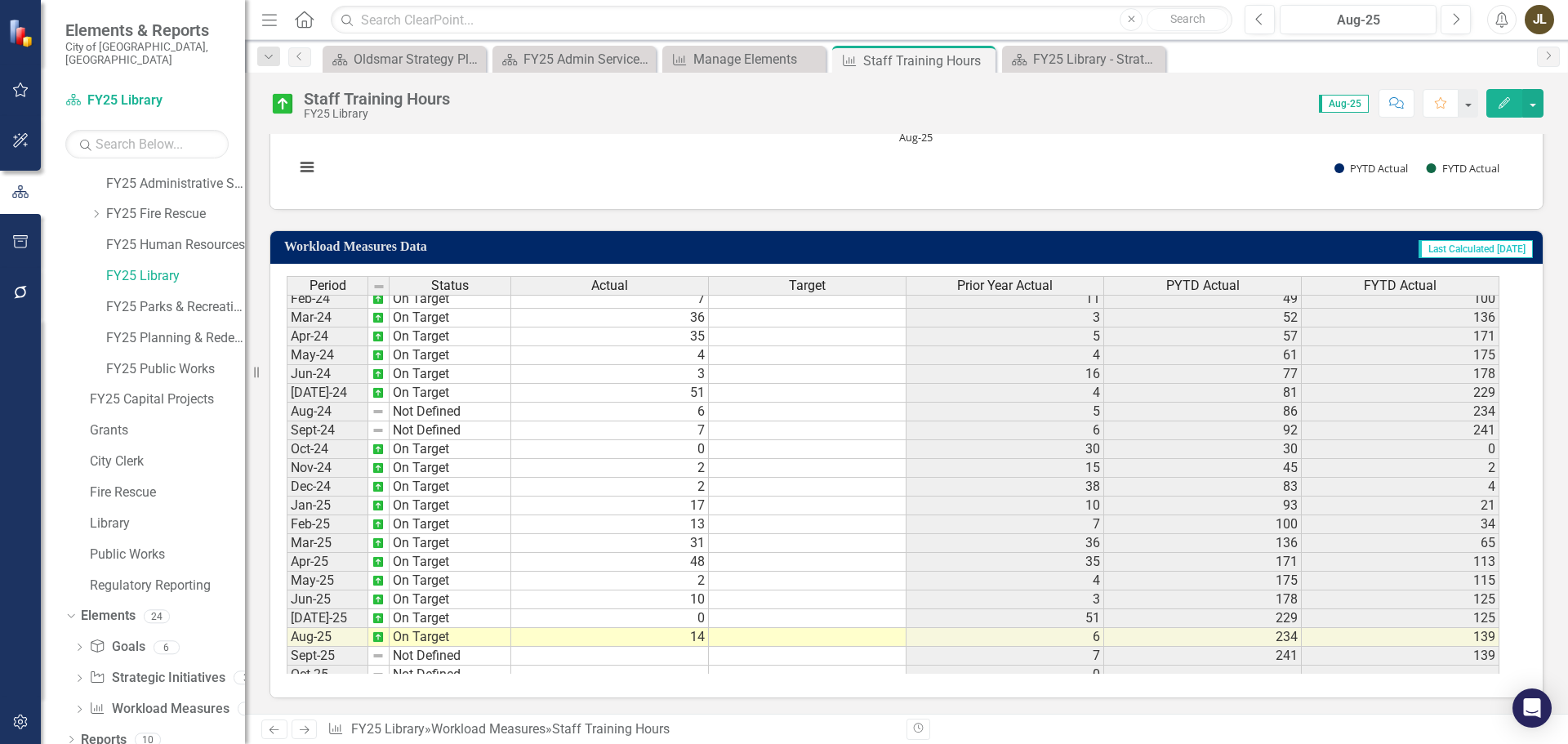
scroll to position [544, 0]
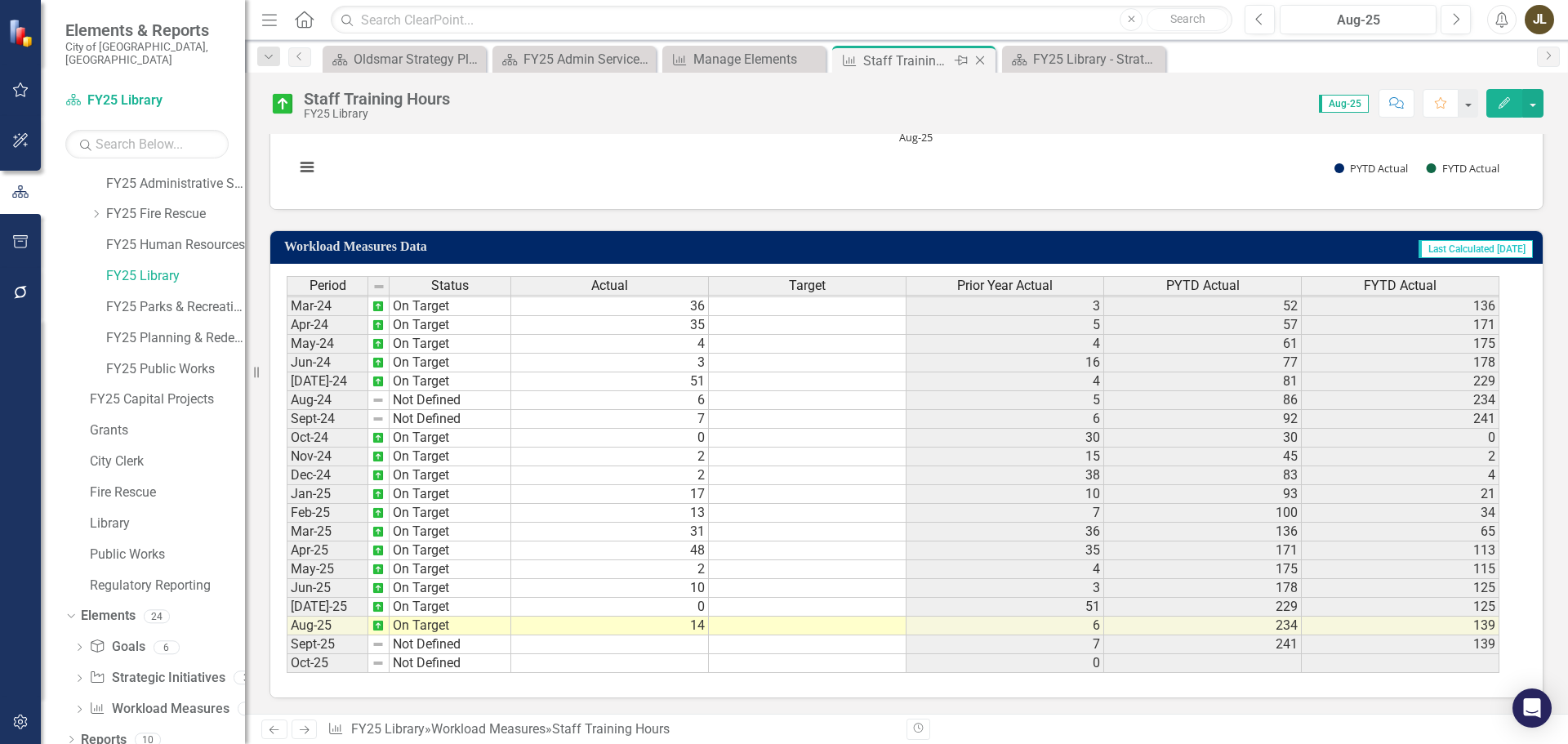
click at [984, 59] on icon "Close" at bounding box center [979, 61] width 16 height 13
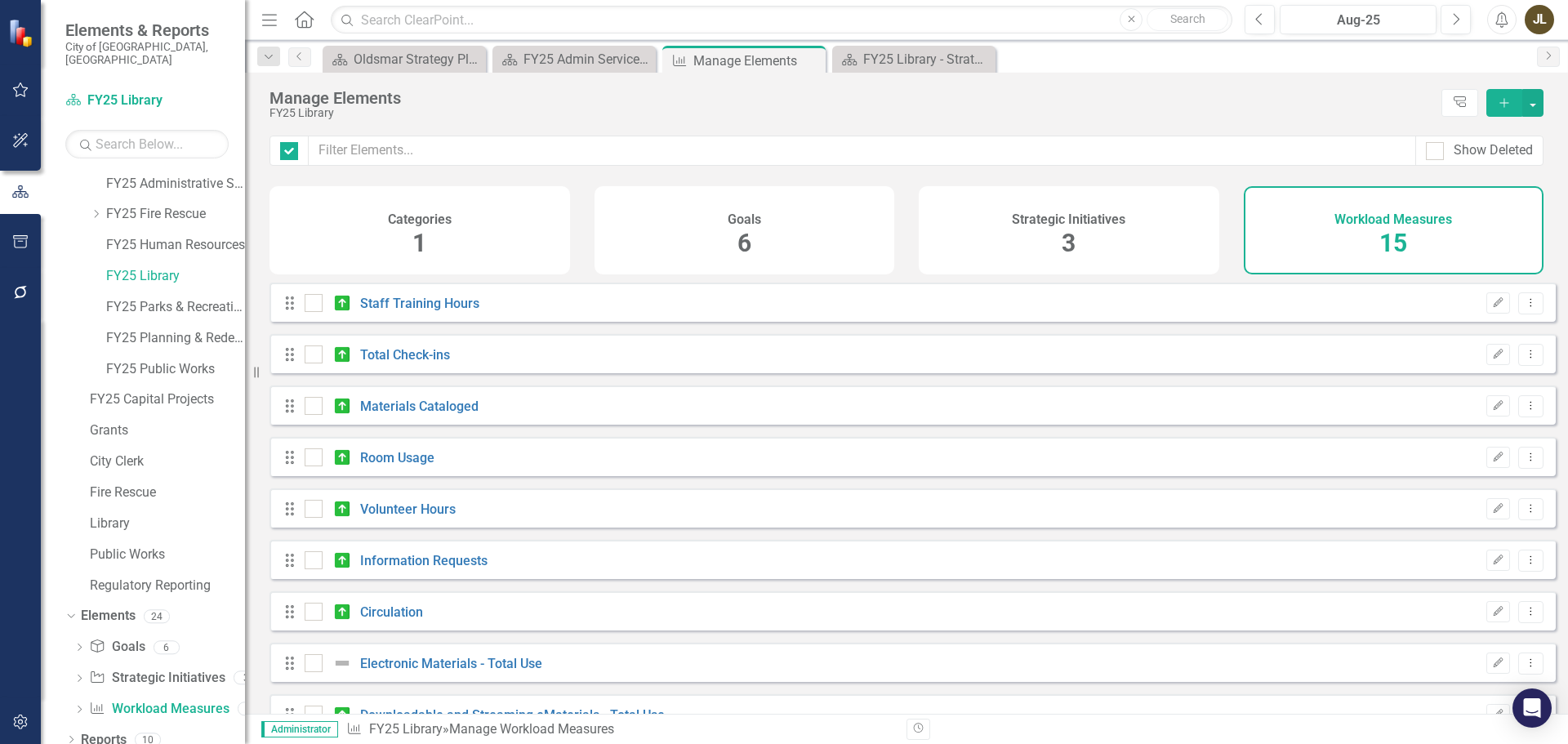
checkbox input "false"
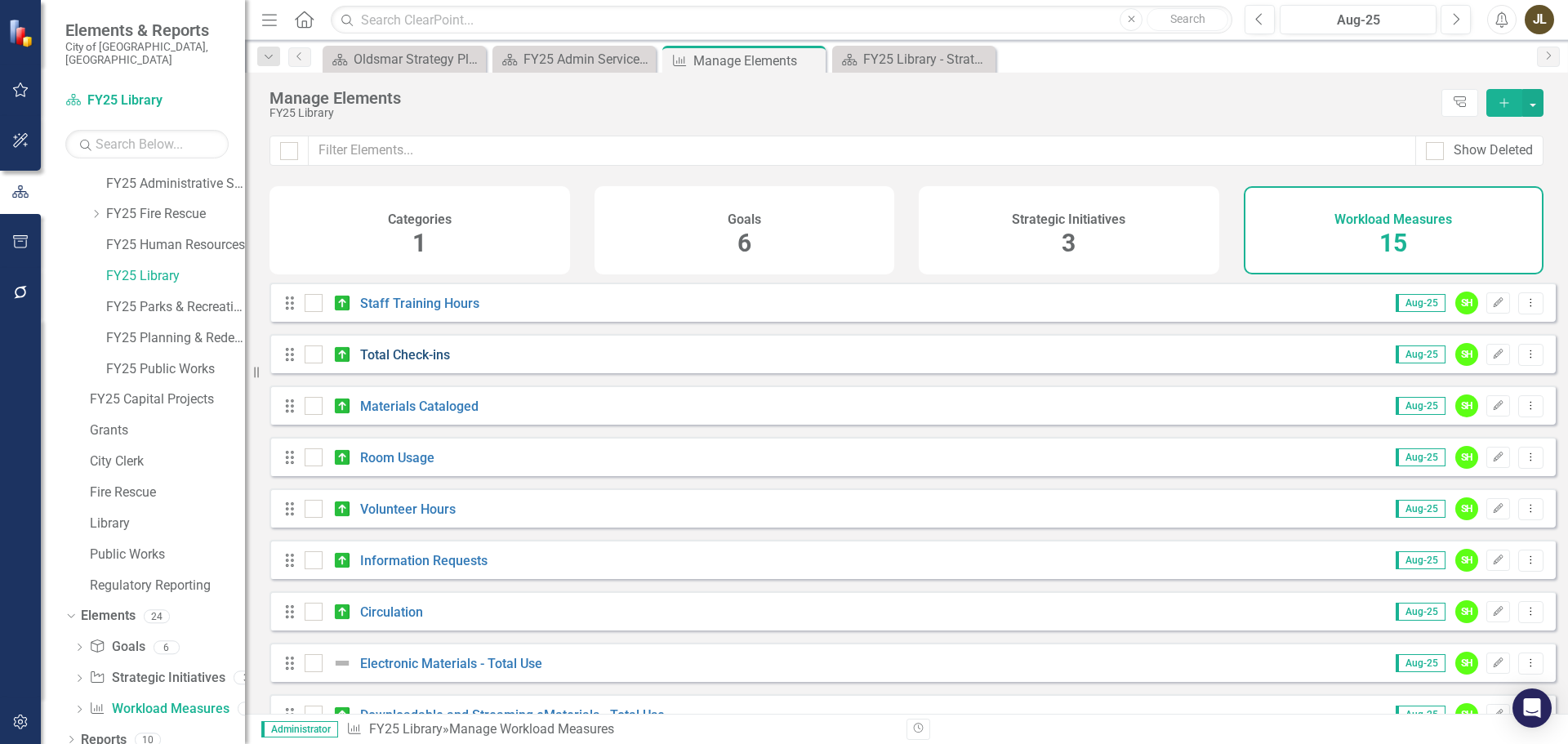
click at [396, 362] on link "Total Check-ins" at bounding box center [404, 354] width 90 height 15
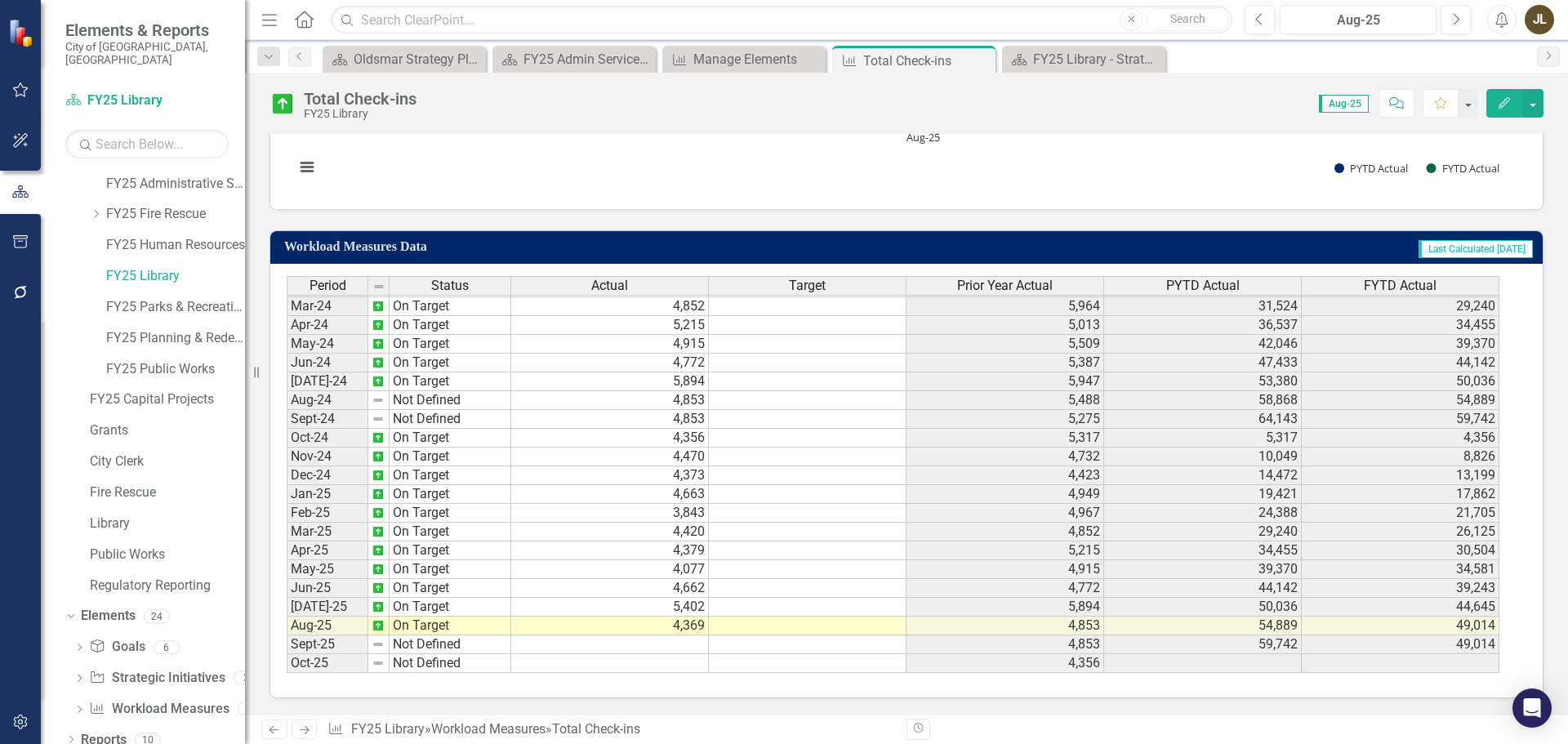
scroll to position [788, 0]
click at [984, 59] on icon "Close" at bounding box center [979, 61] width 16 height 13
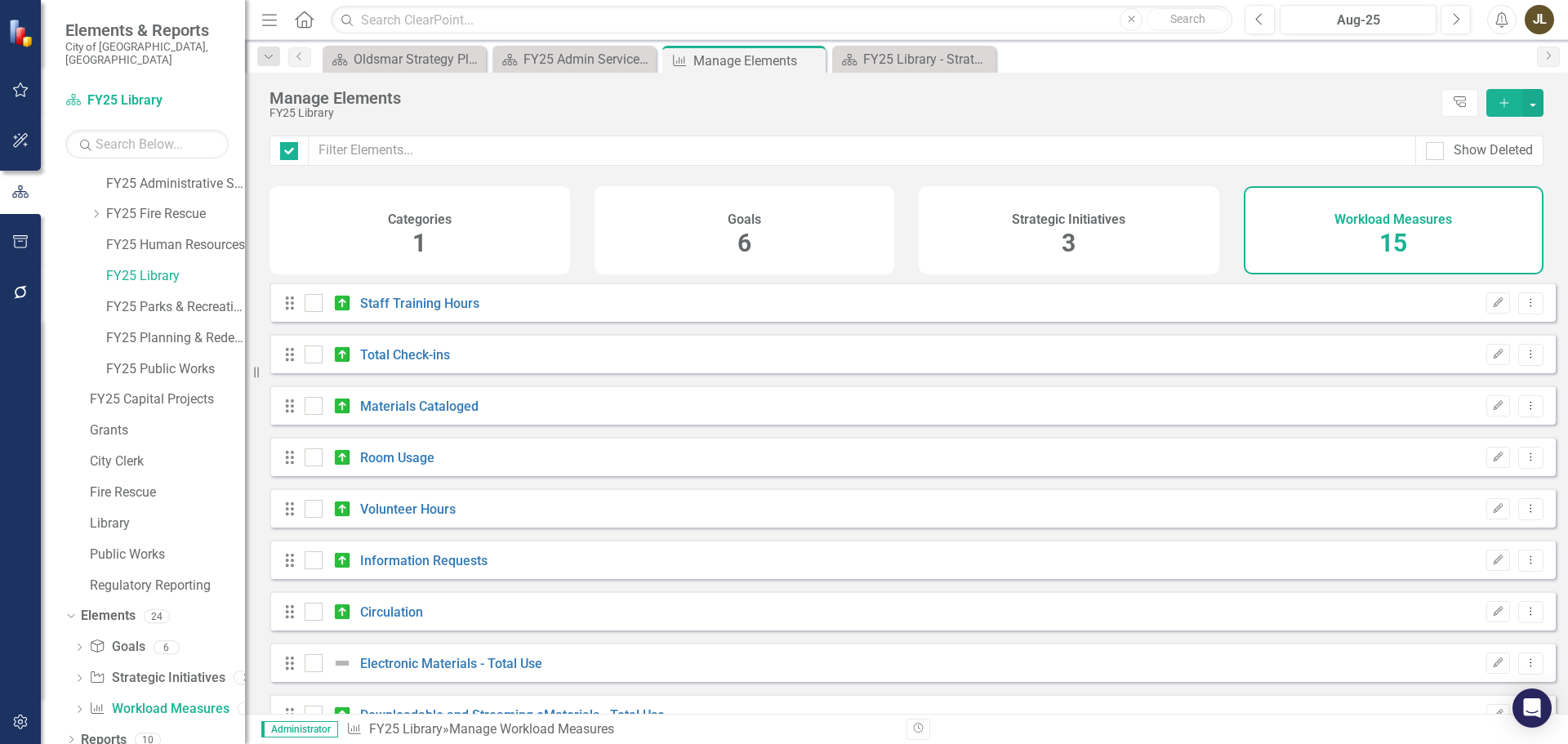
checkbox input "false"
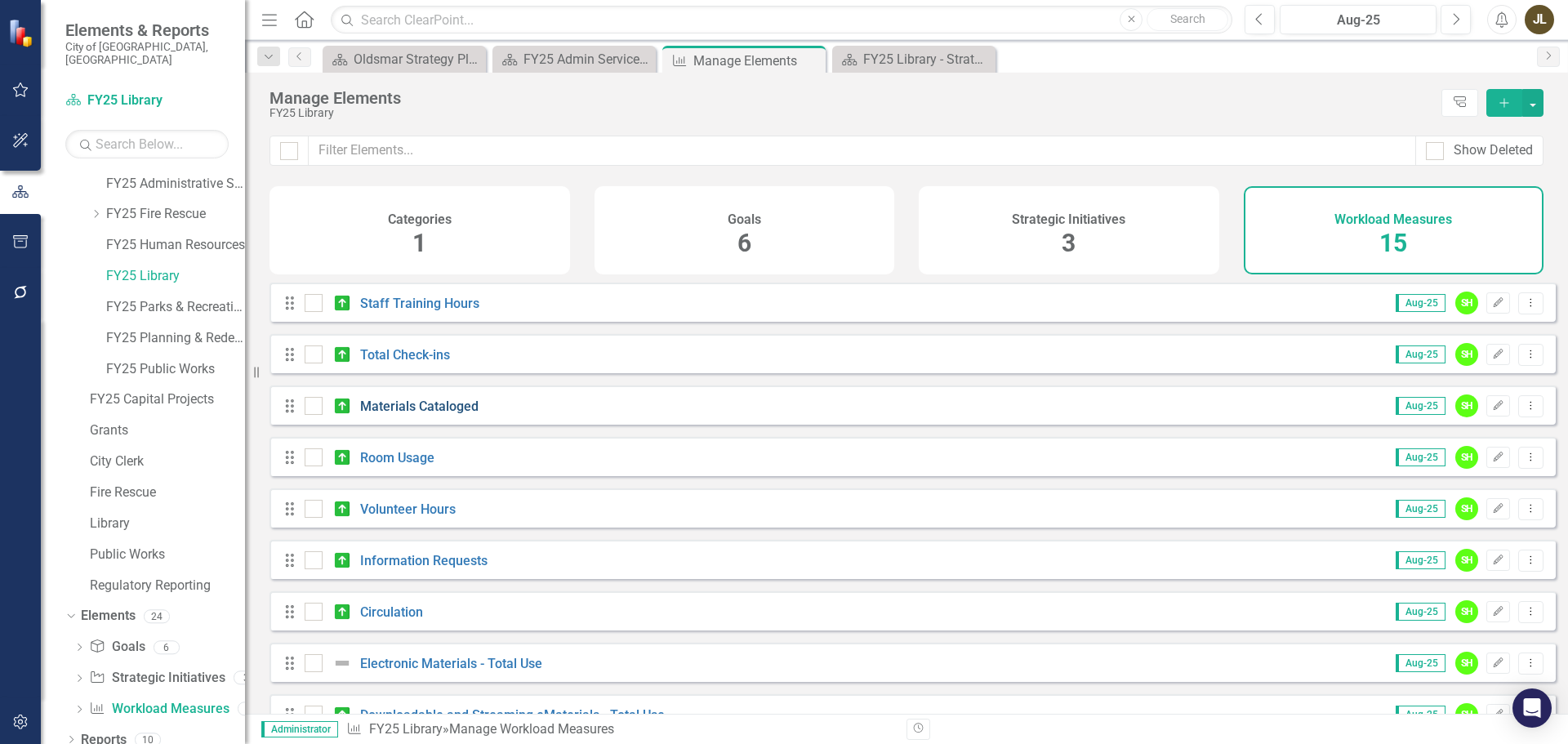
click at [427, 414] on link "Materials Cataloged" at bounding box center [419, 406] width 118 height 15
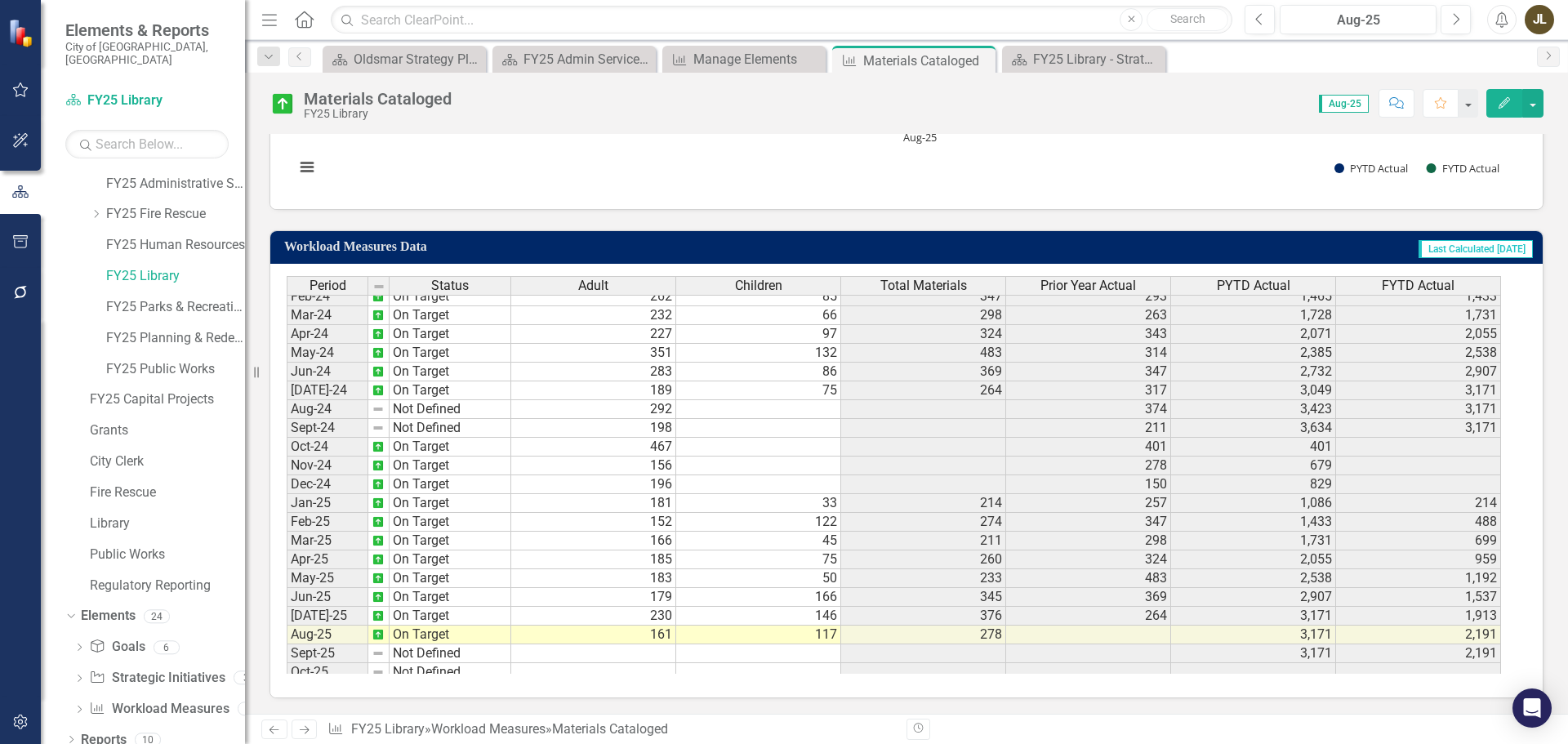
scroll to position [544, 0]
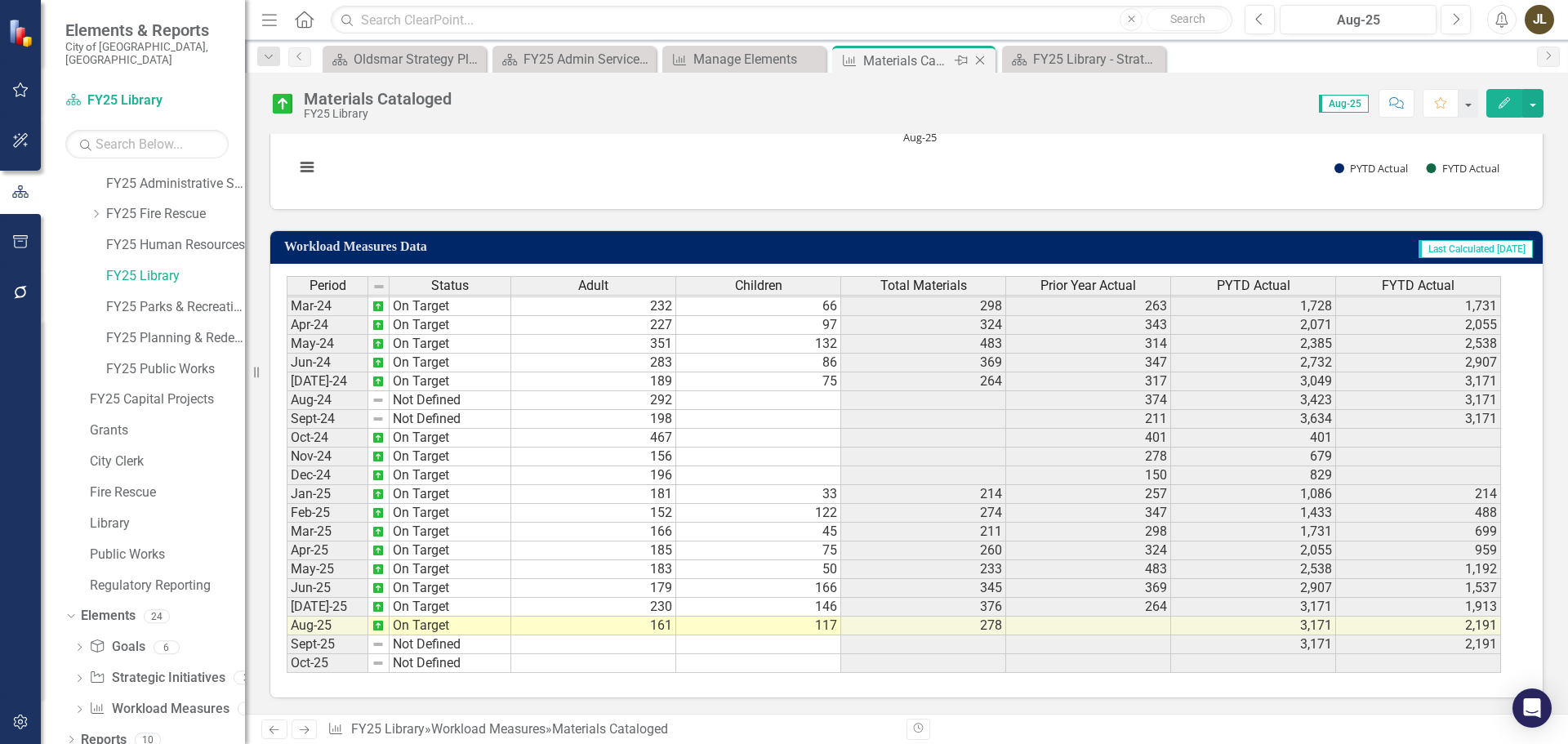
click at [982, 62] on icon "Close" at bounding box center [979, 61] width 16 height 13
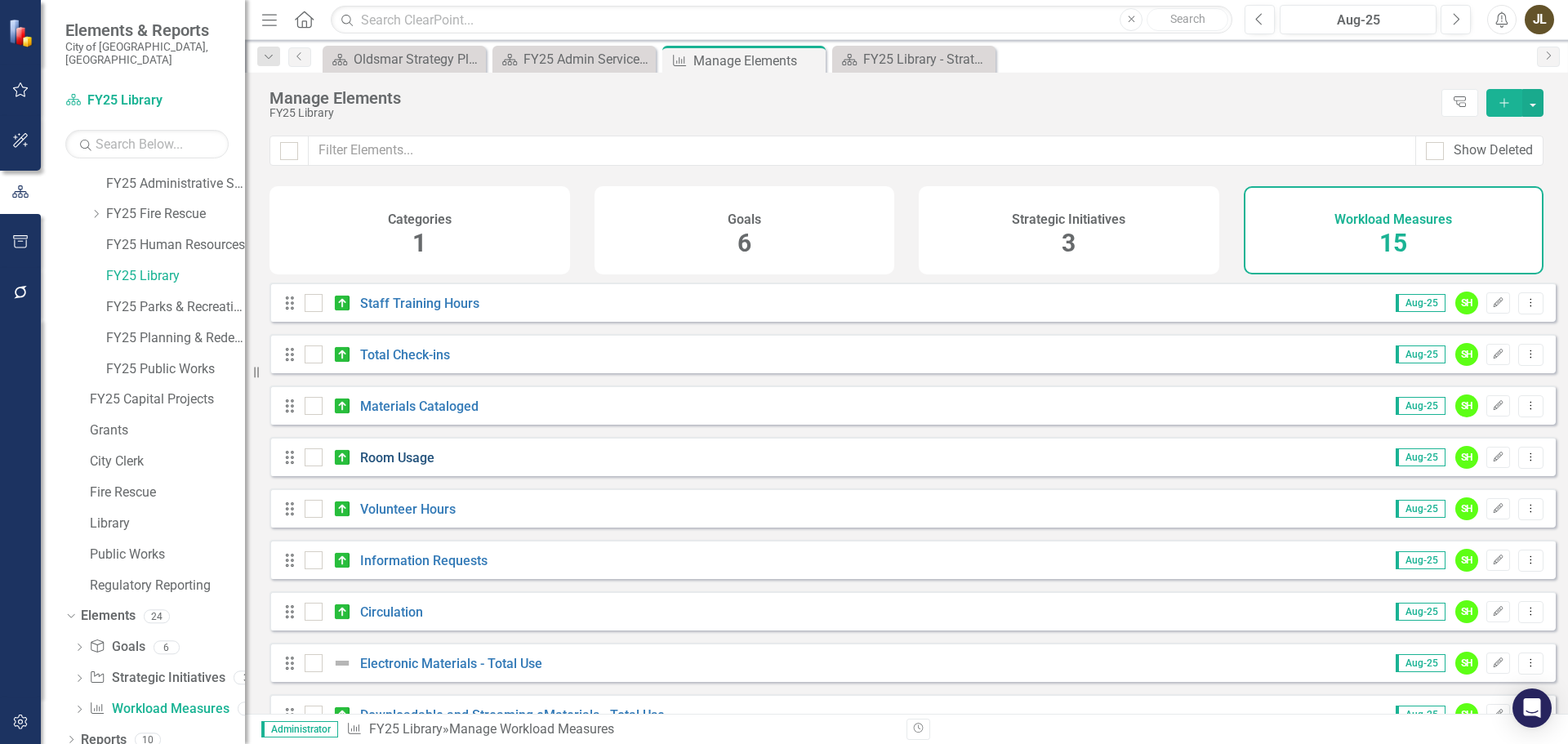
click at [406, 465] on link "Room Usage" at bounding box center [397, 457] width 74 height 15
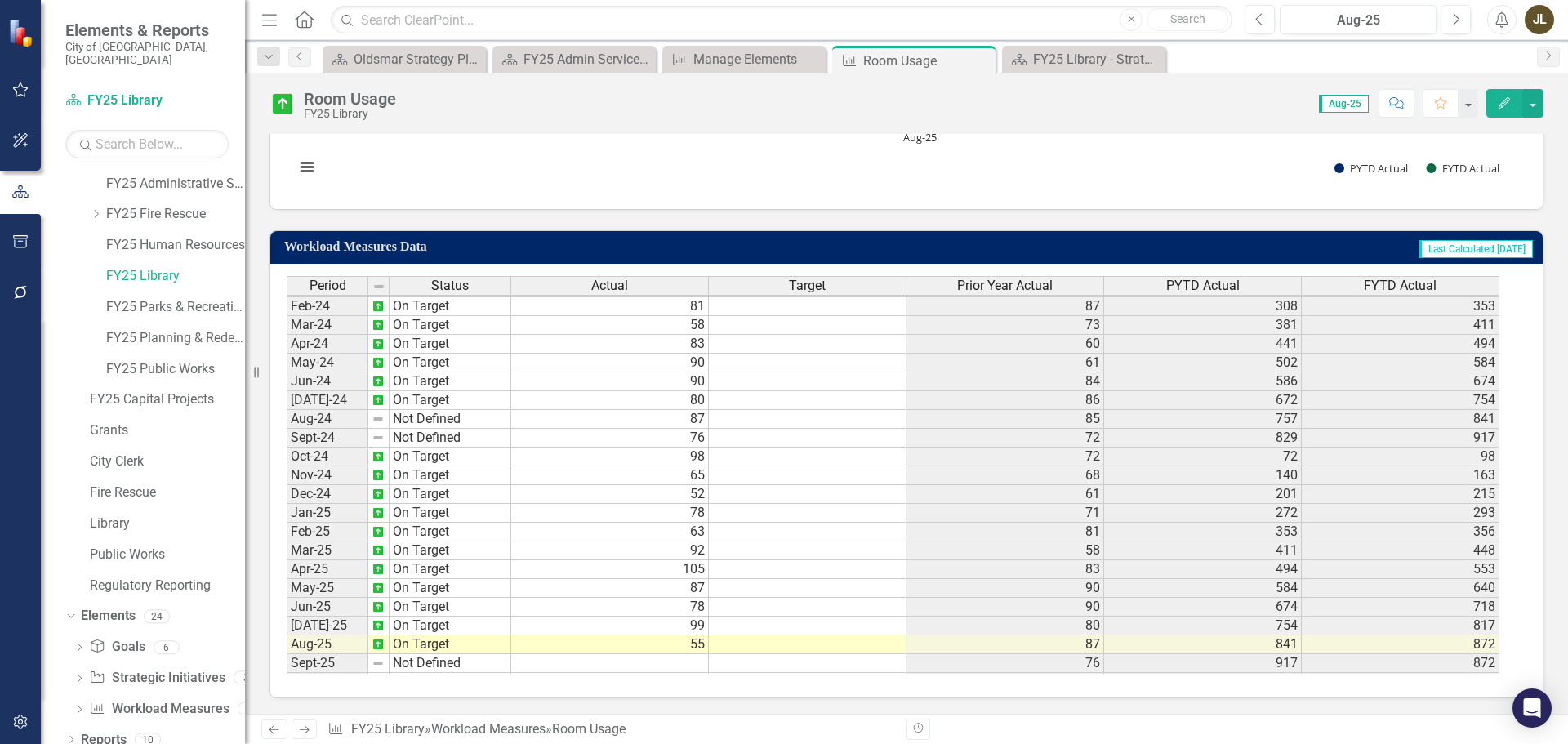
scroll to position [544, 0]
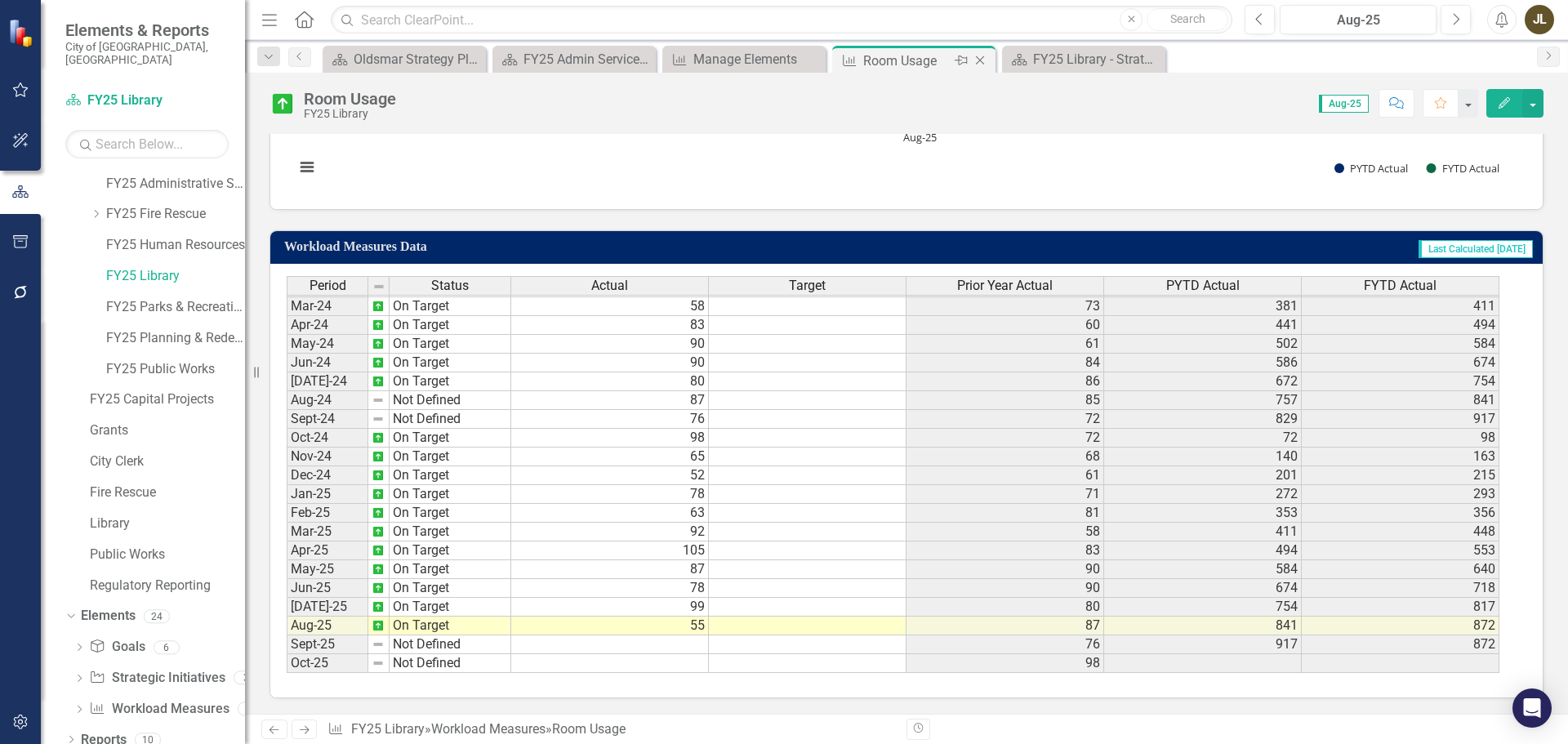
click at [983, 58] on icon "Close" at bounding box center [979, 61] width 16 height 13
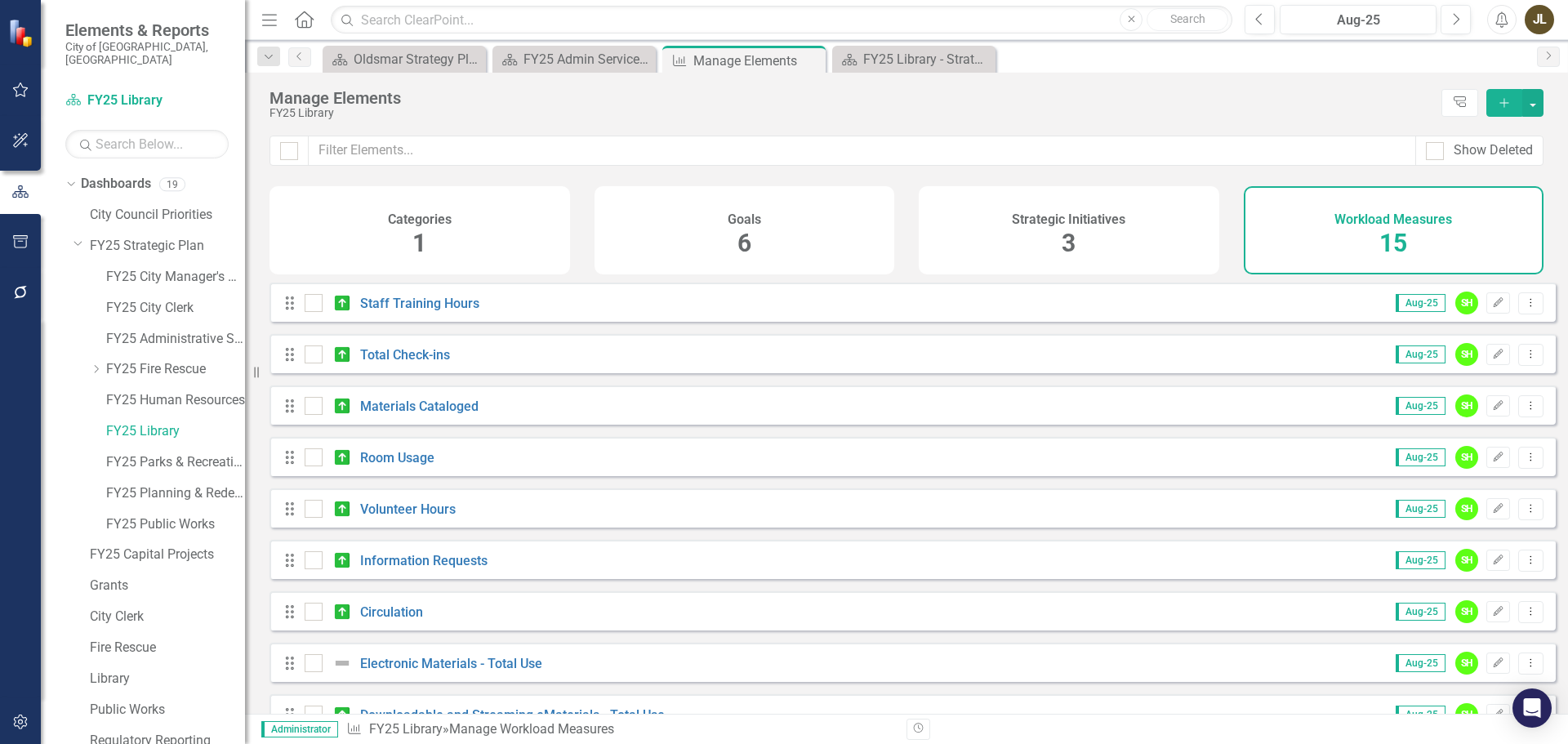
scroll to position [155, 0]
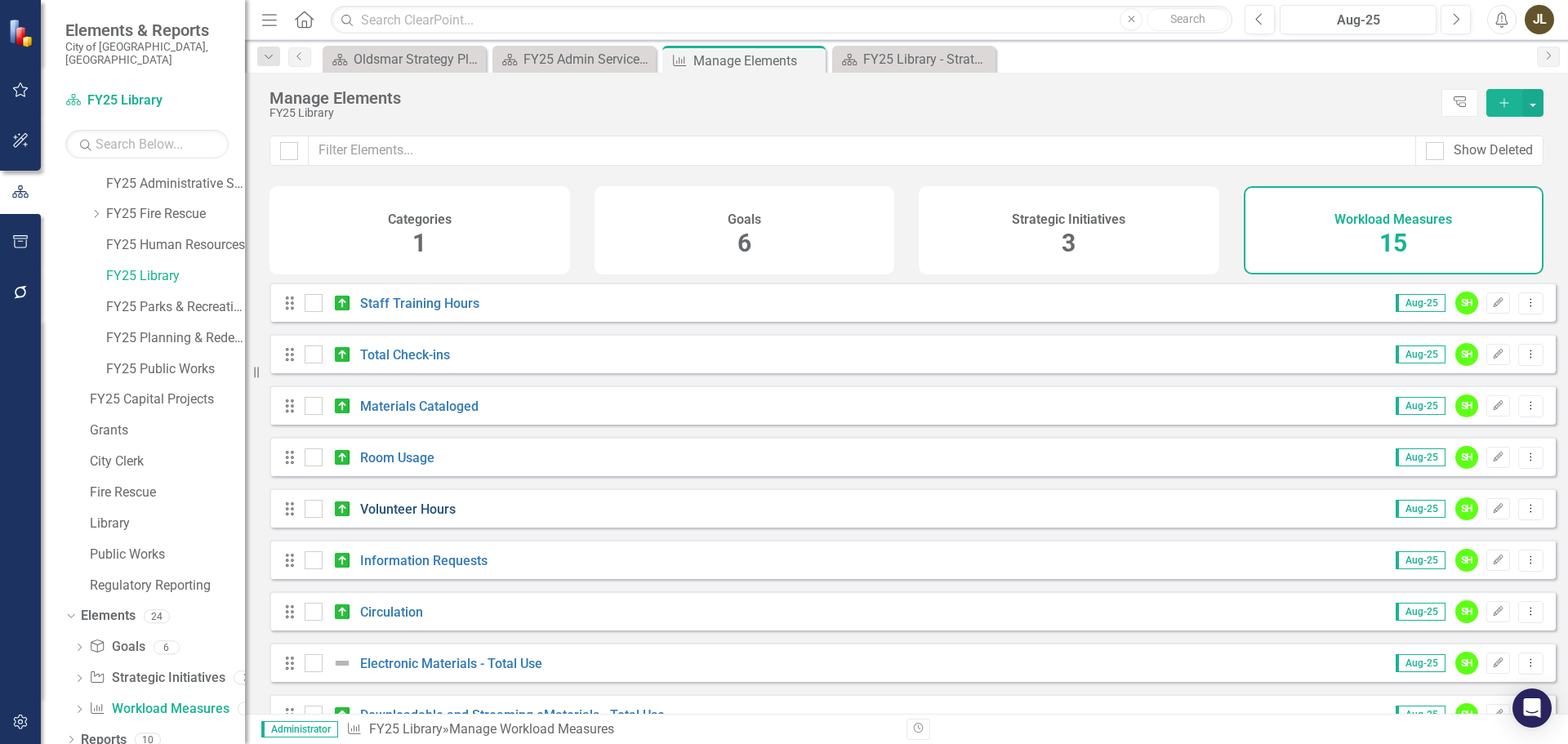
click at [394, 517] on link "Volunteer Hours" at bounding box center [407, 509] width 95 height 15
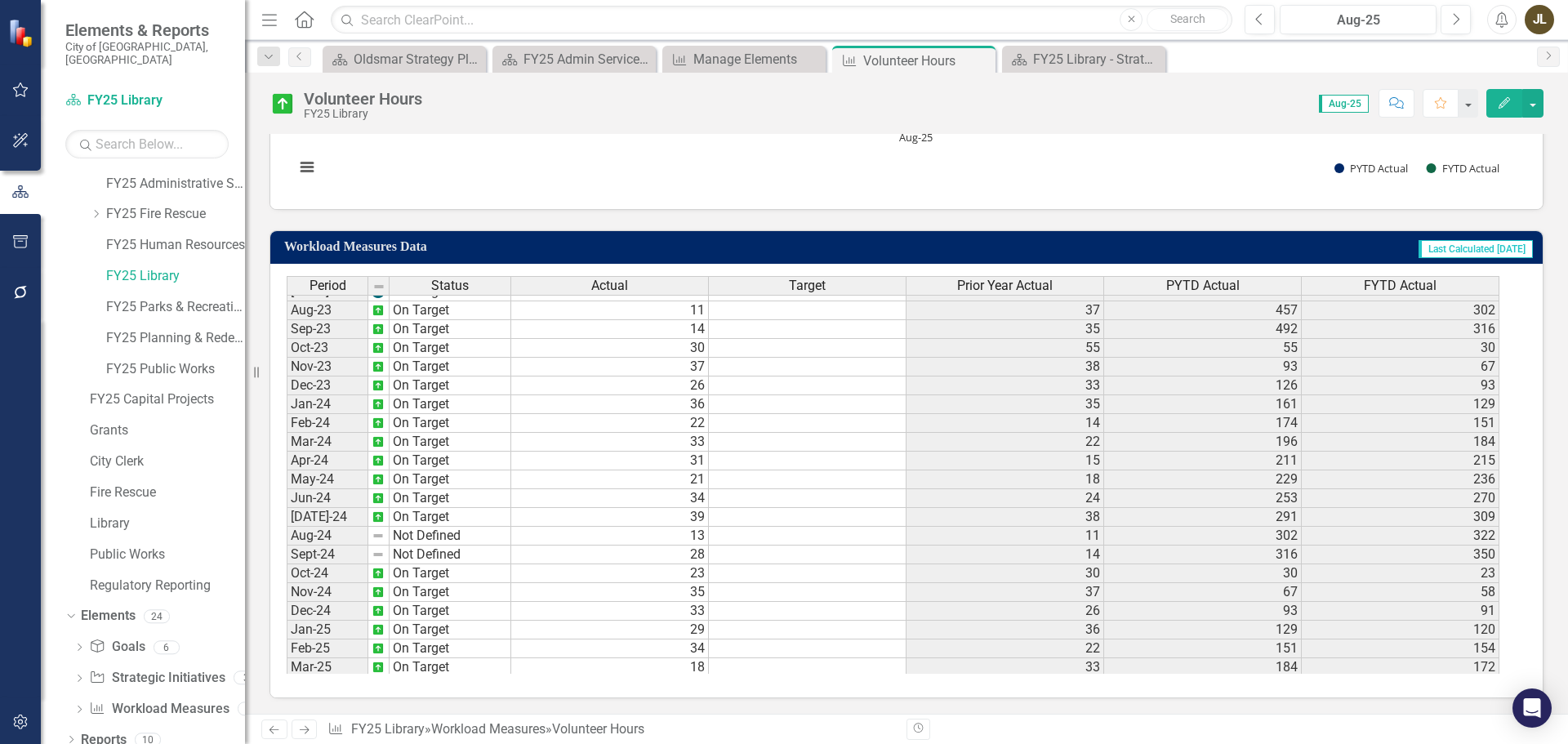
scroll to position [449, 0]
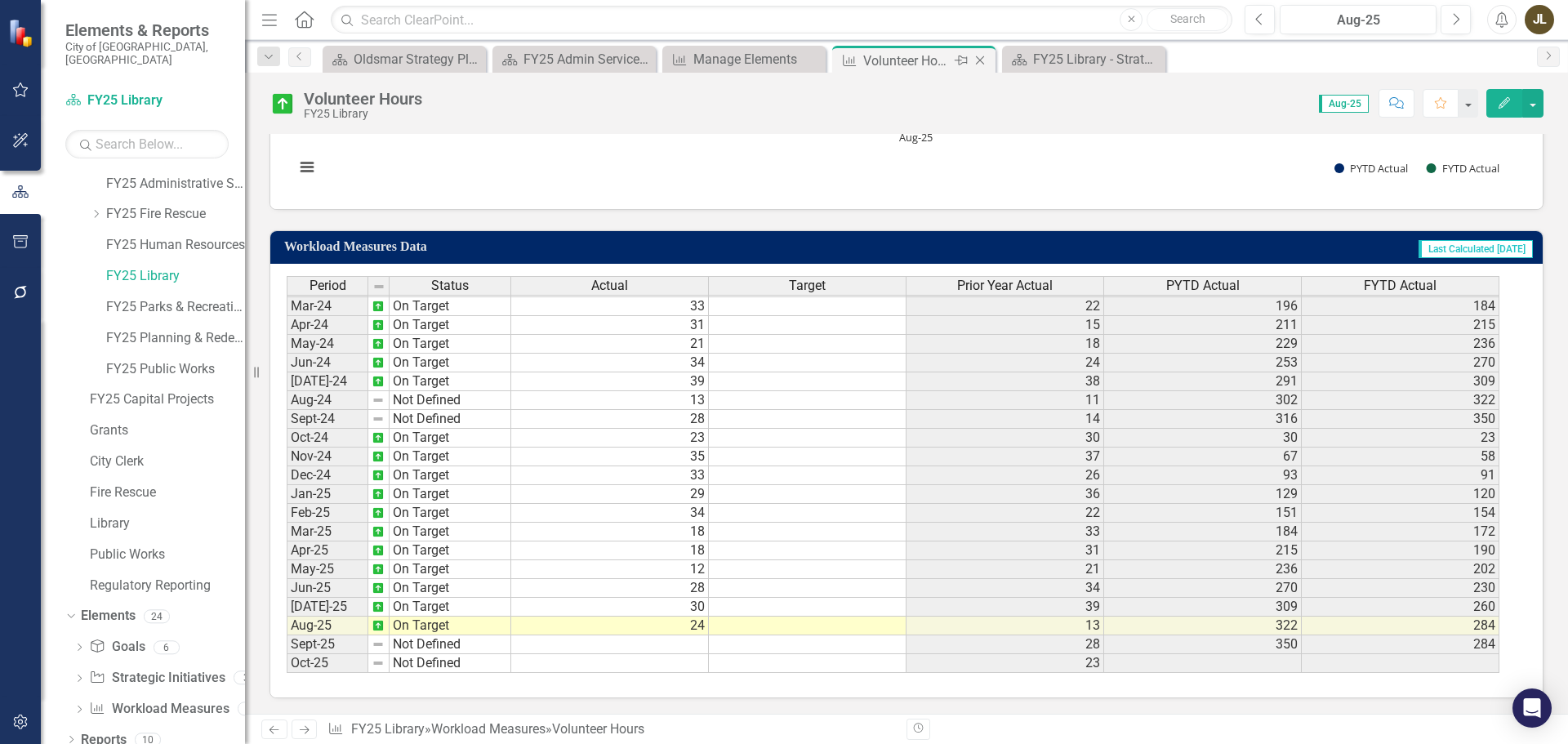
click at [983, 61] on icon "Close" at bounding box center [979, 61] width 16 height 13
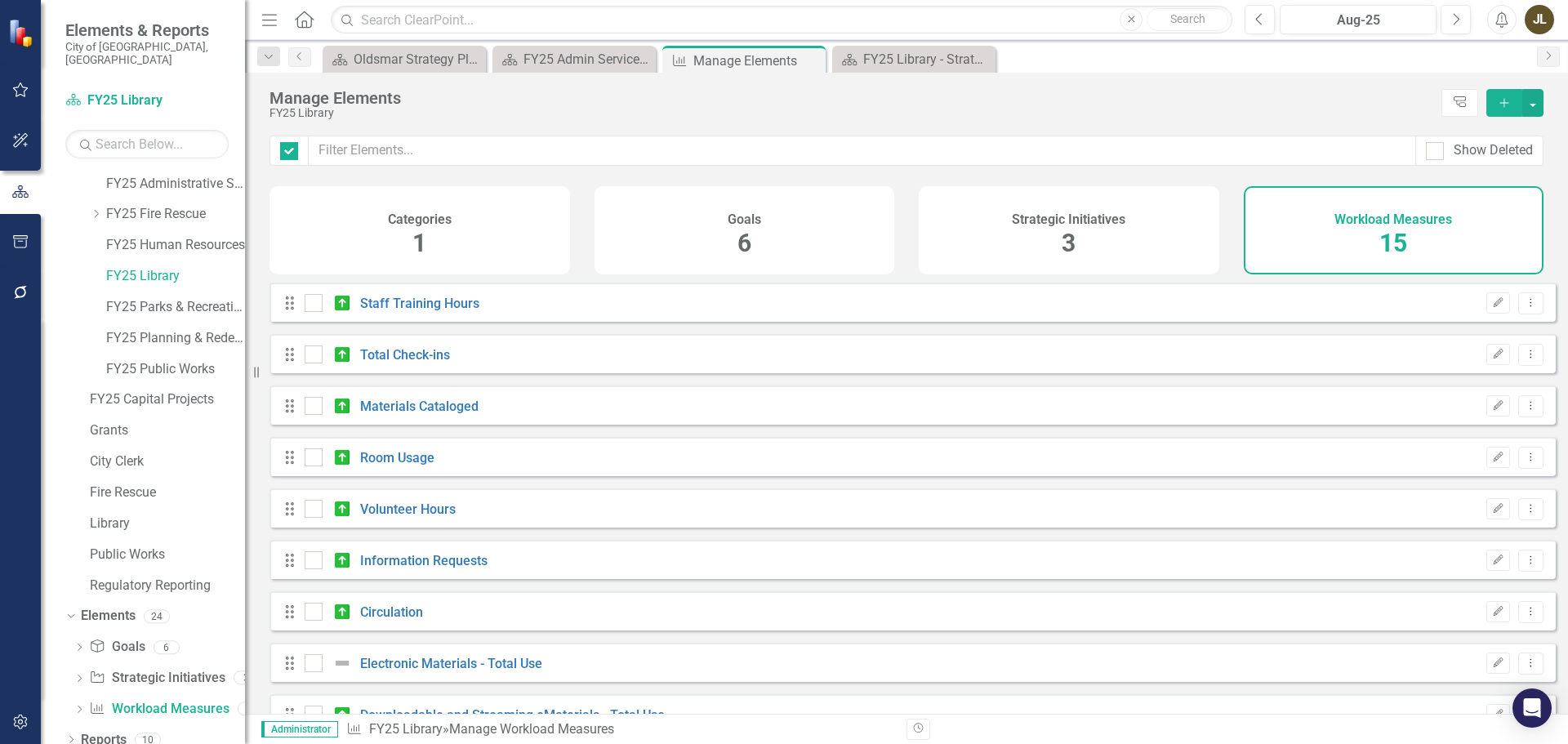
checkbox input "false"
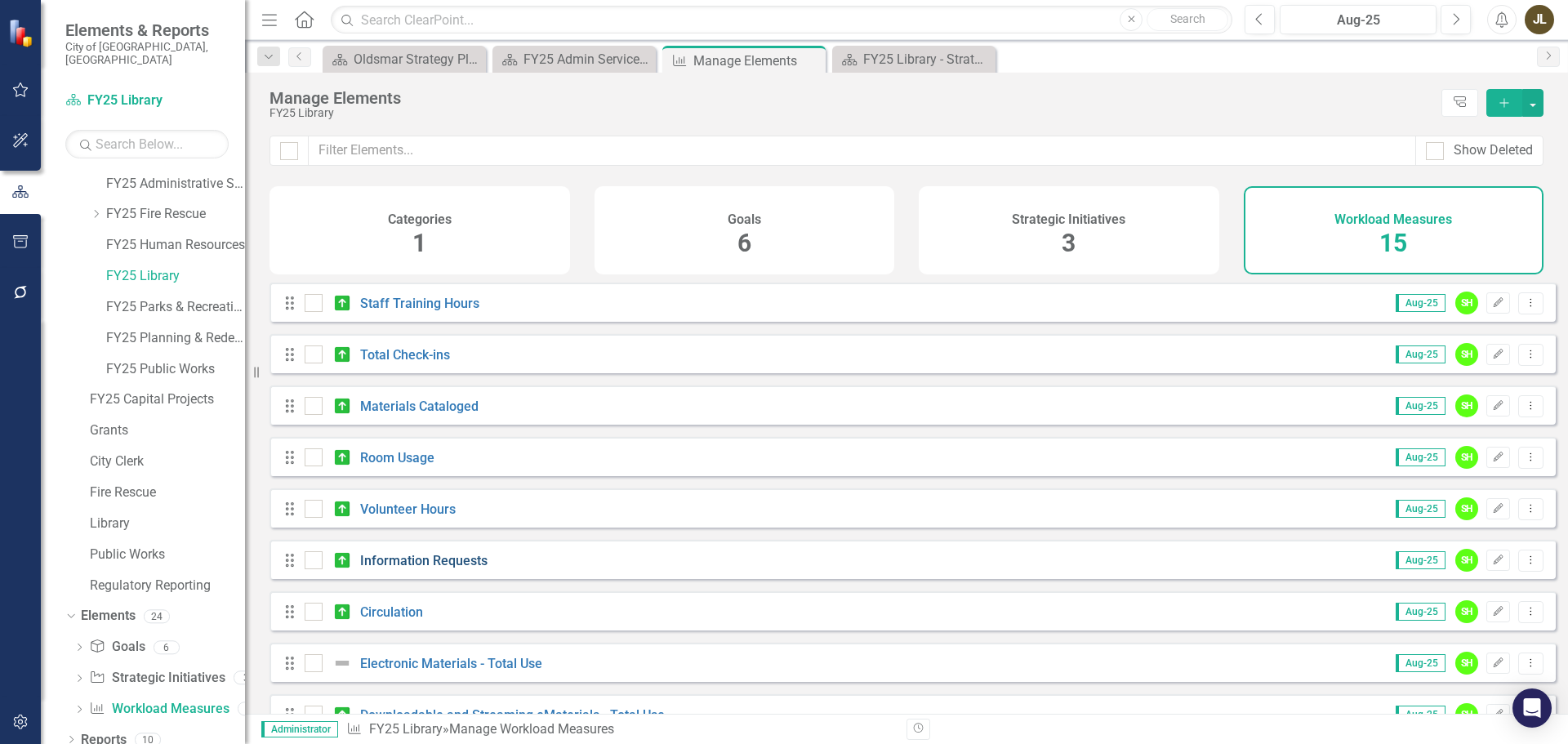
click at [410, 568] on link "Information Requests" at bounding box center [424, 560] width 127 height 15
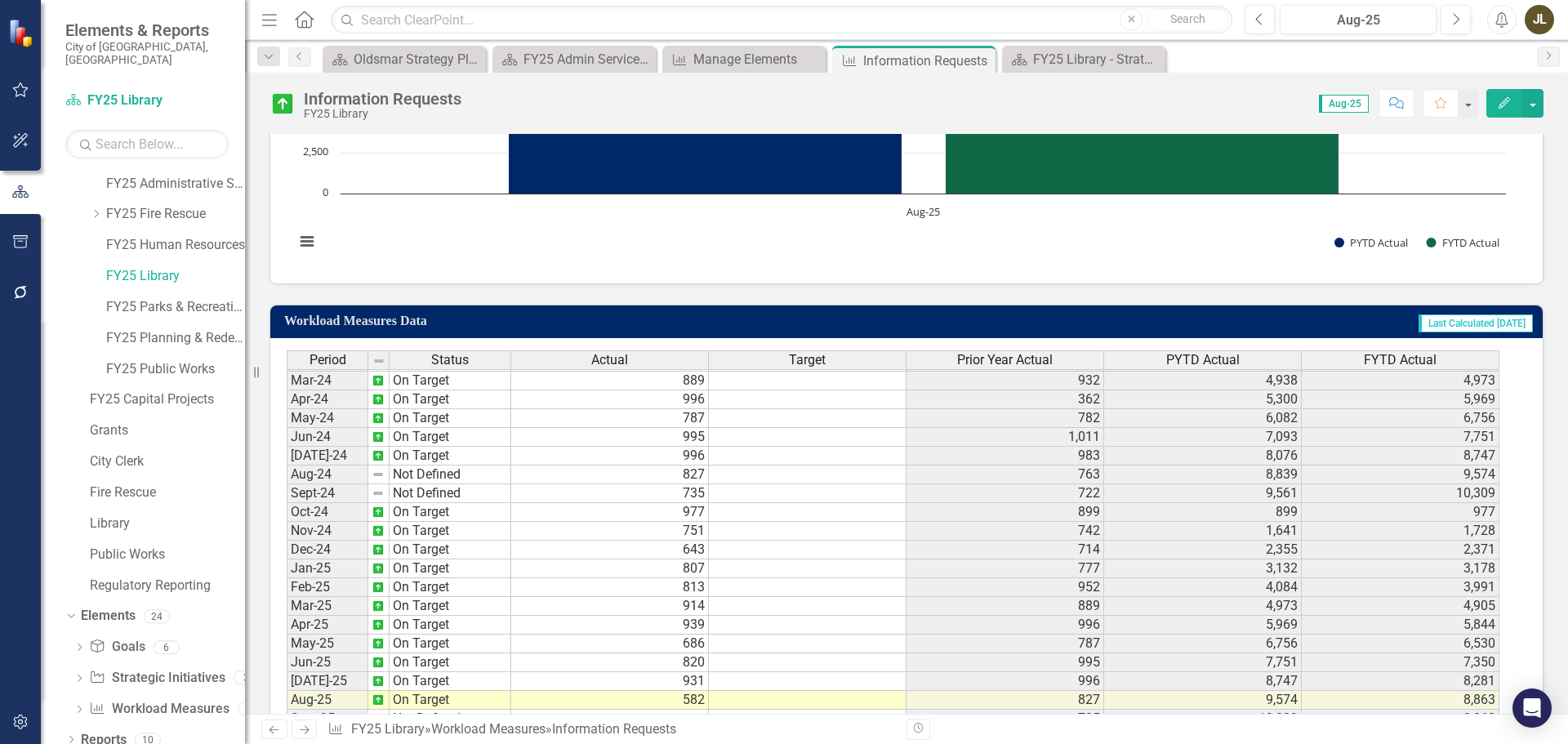
scroll to position [788, 0]
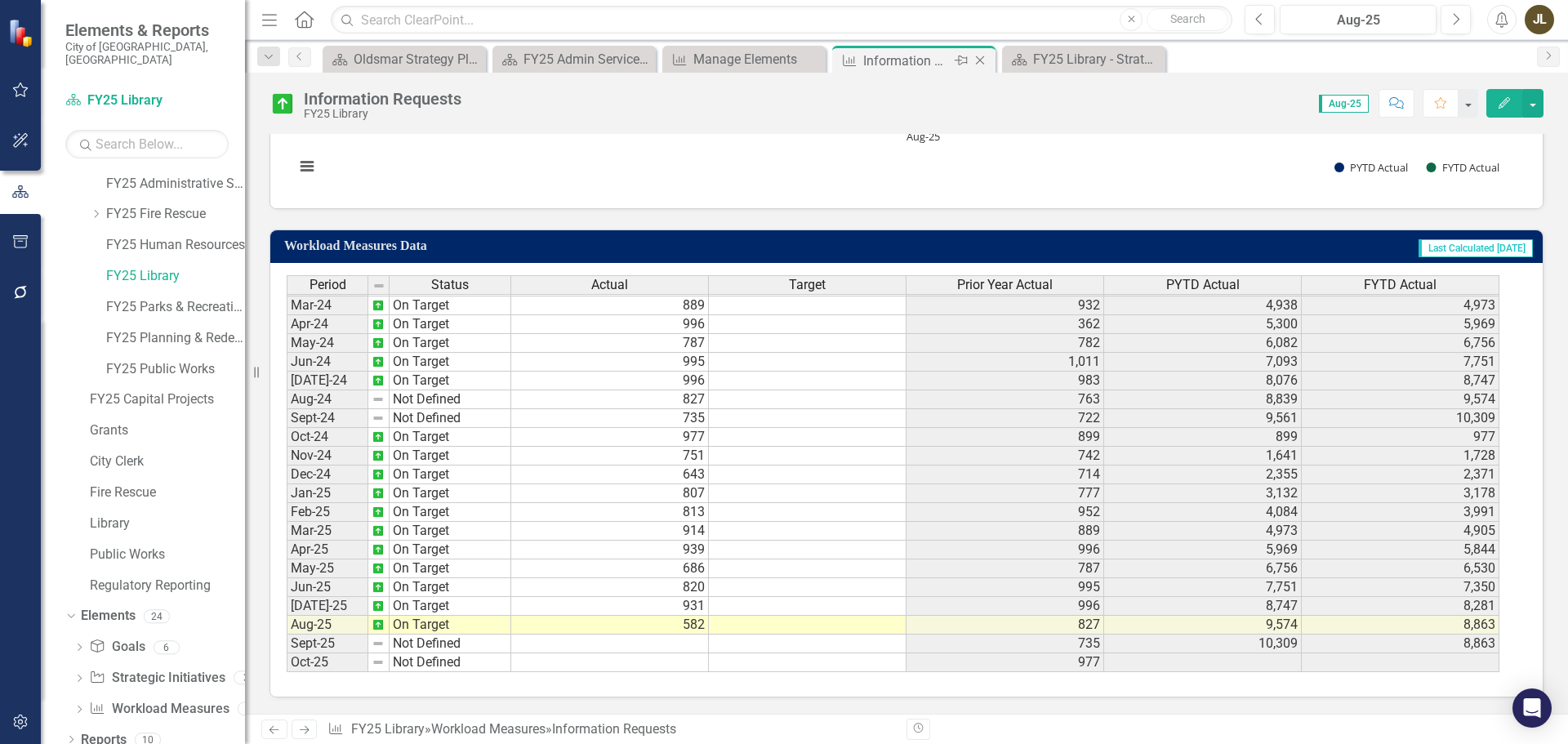
click at [982, 58] on icon "Close" at bounding box center [979, 61] width 16 height 13
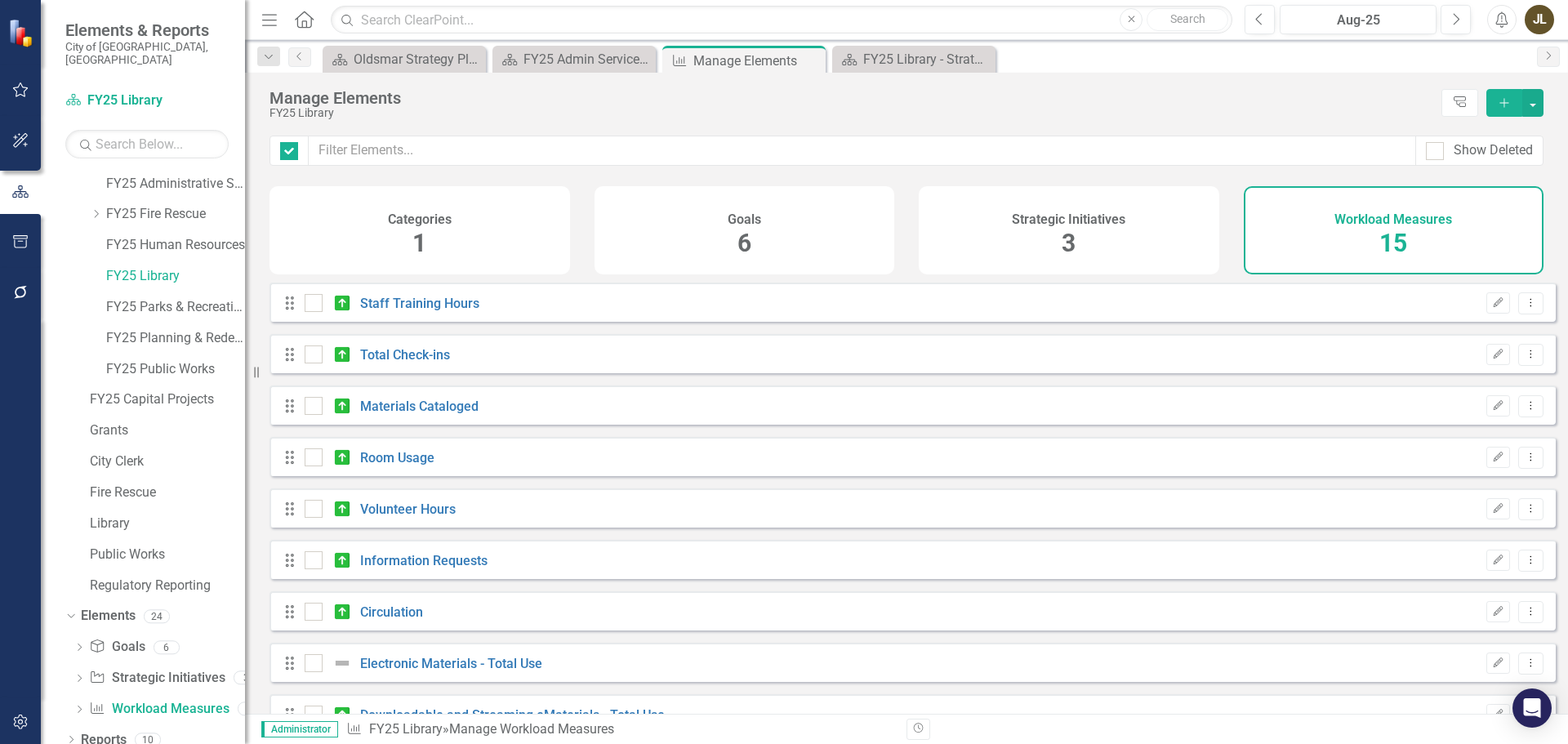
checkbox input "false"
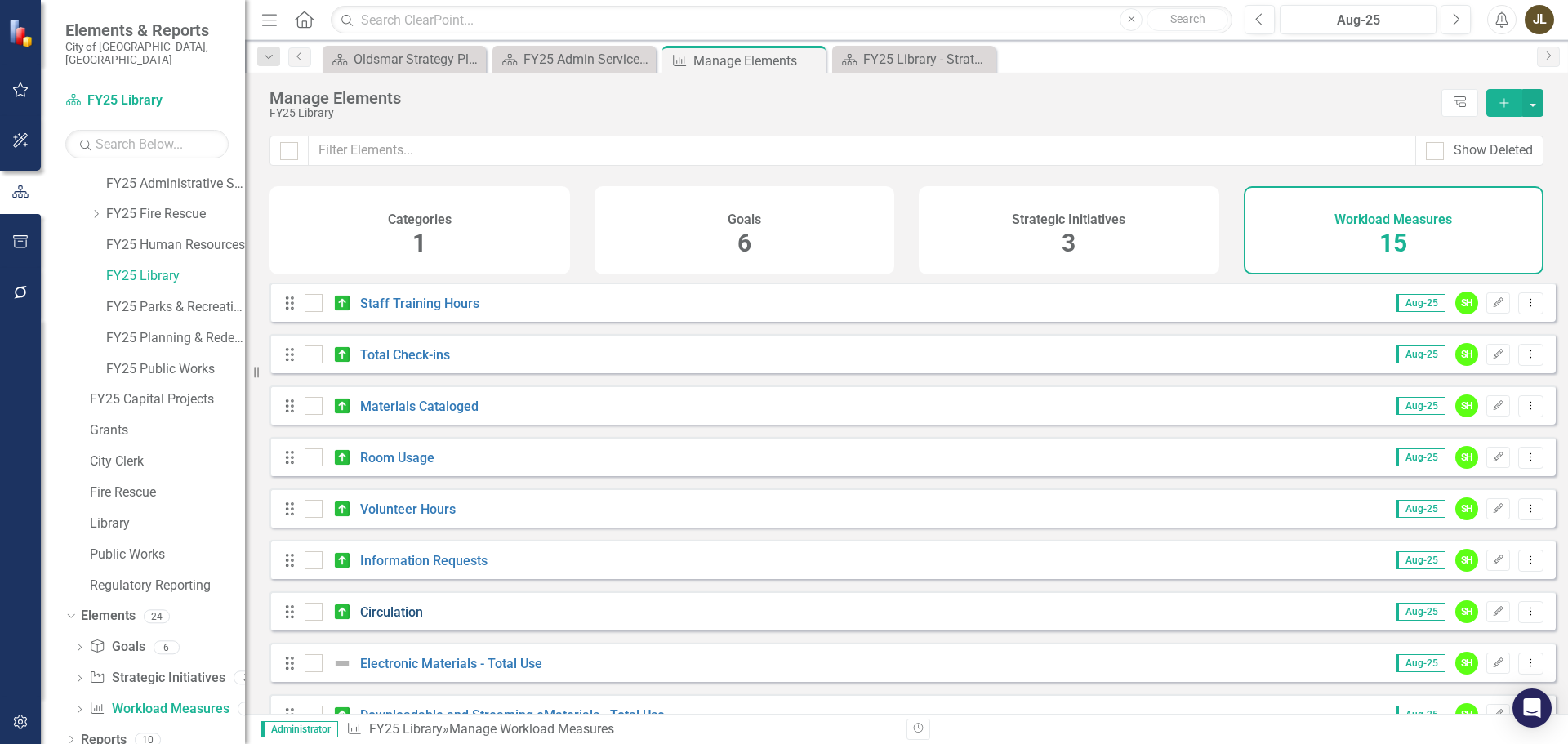
click at [389, 620] on link "Circulation" at bounding box center [391, 612] width 63 height 15
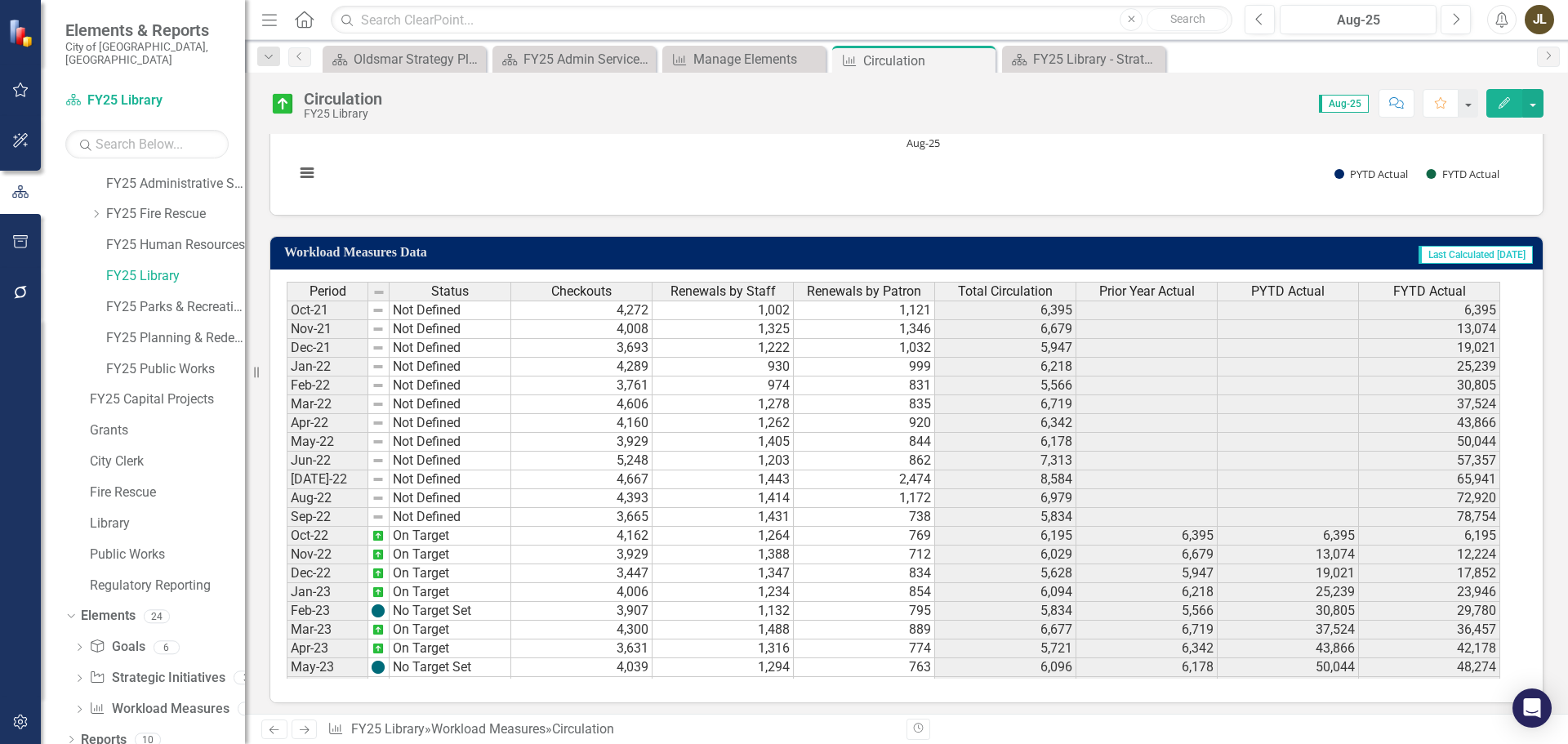
scroll to position [832, 0]
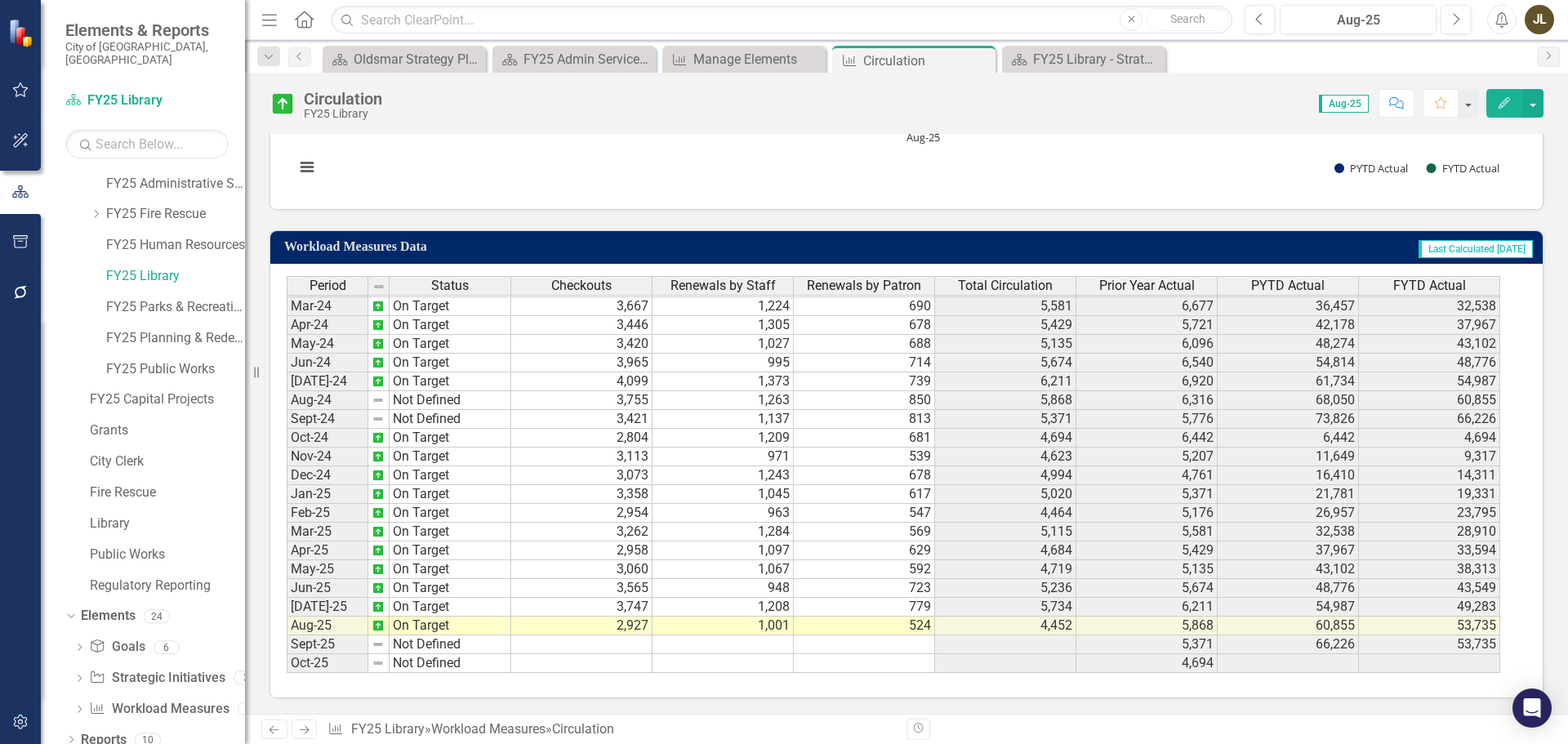
click at [624, 650] on td at bounding box center [581, 645] width 141 height 19
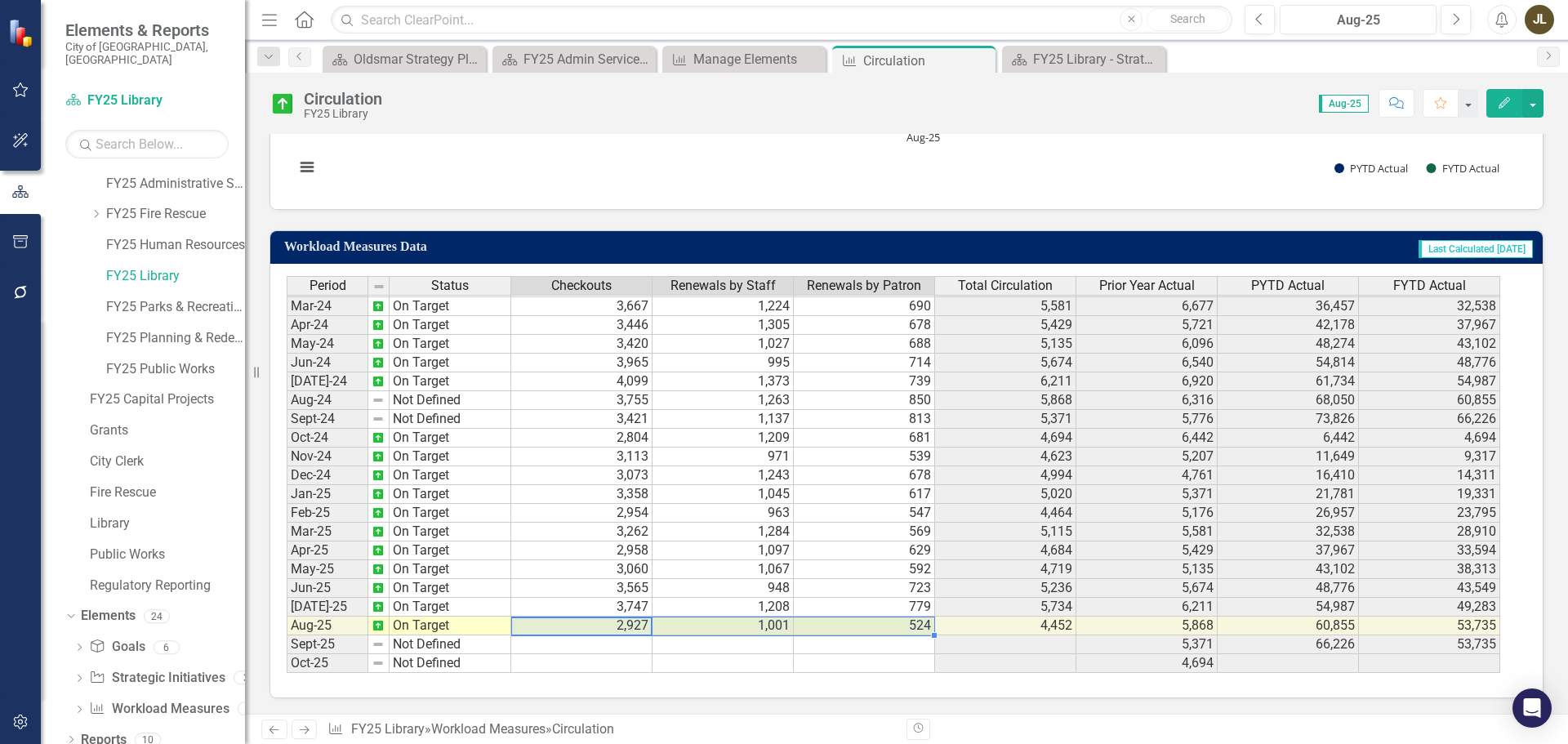
drag, startPoint x: 616, startPoint y: 628, endPoint x: 843, endPoint y: 633, distance: 227.1
click at [843, 633] on tr "Aug-25 On Target 2,927 1,001 524 4,452 5,868 60,855 53,735" at bounding box center [893, 626] width 1213 height 19
click at [976, 61] on icon "Close" at bounding box center [979, 61] width 16 height 13
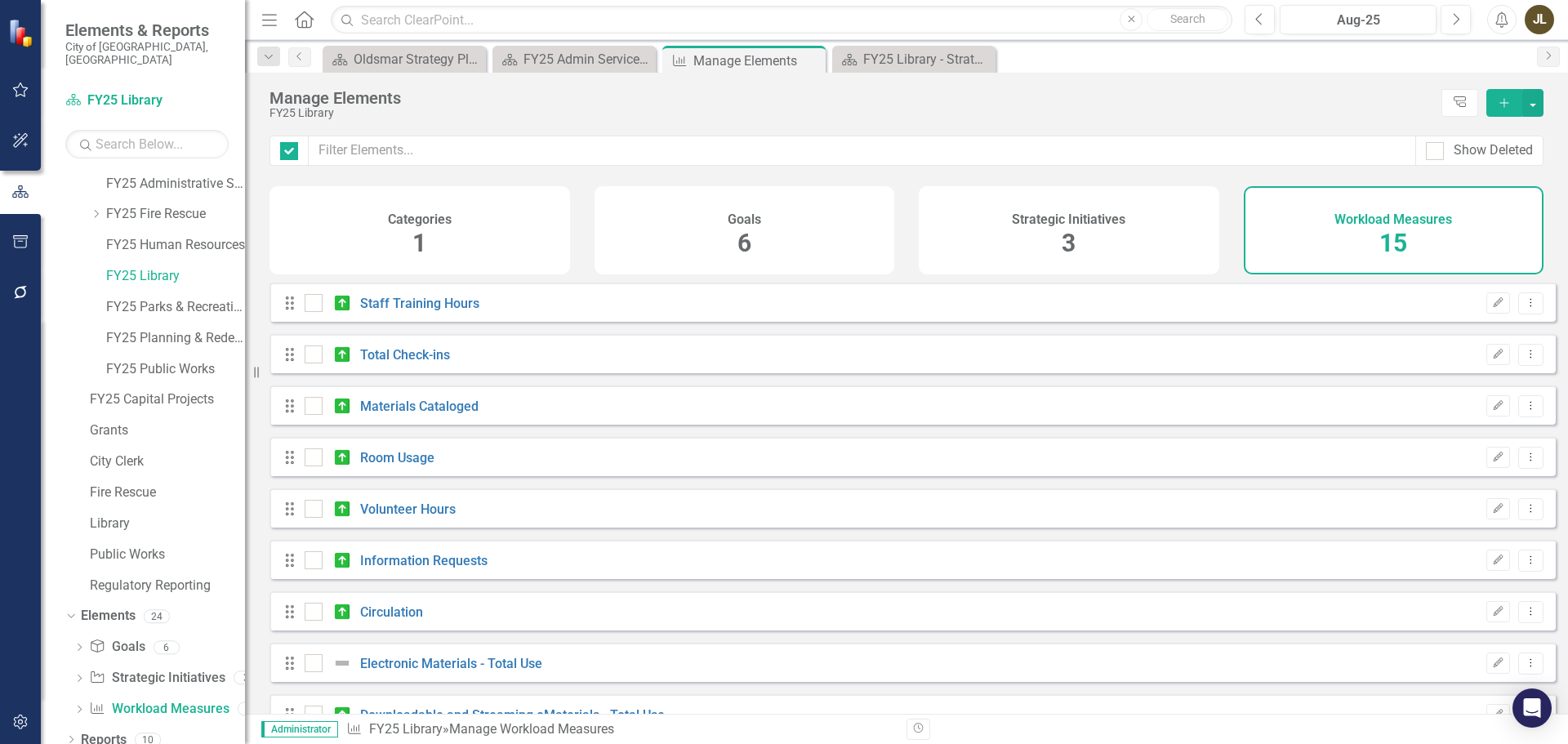
checkbox input "false"
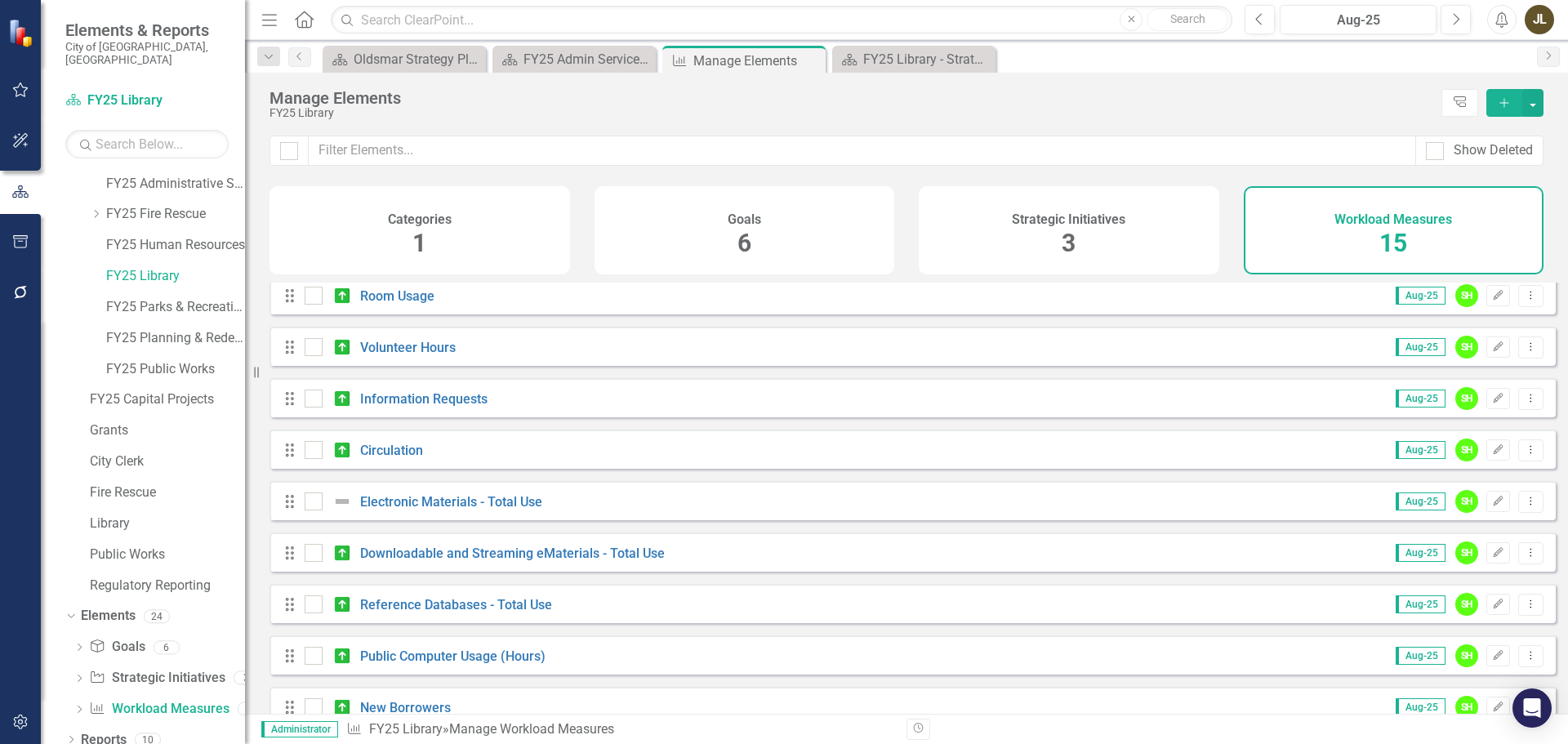
scroll to position [164, 0]
click at [523, 559] on link "Downloadable and Streaming eMaterials - Total Use" at bounding box center [512, 552] width 304 height 15
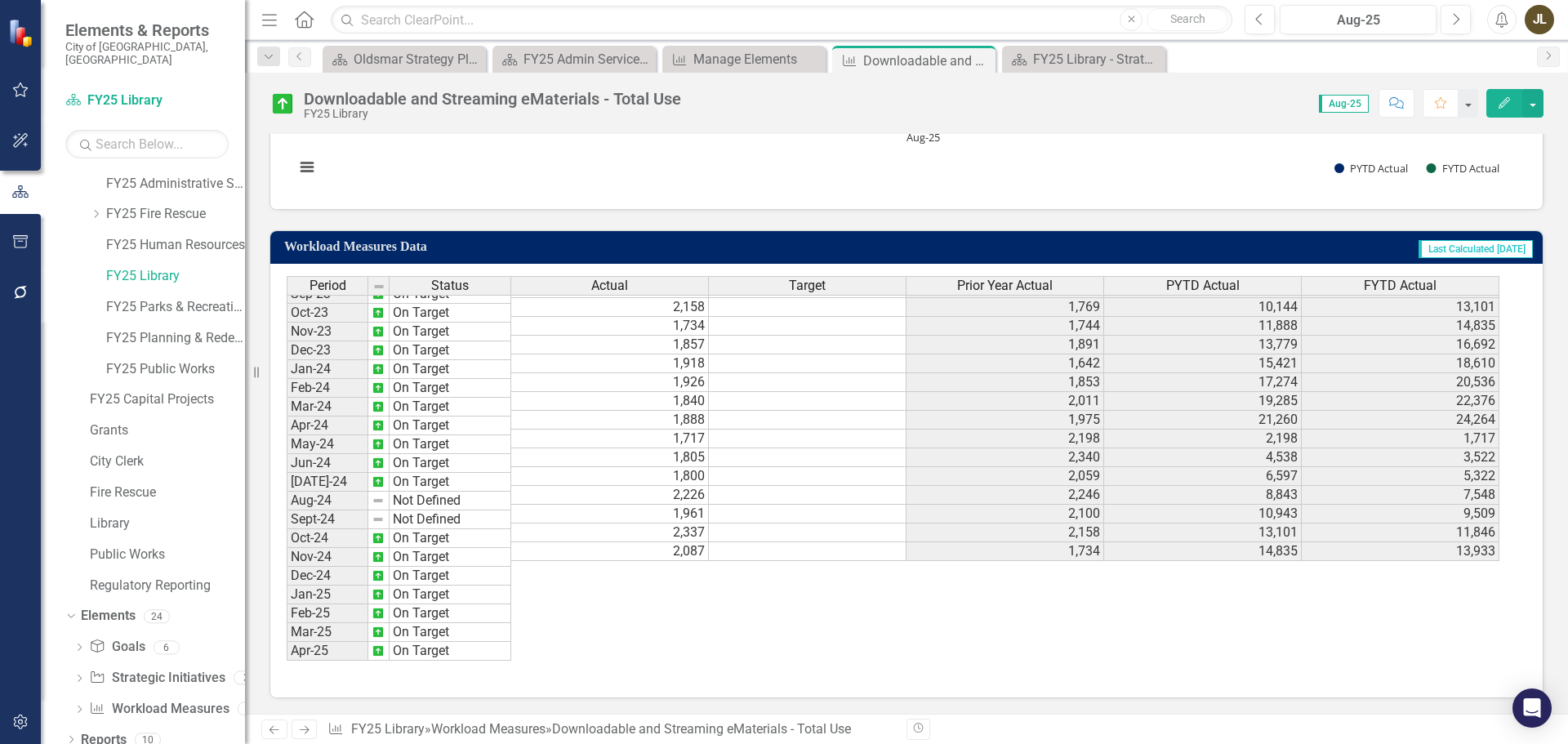
scroll to position [544, 0]
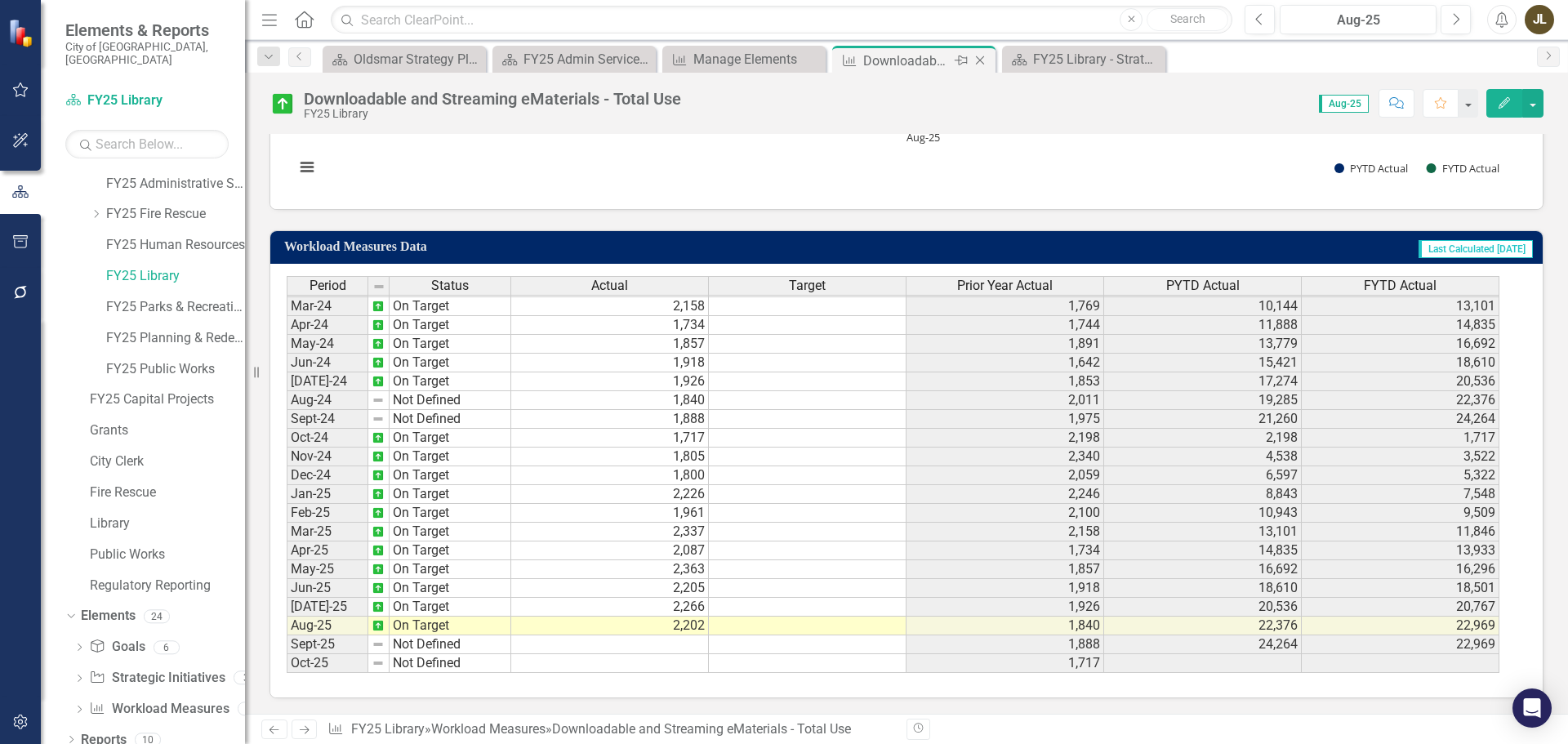
click at [984, 62] on icon "Close" at bounding box center [979, 61] width 16 height 13
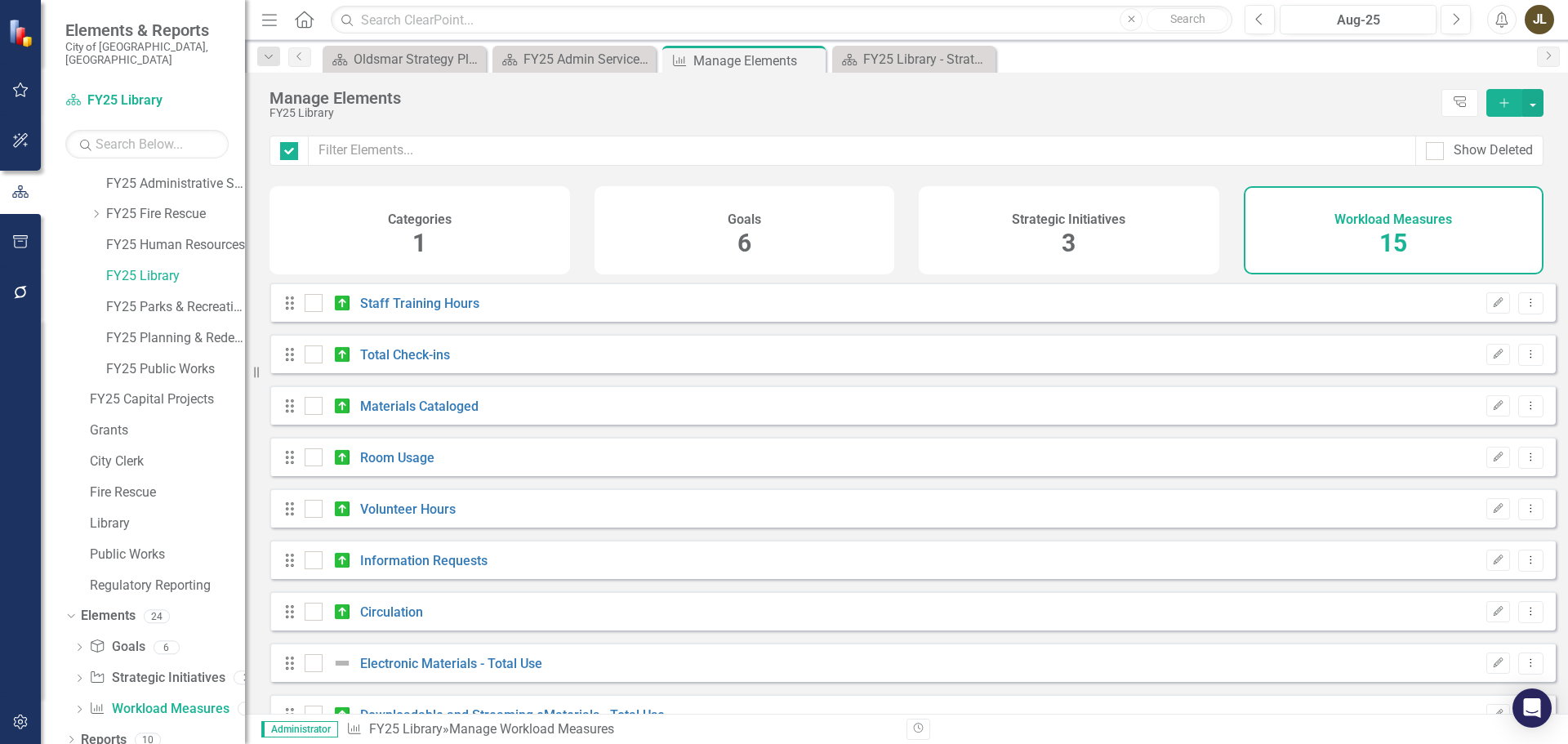
checkbox input "false"
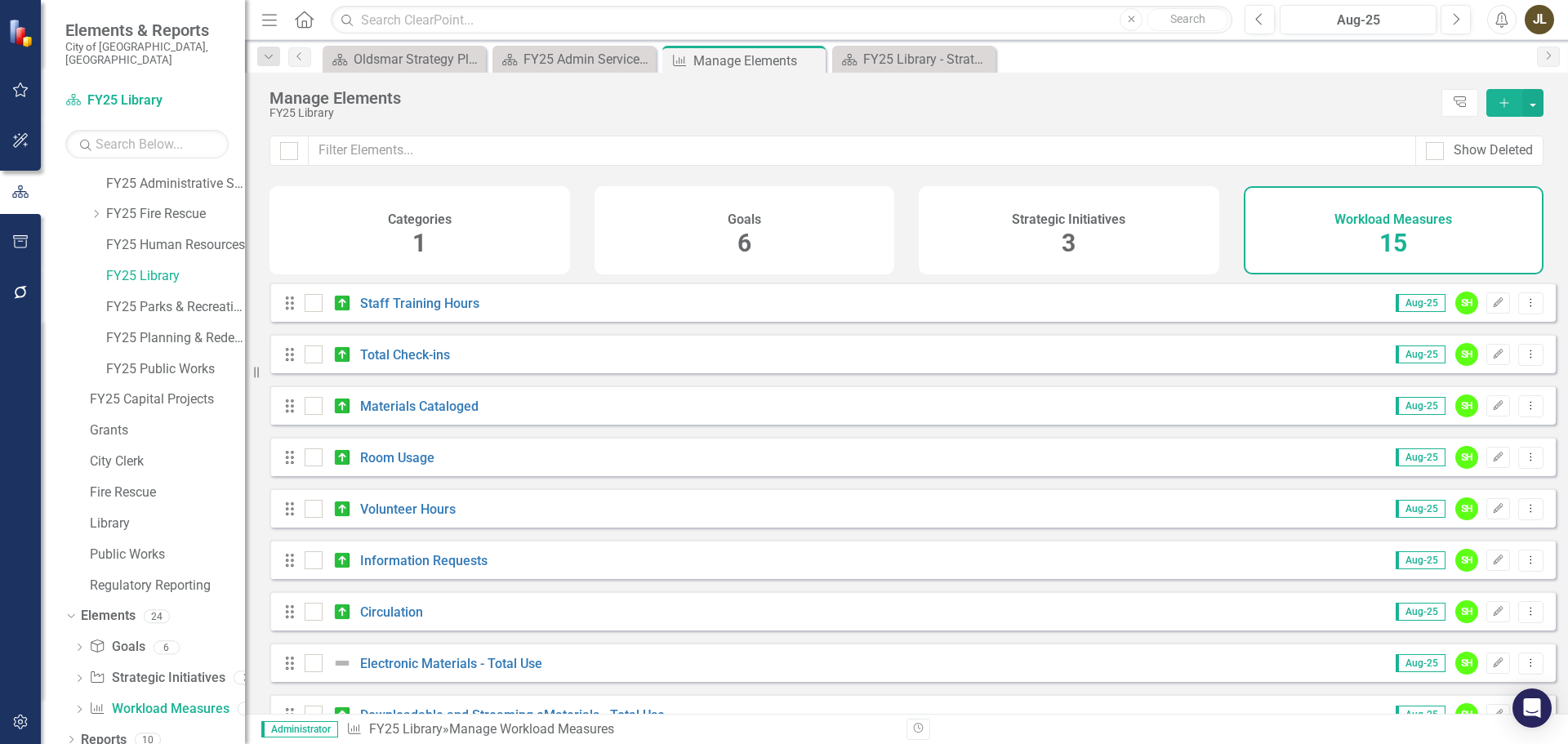
scroll to position [164, 0]
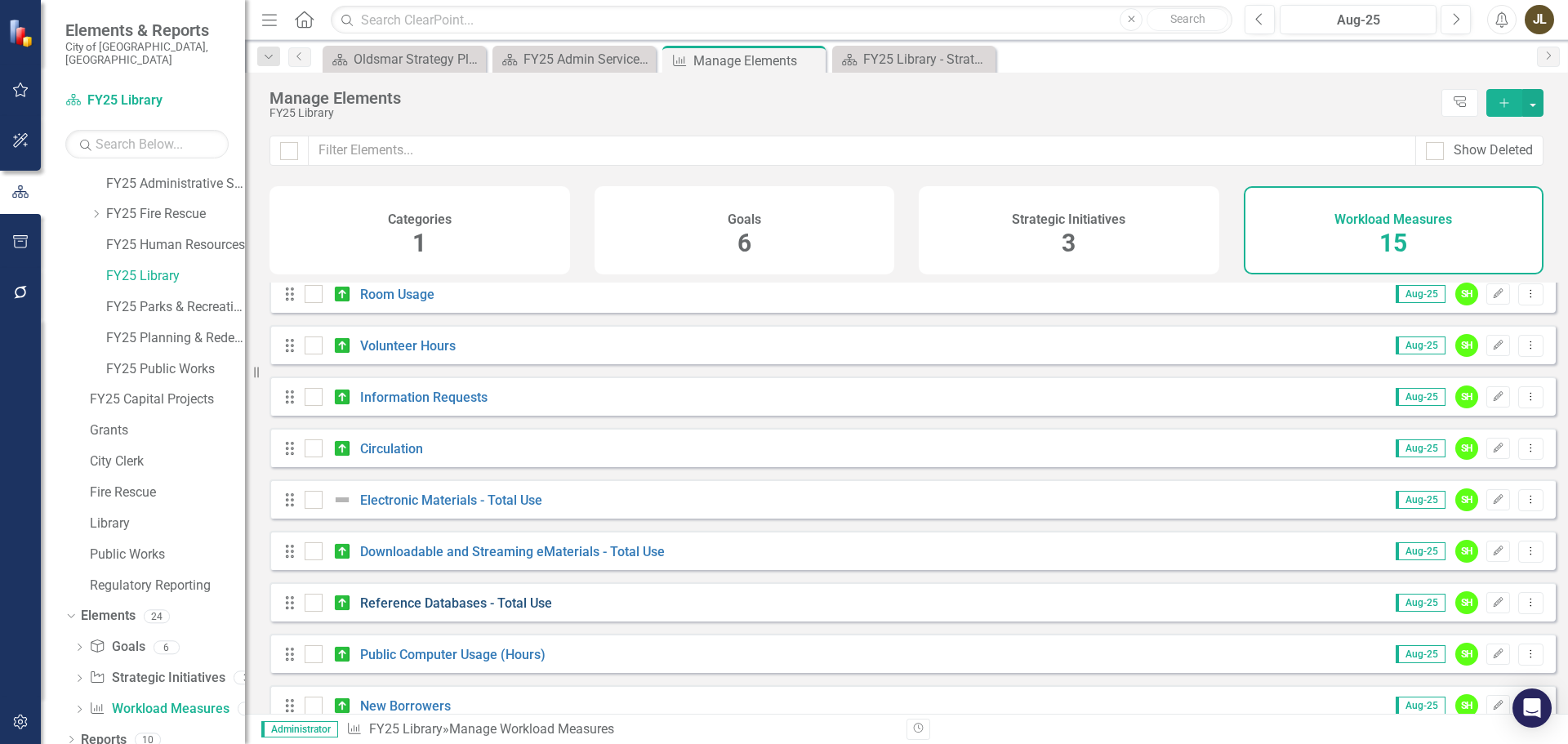
click at [514, 610] on link "Reference Databases - Total Use" at bounding box center [455, 603] width 192 height 15
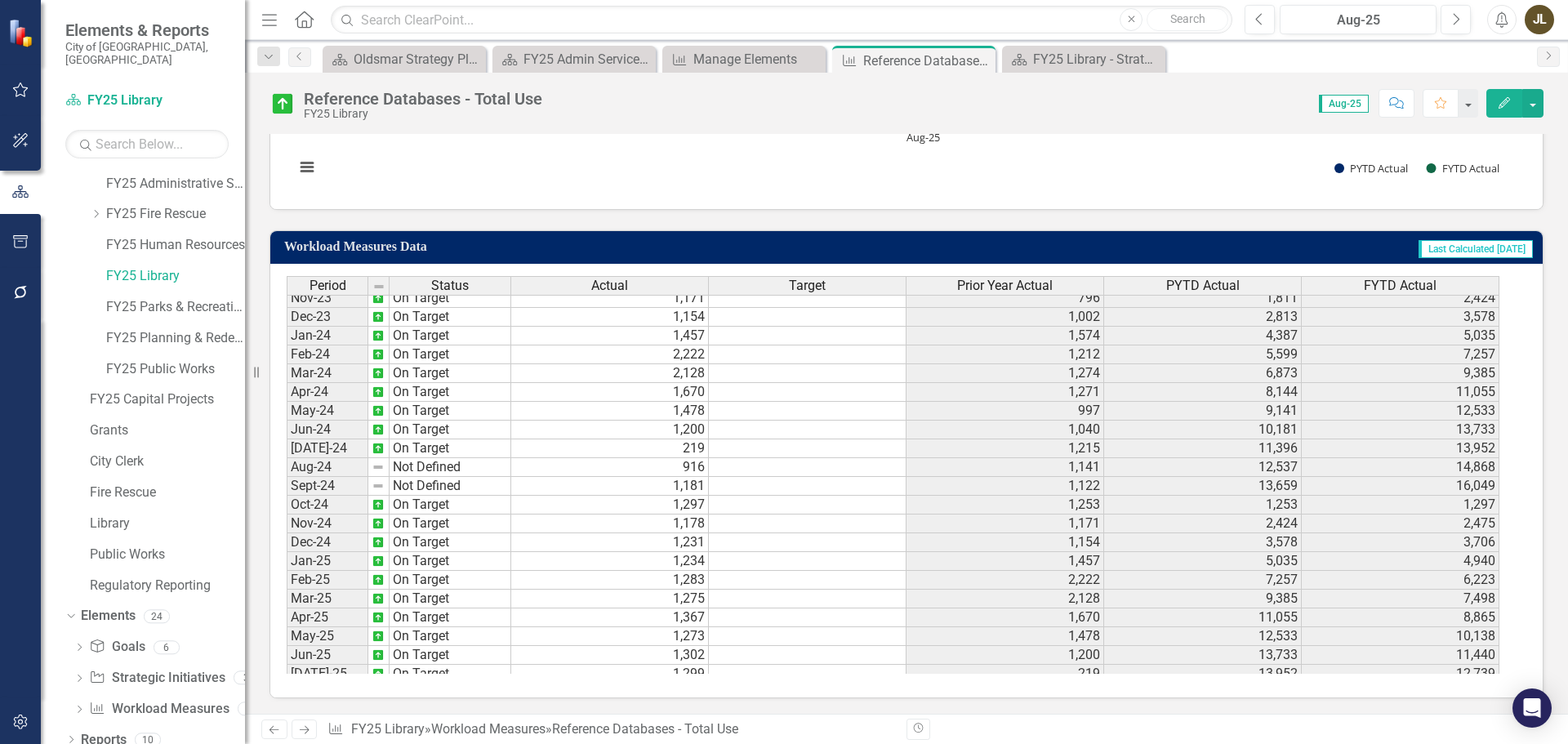
scroll to position [544, 0]
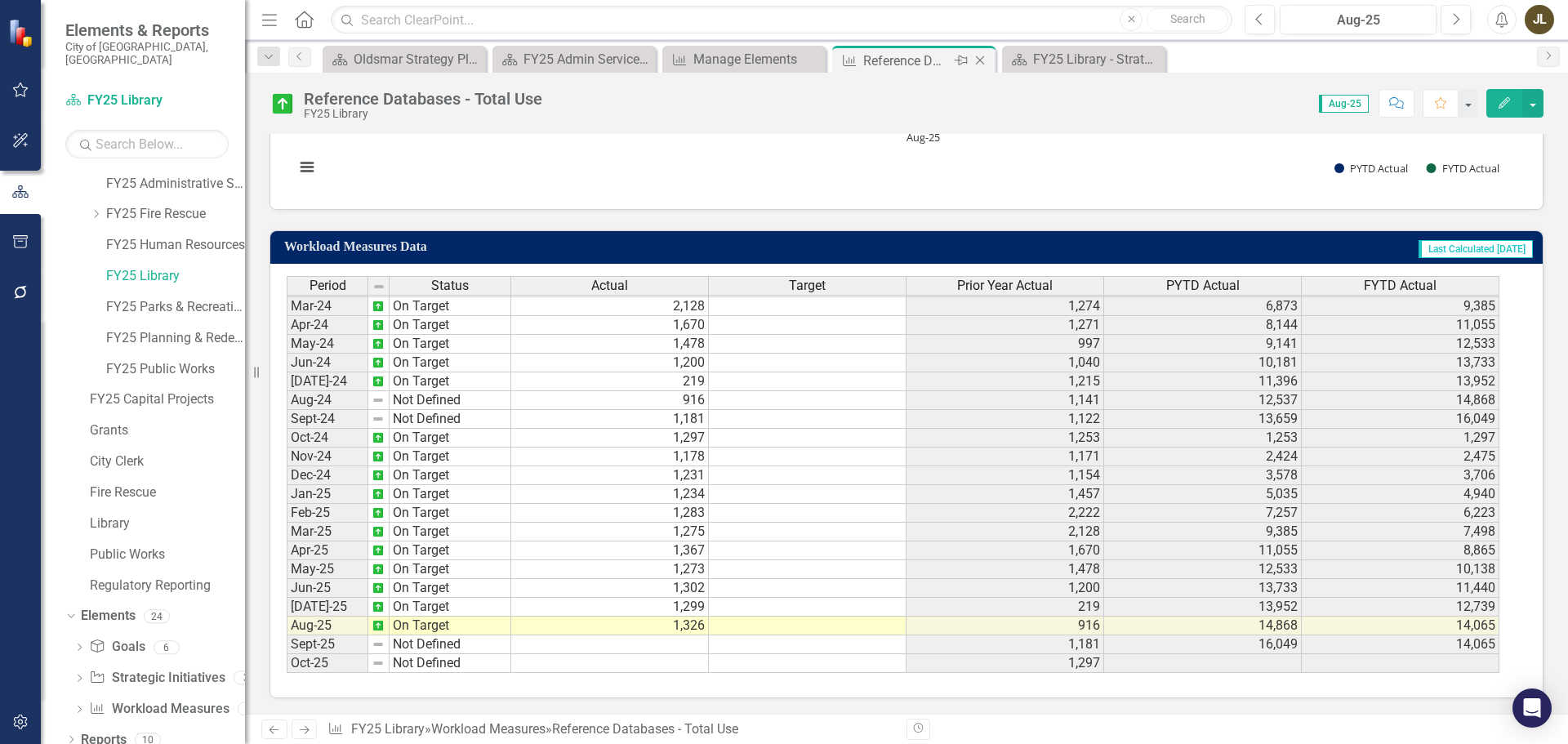
click at [981, 62] on icon at bounding box center [980, 61] width 9 height 9
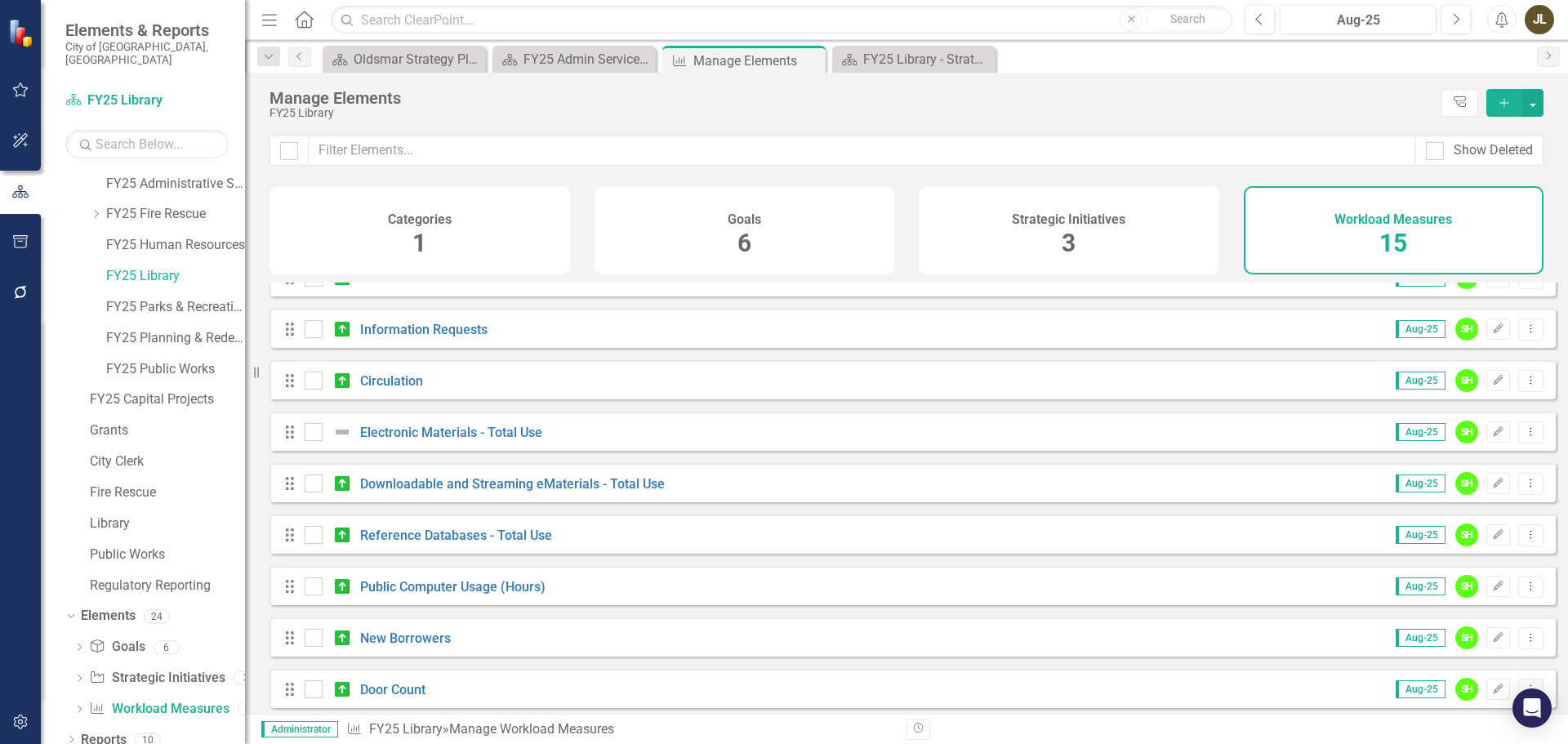
scroll to position [244, 0]
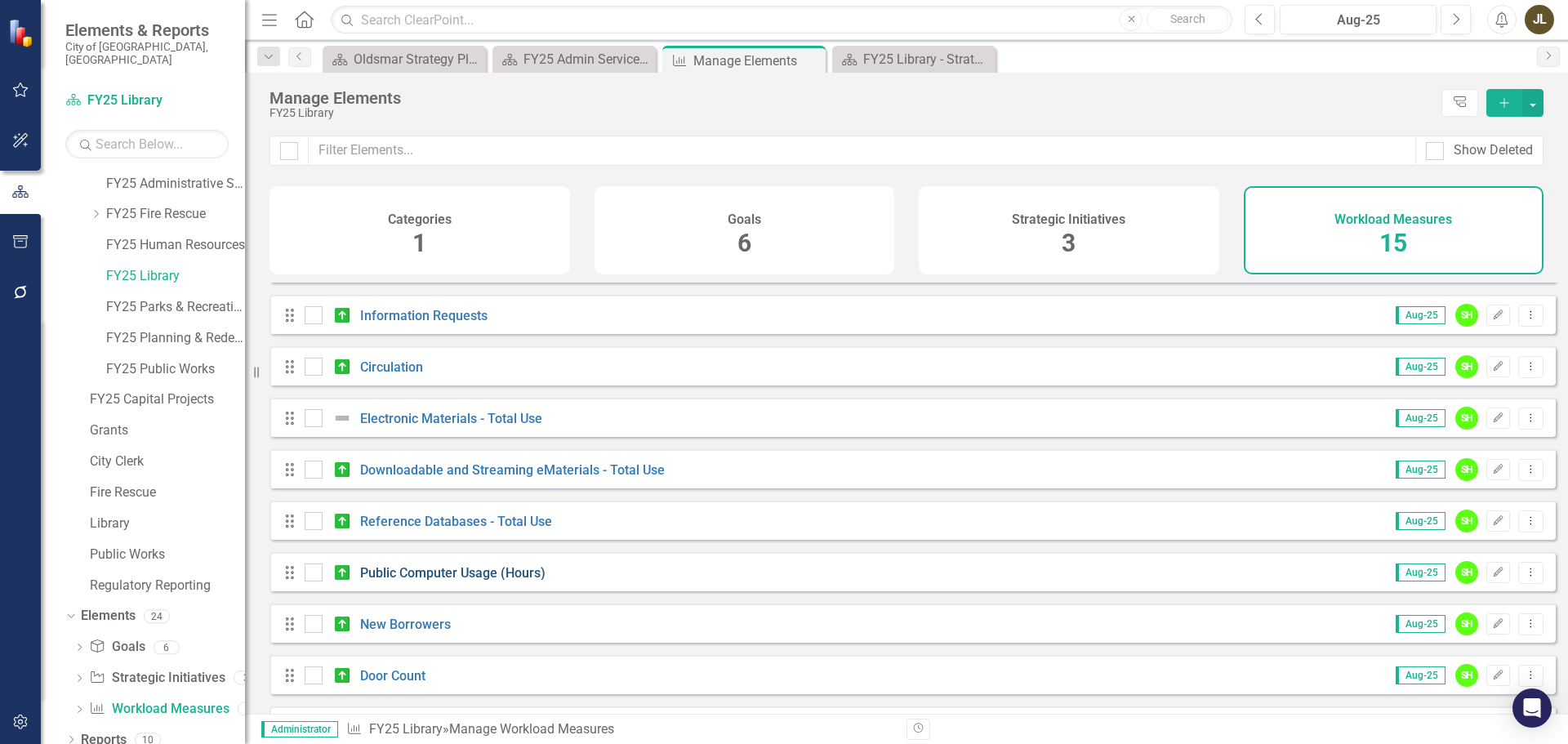
click at [481, 580] on link "Public Computer Usage (Hours)" at bounding box center [452, 573] width 186 height 15
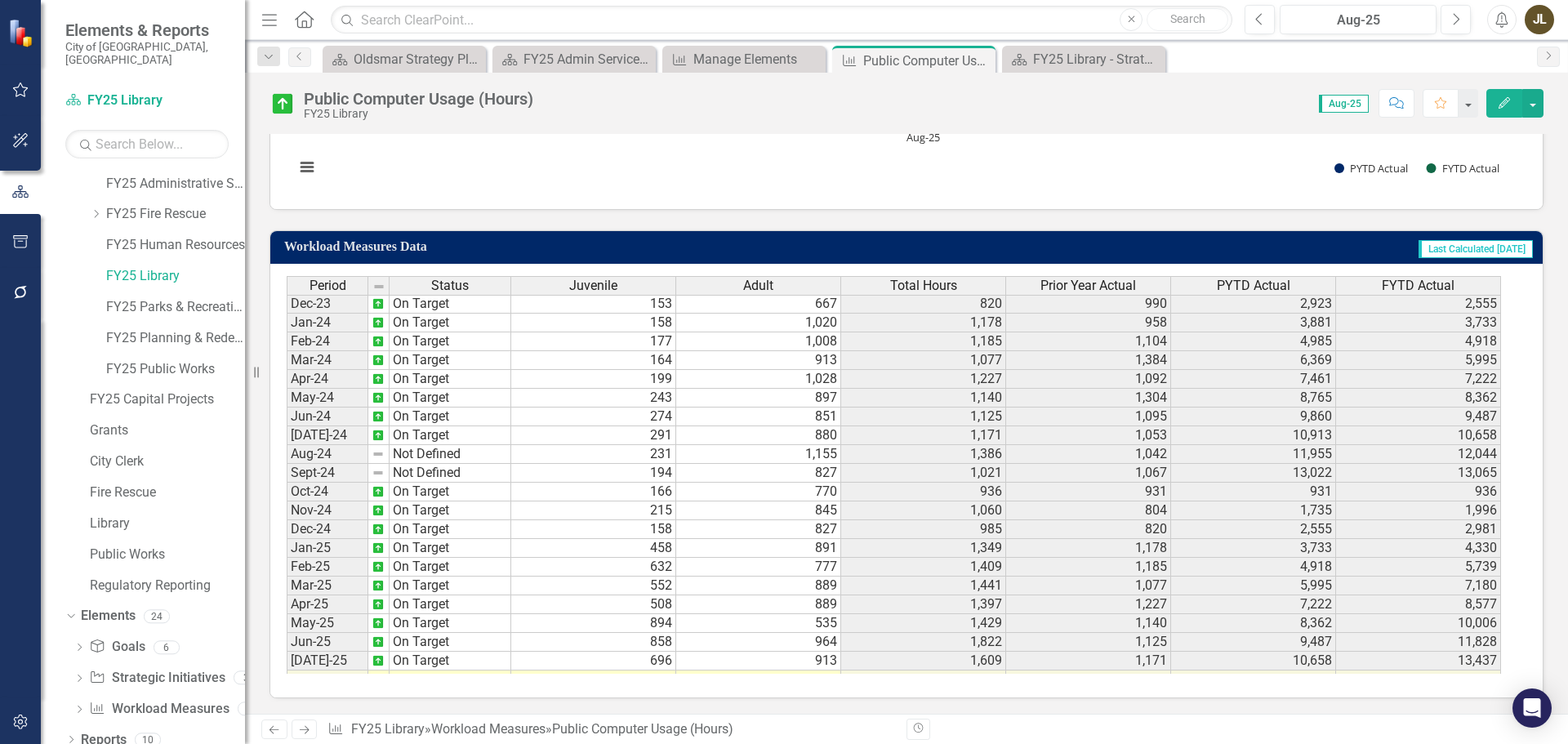
scroll to position [544, 0]
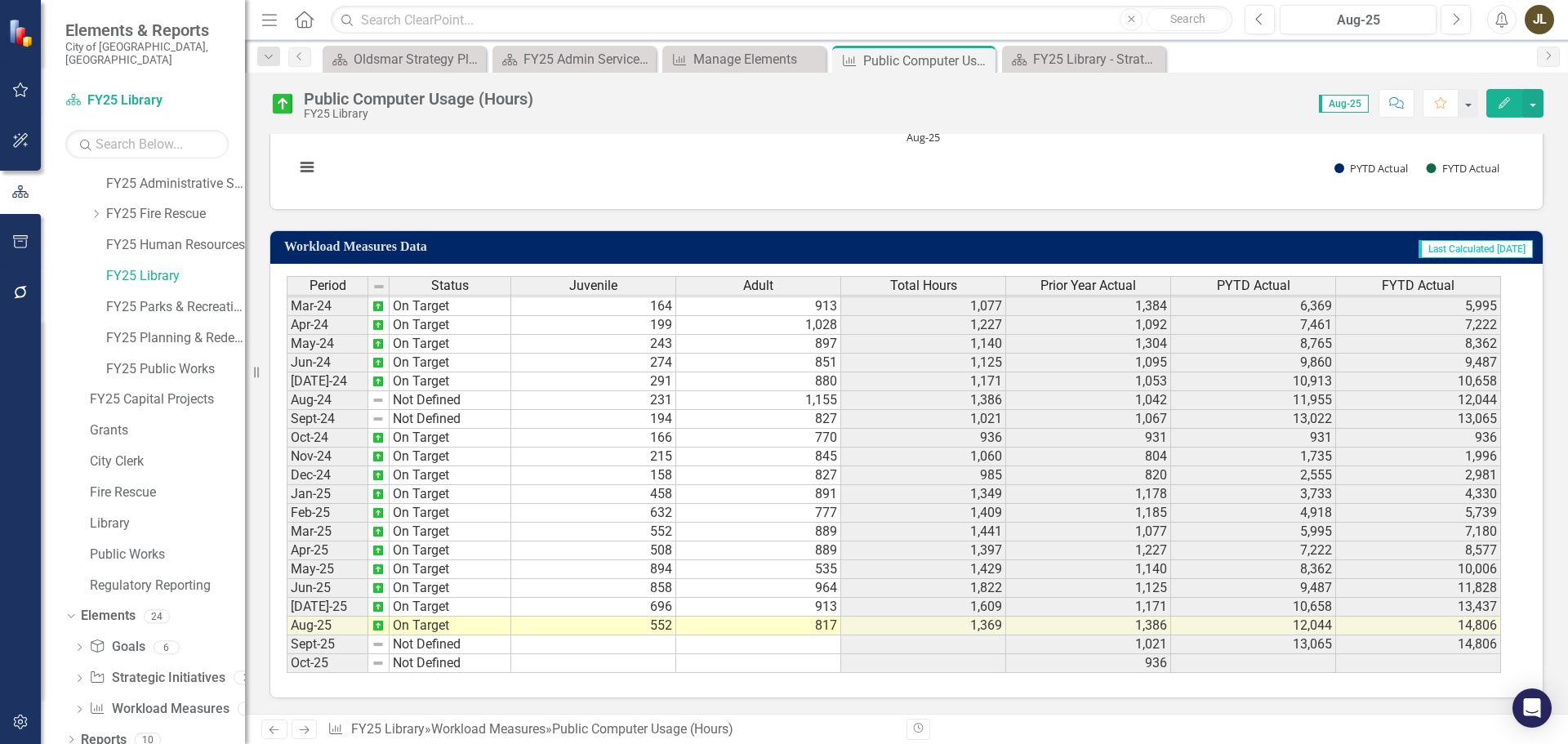
click at [761, 614] on tbody "Dec-22 On Target 165 825 990 396 1,894 2,923 Jan-23 On Target 133 825 958 695 2…" at bounding box center [893, 344] width 1214 height 658
drag, startPoint x: 627, startPoint y: 626, endPoint x: 718, endPoint y: 628, distance: 91.0
click at [718, 628] on tr "Aug-25 On Target 552 817 1,369 1,386 12,044 14,806" at bounding box center [893, 626] width 1214 height 19
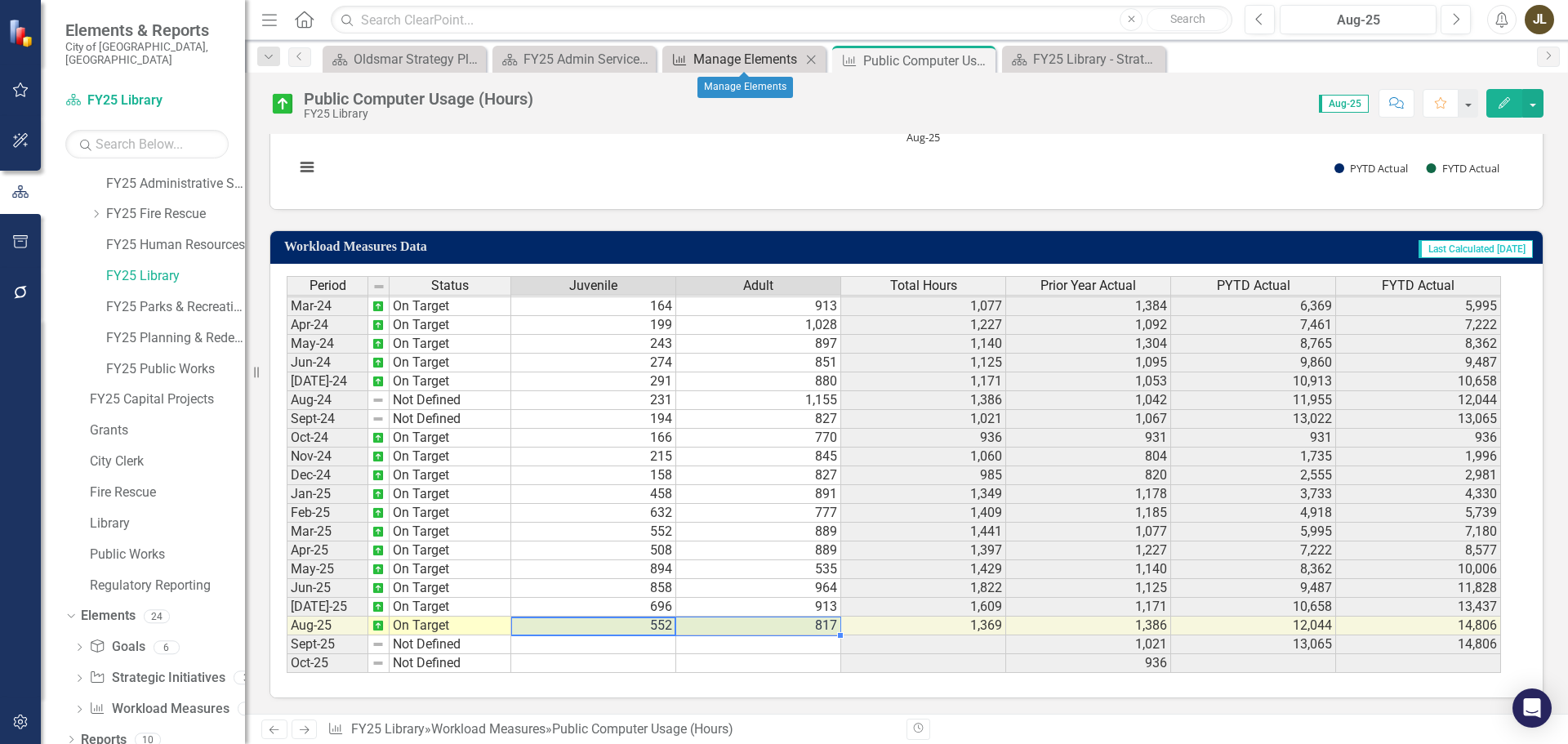
click at [734, 58] on div "Manage Elements" at bounding box center [747, 59] width 108 height 20
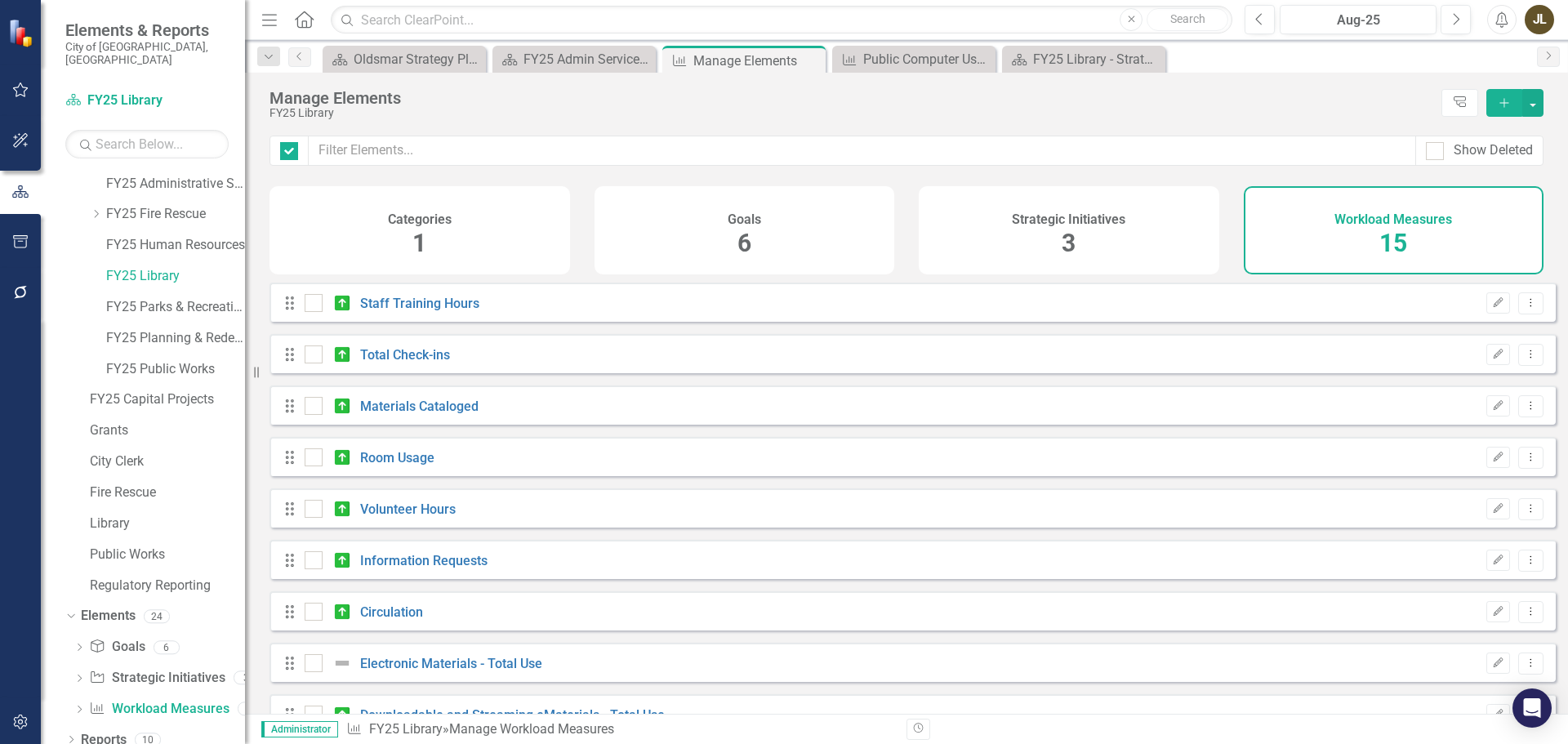
checkbox input "false"
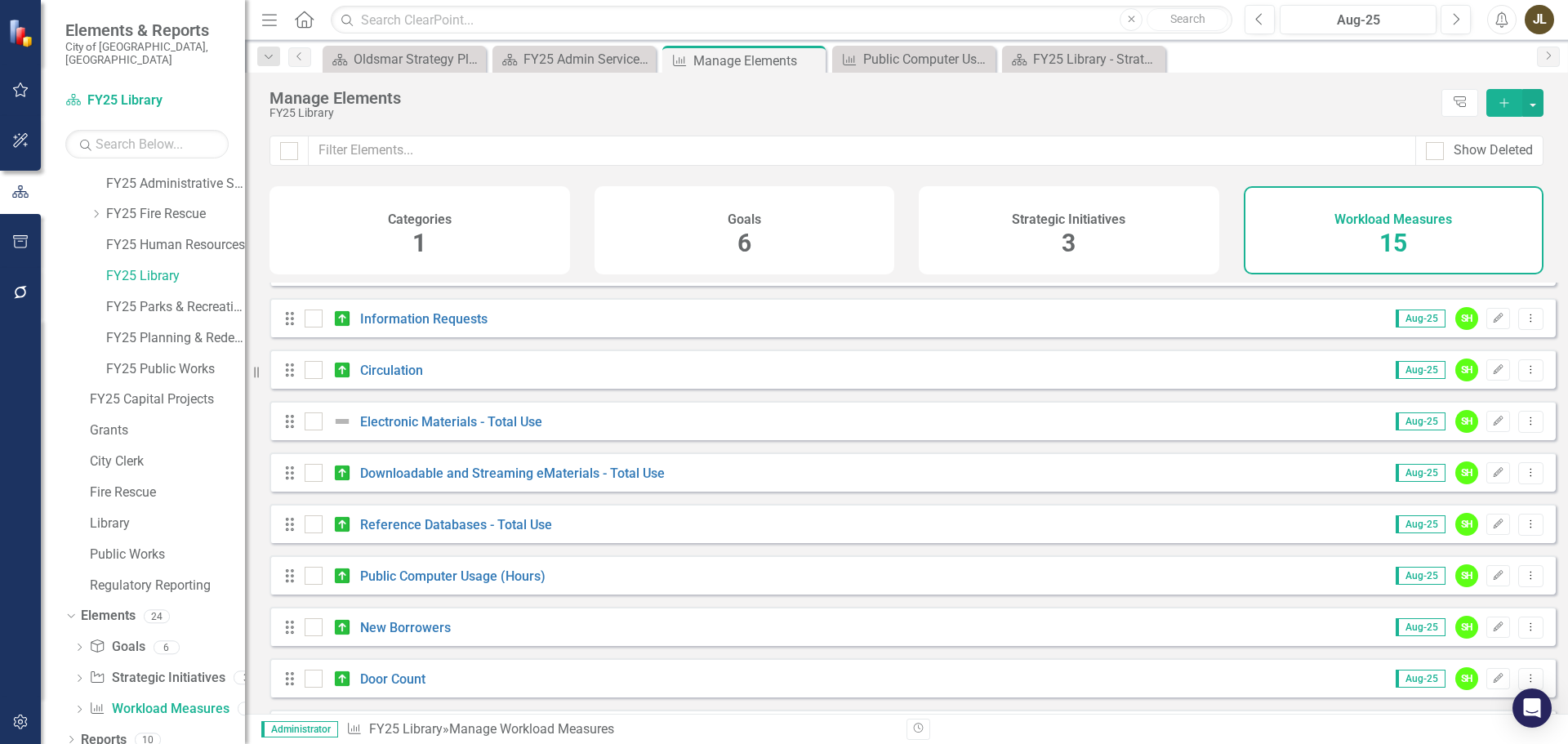
scroll to position [352, 0]
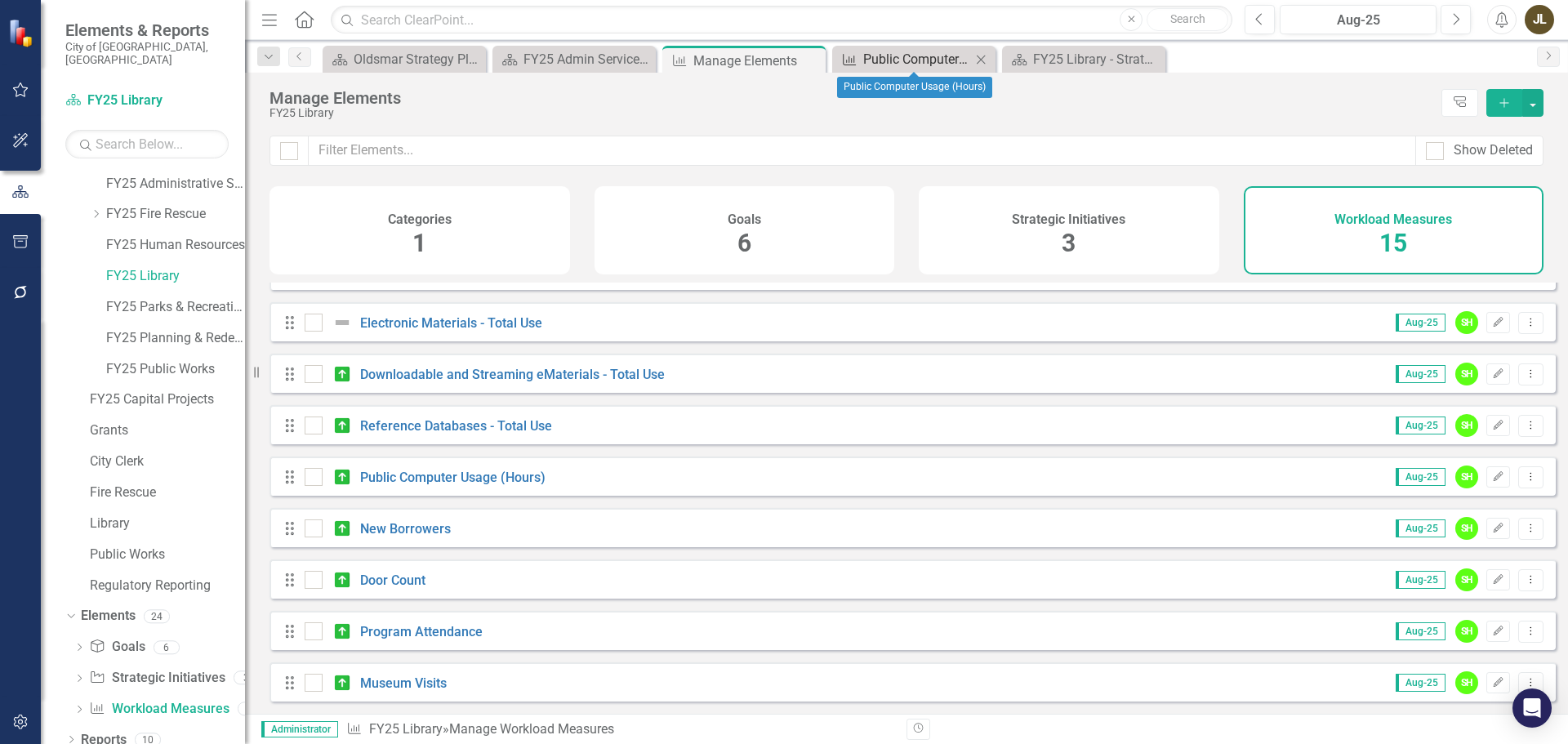
click at [887, 65] on div "Public Computer Usage (Hours)" at bounding box center [917, 59] width 108 height 20
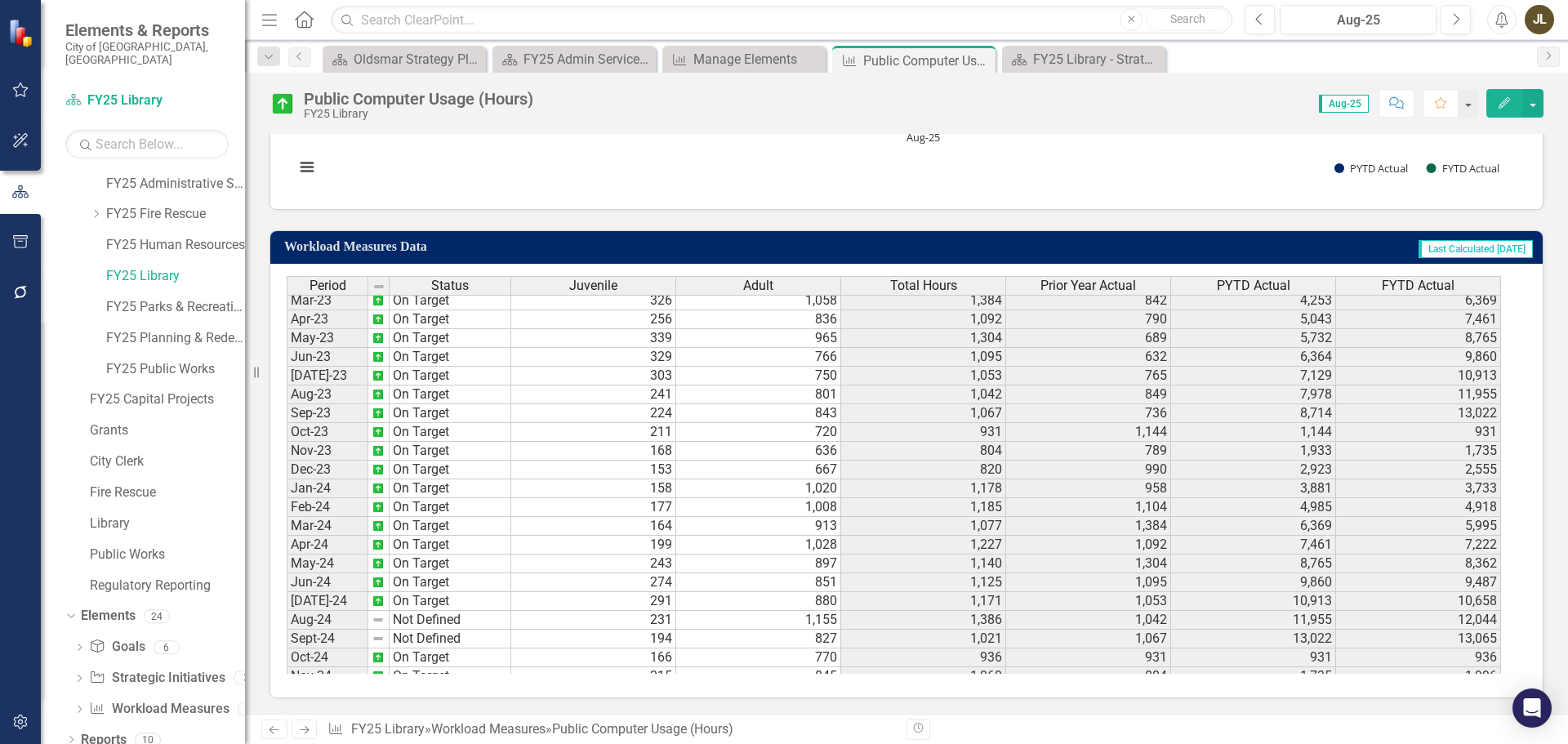
scroll to position [326, 0]
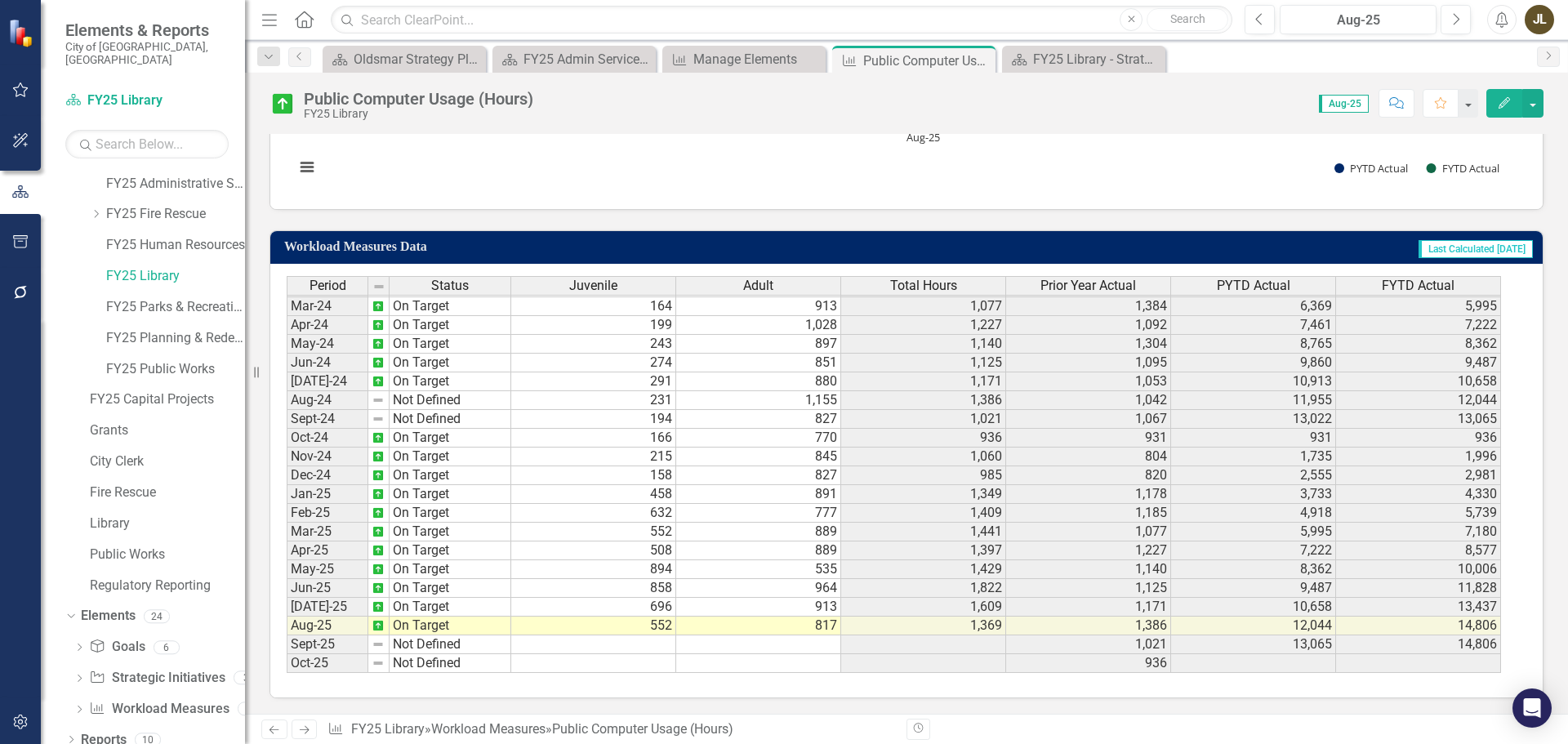
click at [1270, 247] on td "Last Calculated [DATE]" at bounding box center [1254, 248] width 560 height 27
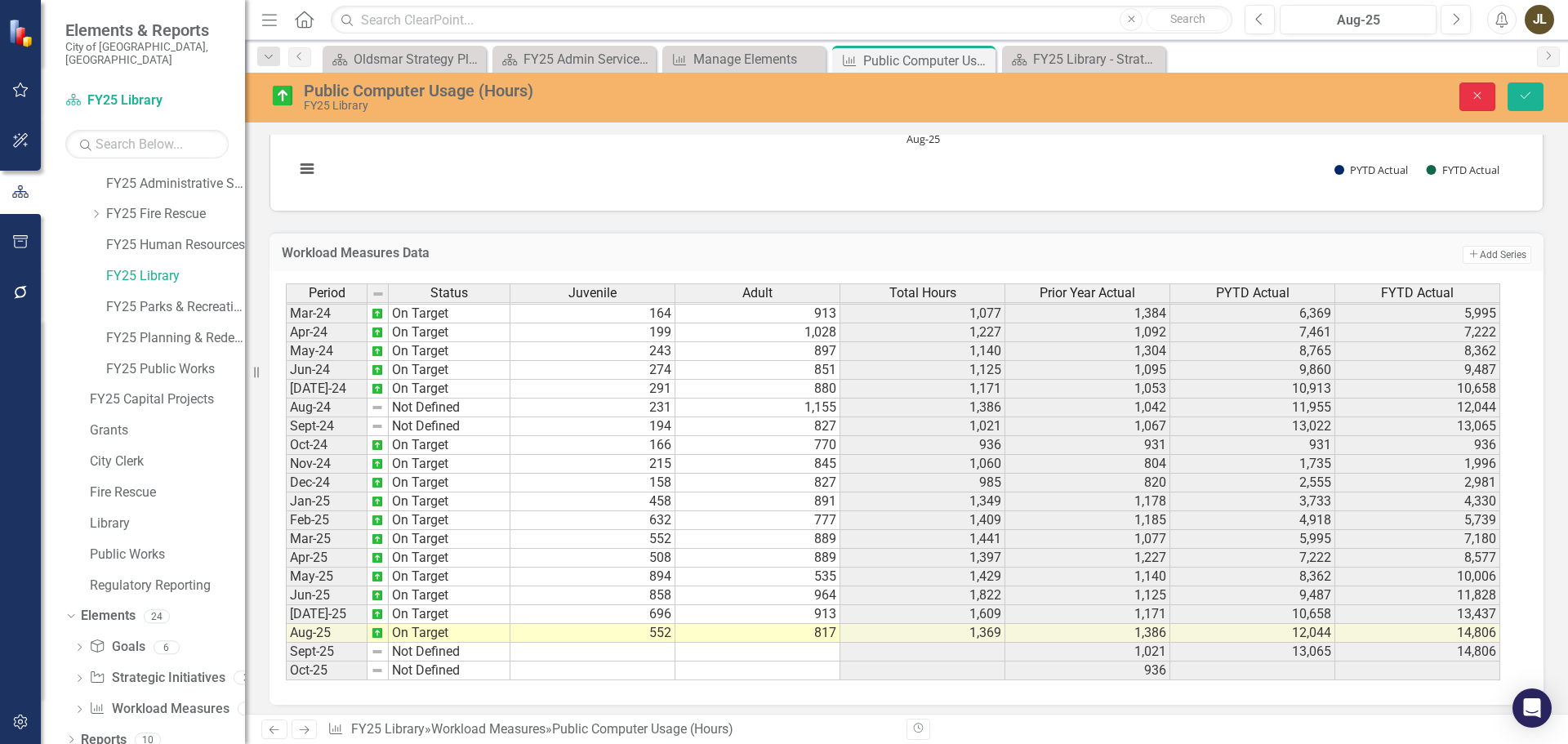
click at [1483, 98] on icon "Close" at bounding box center [1477, 95] width 14 height 12
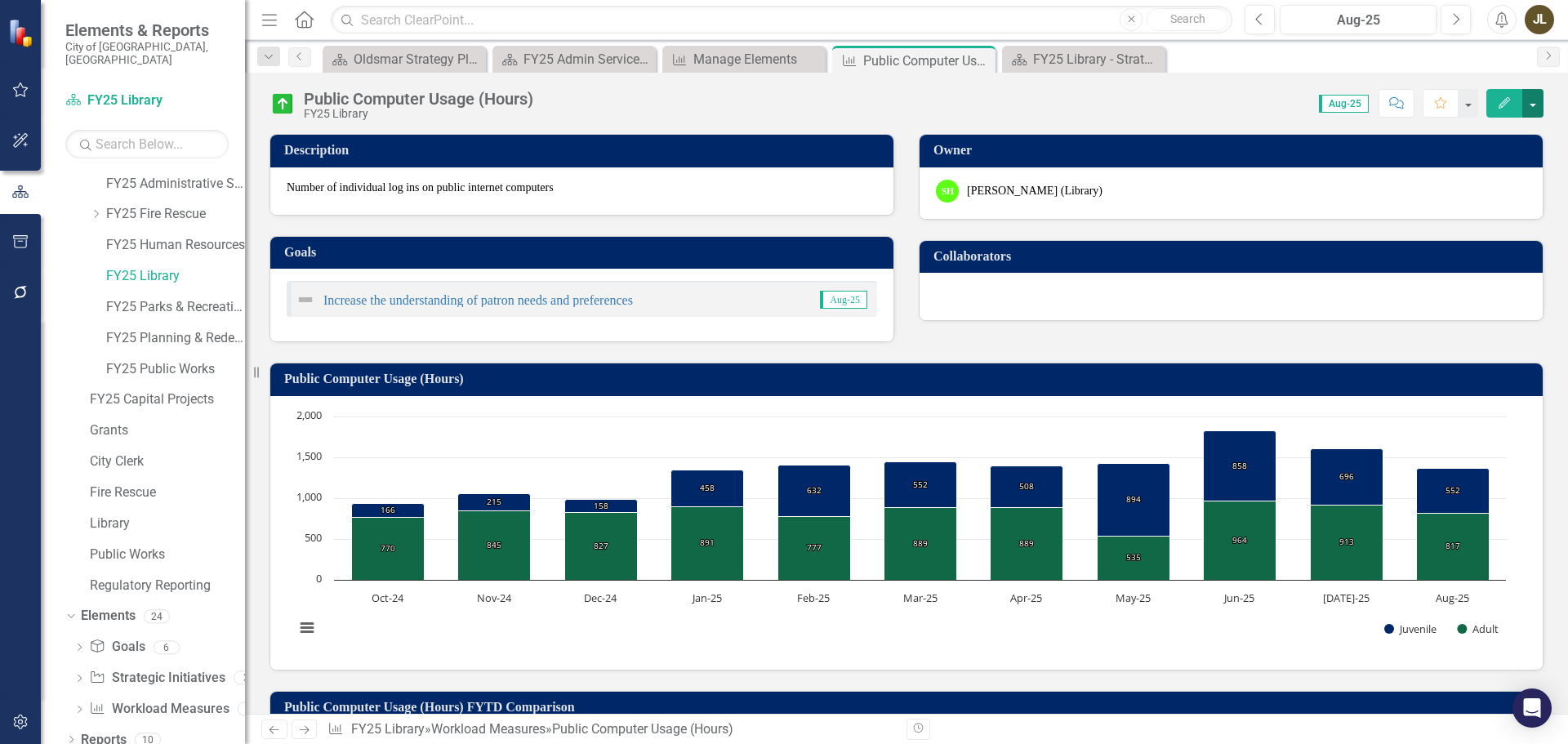
click at [1525, 106] on button "button" at bounding box center [1532, 103] width 21 height 29
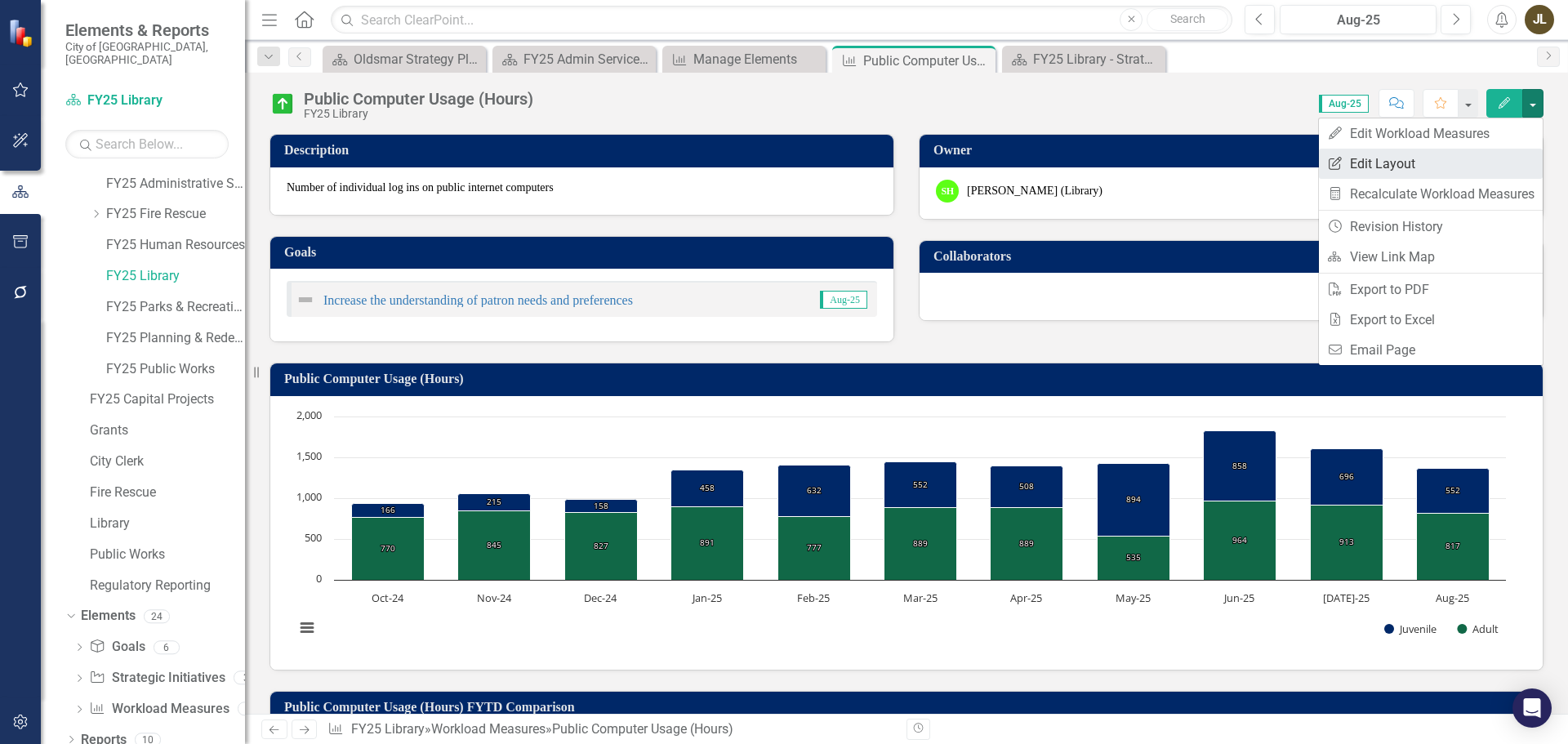
click at [1442, 167] on link "Edit Report Edit Layout" at bounding box center [1430, 163] width 223 height 30
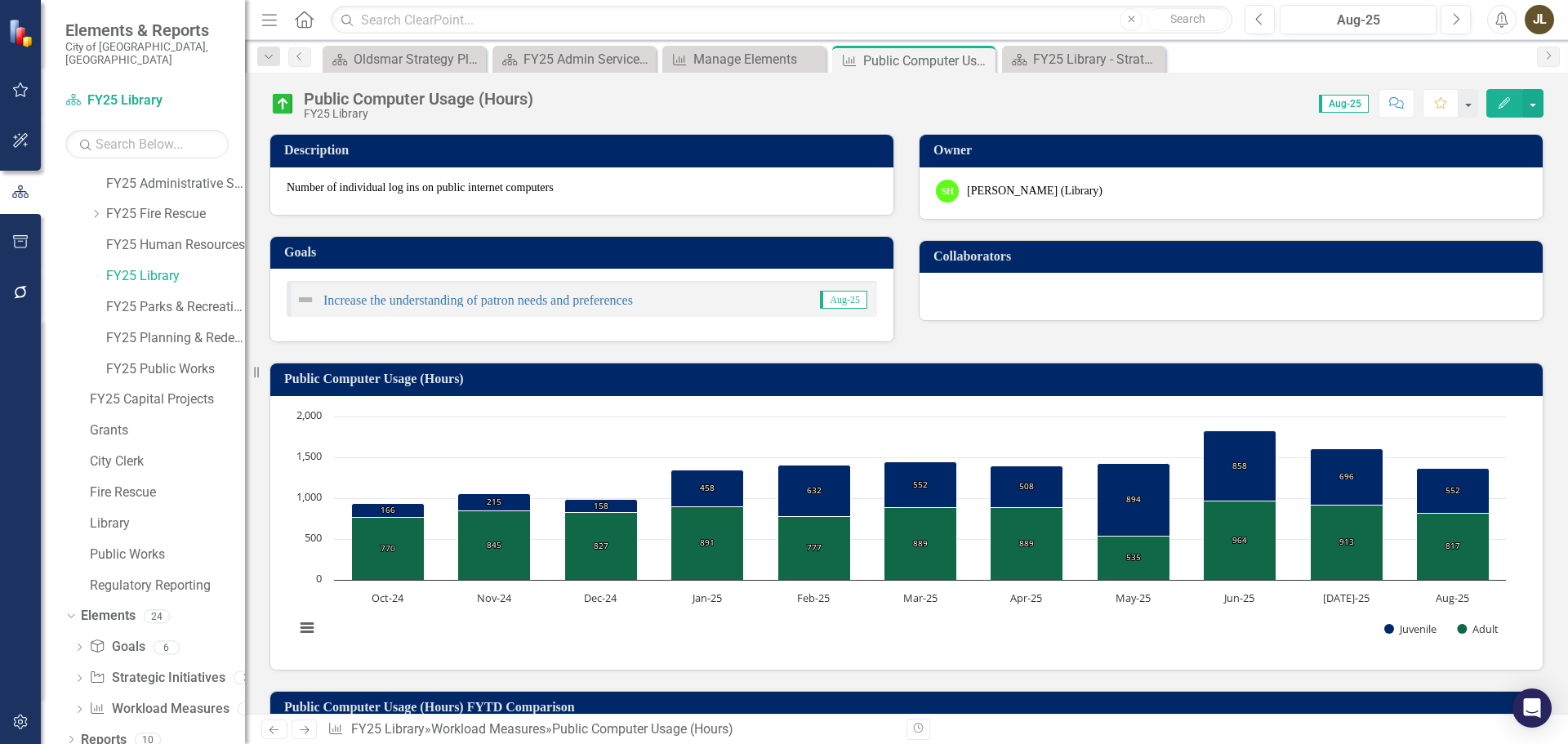
click at [1514, 106] on button "Edit" at bounding box center [1504, 103] width 36 height 29
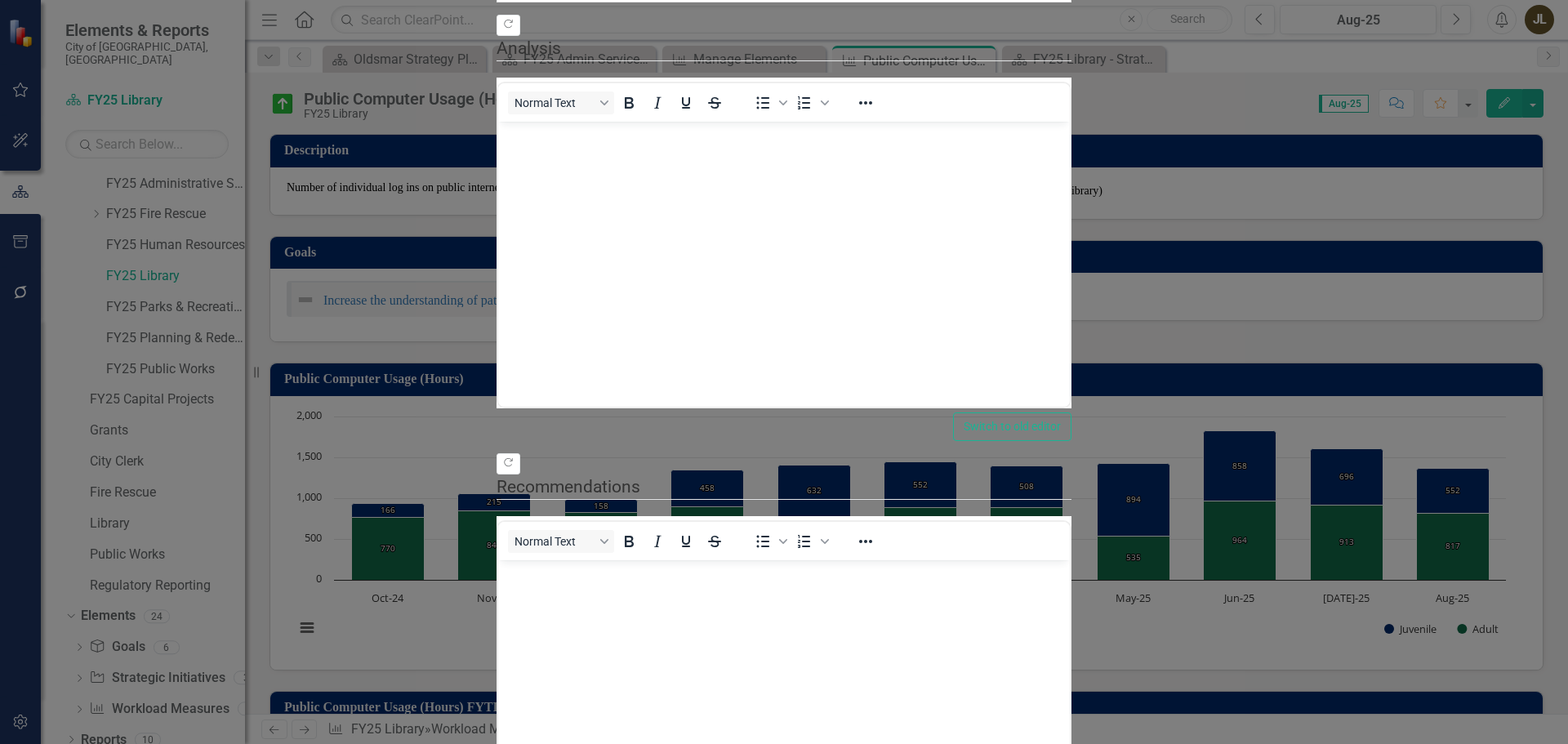
scroll to position [0, 0]
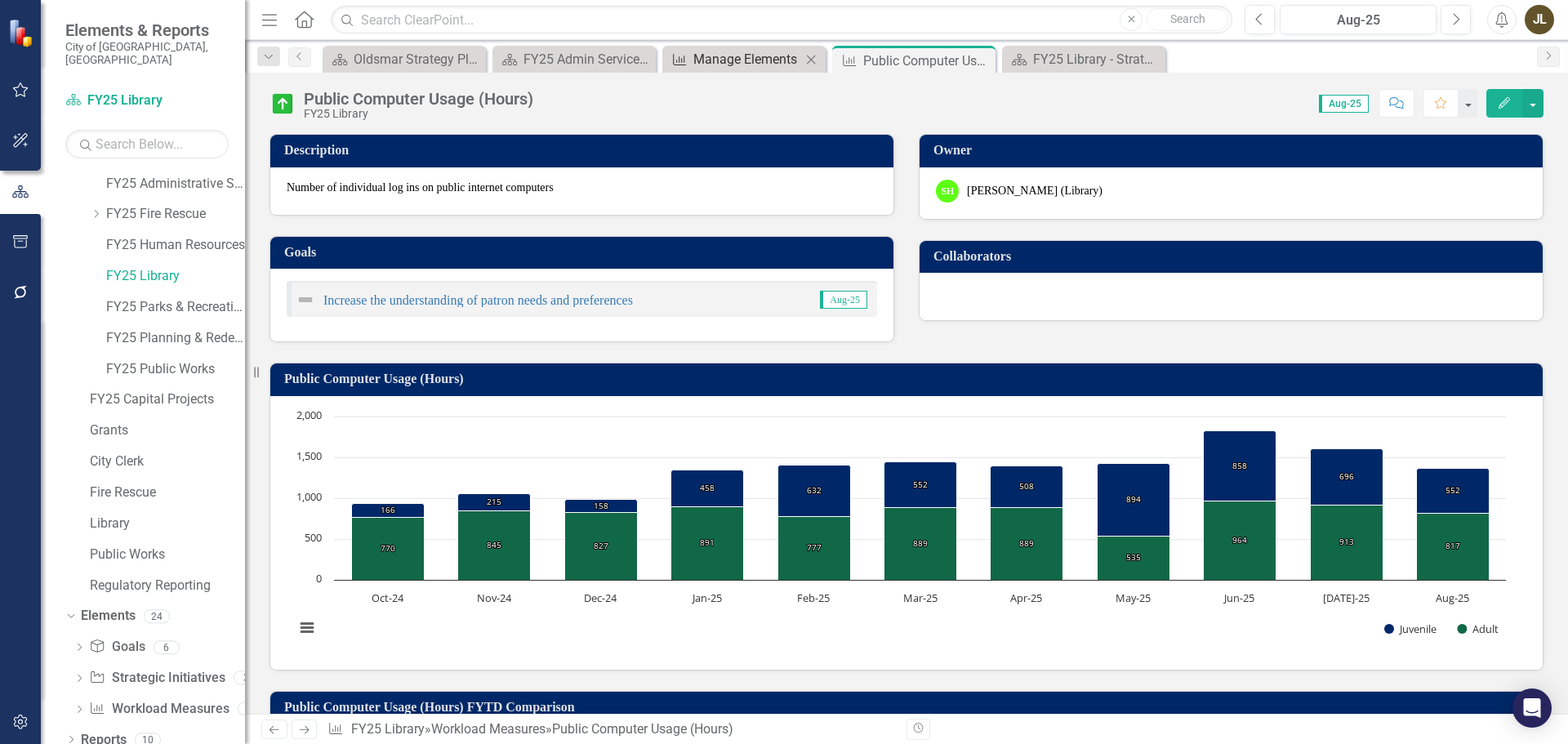
click at [742, 57] on div "Manage Elements" at bounding box center [747, 59] width 108 height 20
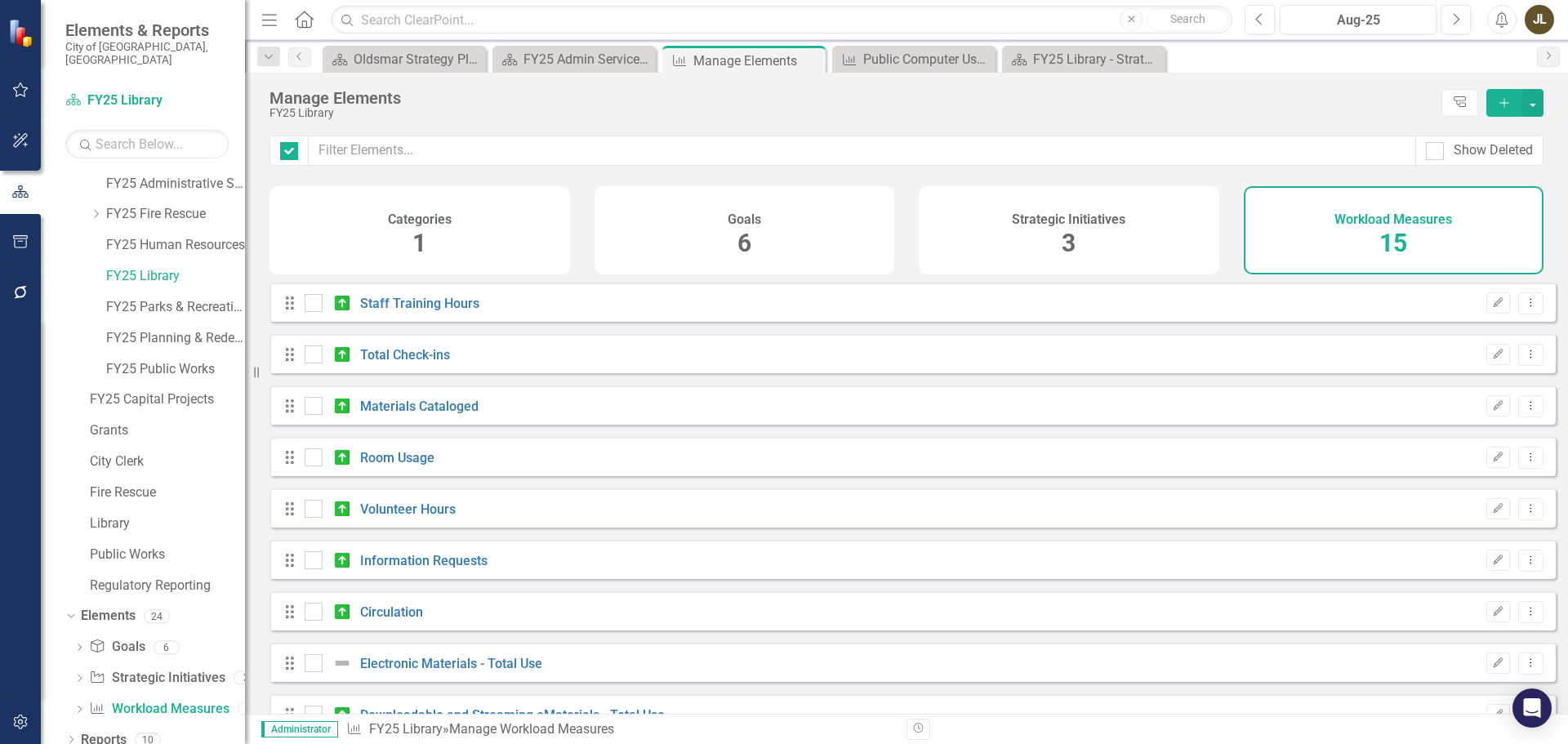
checkbox input "false"
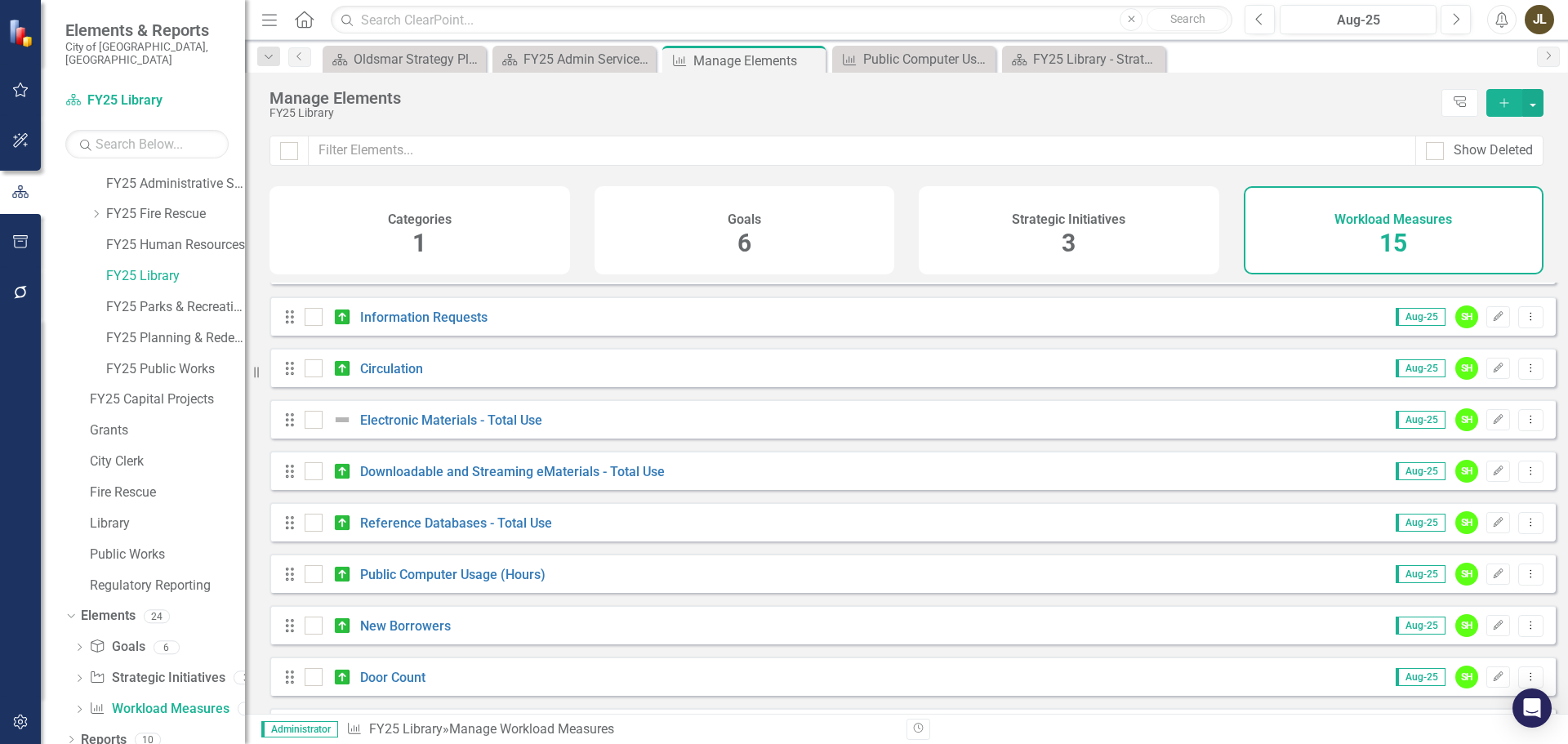
scroll to position [352, 0]
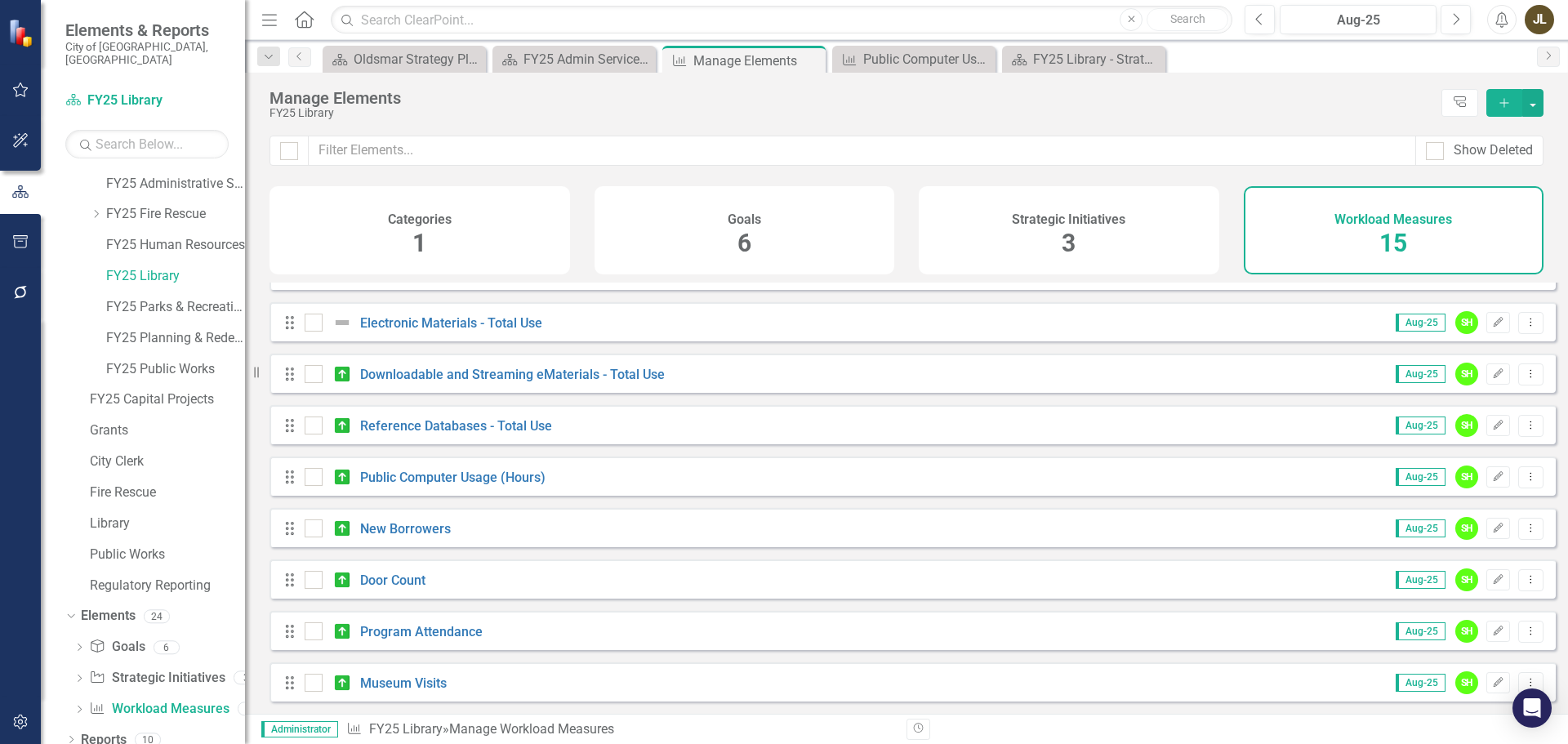
click at [450, 465] on div "Drag Public Computer Usage (Hours) Aug-25 SH Edit Dropdown Menu" at bounding box center [913, 475] width 1286 height 39
click at [450, 479] on link "Public Computer Usage (Hours)" at bounding box center [452, 477] width 186 height 15
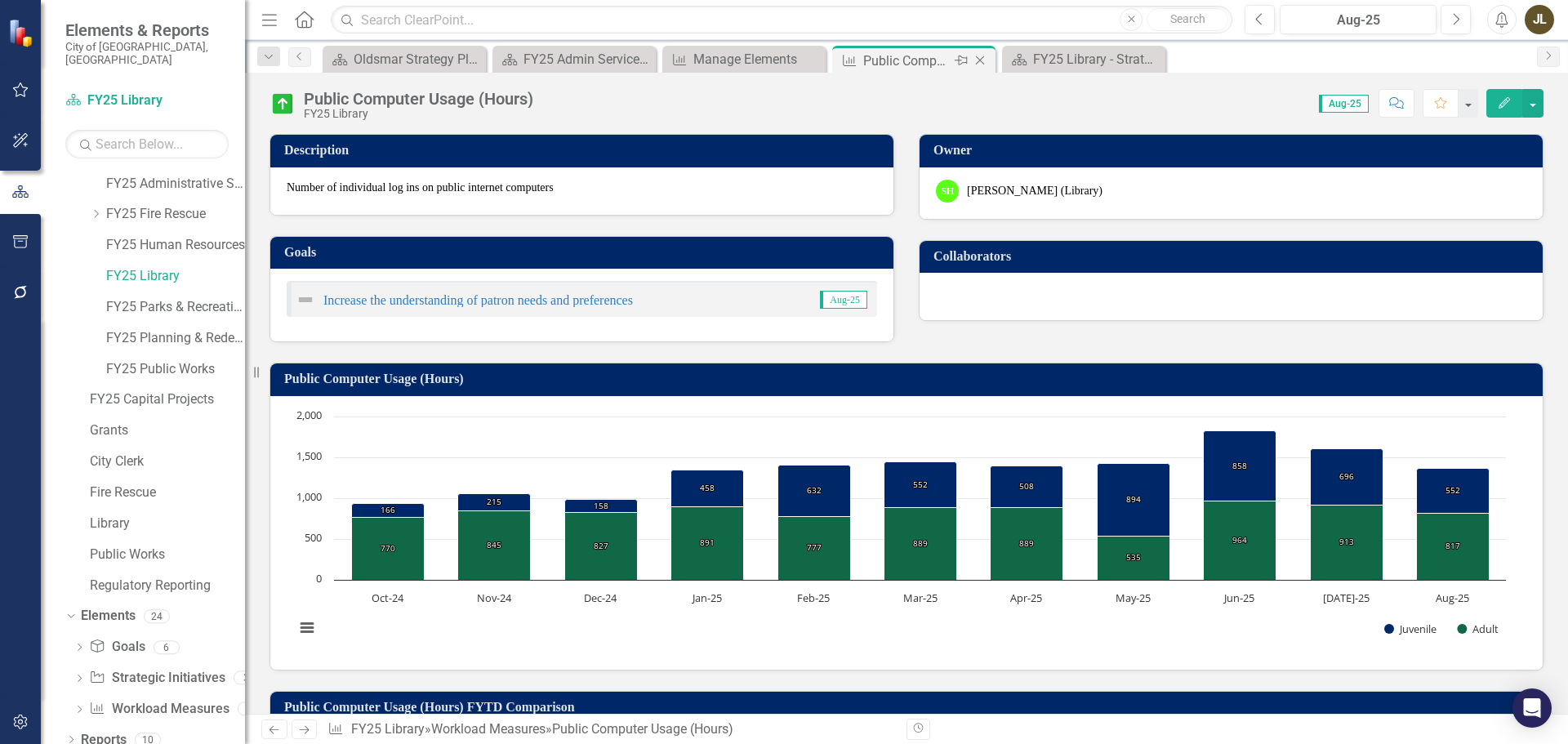
click at [980, 58] on icon "Close" at bounding box center [979, 61] width 16 height 13
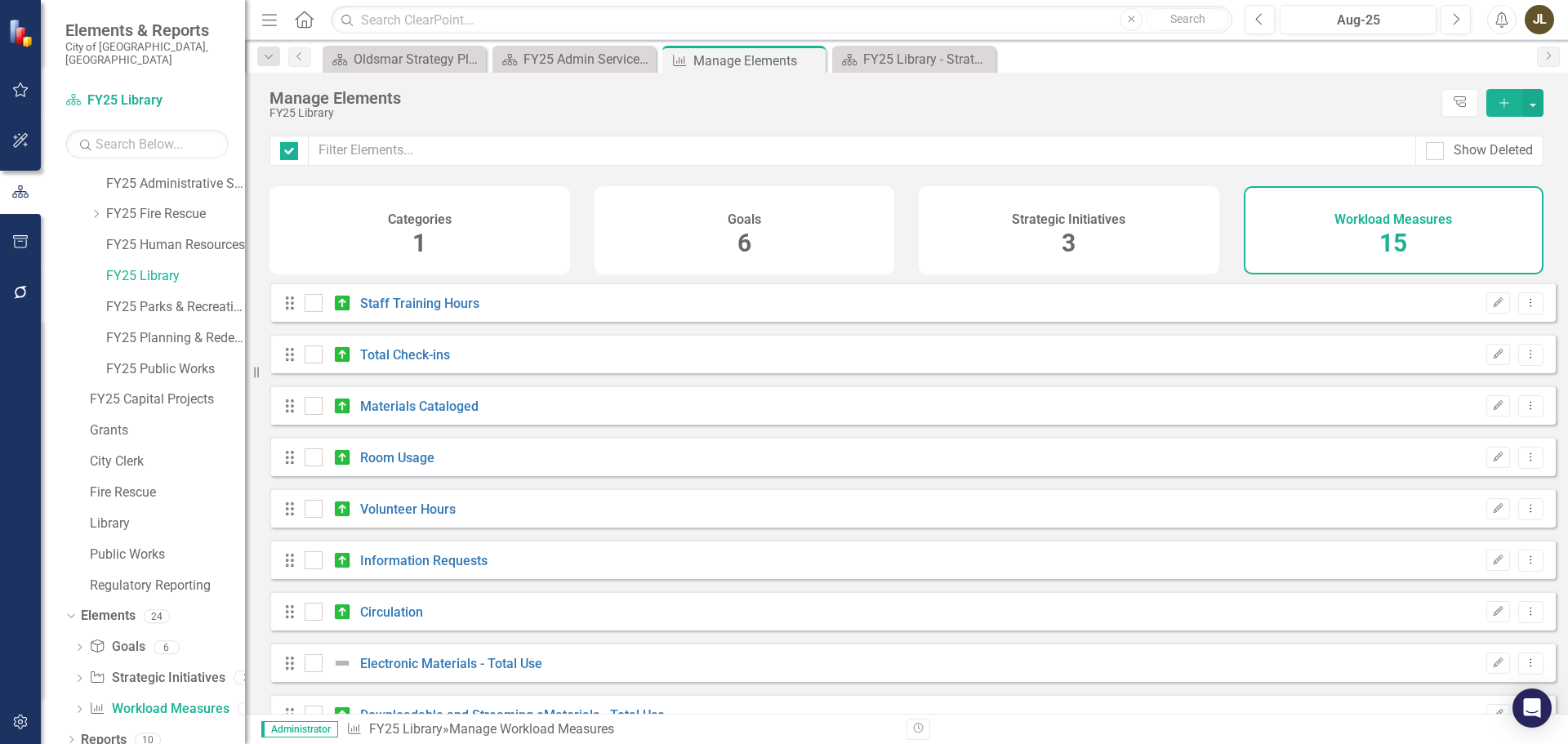
checkbox input "false"
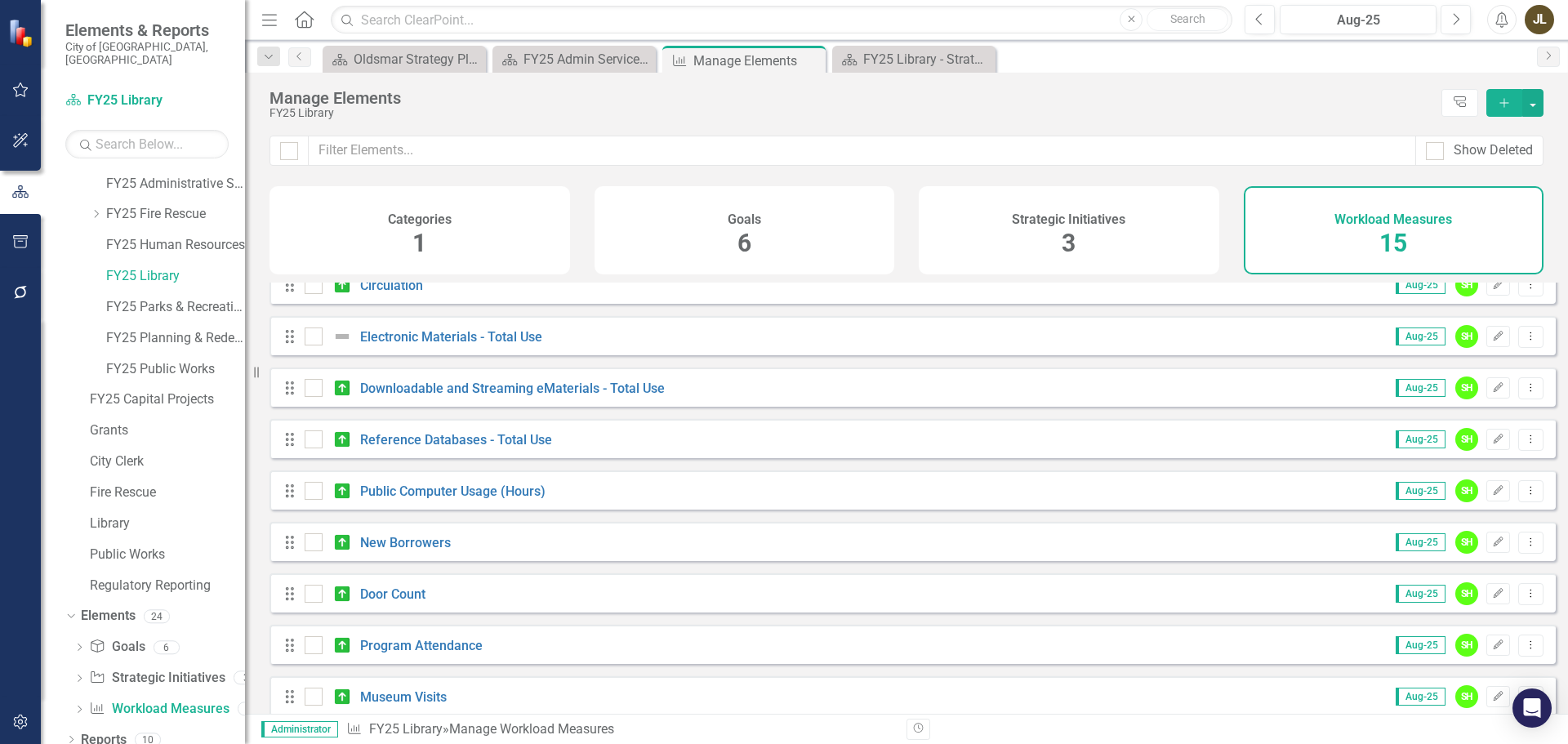
scroll to position [352, 0]
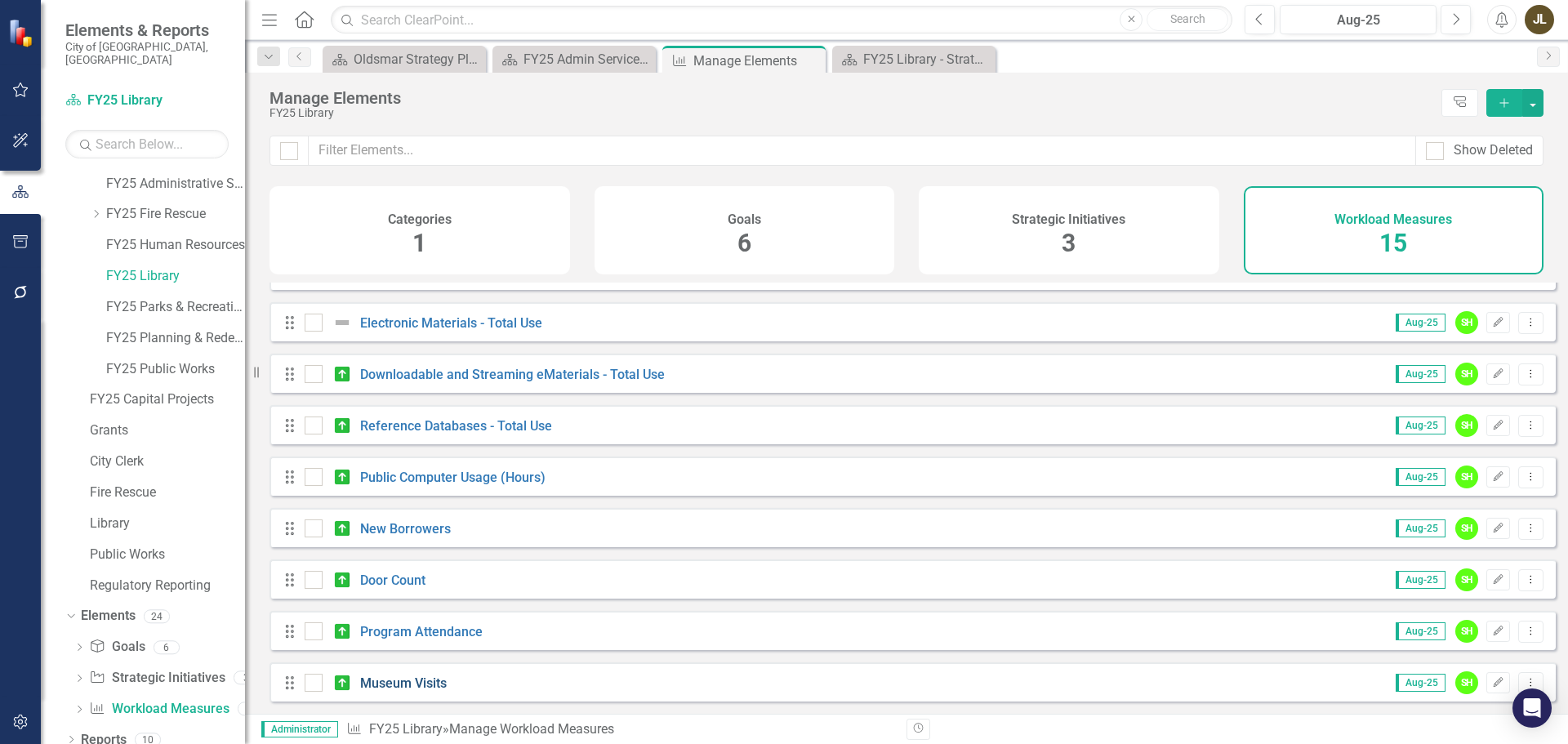
click at [414, 689] on link "Museum Visits" at bounding box center [403, 682] width 87 height 15
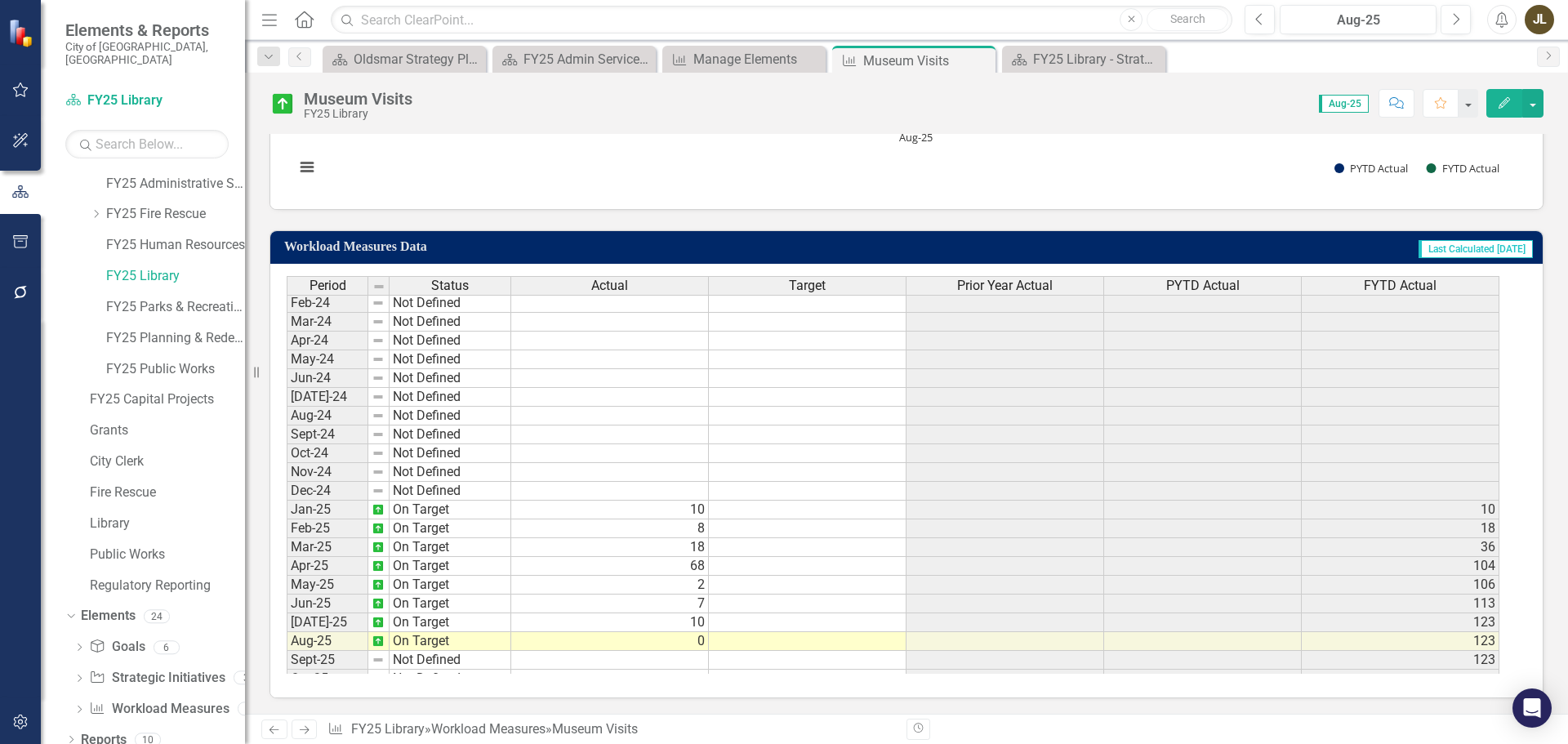
scroll to position [544, 0]
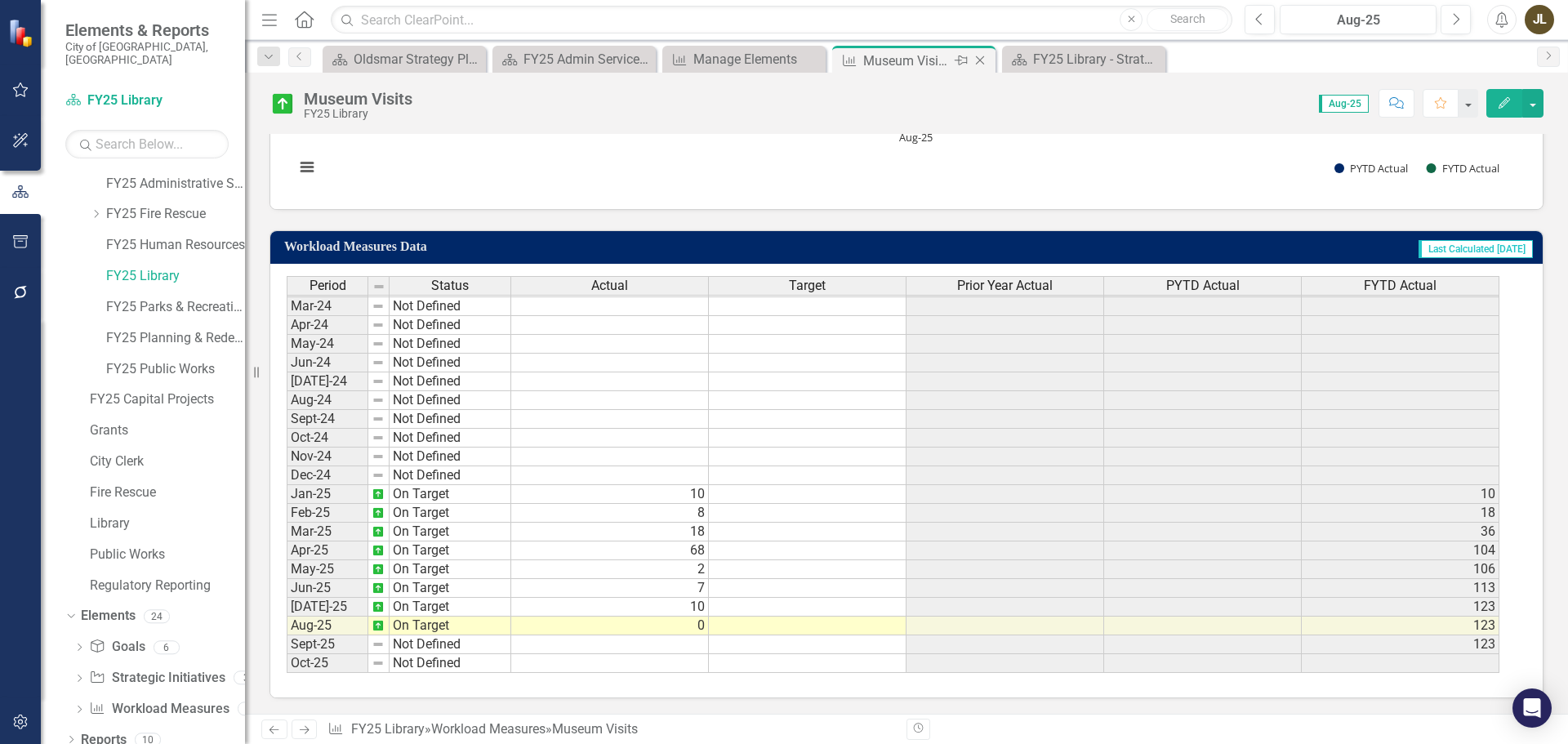
click at [983, 60] on icon "Close" at bounding box center [979, 61] width 16 height 13
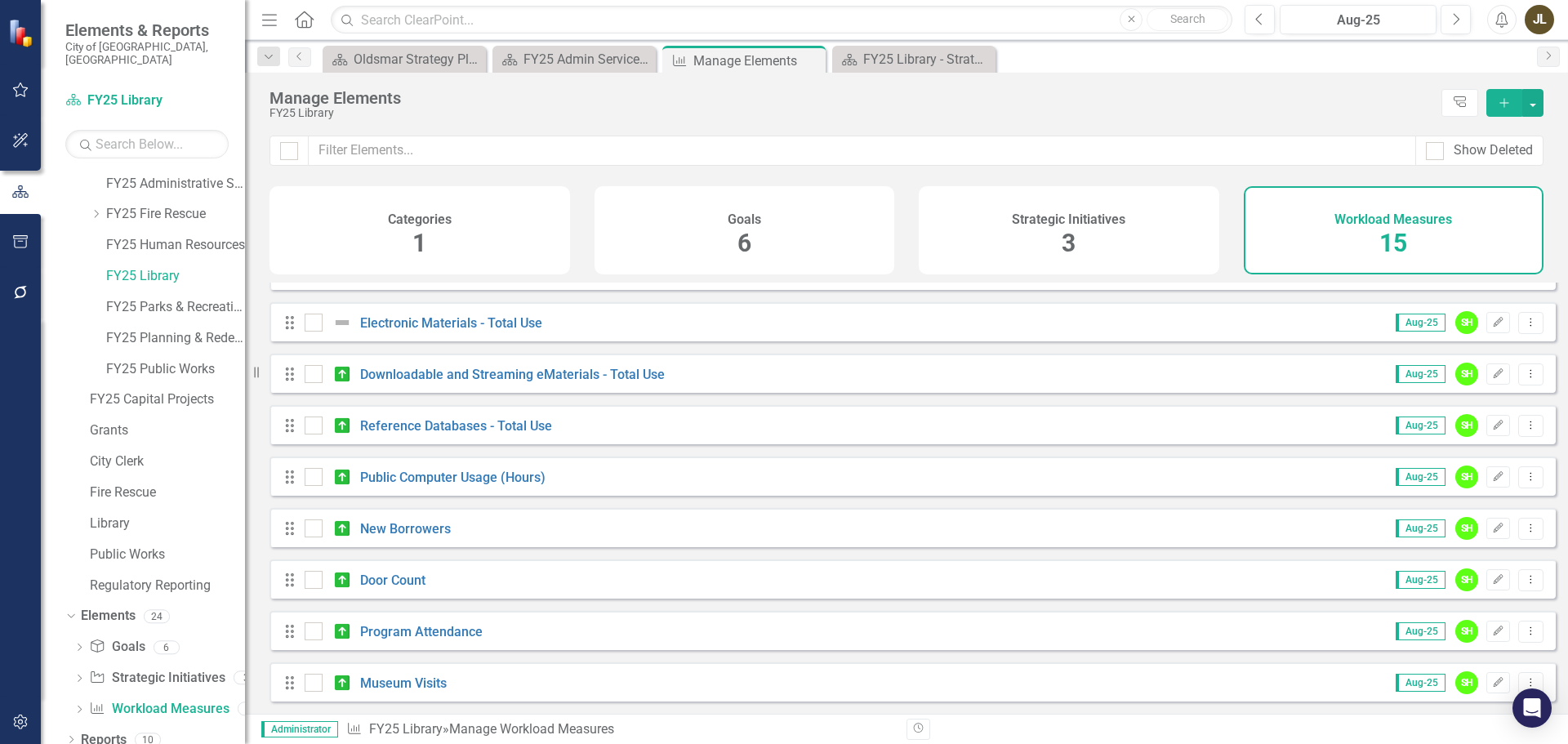
scroll to position [352, 0]
click at [450, 629] on link "Program Attendance" at bounding box center [421, 631] width 122 height 15
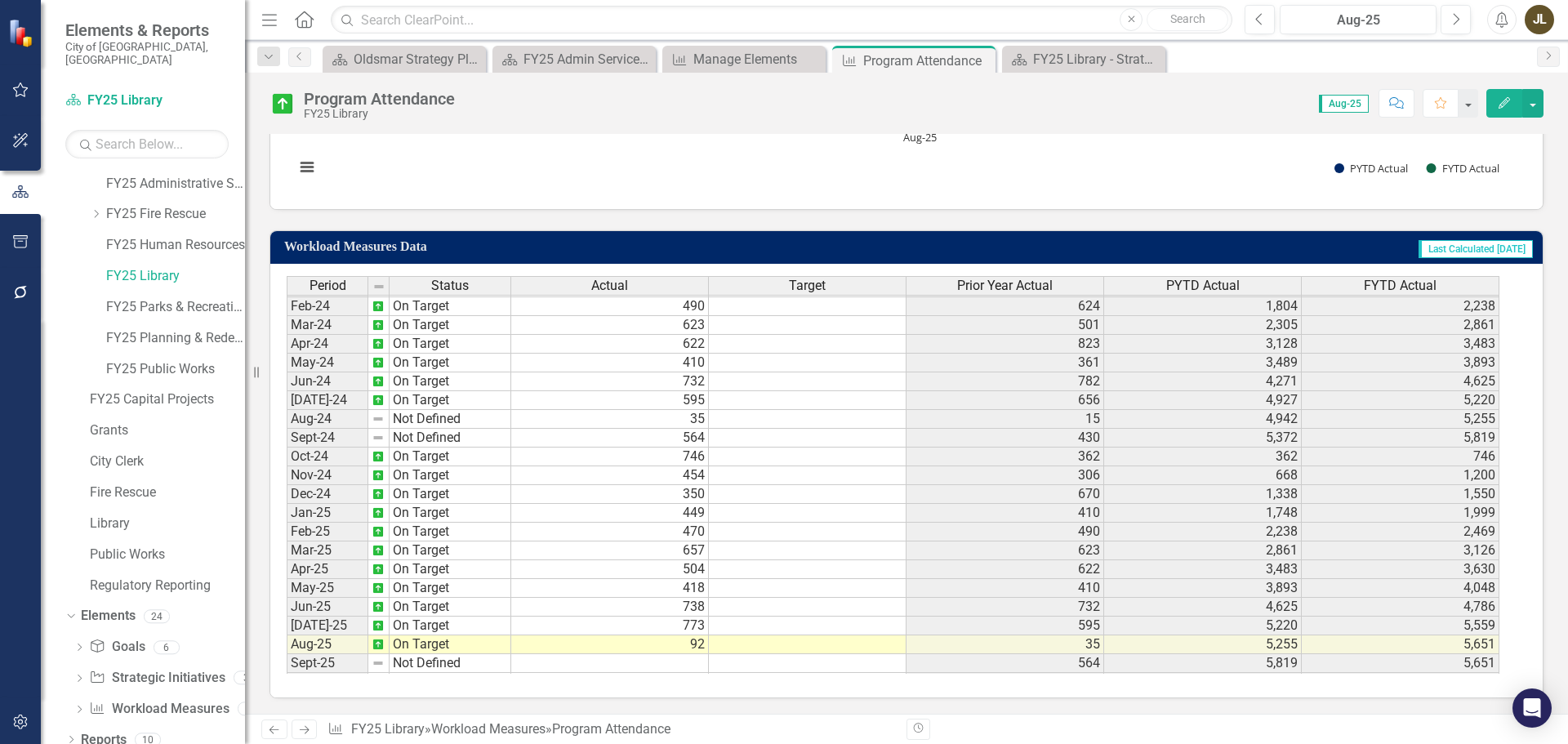
scroll to position [544, 0]
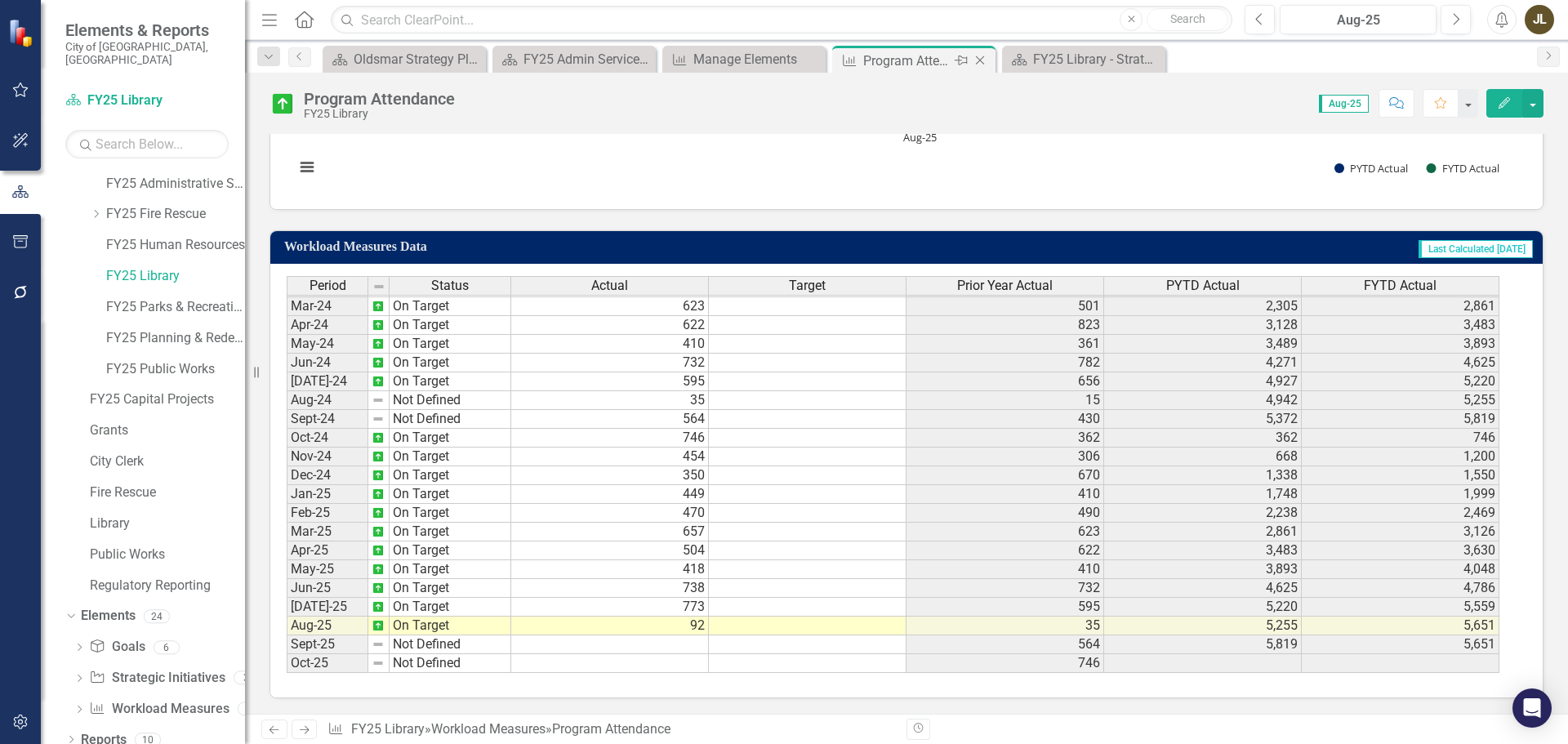
click at [982, 58] on icon at bounding box center [980, 61] width 9 height 9
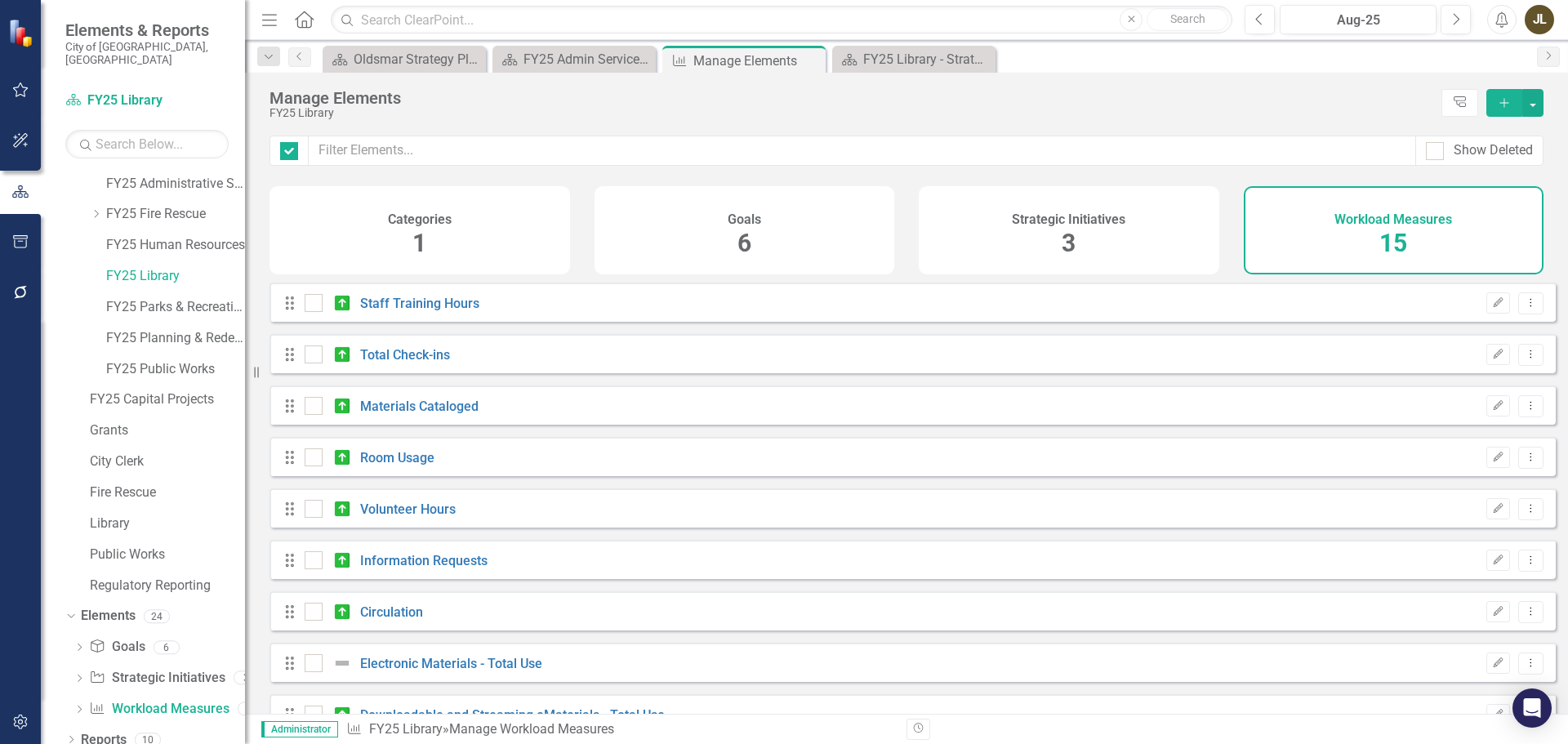
checkbox input "false"
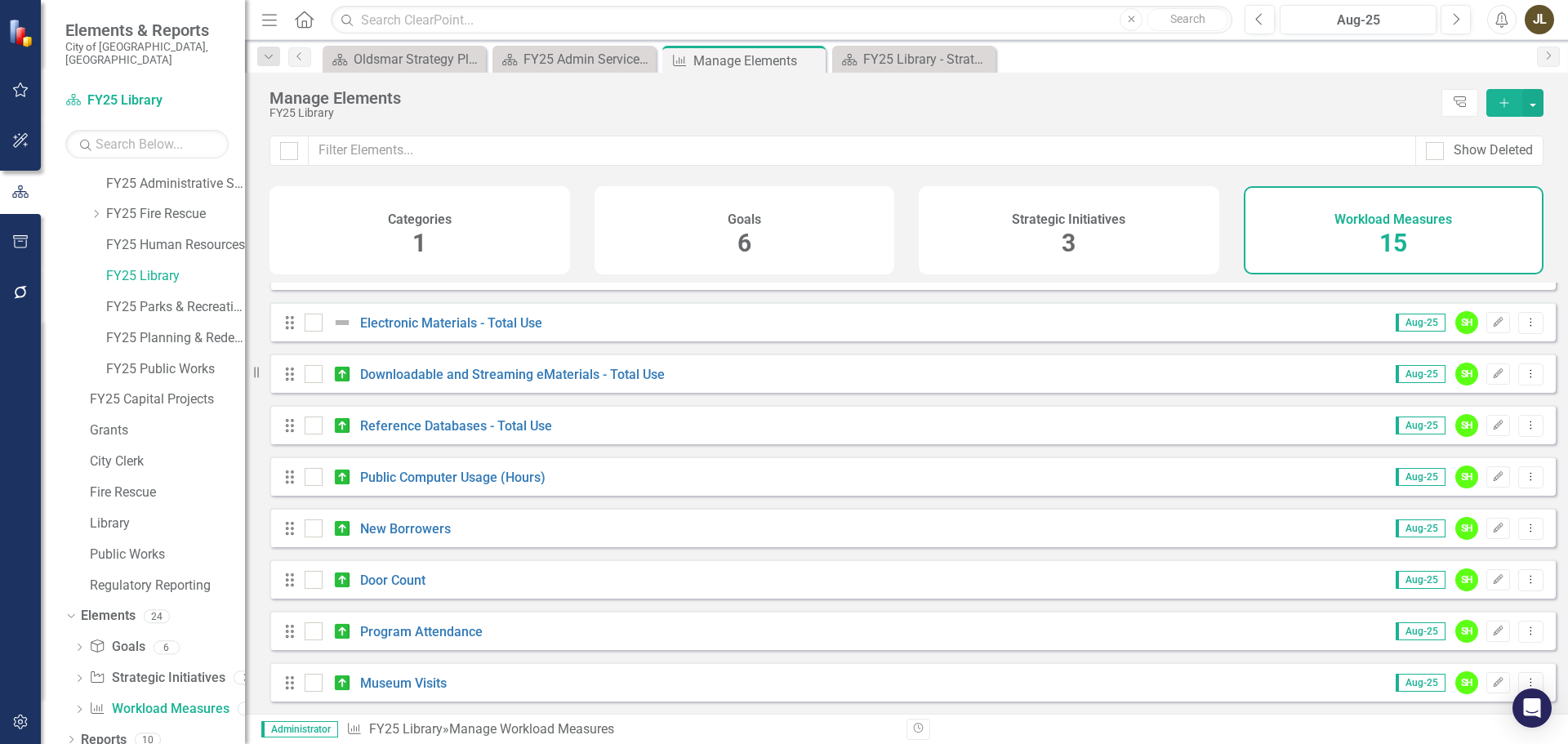
scroll to position [352, 0]
click at [380, 528] on link "New Borrowers" at bounding box center [405, 528] width 90 height 15
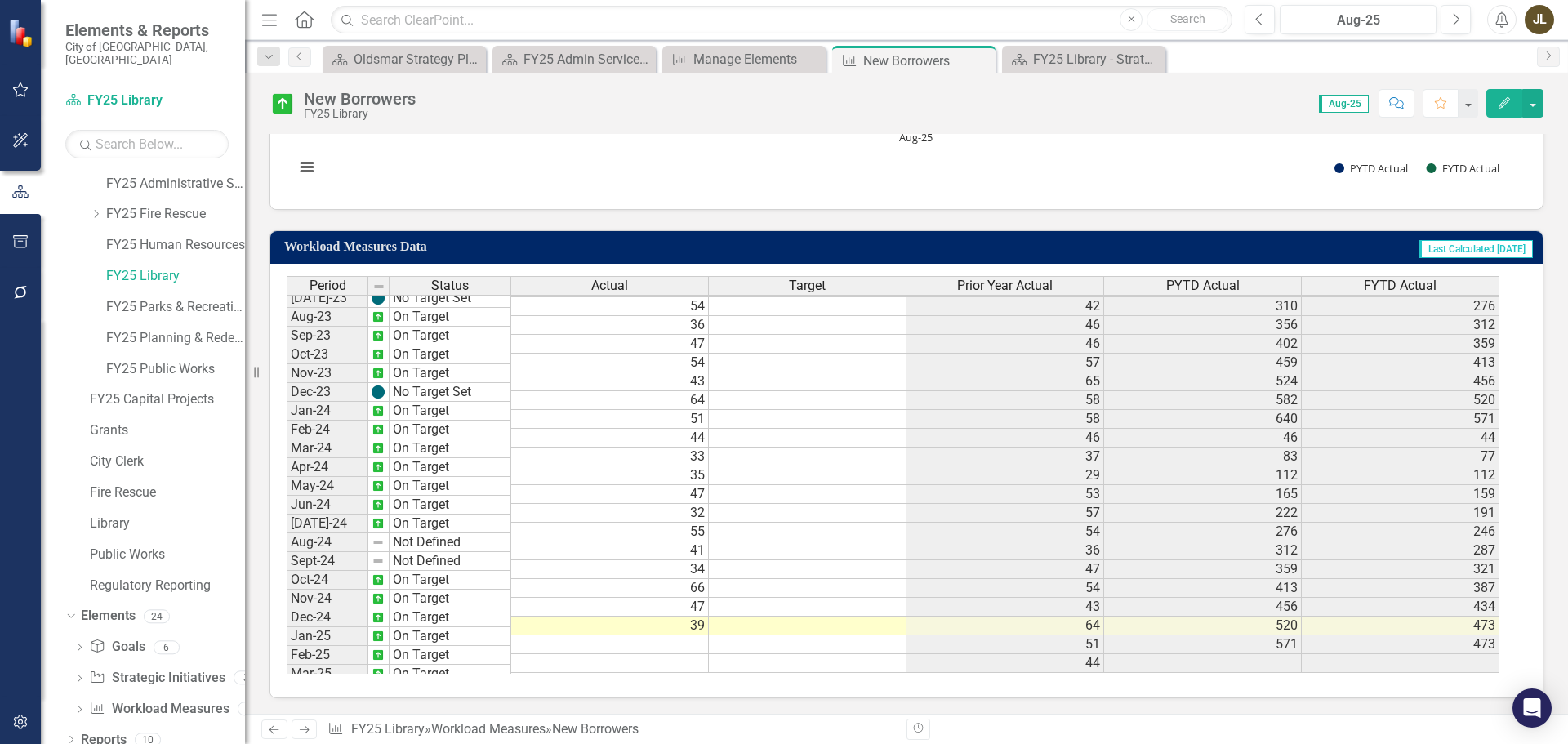
scroll to position [544, 0]
drag, startPoint x: 980, startPoint y: 59, endPoint x: 1094, endPoint y: 71, distance: 114.6
click at [0, 0] on icon "Close" at bounding box center [0, 0] width 0 height 0
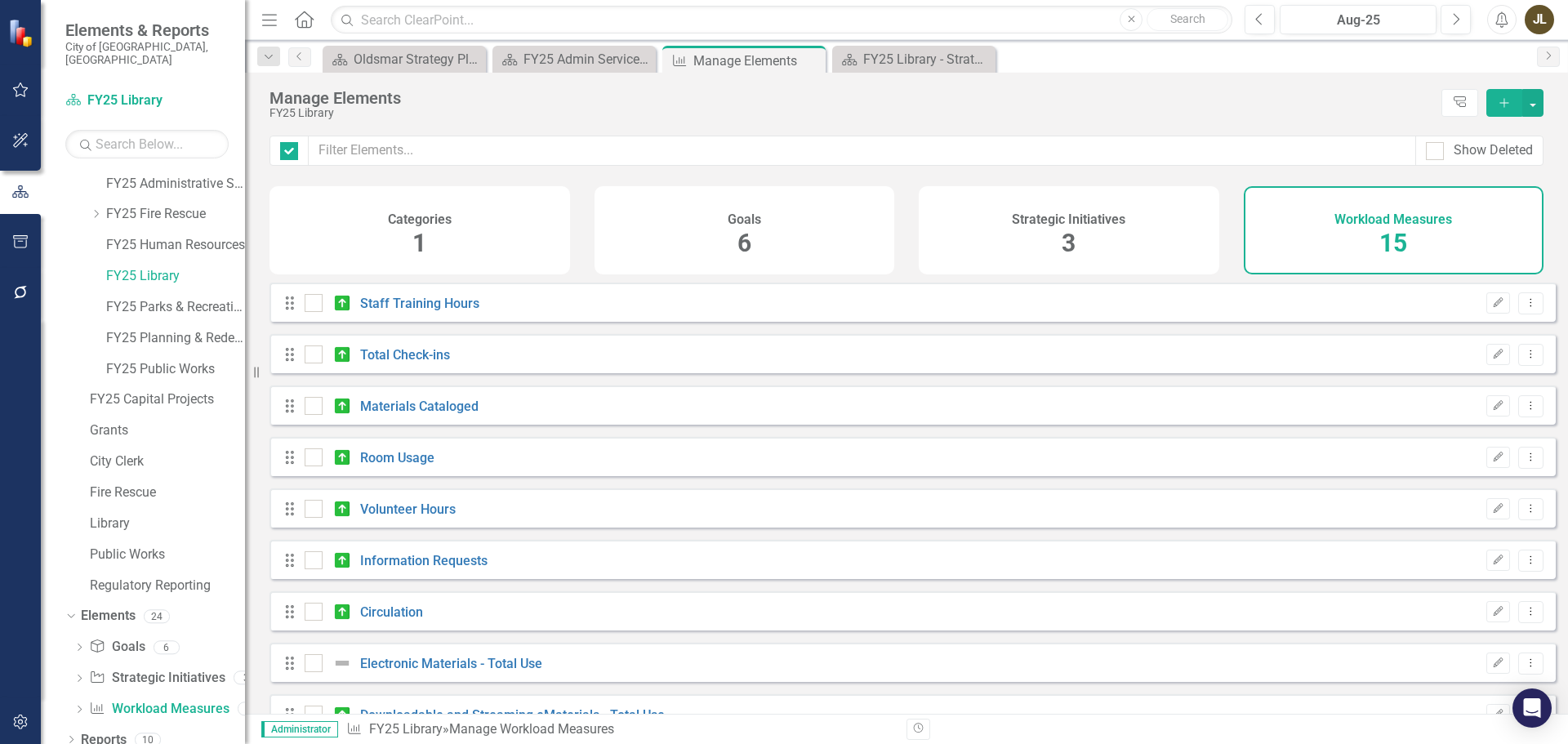
checkbox input "false"
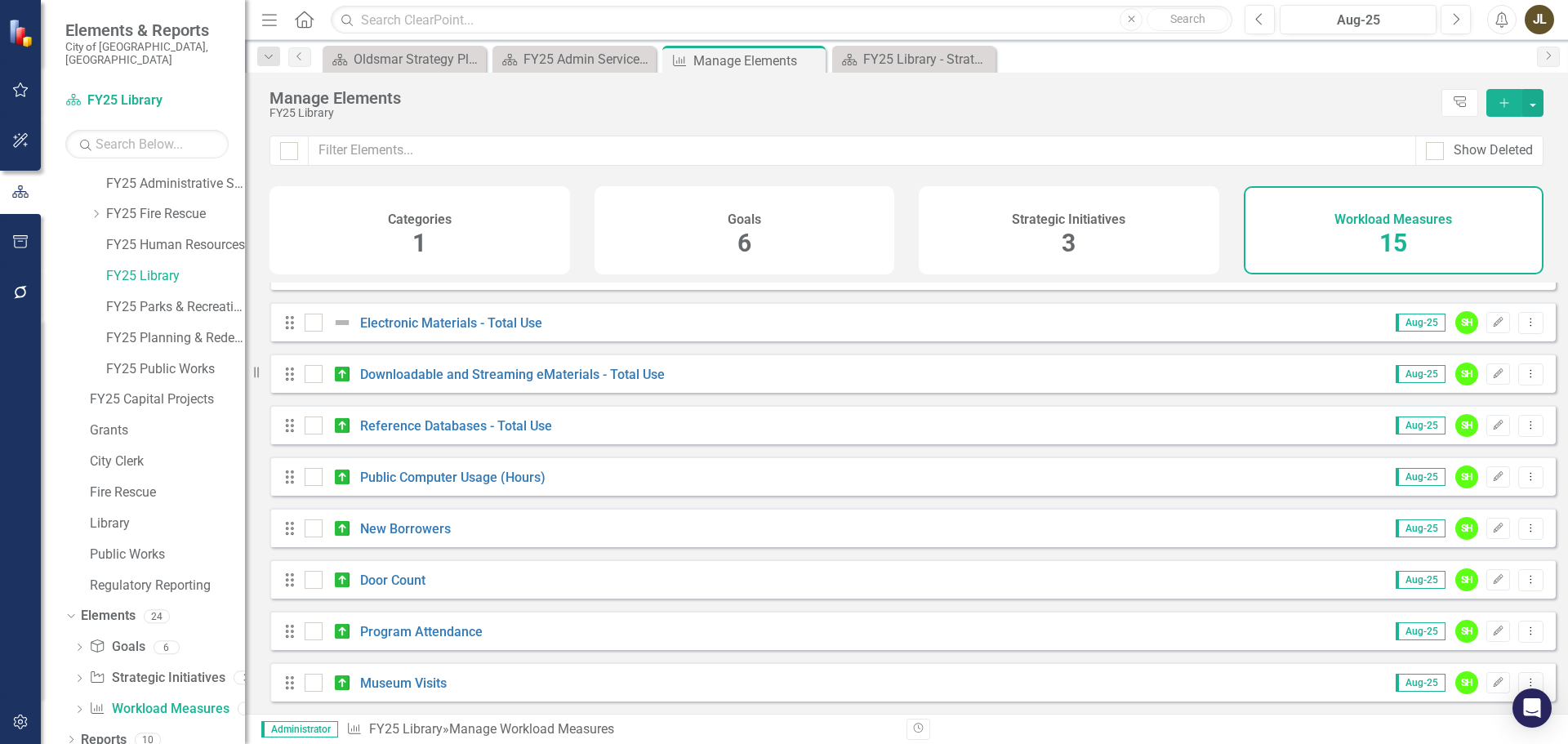
scroll to position [352, 0]
click at [385, 642] on div "Drag Program Attendance Aug-25 SH Edit Dropdown Menu" at bounding box center [913, 629] width 1286 height 39
click at [387, 632] on link "Program Attendance" at bounding box center [421, 631] width 122 height 15
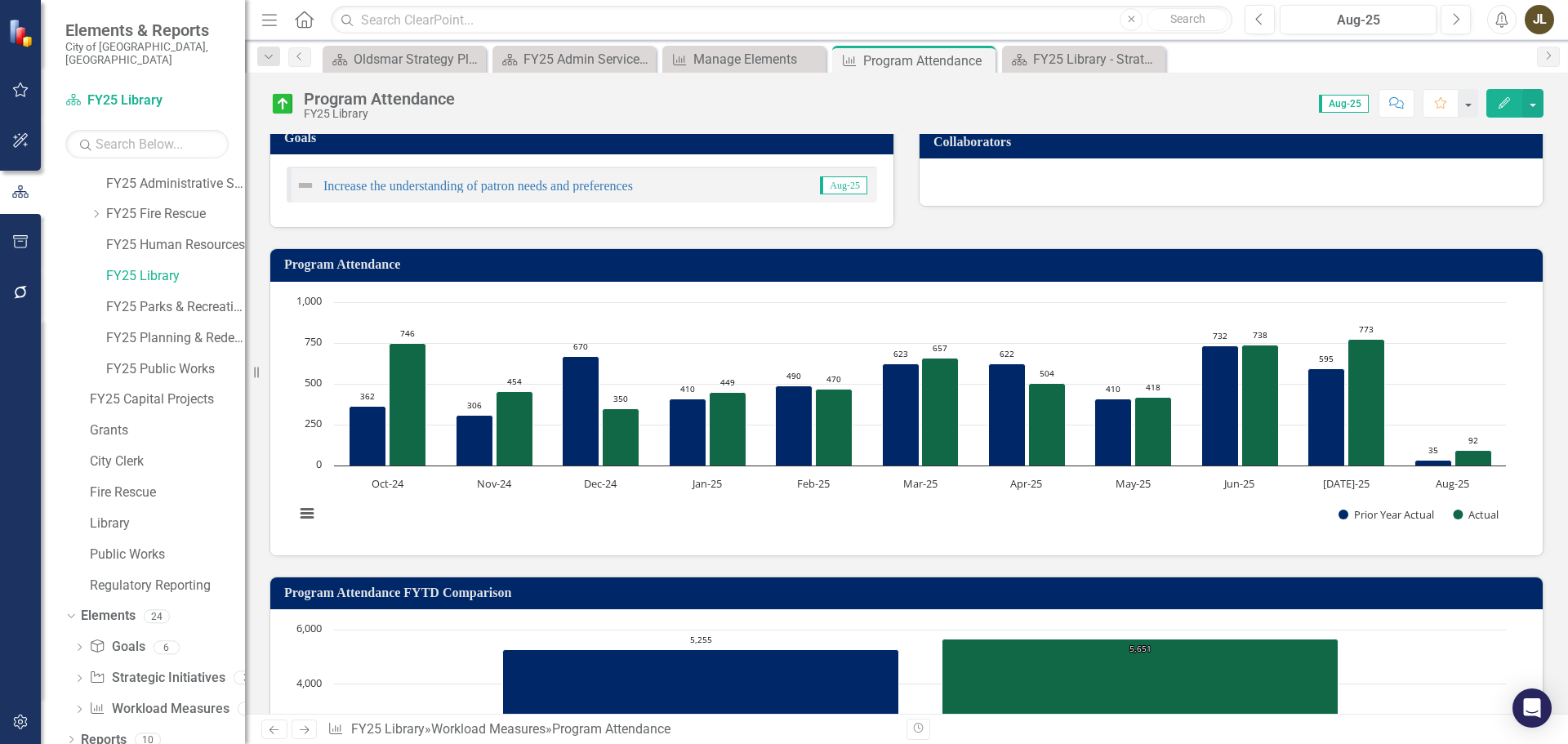
scroll to position [490, 0]
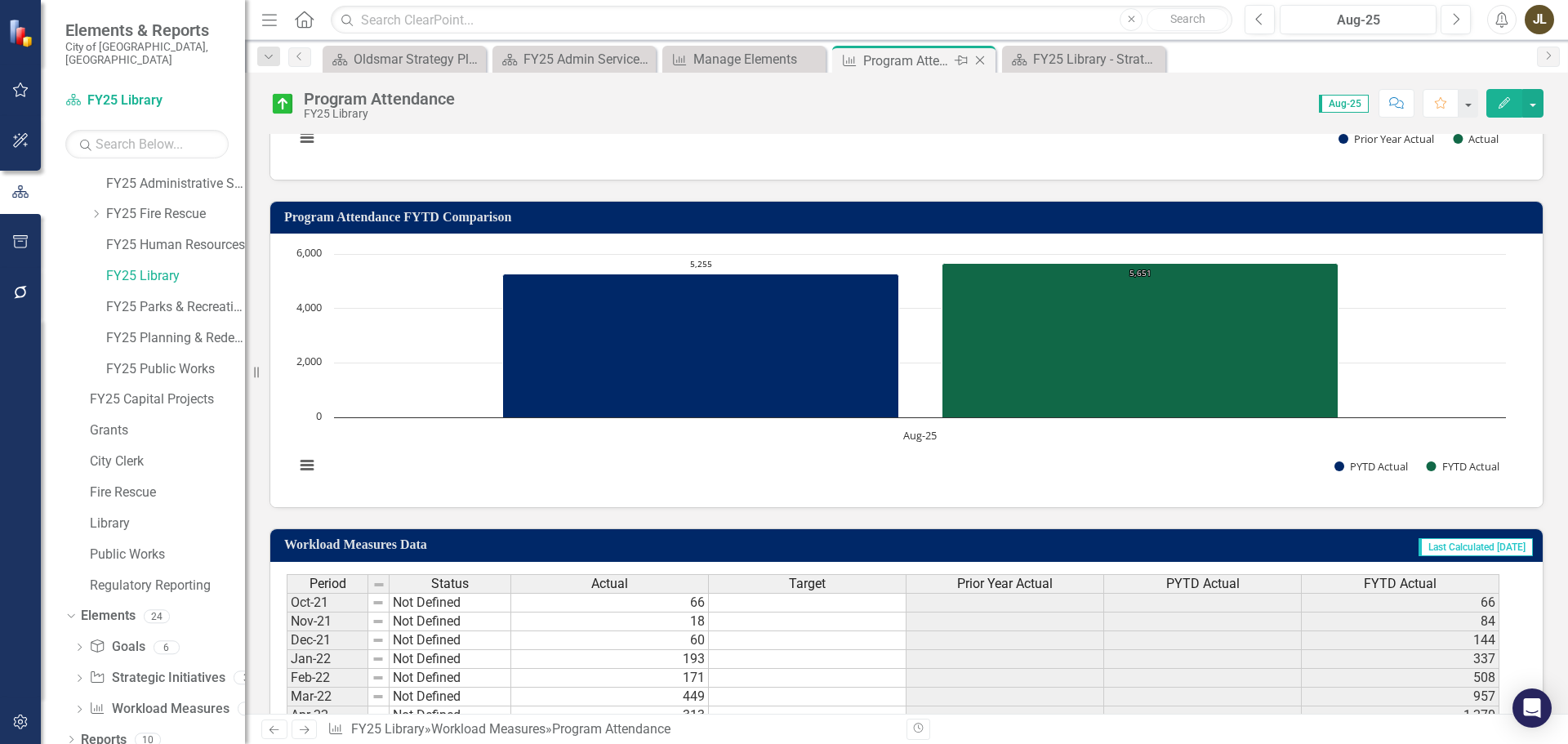
click at [982, 55] on icon "Close" at bounding box center [979, 61] width 16 height 13
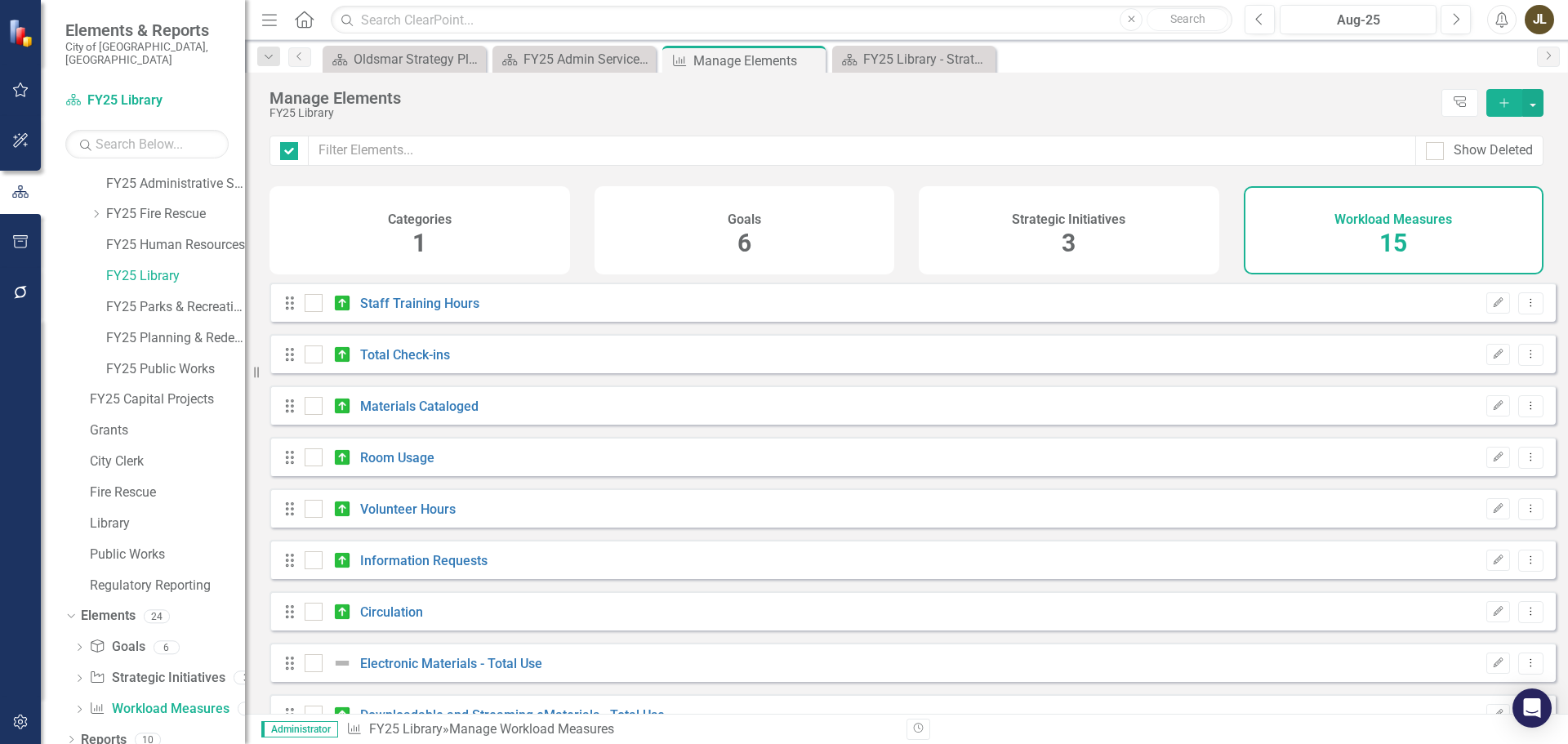
checkbox input "false"
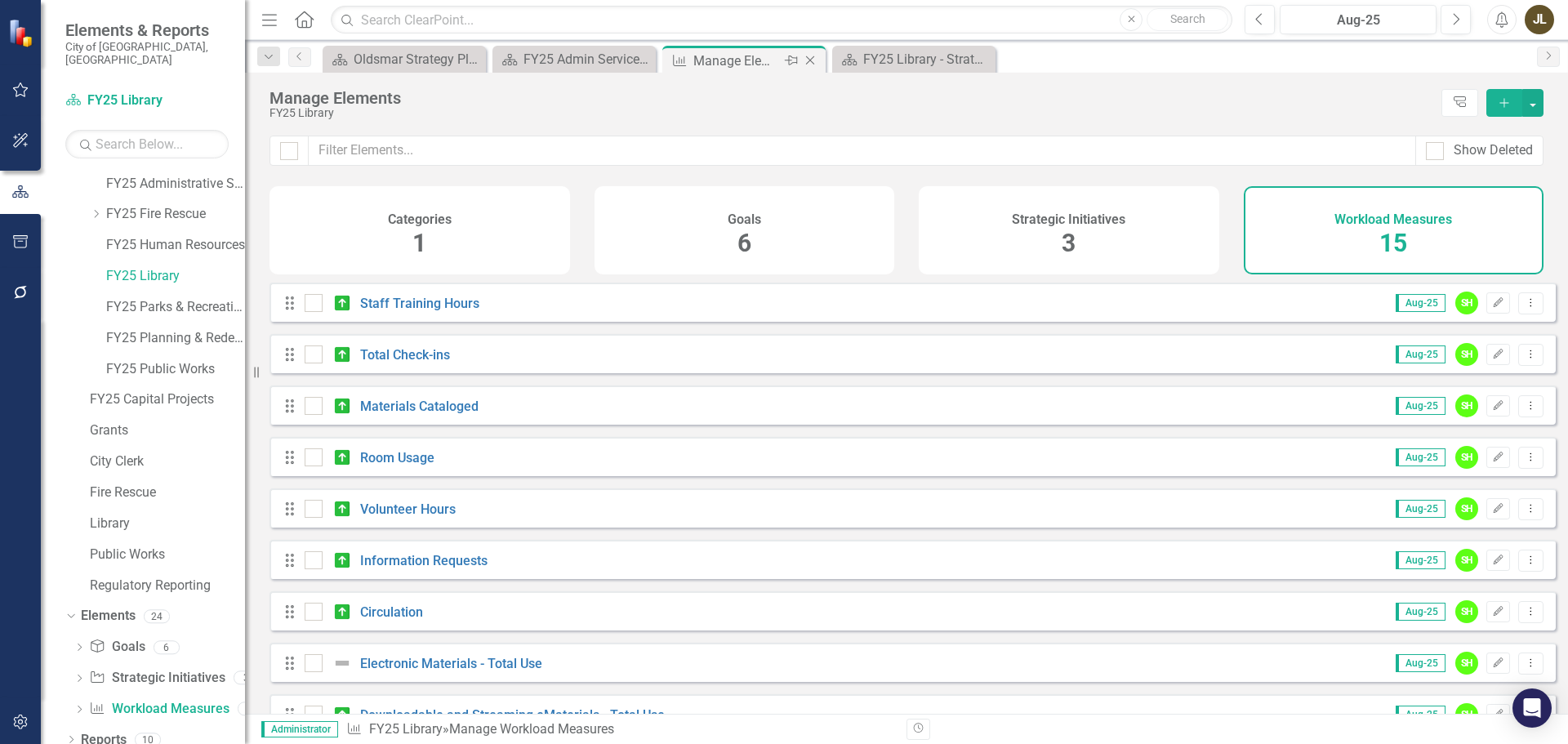
click at [813, 63] on icon "Close" at bounding box center [810, 61] width 16 height 13
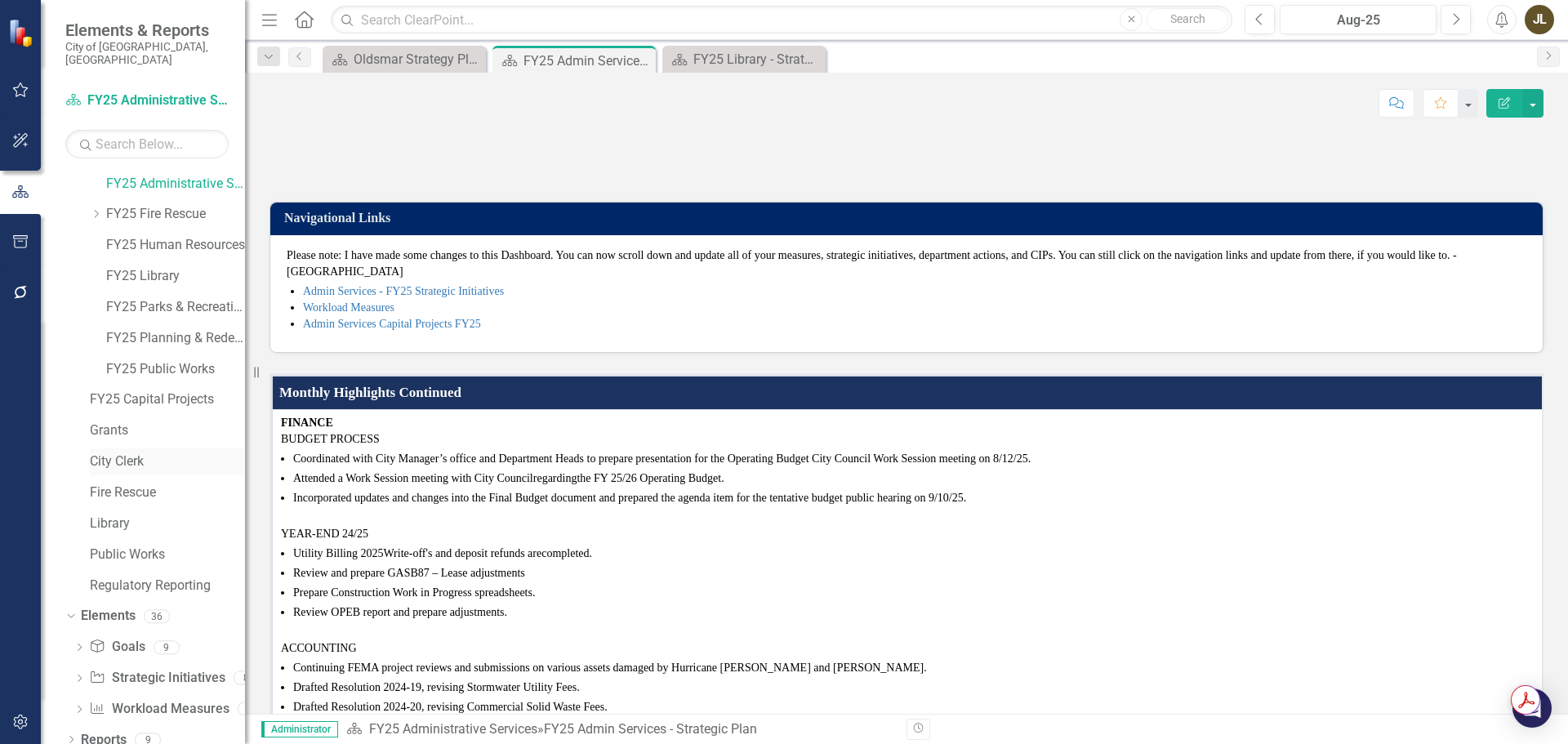
scroll to position [73, 0]
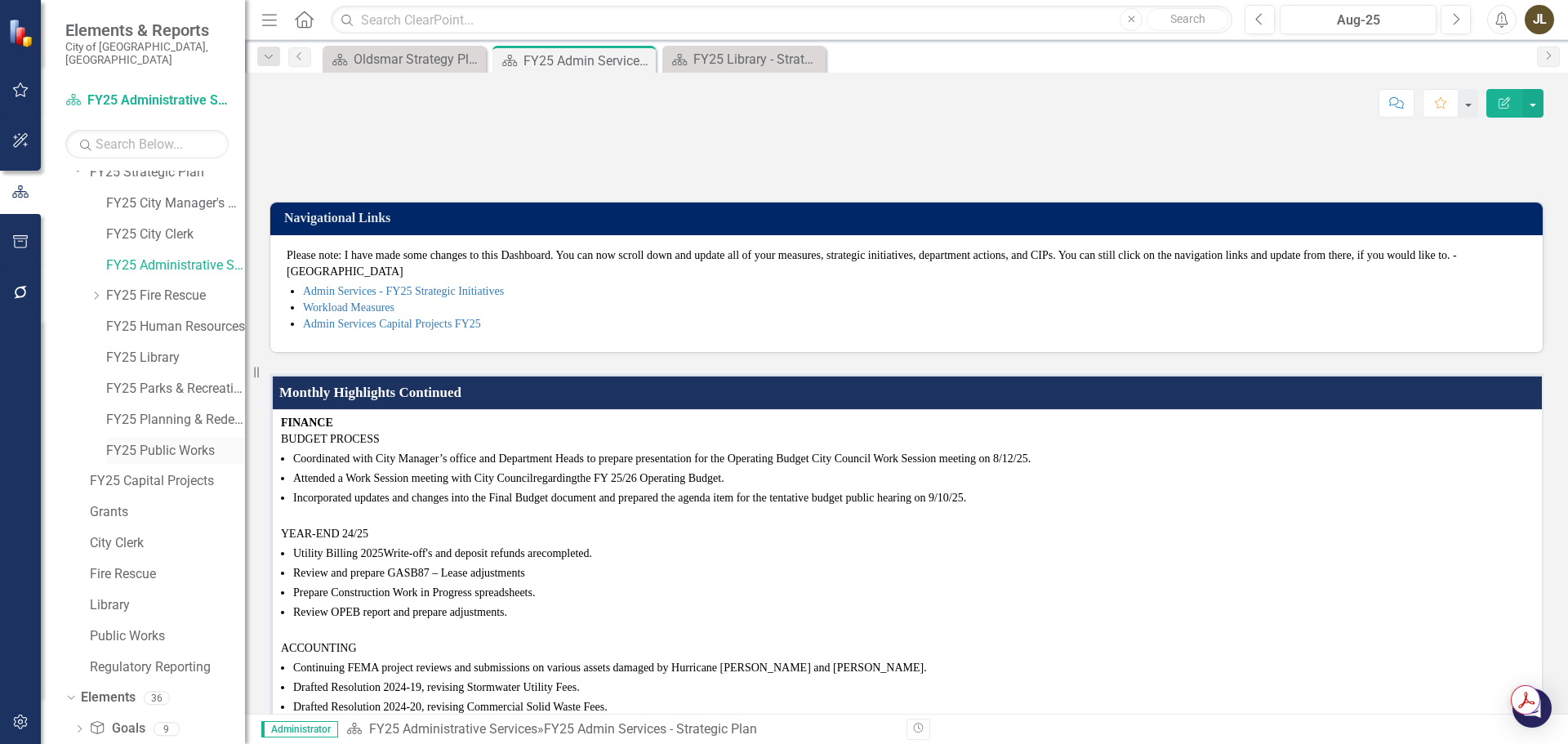
click at [156, 444] on link "FY25 Public Works" at bounding box center [175, 451] width 139 height 19
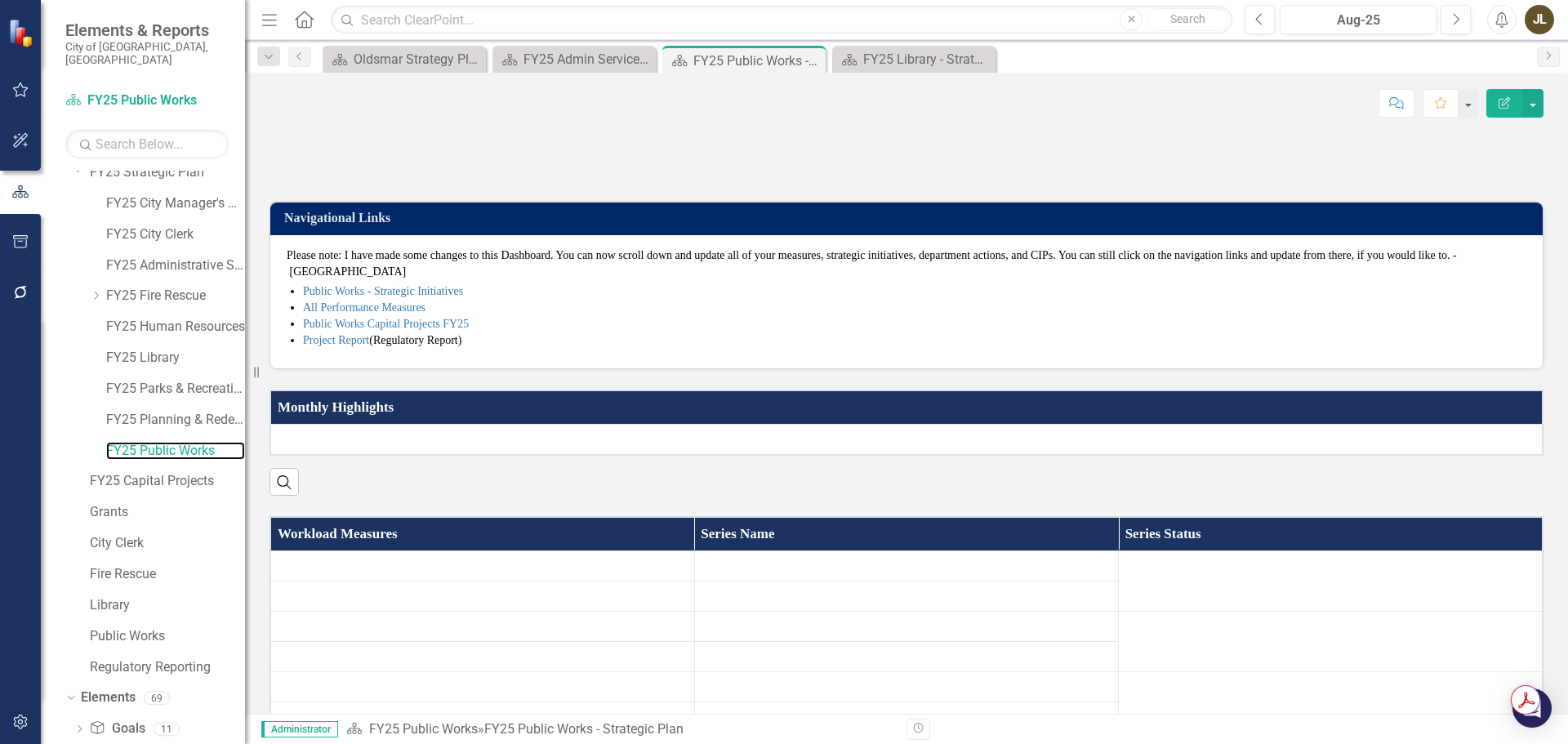
scroll to position [155, 0]
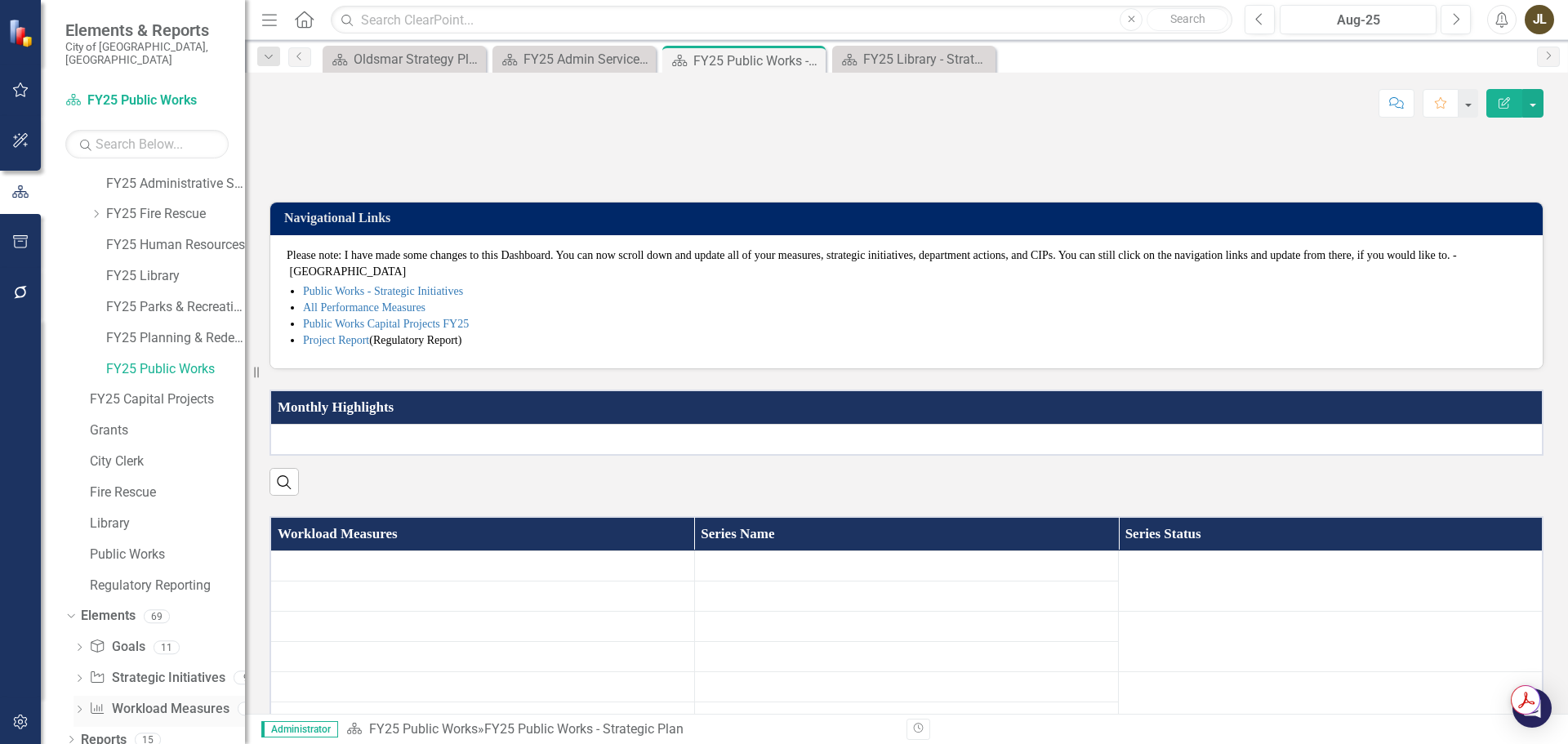
click at [119, 700] on link "Workload Measures Workload Measures" at bounding box center [158, 709] width 140 height 19
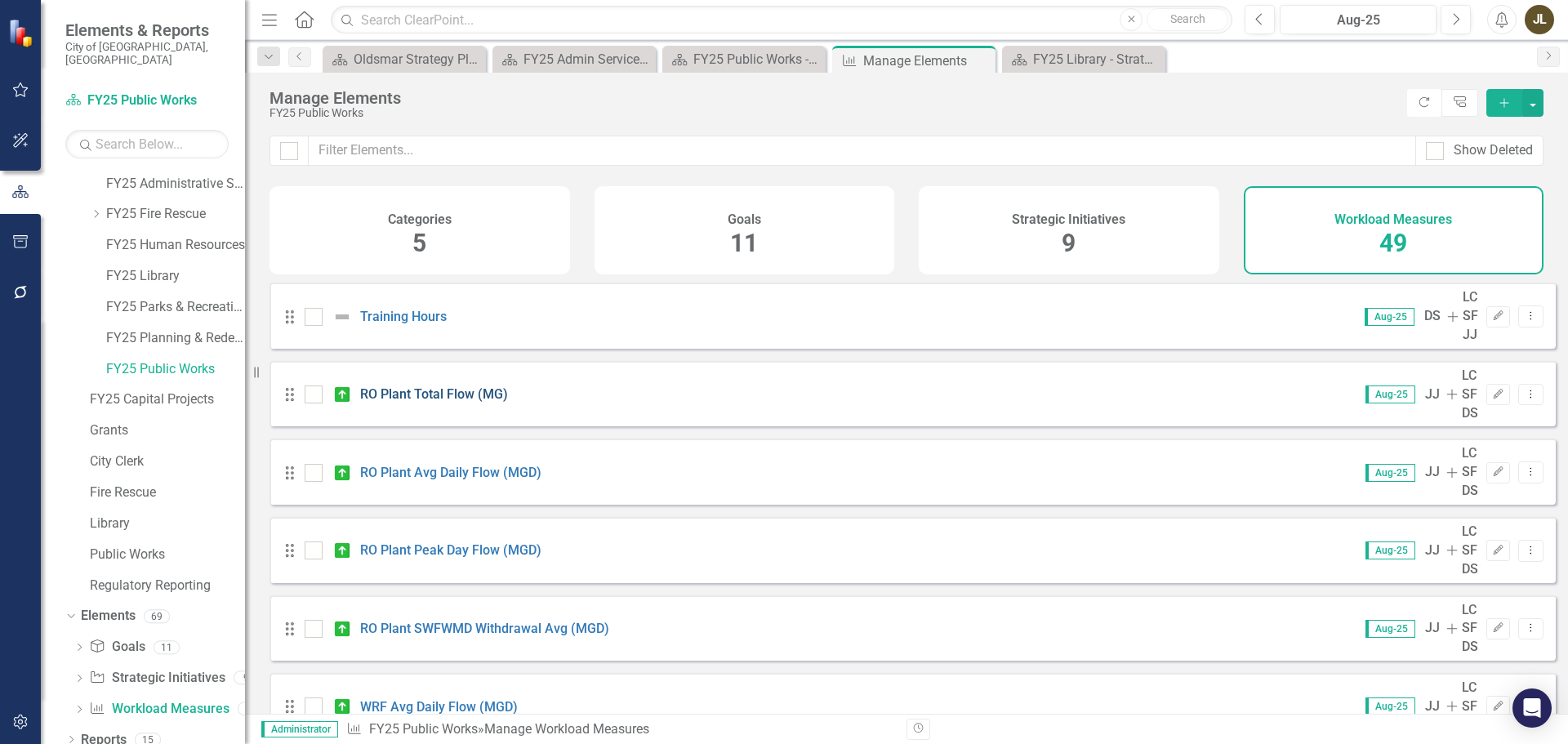
click at [465, 386] on link "RO Plant Total Flow (MG)" at bounding box center [434, 394] width 148 height 15
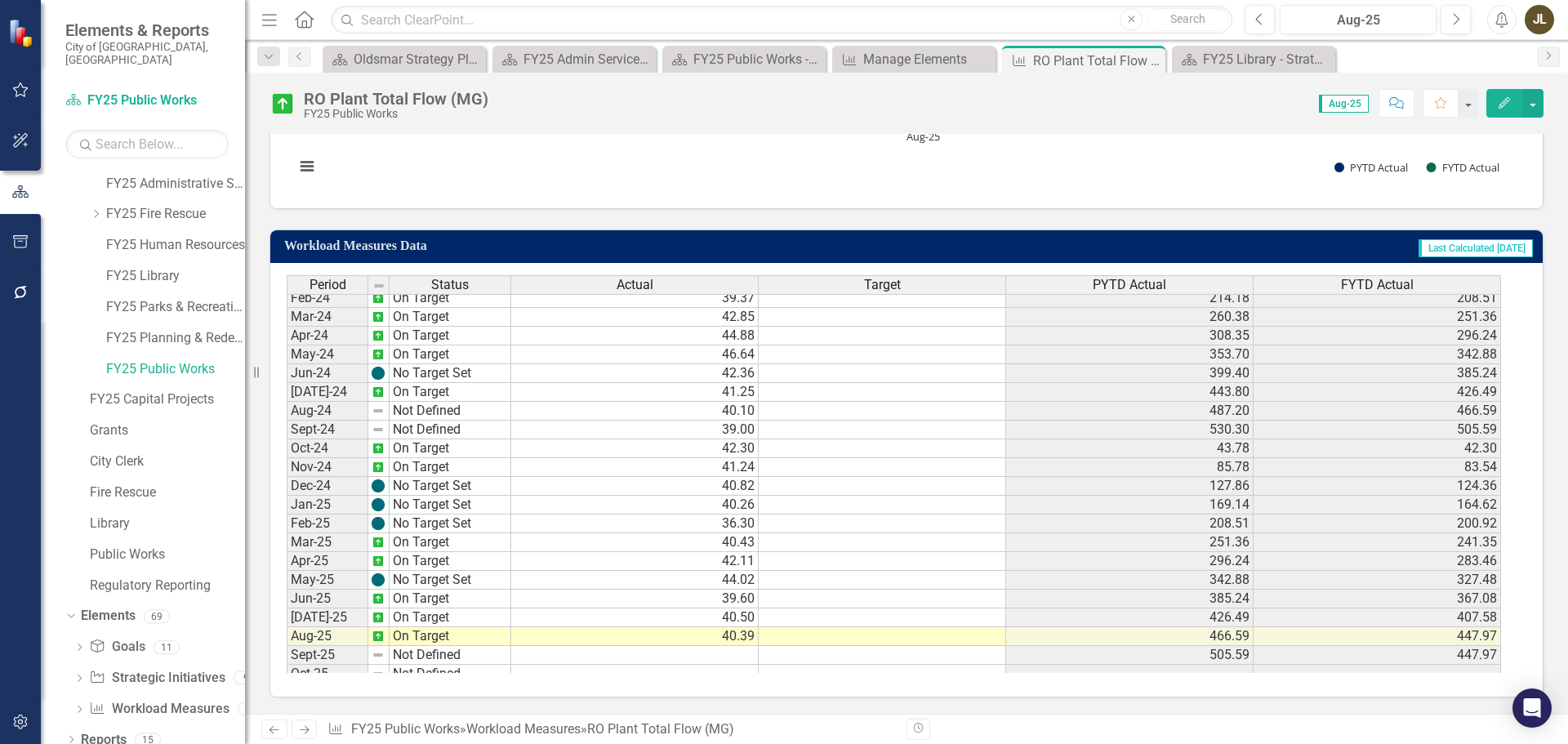
scroll to position [544, 0]
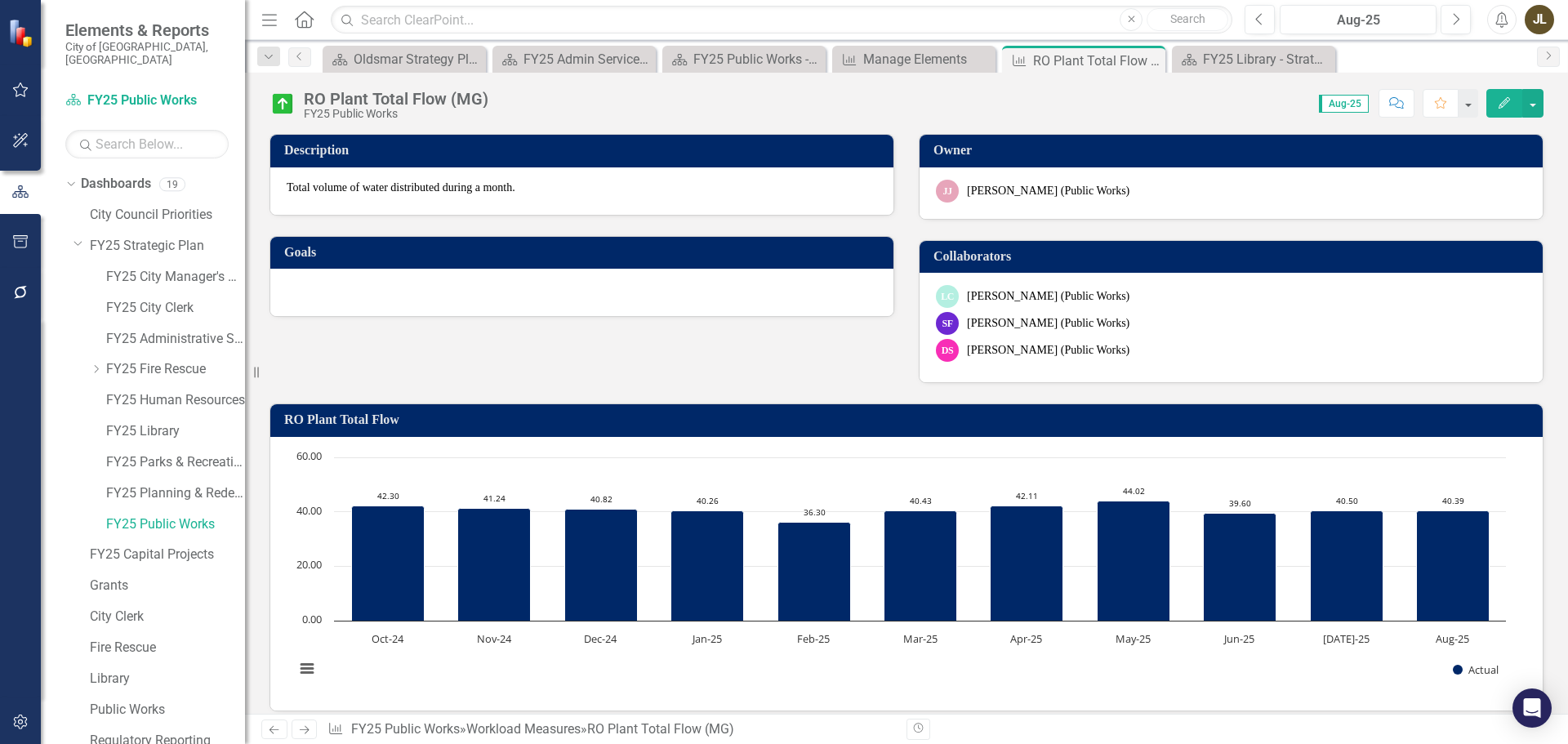
scroll to position [544, 0]
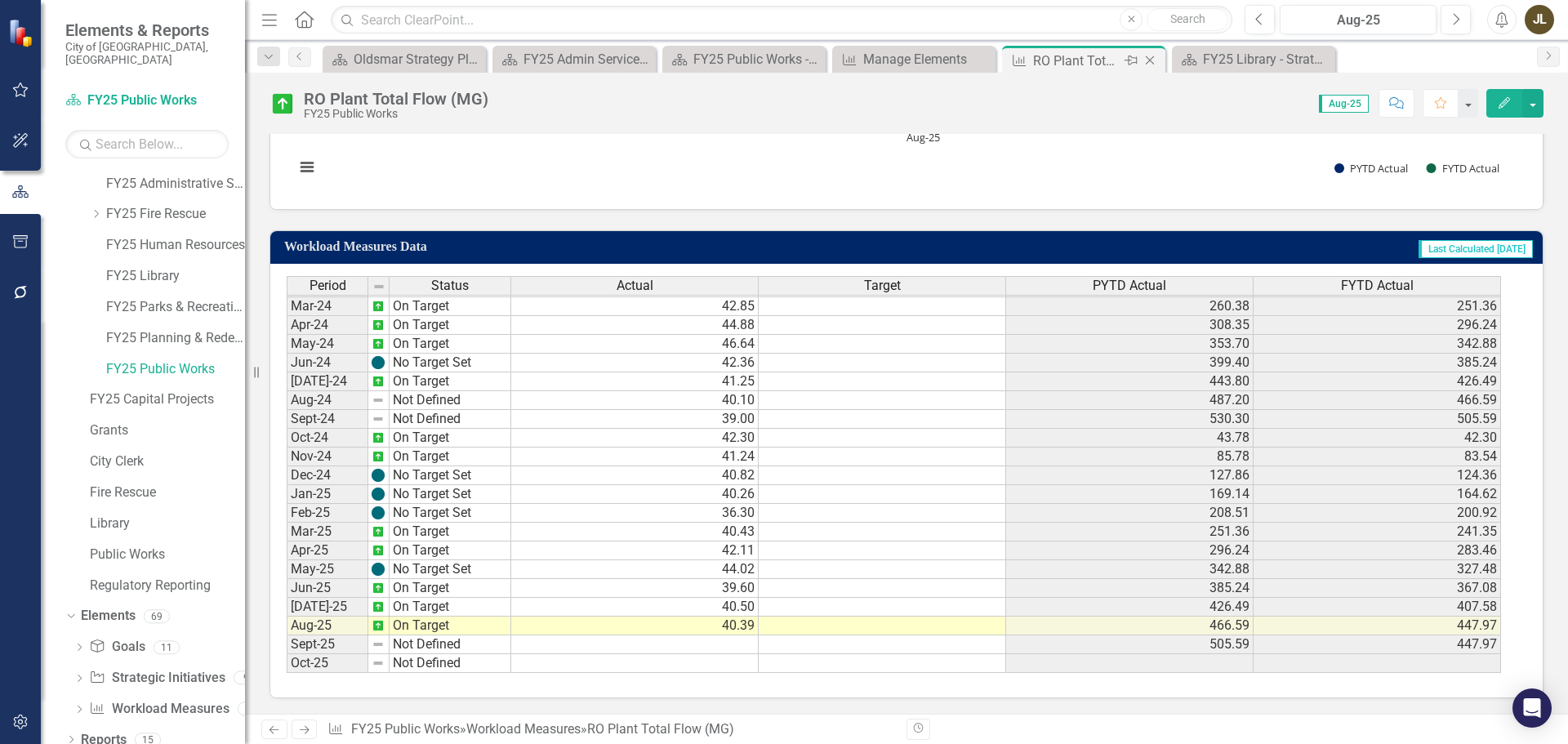
click at [1147, 59] on icon "Close" at bounding box center [1149, 61] width 16 height 13
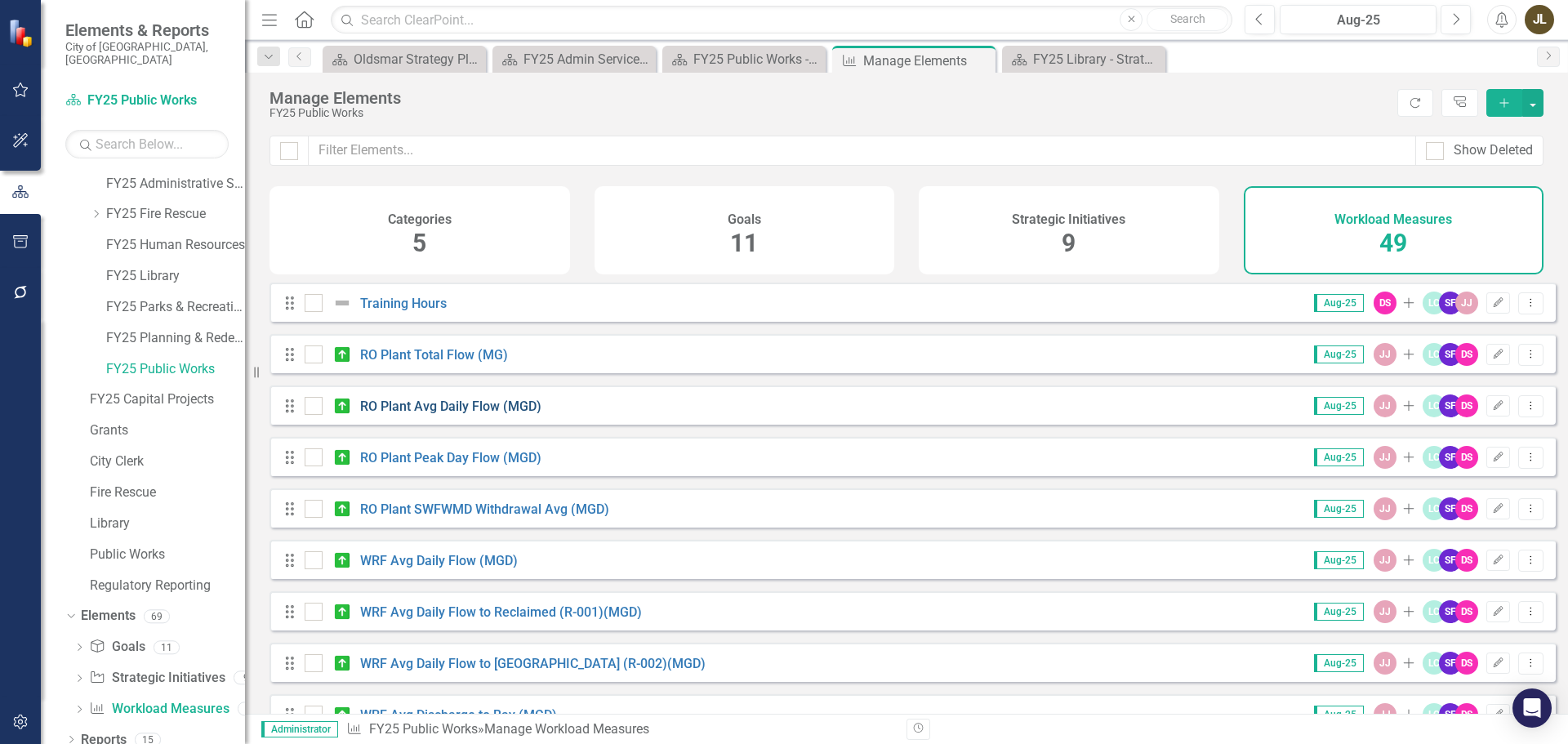
click at [440, 414] on link "RO Plant Avg Daily Flow (MGD)" at bounding box center [450, 406] width 181 height 15
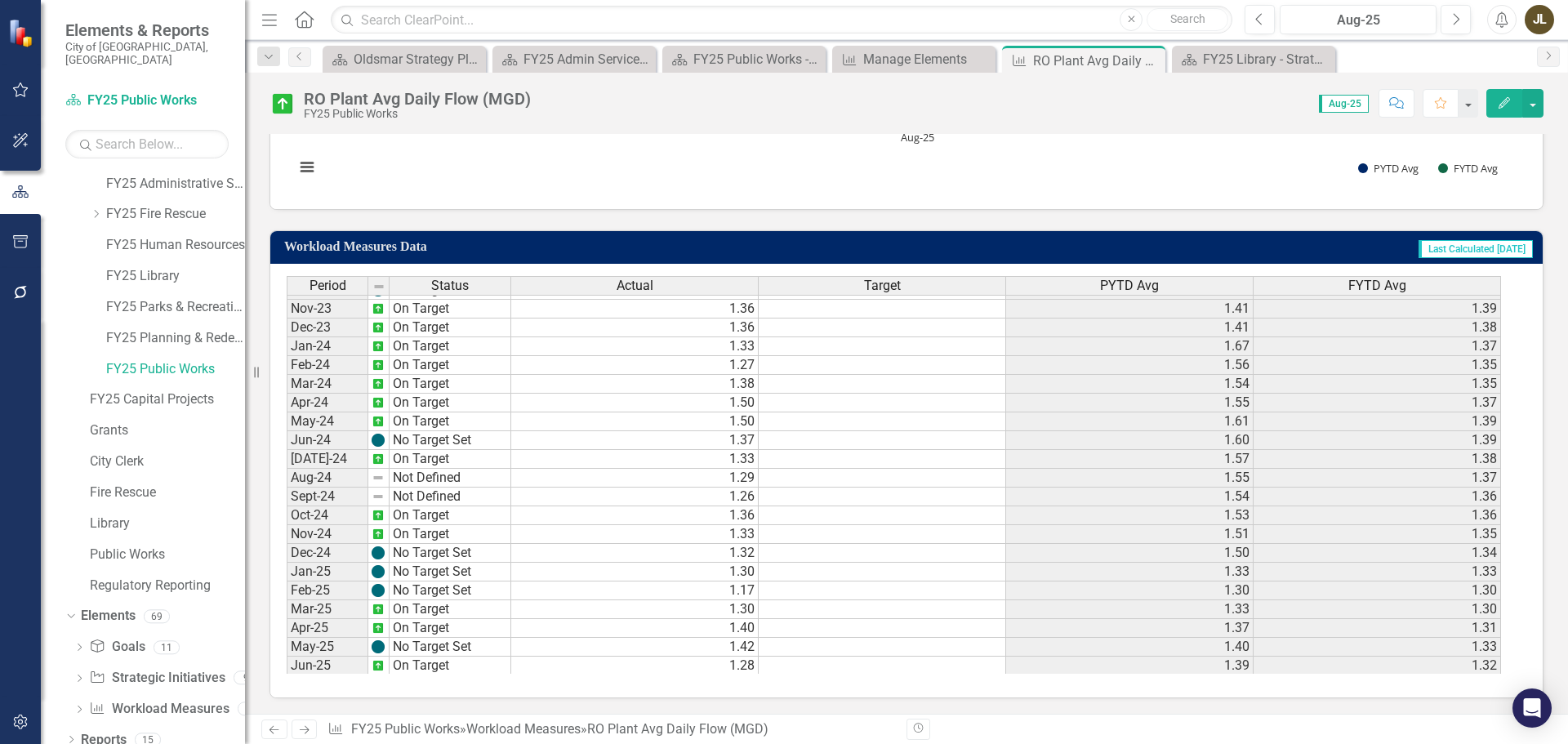
scroll to position [544, 0]
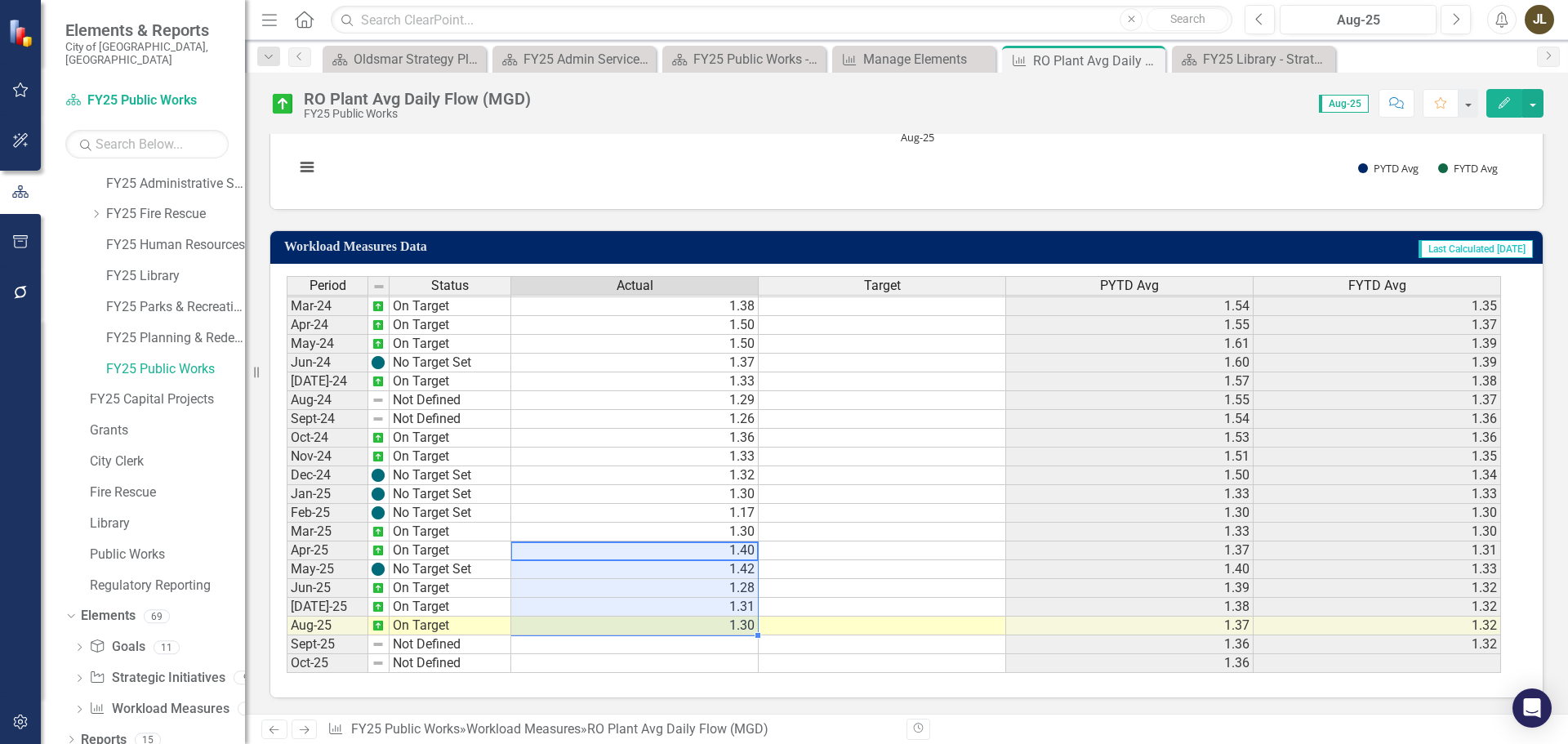
drag, startPoint x: 659, startPoint y: 549, endPoint x: 664, endPoint y: 620, distance: 71.2
click at [664, 620] on tbody "Feb-23 On Target 1.45 1.38 1.48 Mar-23 No Target Set 1.49 1.36 1.48 Apr-23 On T…" at bounding box center [893, 362] width 1214 height 621
click at [1148, 60] on icon "Close" at bounding box center [1149, 61] width 16 height 13
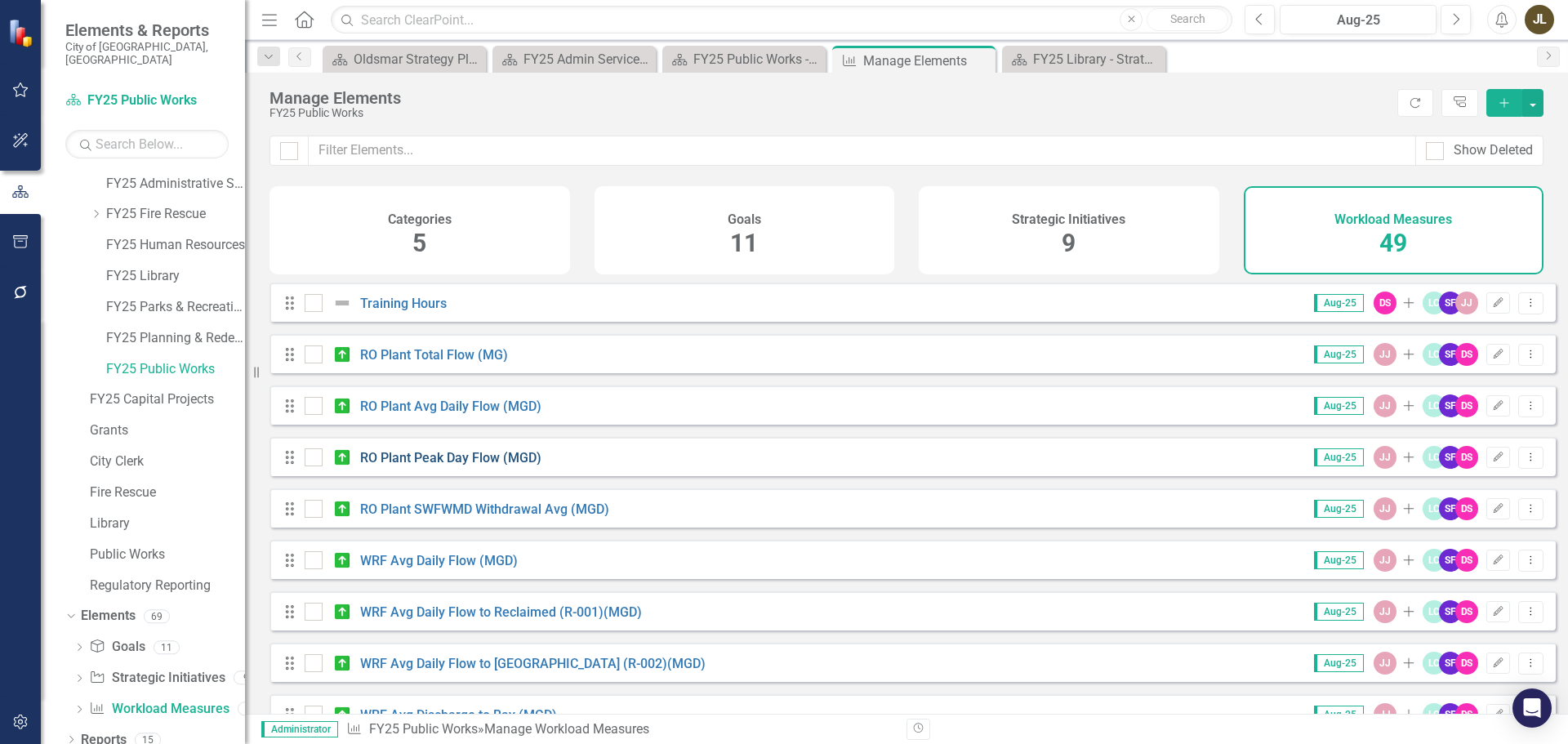
click at [445, 465] on link "RO Plant Peak Day Flow (MGD)" at bounding box center [450, 457] width 181 height 15
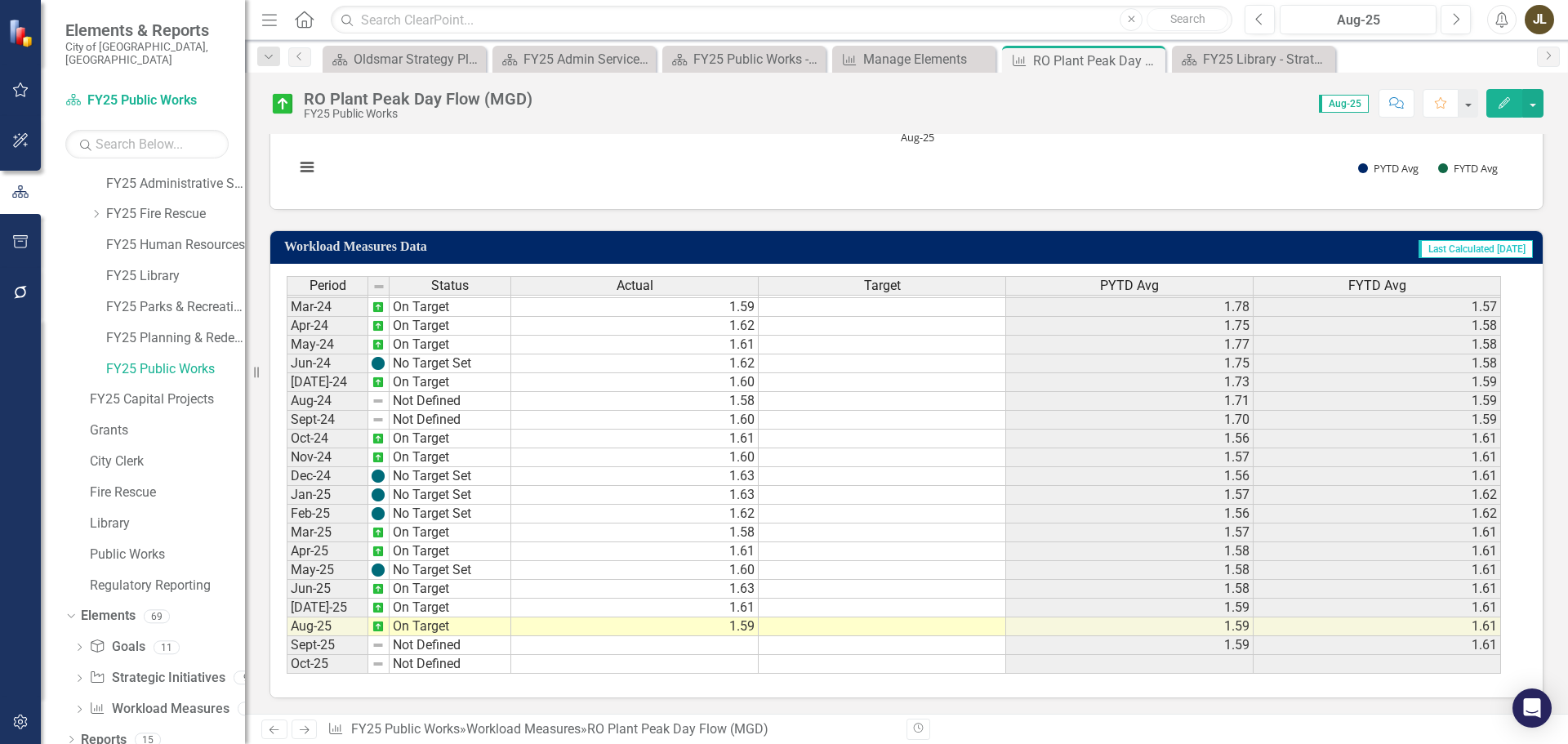
scroll to position [544, 0]
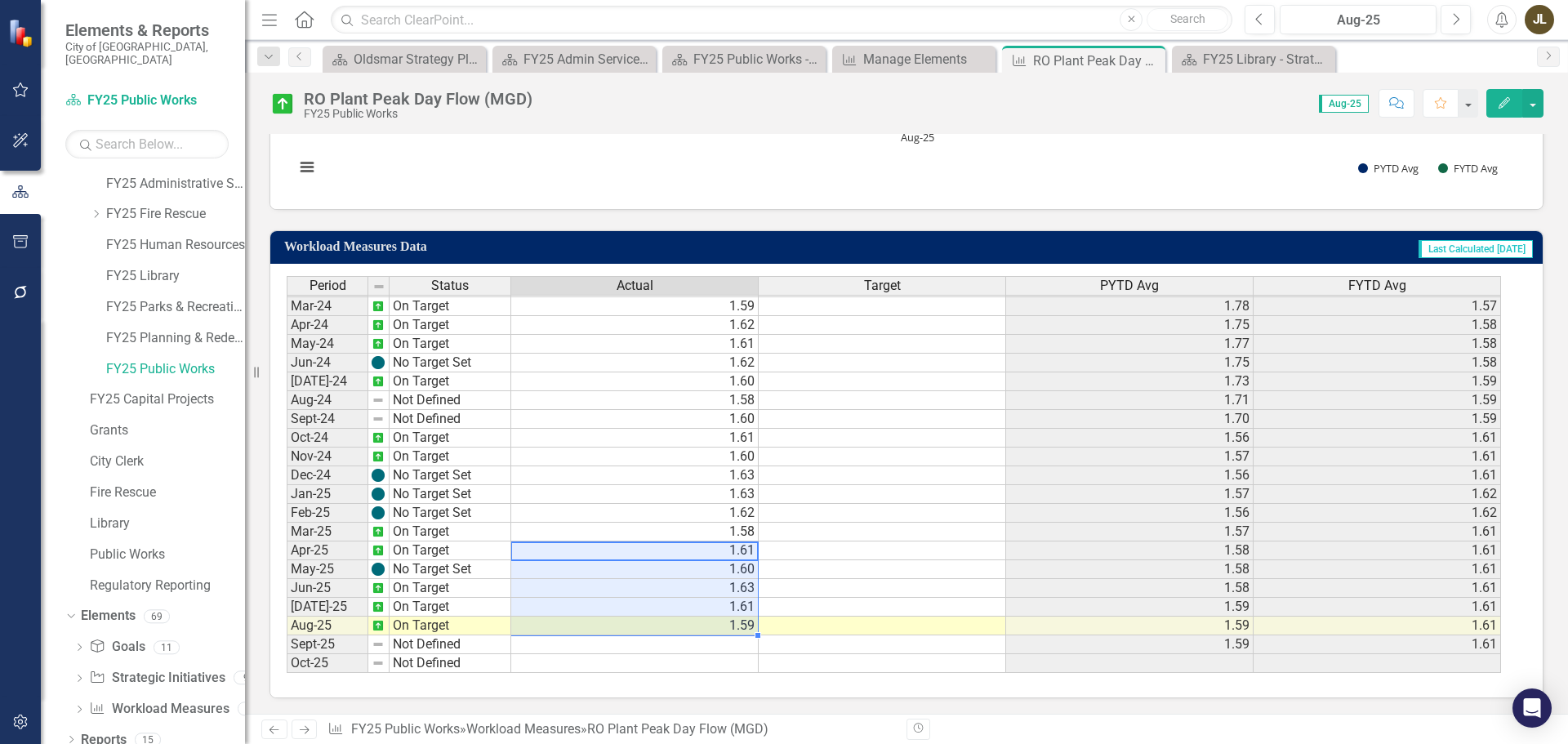
drag, startPoint x: 692, startPoint y: 552, endPoint x: 698, endPoint y: 622, distance: 70.3
click at [698, 622] on tbody "Feb-23 On Target 1.92 1.61 1.75 Mar-23 No Target Set 1.90 1.61 1.78 Apr-23 On T…" at bounding box center [893, 362] width 1214 height 621
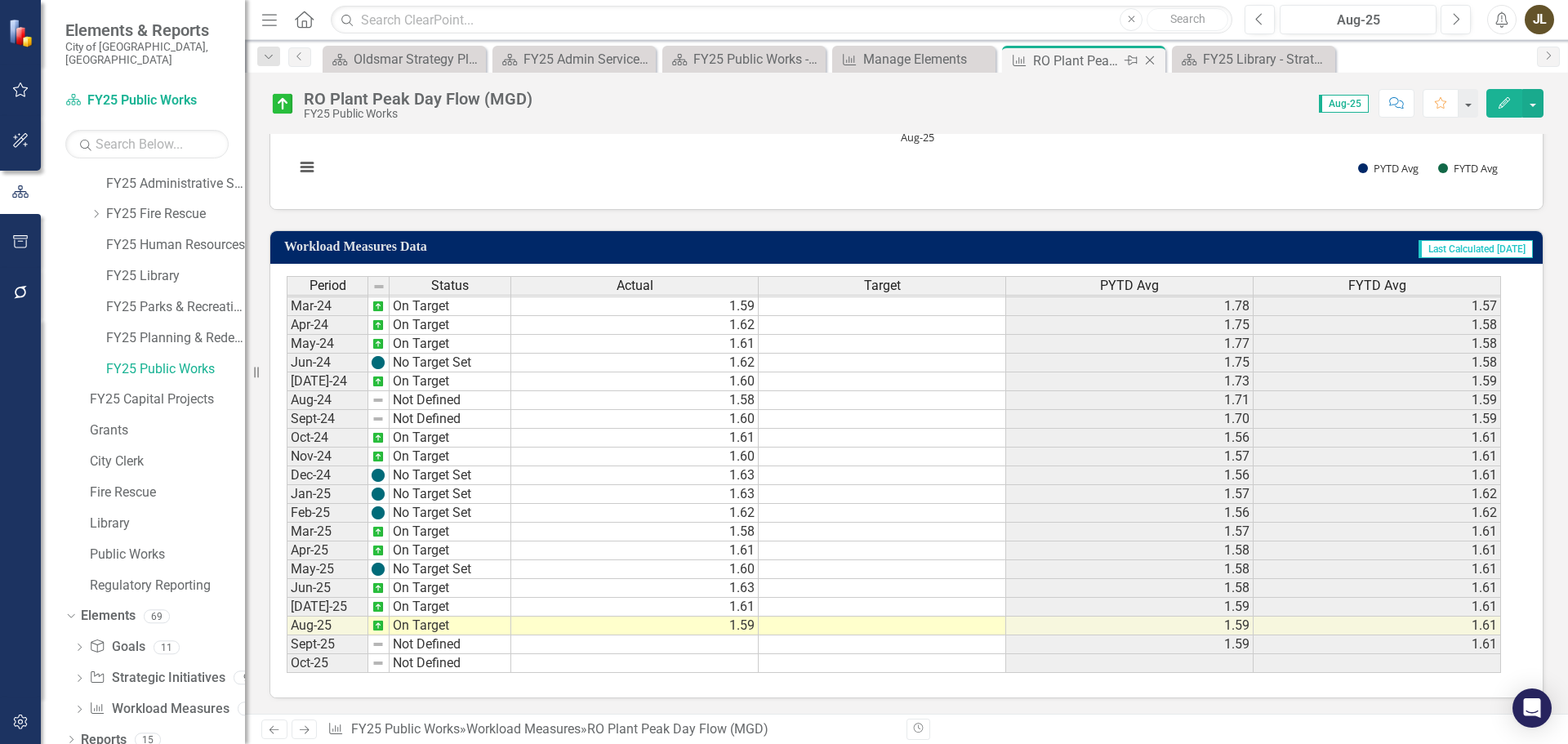
click at [1148, 57] on icon "Close" at bounding box center [1149, 61] width 16 height 13
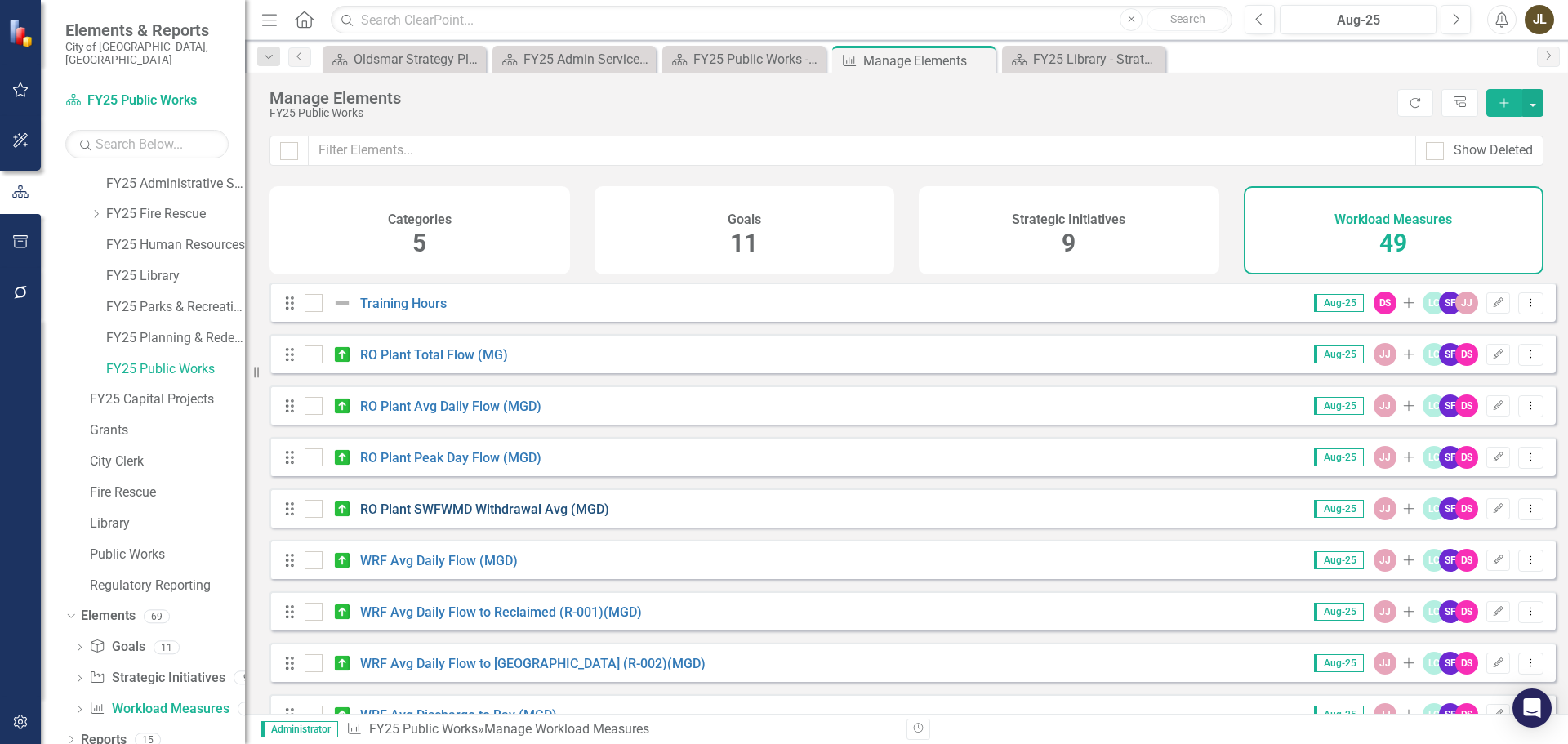
click at [540, 517] on link "RO Plant SWFWMD Withdrawal Avg (MGD)" at bounding box center [484, 509] width 249 height 15
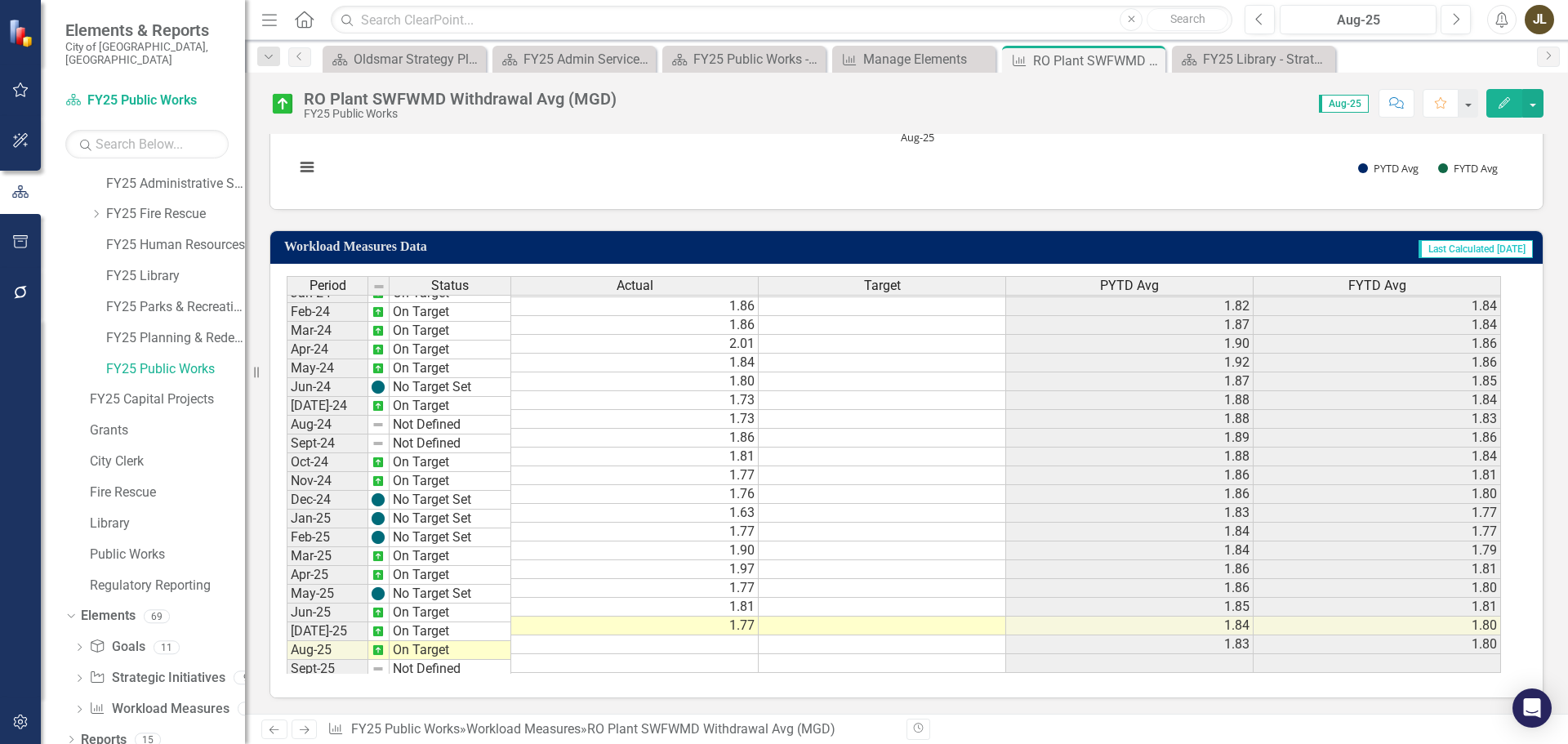
scroll to position [544, 0]
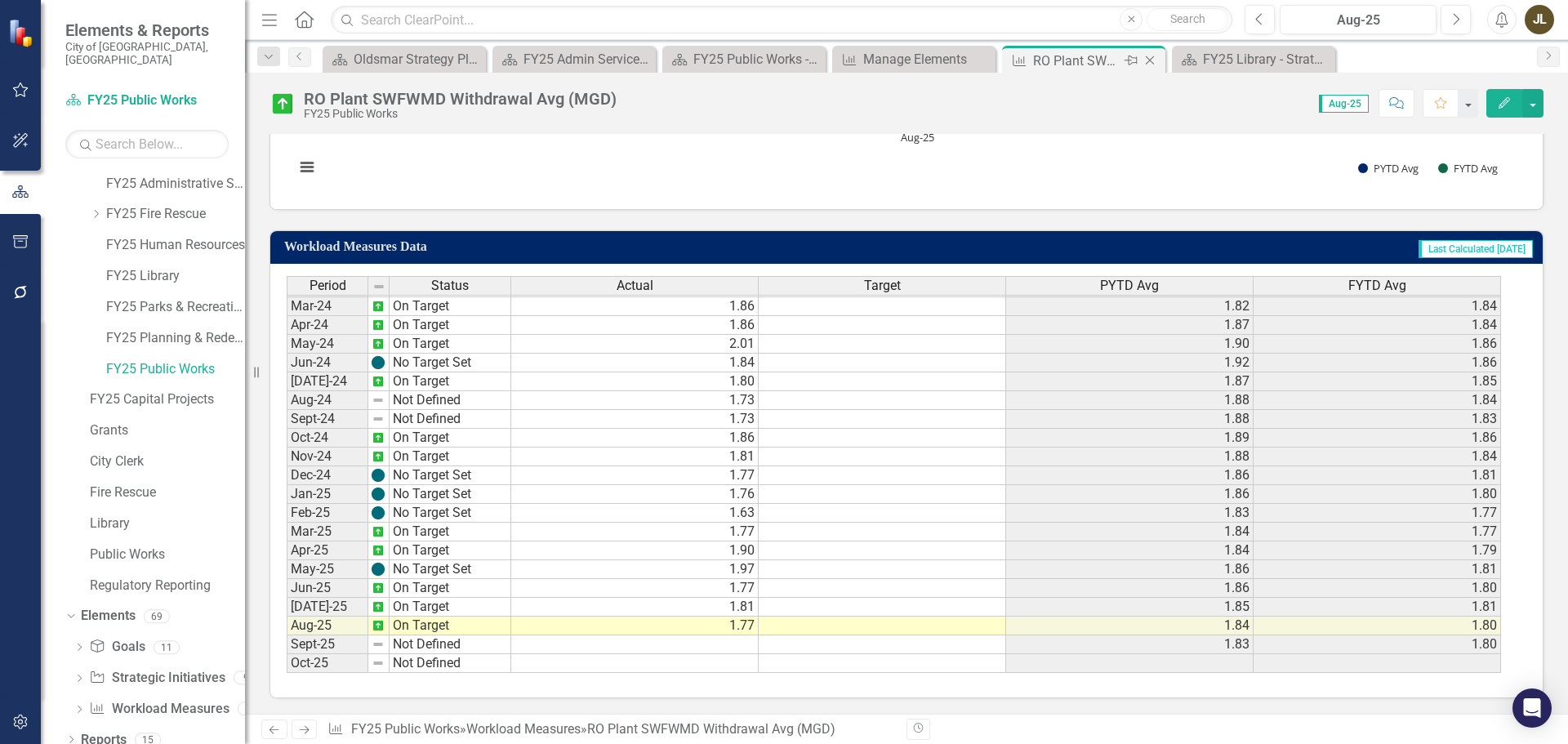
click at [1151, 54] on icon "Close" at bounding box center [1149, 61] width 16 height 13
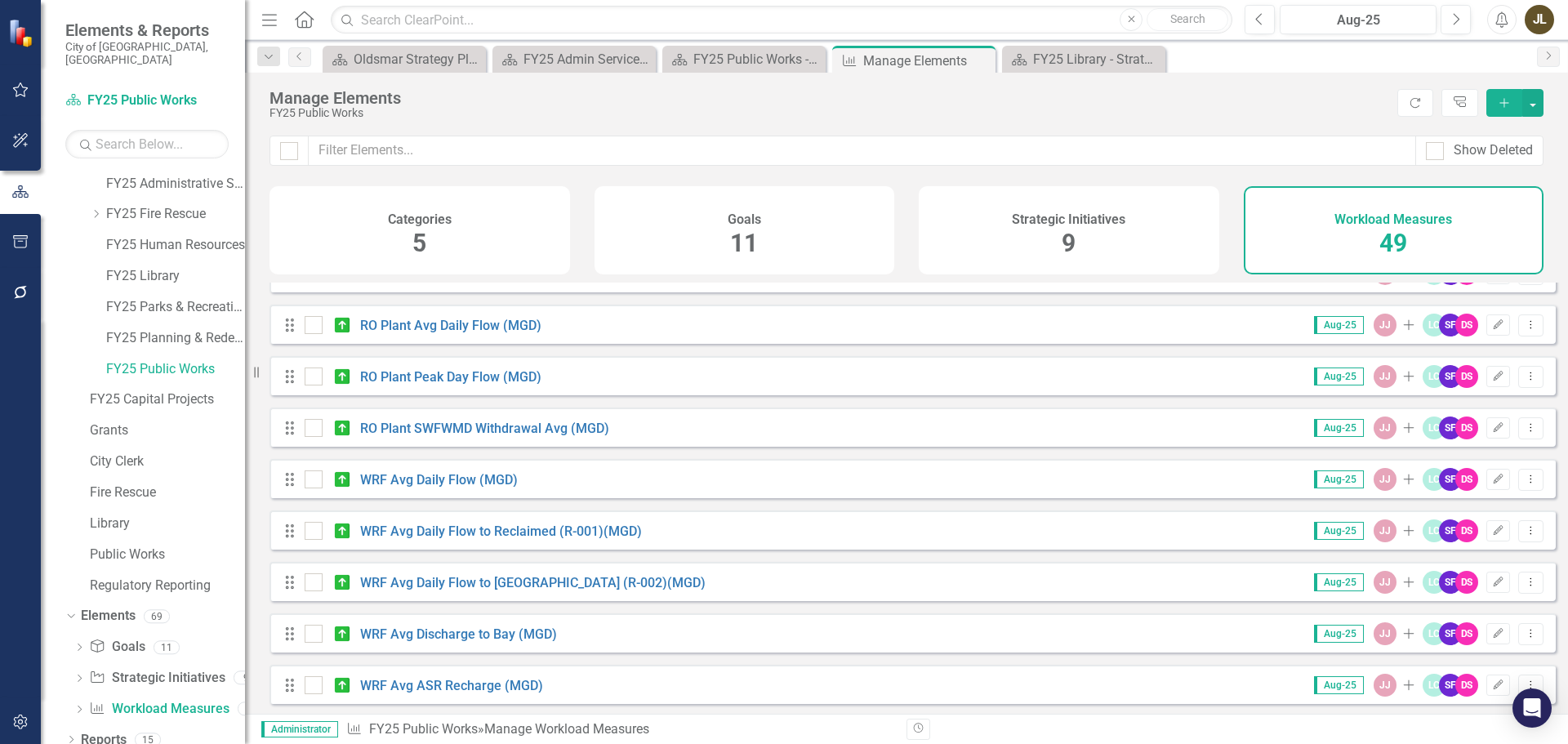
scroll to position [82, 0]
click at [446, 487] on link "WRF Avg Daily Flow (MGD)" at bounding box center [439, 478] width 158 height 15
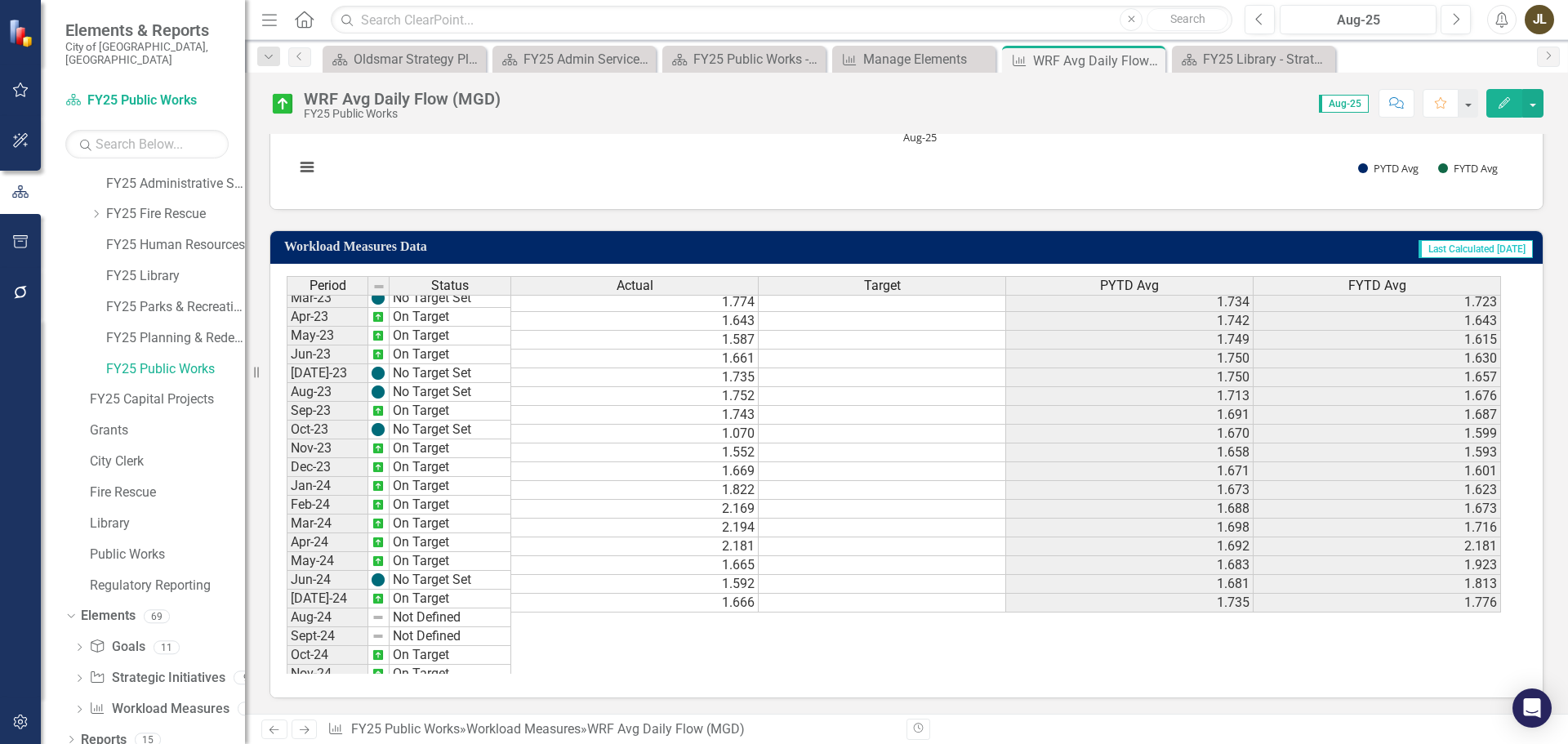
scroll to position [544, 0]
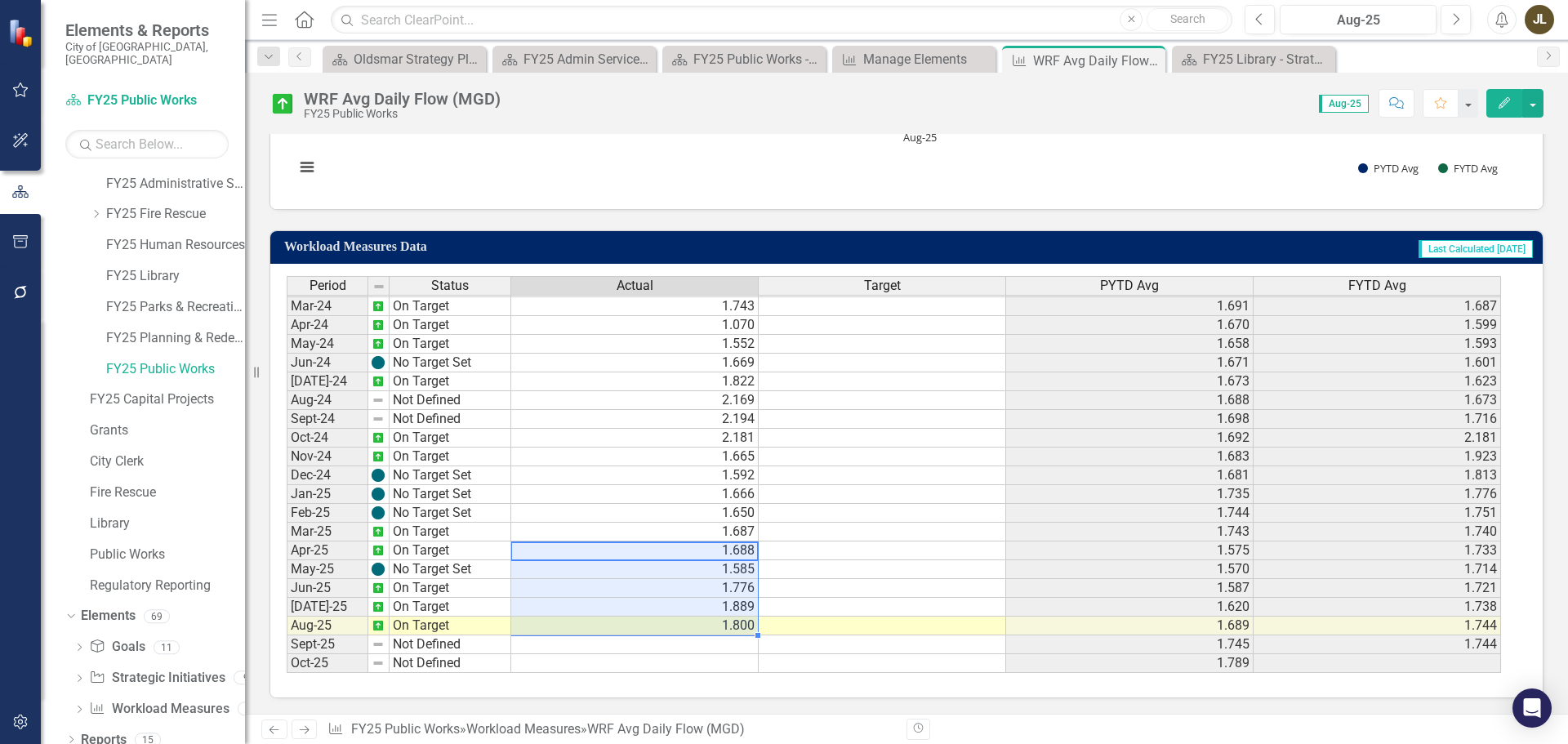
drag, startPoint x: 697, startPoint y: 546, endPoint x: 700, endPoint y: 621, distance: 75.1
click at [700, 621] on tbody "Feb-23 On Target 1.676 1.433 1.764 Mar-23 No Target Set 1.648 1.446 1.745 Apr-2…" at bounding box center [893, 362] width 1214 height 621
click at [1154, 59] on icon "Close" at bounding box center [1149, 61] width 16 height 13
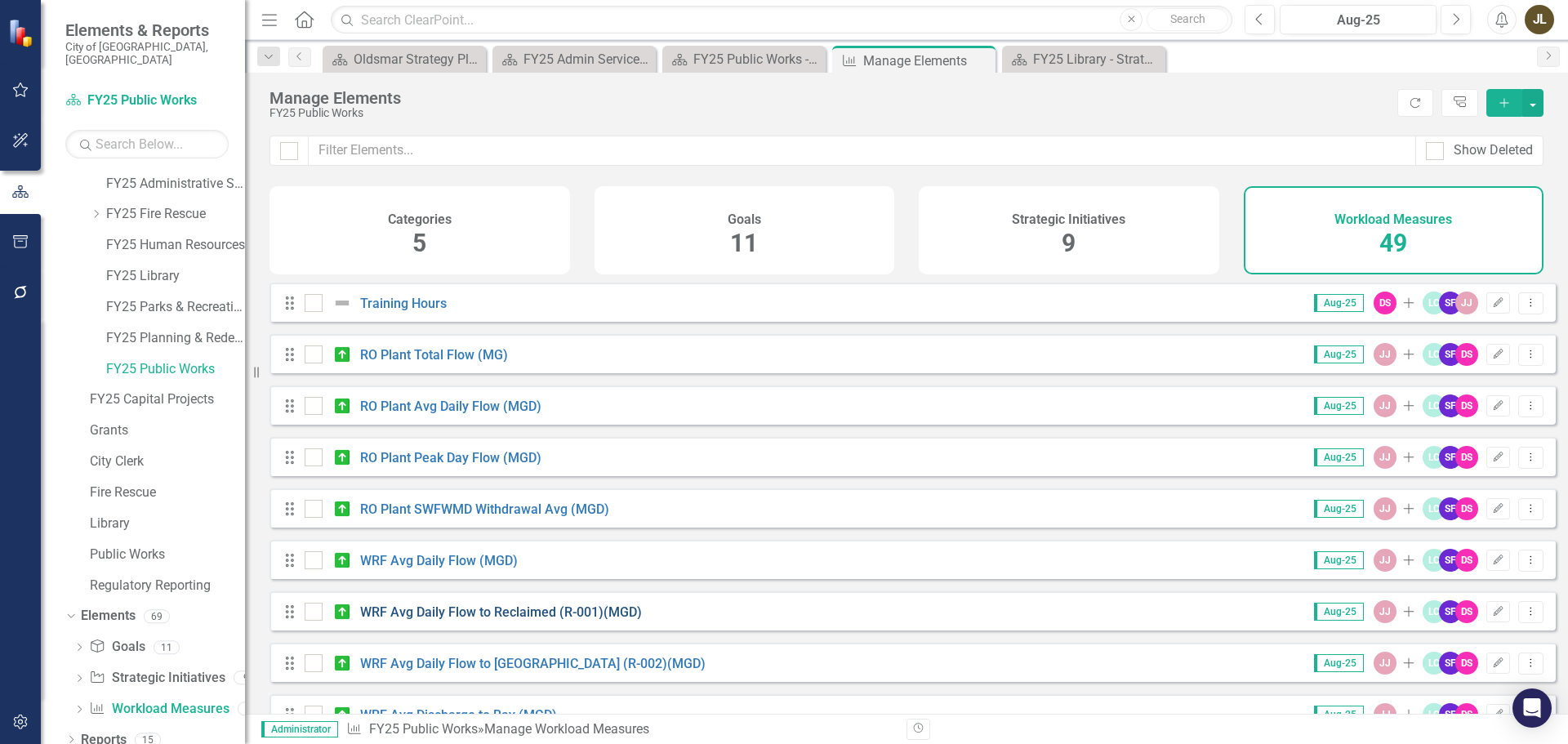
click at [557, 620] on link "WRF Avg Daily Flow to Reclaimed (R-001)(MGD)" at bounding box center [501, 612] width 282 height 15
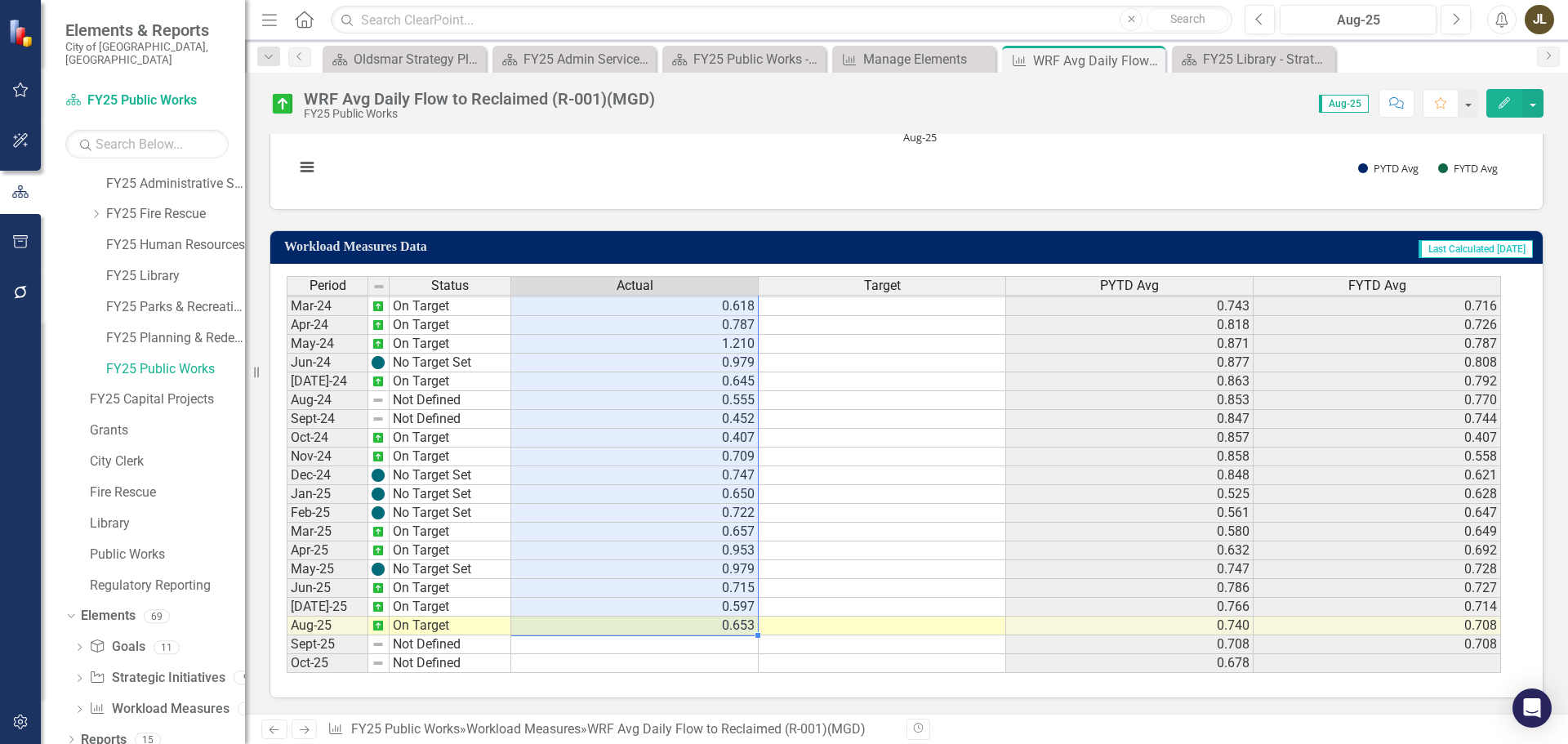
drag, startPoint x: 742, startPoint y: 306, endPoint x: 737, endPoint y: 617, distance: 311.0
click at [737, 617] on tbody "Aug-22 On Target 0.664 0.714 Sep-22 On Target 0.473 0.694 Oct-22 On Target 0.69…" at bounding box center [893, 306] width 1214 height 733
click at [1148, 57] on icon "Close" at bounding box center [1149, 61] width 16 height 13
